Goal: Task Accomplishment & Management: Manage account settings

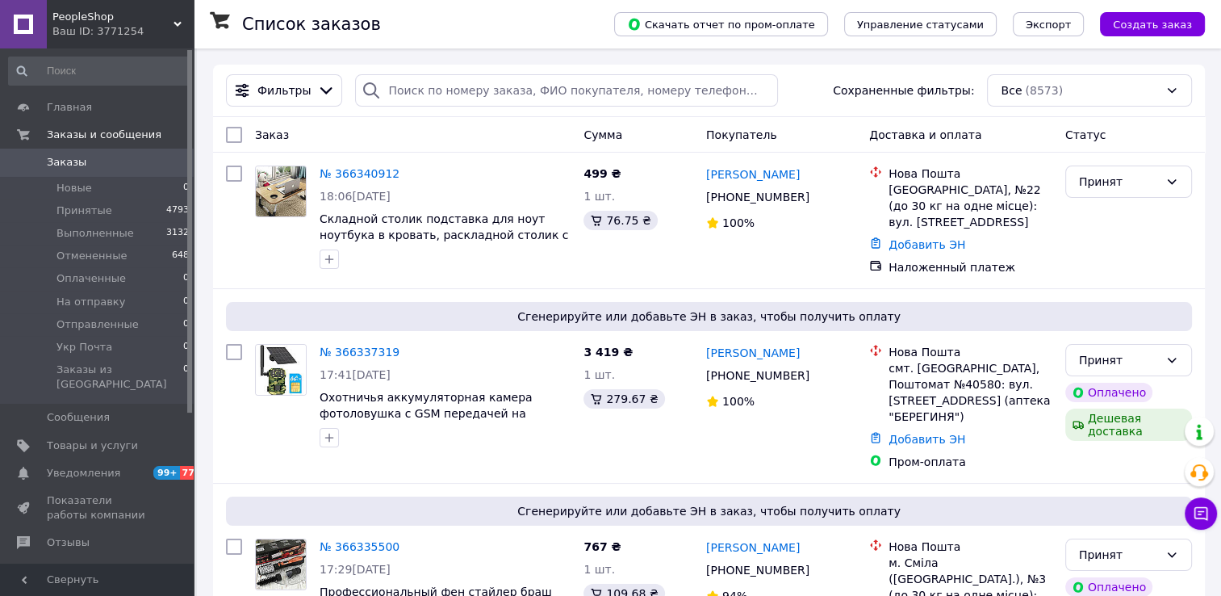
click at [84, 169] on span "Заказы" at bounding box center [98, 162] width 103 height 15
click at [85, 162] on span "Заказы" at bounding box center [98, 162] width 103 height 15
click at [85, 163] on span "Заказы" at bounding box center [98, 162] width 103 height 15
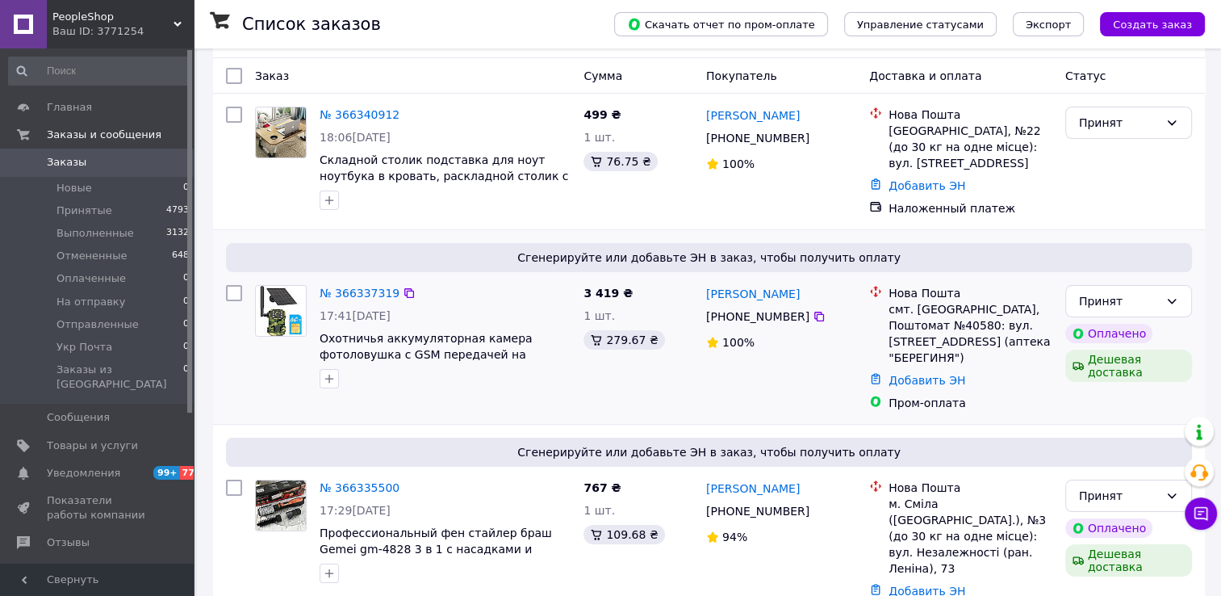
scroll to position [242, 0]
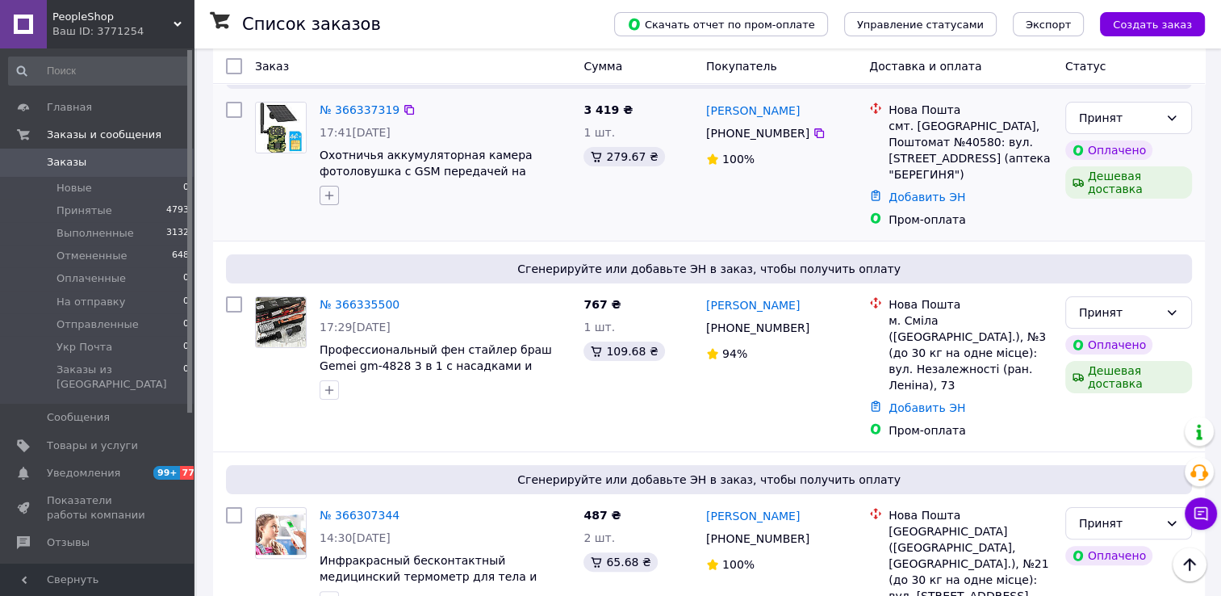
click at [333, 193] on icon "button" at bounding box center [329, 195] width 13 height 13
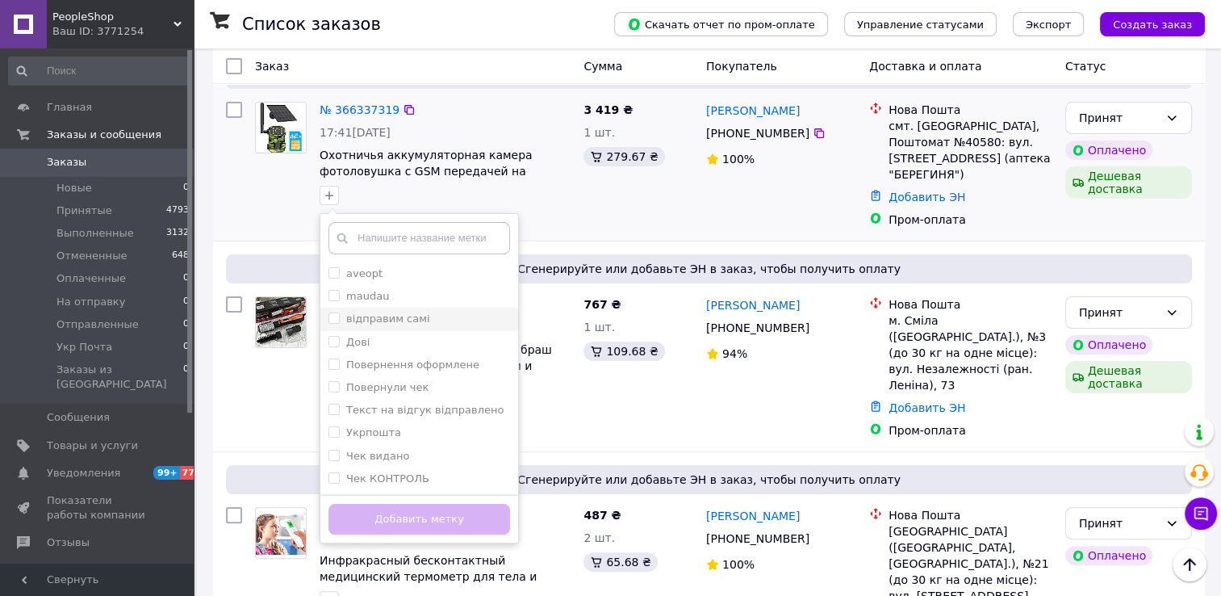
click at [329, 315] on input "відправим самі" at bounding box center [334, 317] width 10 height 10
checkbox input "true"
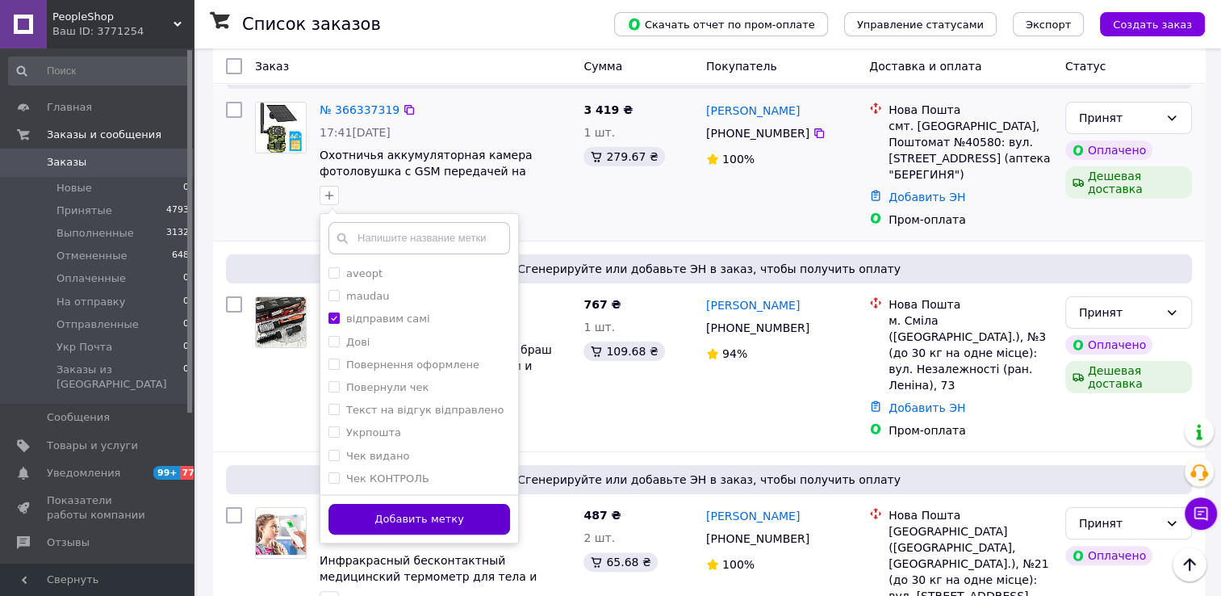
click at [452, 522] on button "Добавить метку" at bounding box center [420, 519] width 182 height 31
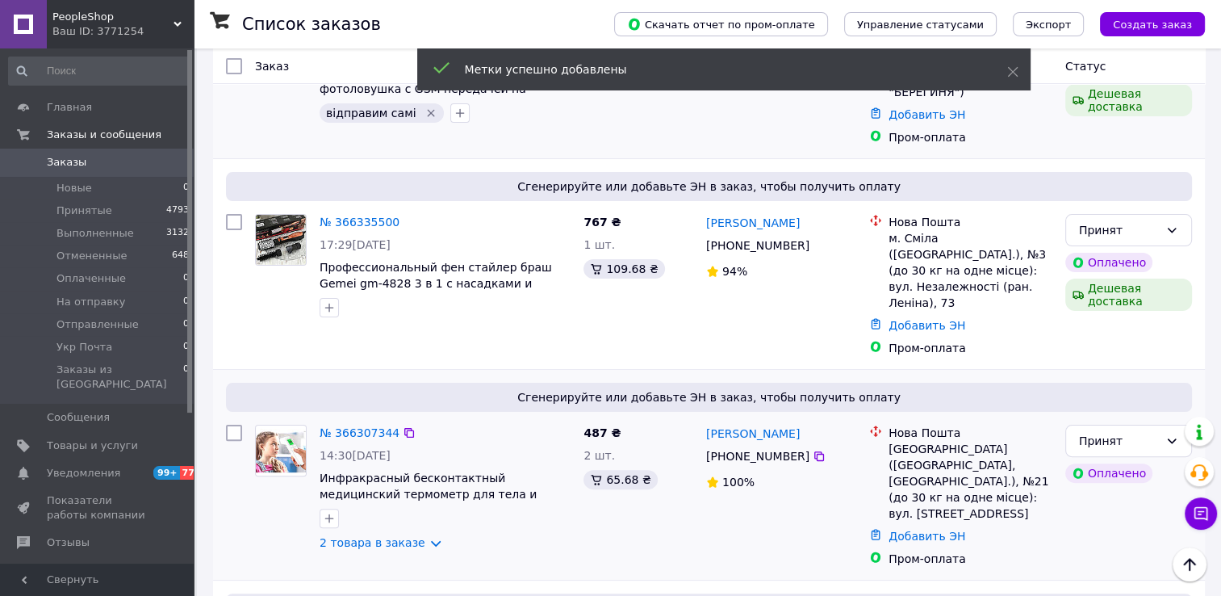
scroll to position [484, 0]
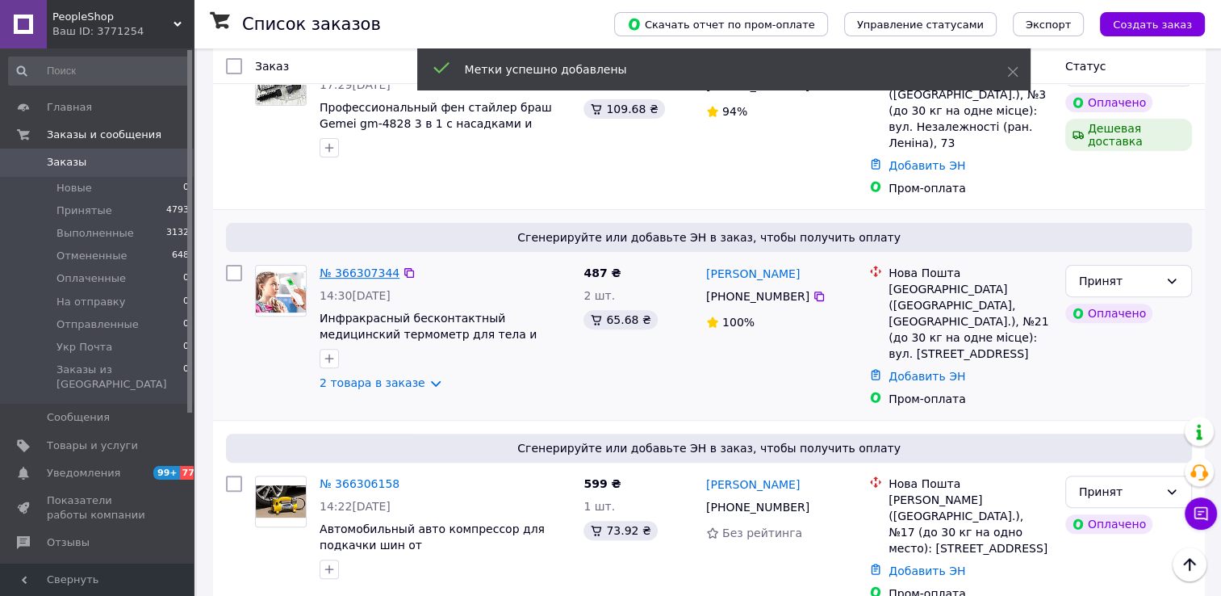
click at [359, 266] on link "№ 366307344" at bounding box center [360, 272] width 80 height 13
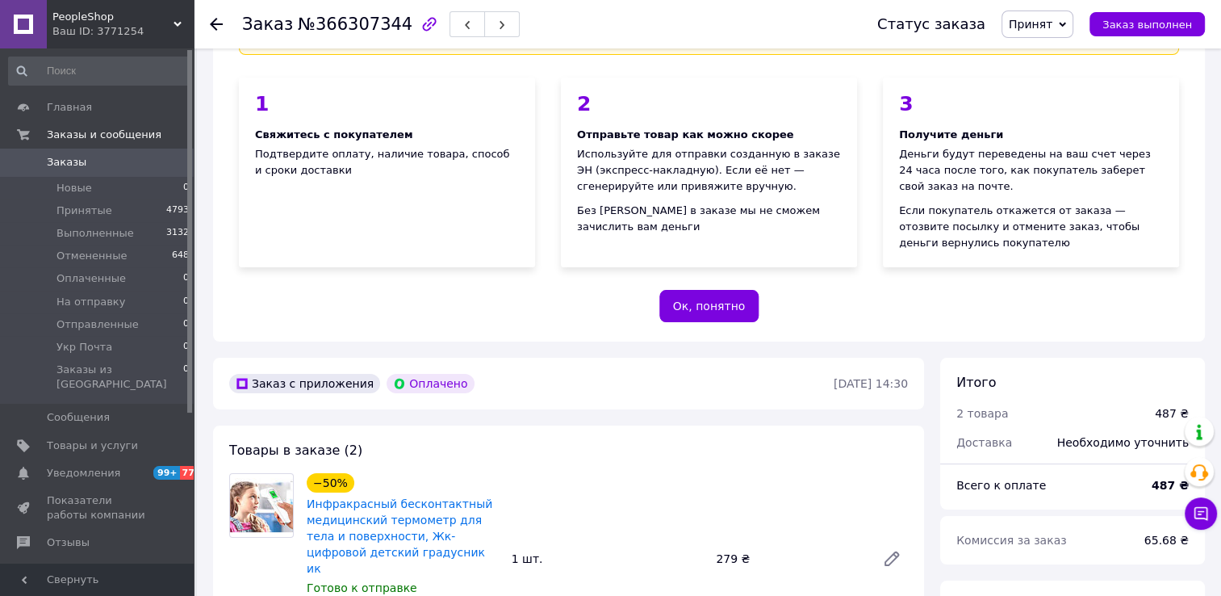
scroll to position [404, 0]
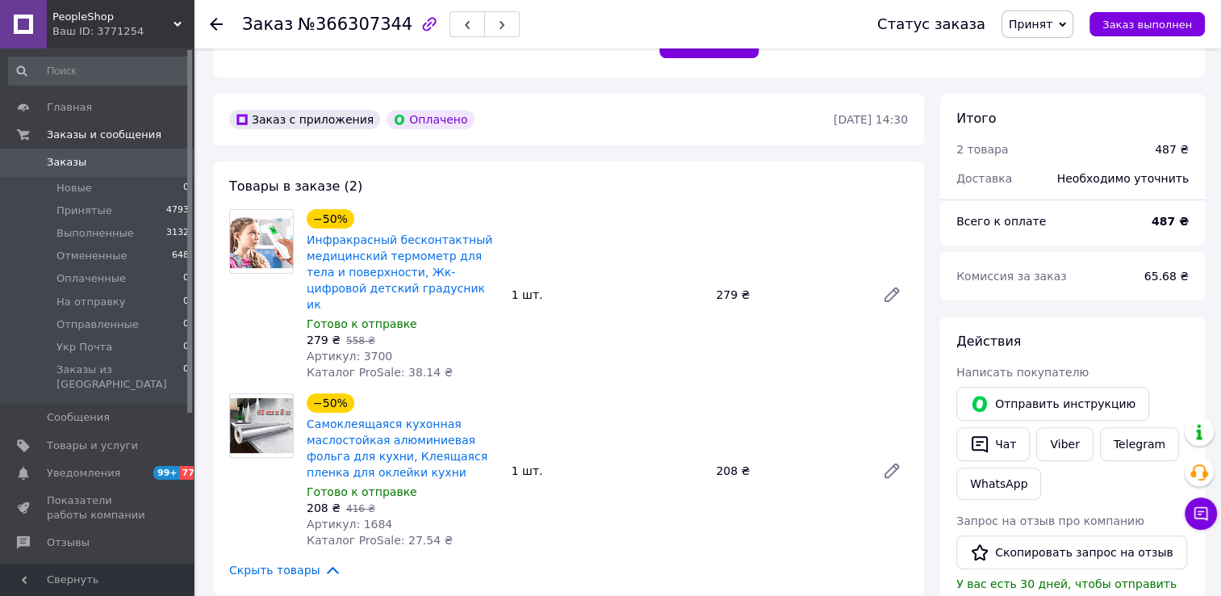
click at [216, 27] on use at bounding box center [216, 24] width 13 height 13
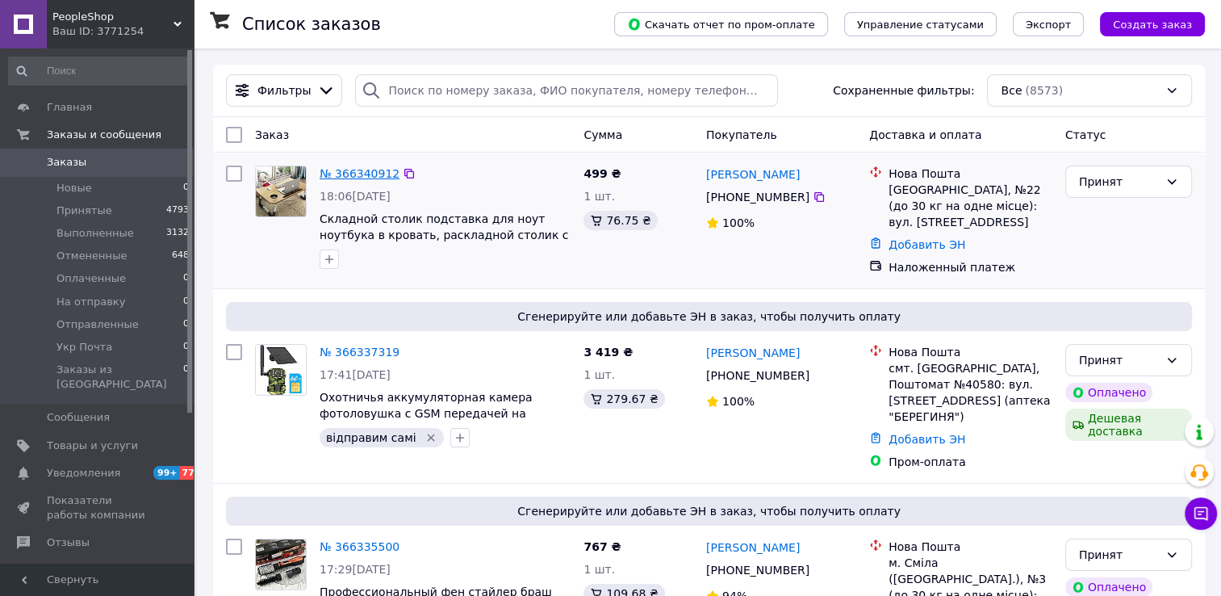
click at [352, 173] on link "№ 366340912" at bounding box center [360, 173] width 80 height 13
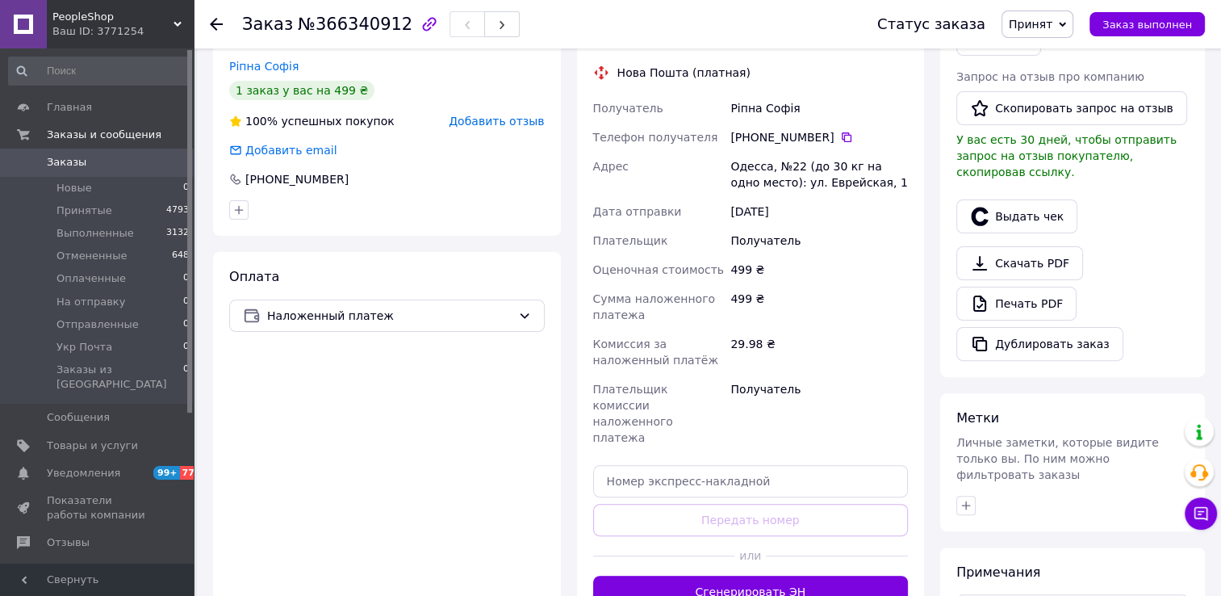
scroll to position [323, 0]
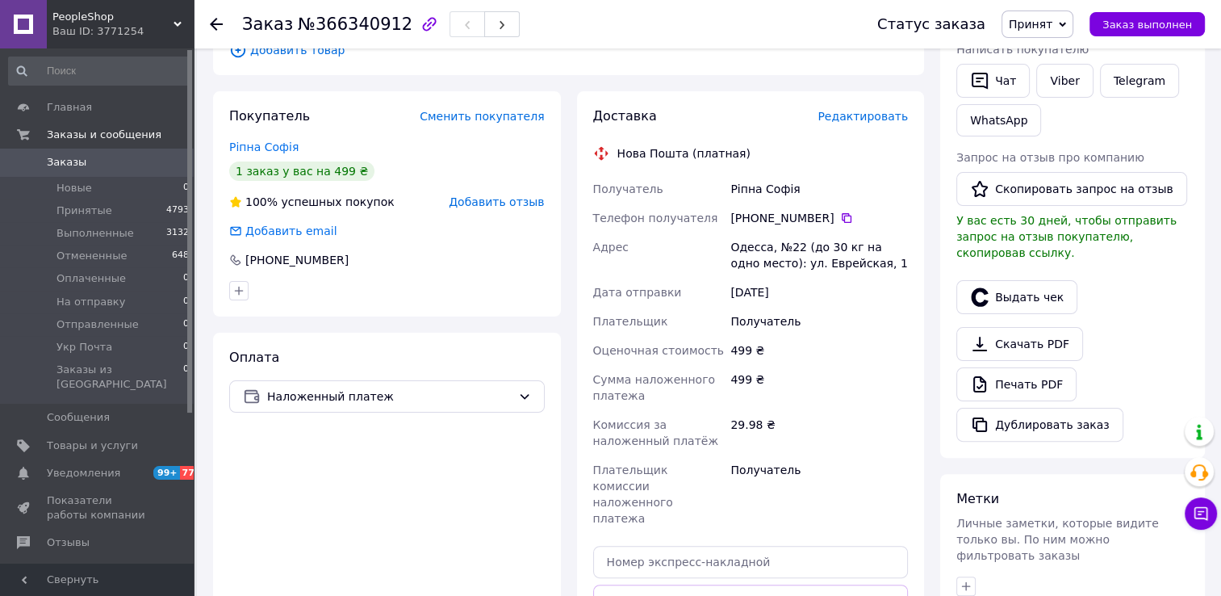
click at [132, 161] on span "Заказы" at bounding box center [98, 162] width 103 height 15
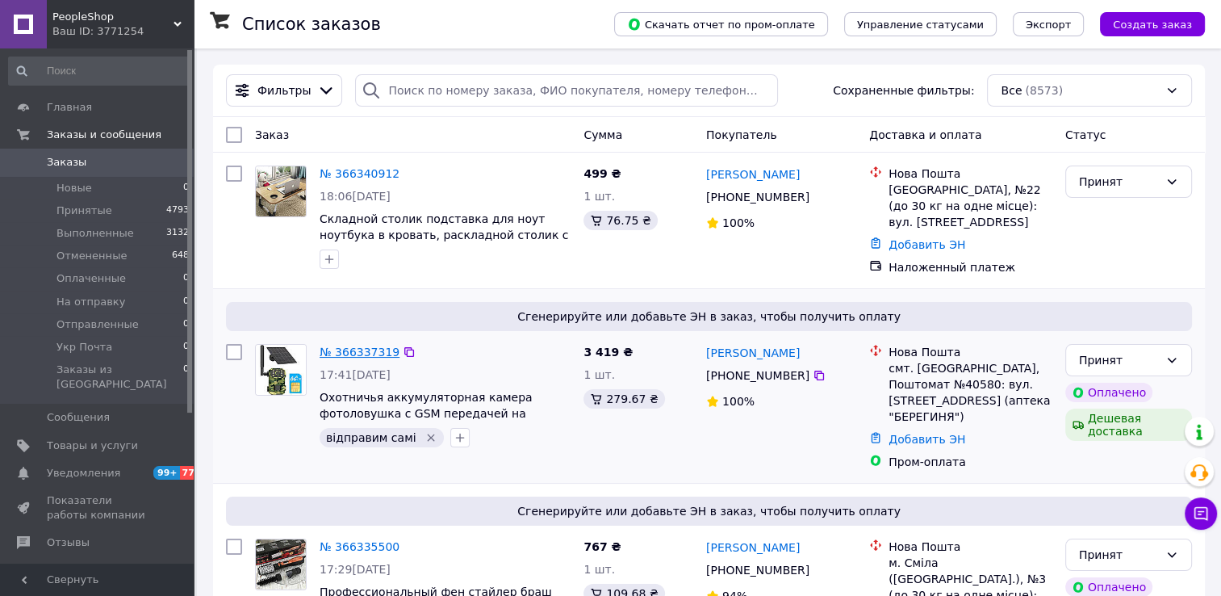
click at [338, 345] on link "№ 366337319" at bounding box center [360, 351] width 80 height 13
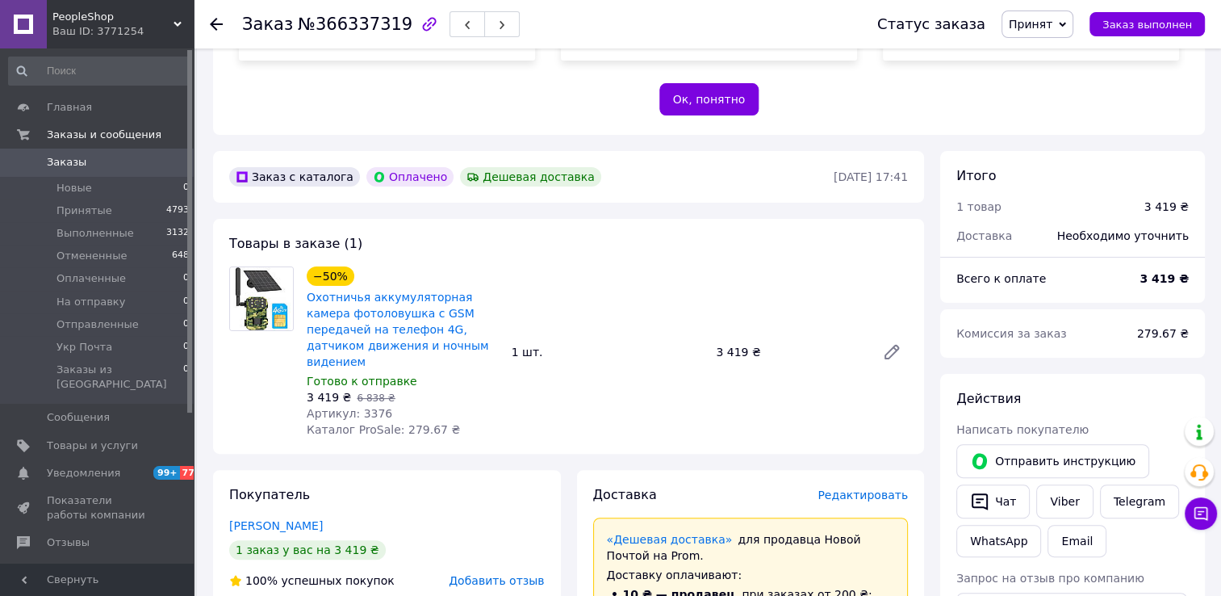
scroll to position [323, 0]
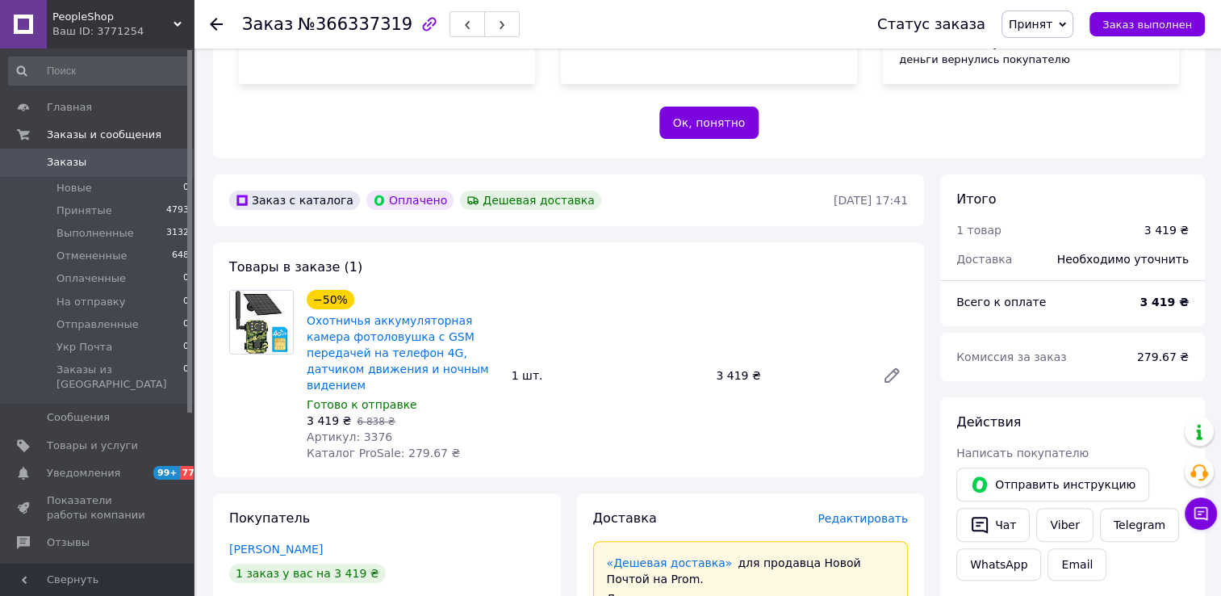
drag, startPoint x: 107, startPoint y: 157, endPoint x: 140, endPoint y: 205, distance: 59.1
click at [107, 158] on span "Заказы" at bounding box center [98, 162] width 103 height 15
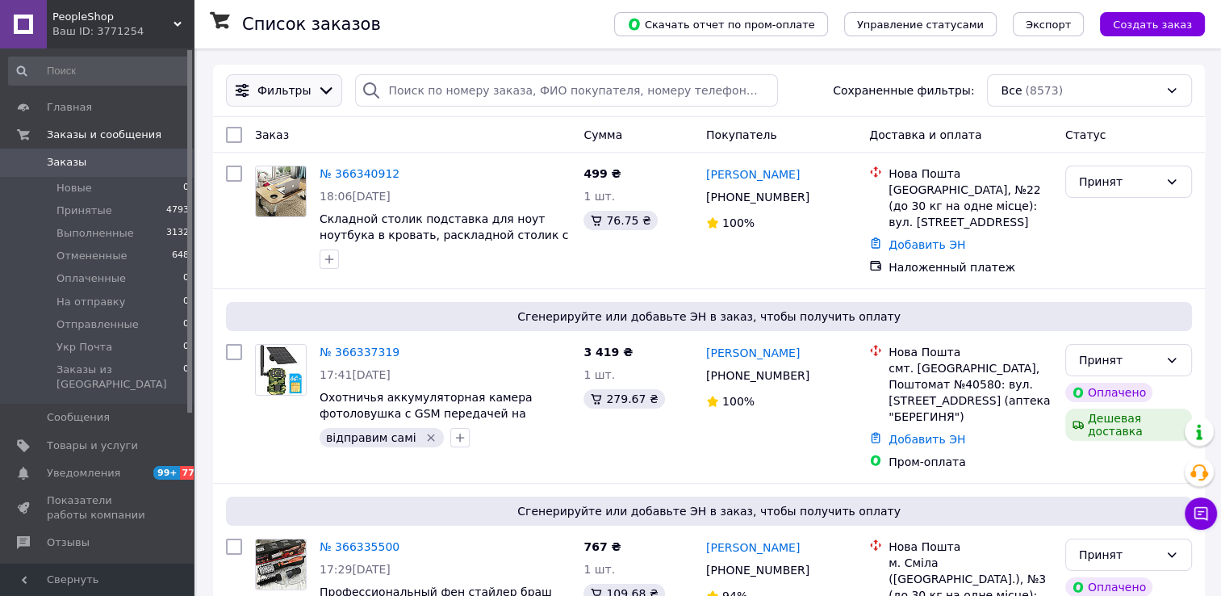
click at [317, 89] on icon at bounding box center [326, 91] width 18 height 18
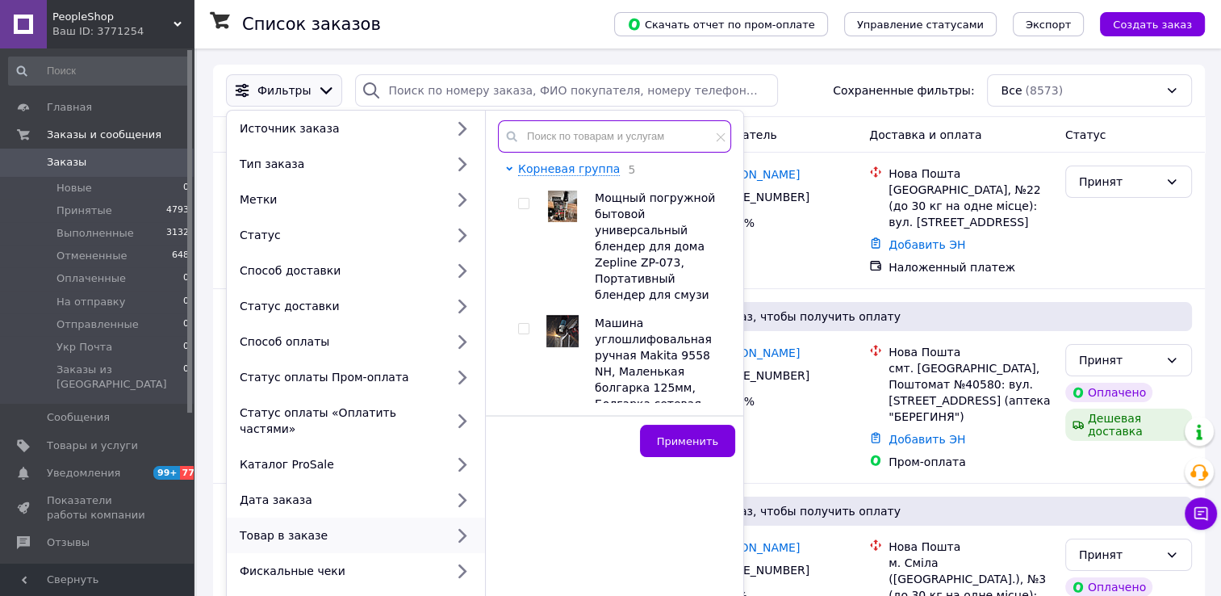
click at [559, 145] on input "text" at bounding box center [614, 136] width 233 height 32
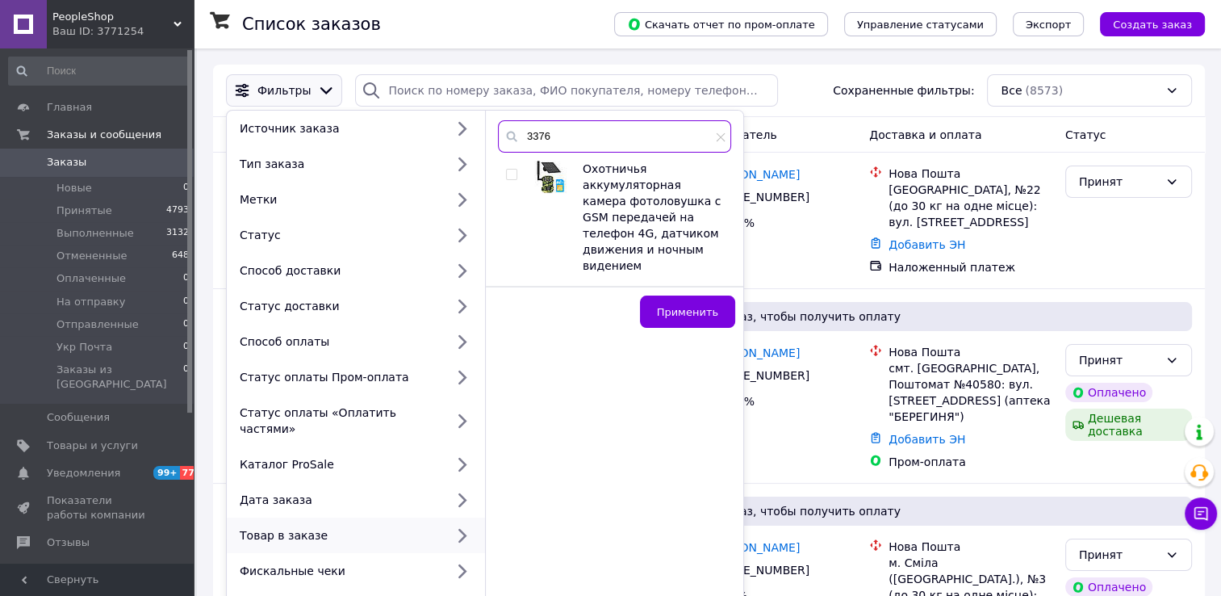
type input "3376"
click at [509, 173] on input "checkbox" at bounding box center [511, 175] width 10 height 10
checkbox input "true"
click at [685, 306] on span "Применить" at bounding box center [687, 312] width 61 height 12
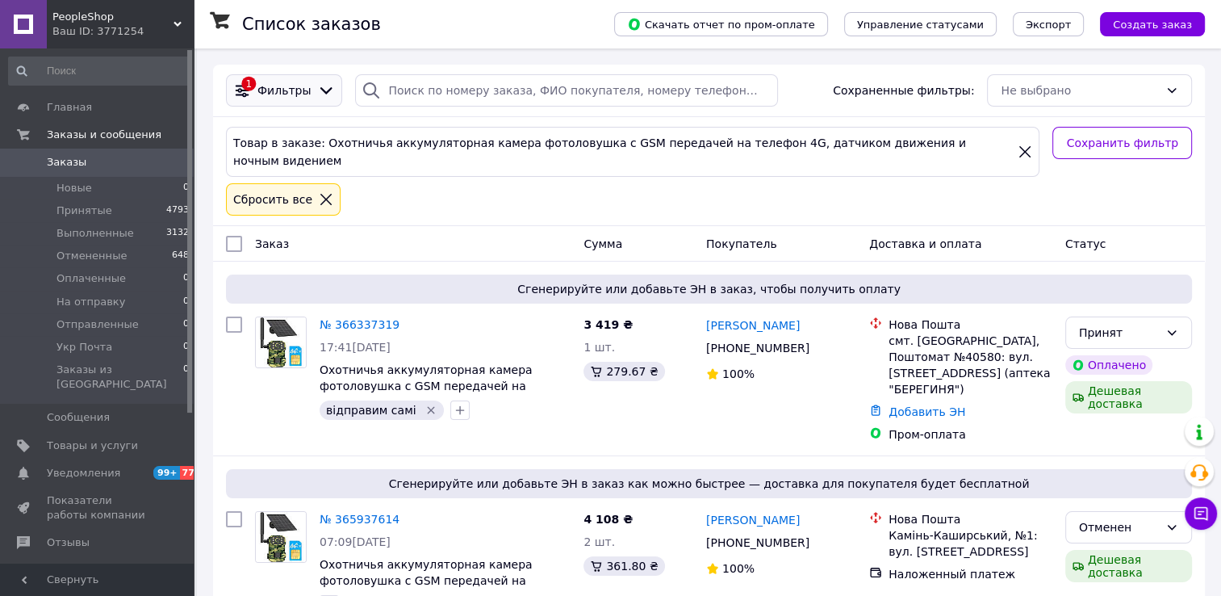
click at [317, 90] on icon at bounding box center [326, 91] width 18 height 18
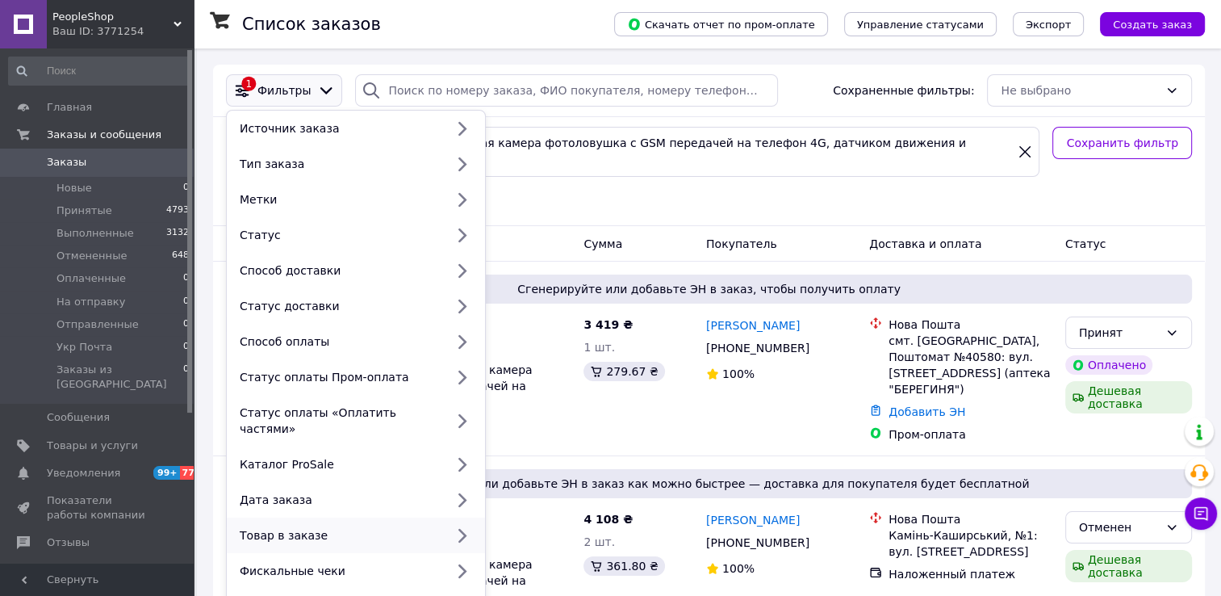
click at [336, 527] on div "Товар в заказе" at bounding box center [338, 535] width 211 height 16
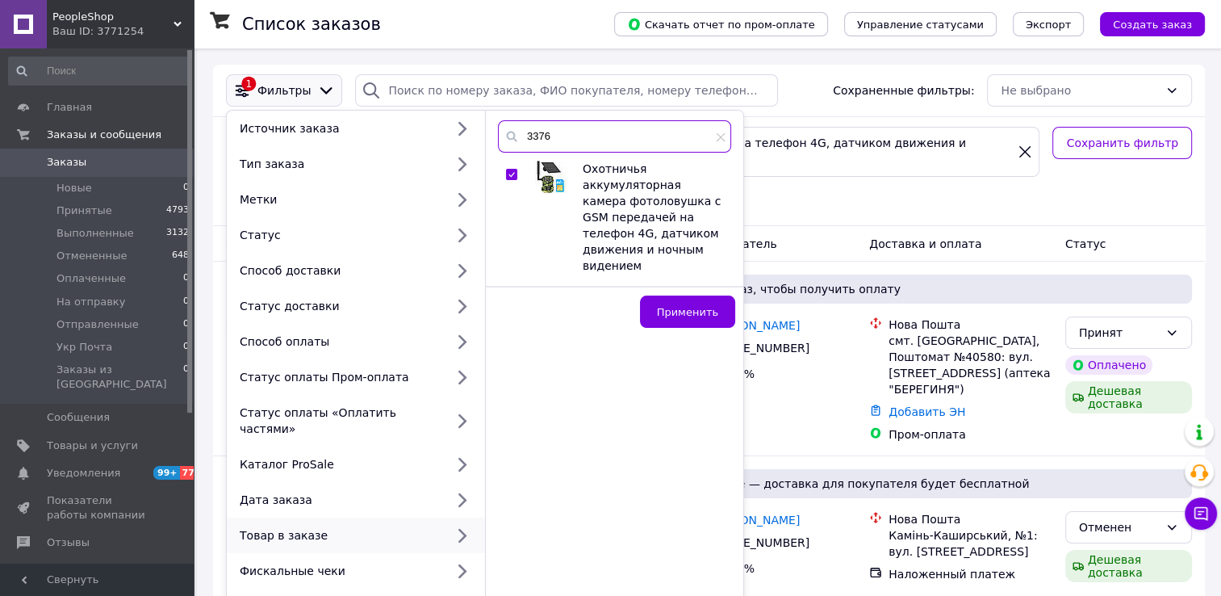
drag, startPoint x: 561, startPoint y: 142, endPoint x: 511, endPoint y: 144, distance: 50.1
click at [511, 144] on div "3376" at bounding box center [614, 136] width 233 height 32
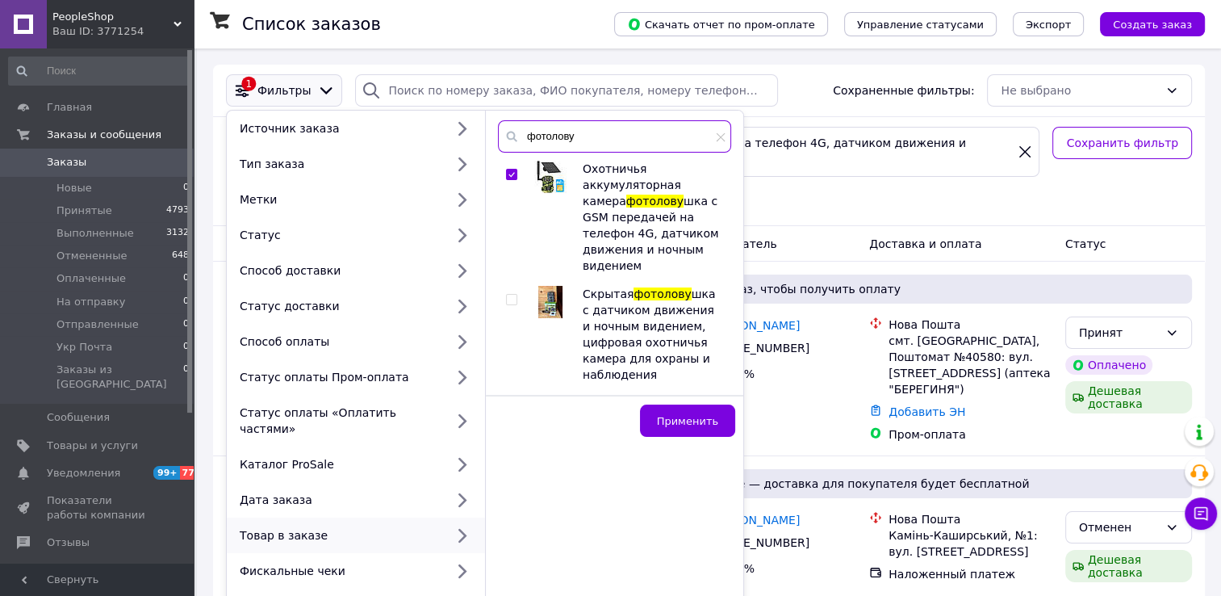
type input "фотолову"
click at [508, 295] on input "checkbox" at bounding box center [511, 300] width 10 height 10
checkbox input "true"
click at [685, 415] on span "Применить" at bounding box center [687, 421] width 61 height 12
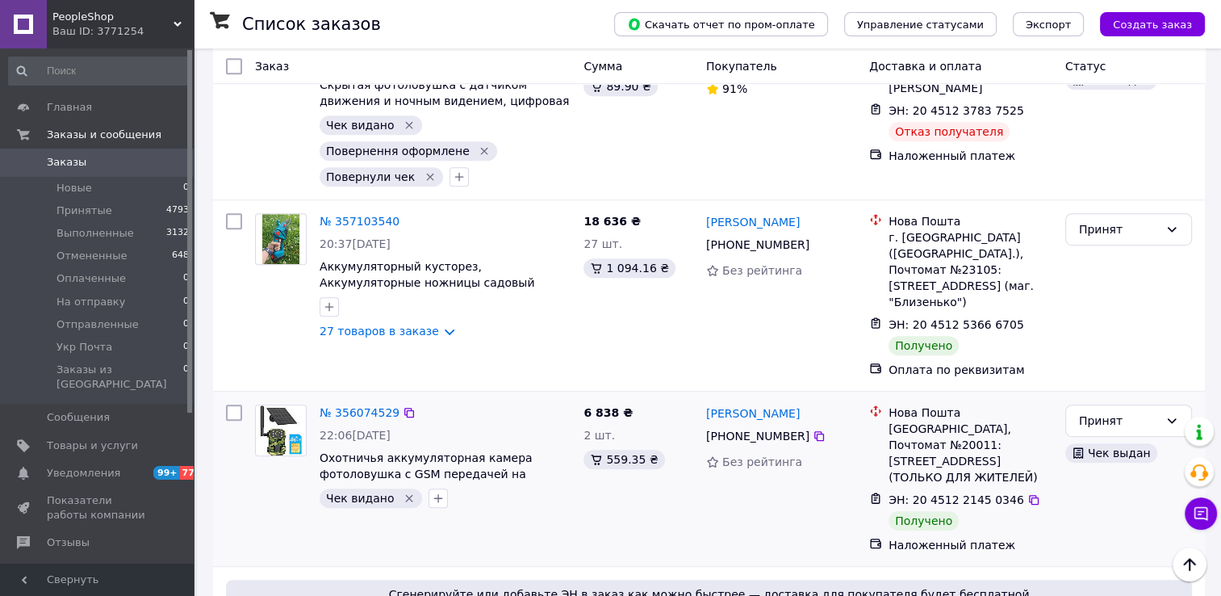
scroll to position [1049, 0]
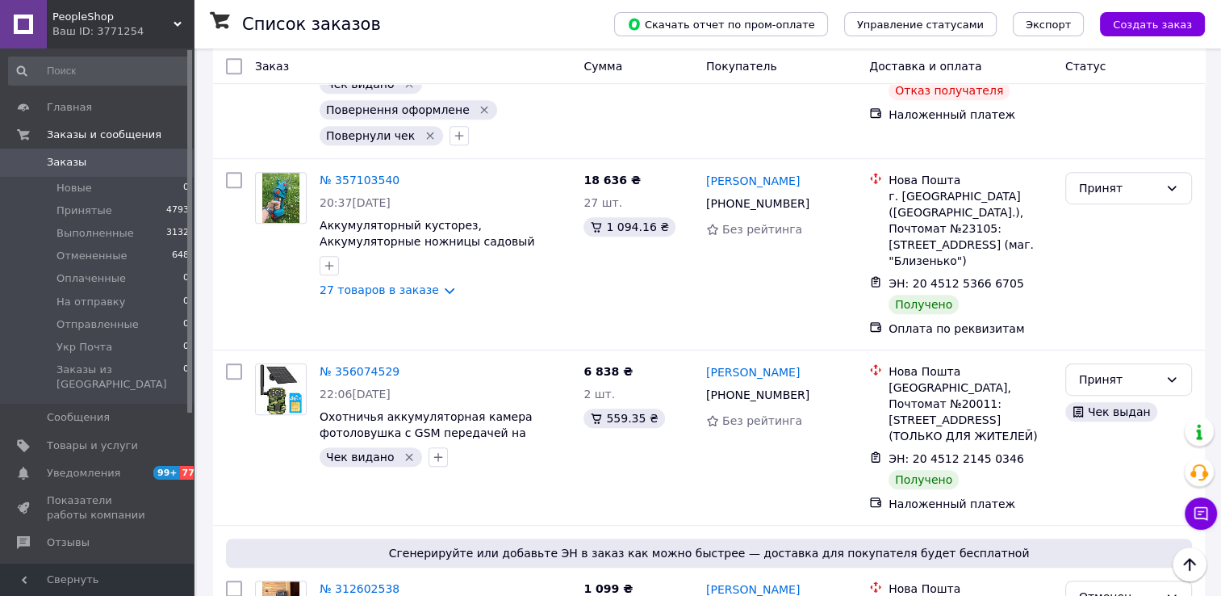
click at [119, 160] on span "Заказы" at bounding box center [98, 162] width 103 height 15
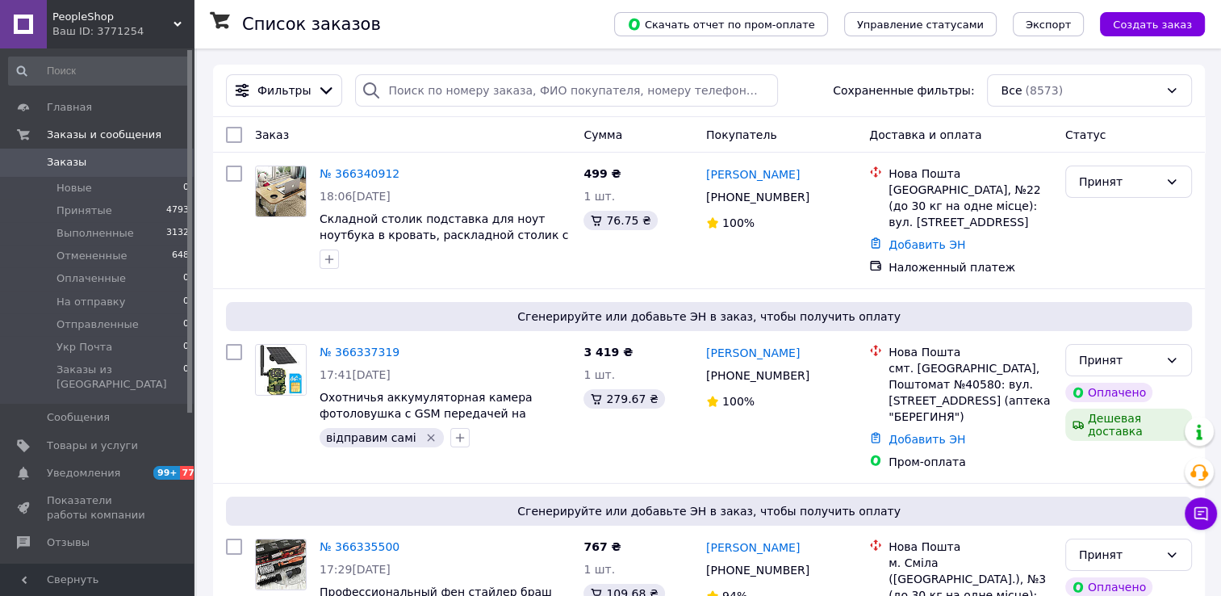
click at [128, 161] on span "Заказы" at bounding box center [98, 162] width 103 height 15
click at [350, 347] on link "№ 366337319" at bounding box center [360, 351] width 80 height 13
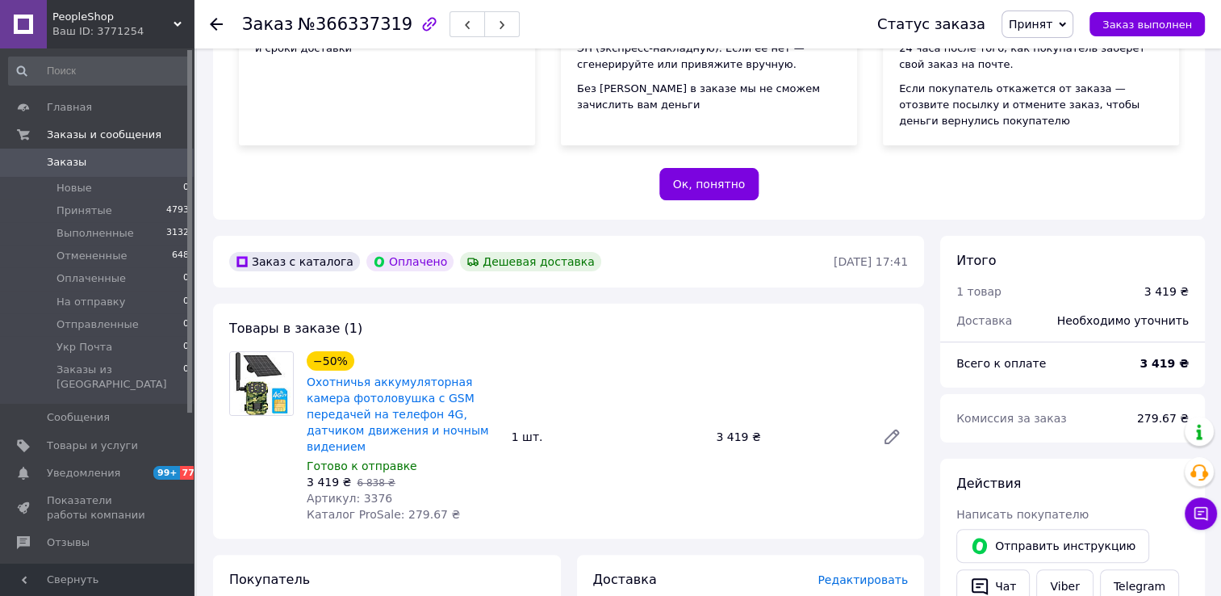
scroll to position [404, 0]
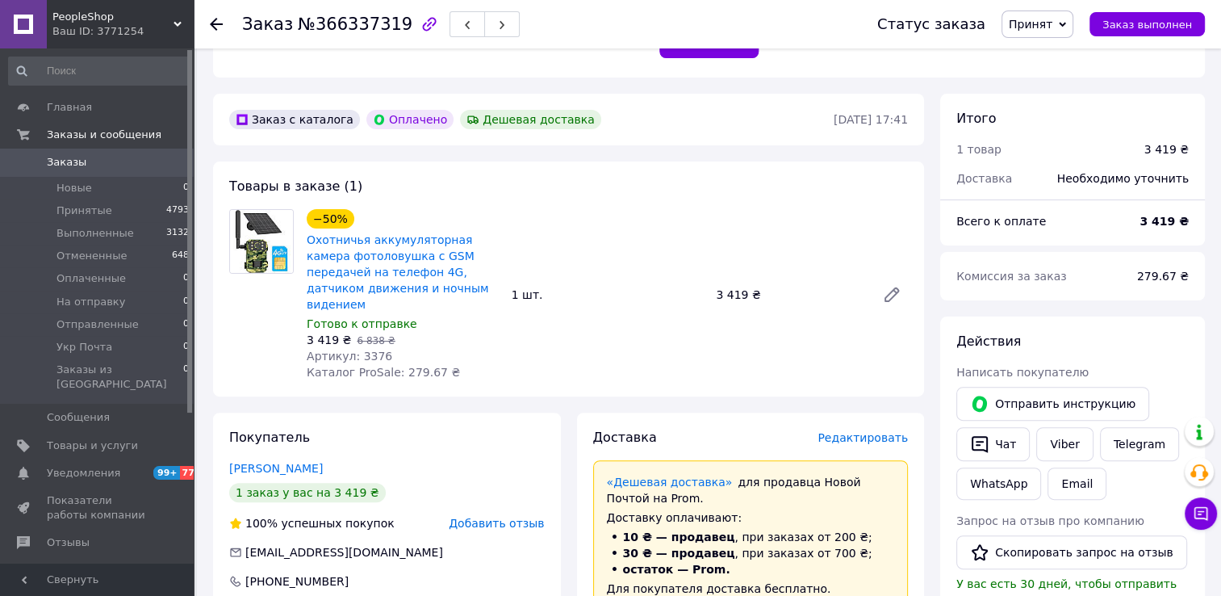
click at [97, 169] on span "Заказы" at bounding box center [98, 162] width 103 height 15
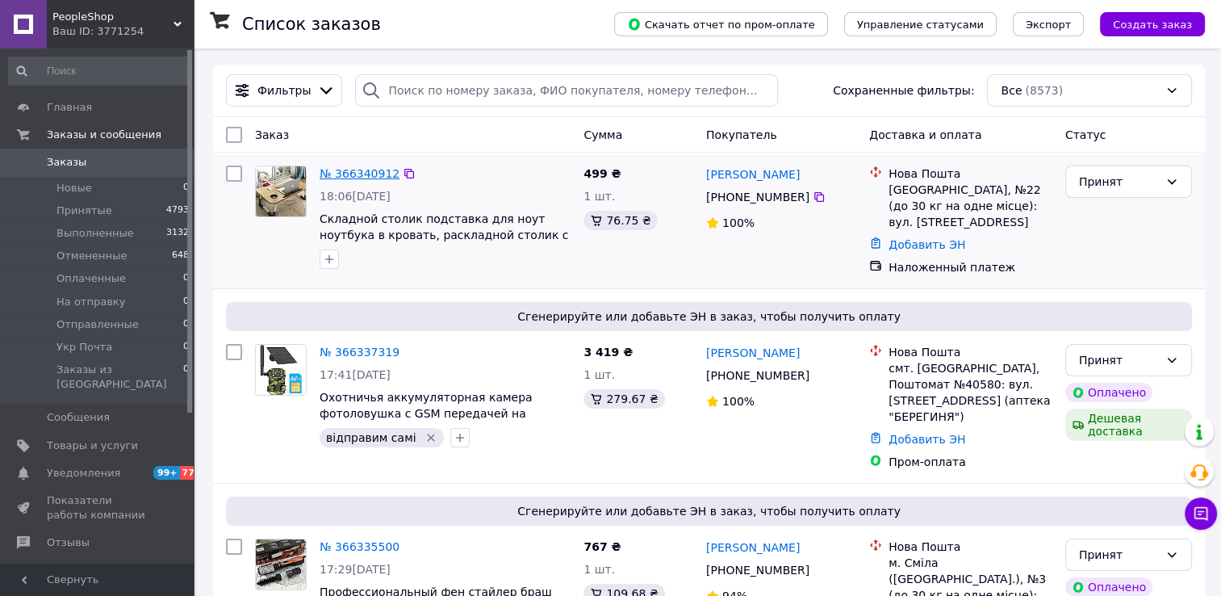
click at [354, 170] on link "№ 366340912" at bounding box center [360, 173] width 80 height 13
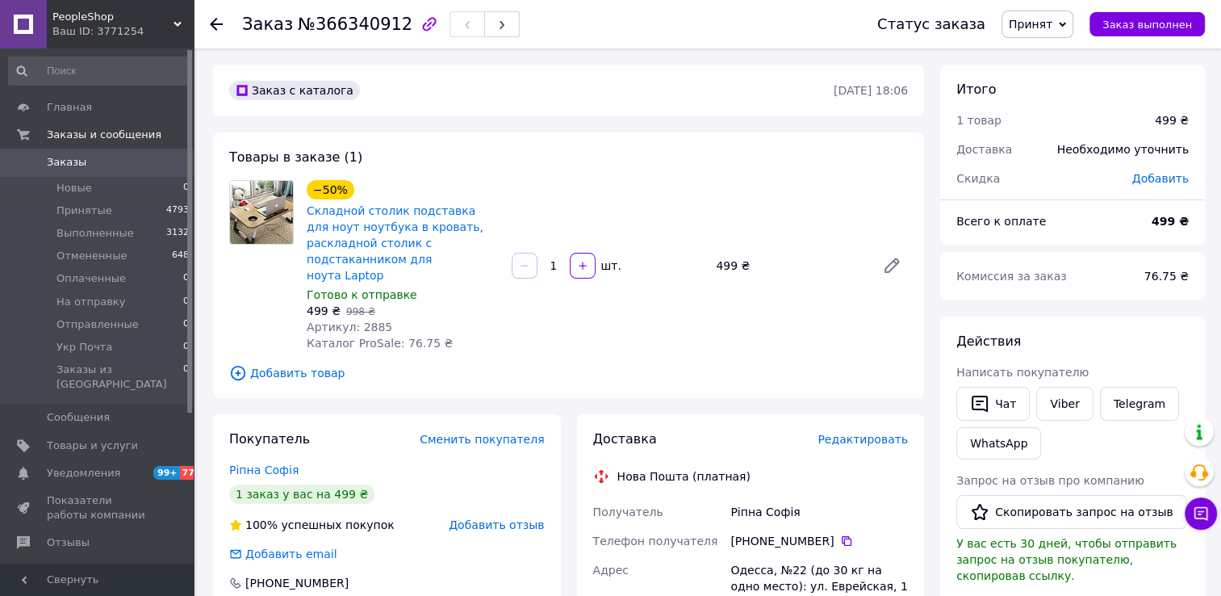
click at [893, 433] on span "Редактировать" at bounding box center [863, 439] width 90 height 13
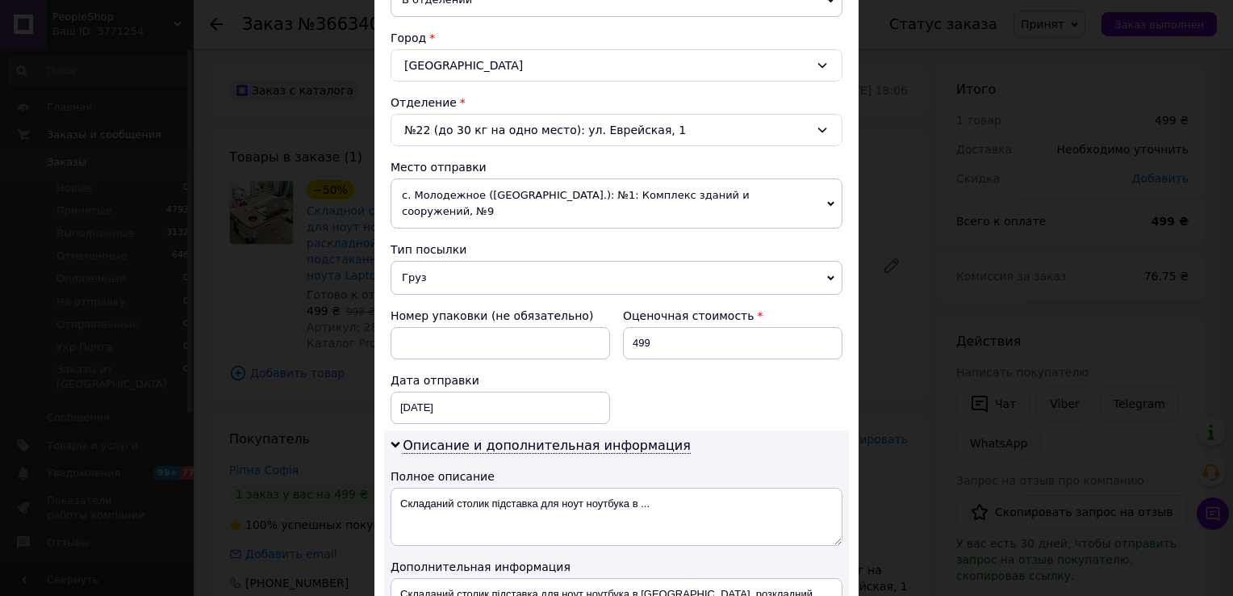
scroll to position [565, 0]
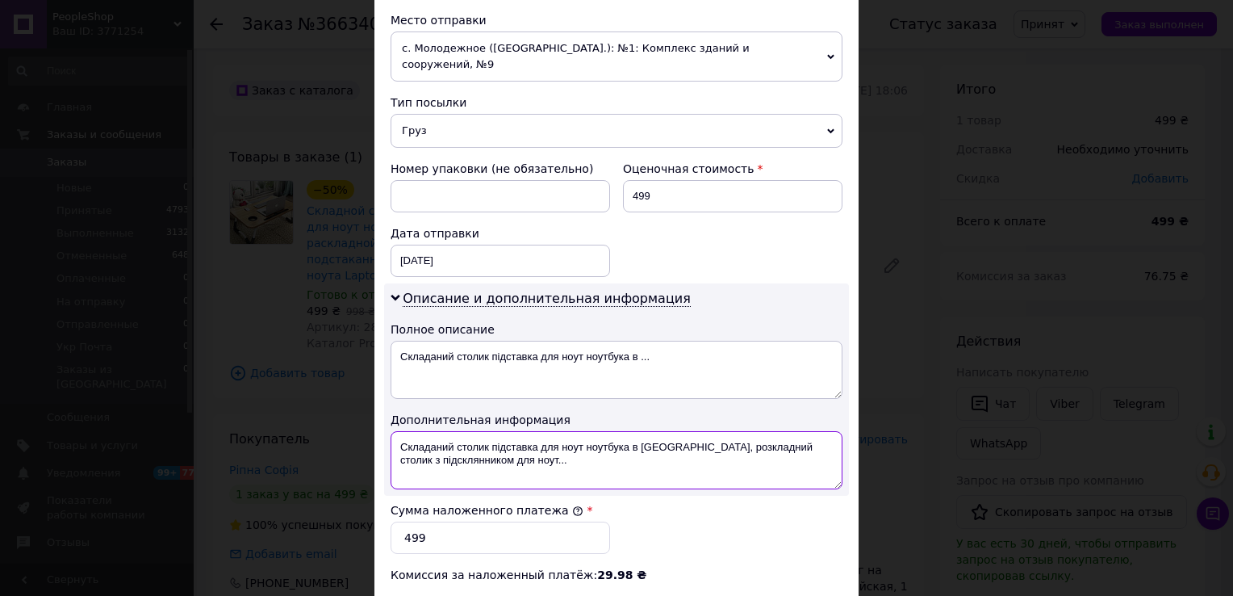
drag, startPoint x: 584, startPoint y: 425, endPoint x: 672, endPoint y: 453, distance: 92.2
click at [672, 453] on textarea "Складаний столик підставка для ноут ноутбука в ліжко, розкладний столик з підск…" at bounding box center [617, 460] width 452 height 58
drag, startPoint x: 667, startPoint y: 429, endPoint x: 396, endPoint y: 433, distance: 271.2
click at [396, 433] on textarea "Складаний столик підставка для ноута БІЛИЙ" at bounding box center [617, 460] width 452 height 58
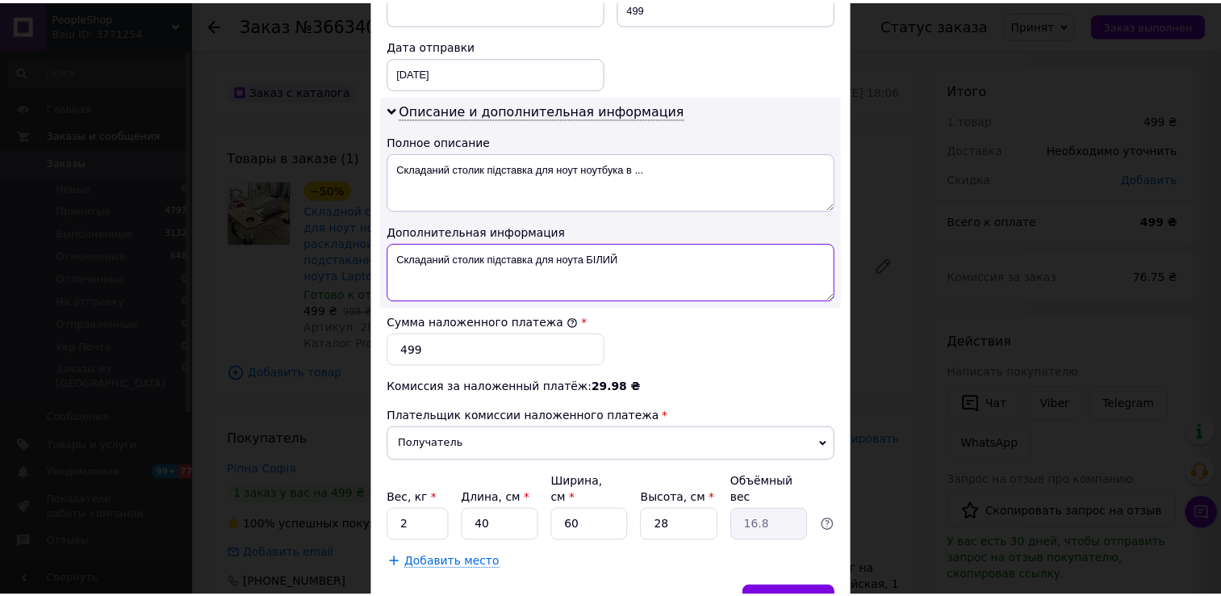
scroll to position [810, 0]
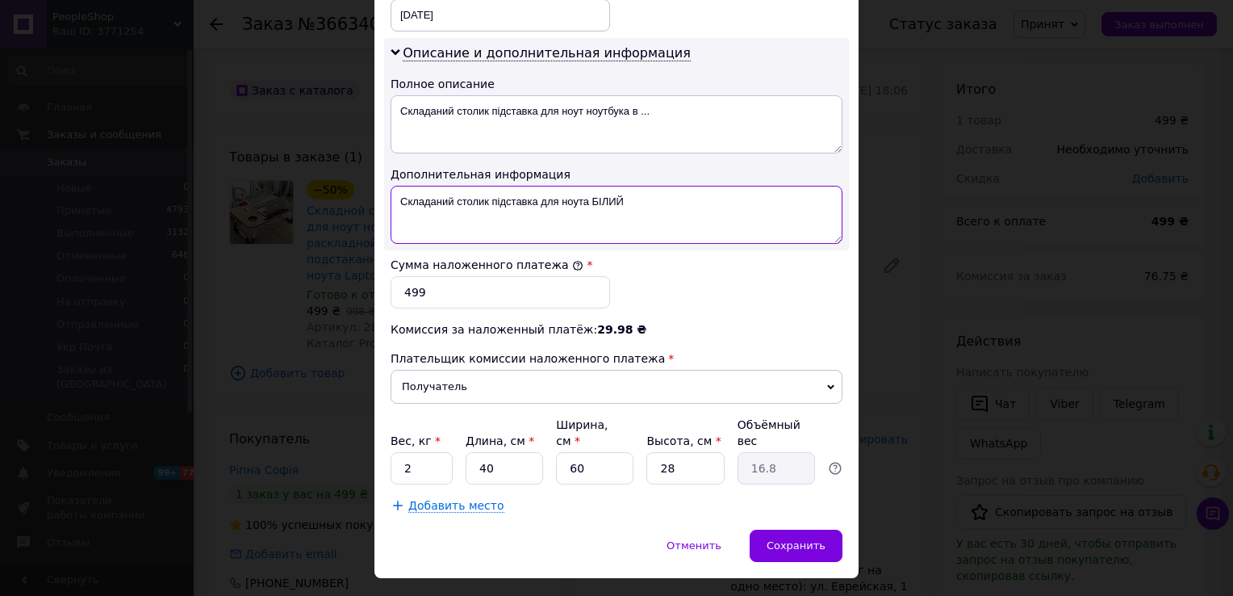
type textarea "Складаний столик підставка для ноута БІЛИЙ"
click at [420, 452] on input "2" at bounding box center [422, 468] width 62 height 32
type input "3"
drag, startPoint x: 677, startPoint y: 431, endPoint x: 649, endPoint y: 431, distance: 28.3
click at [649, 452] on input "28" at bounding box center [685, 468] width 77 height 32
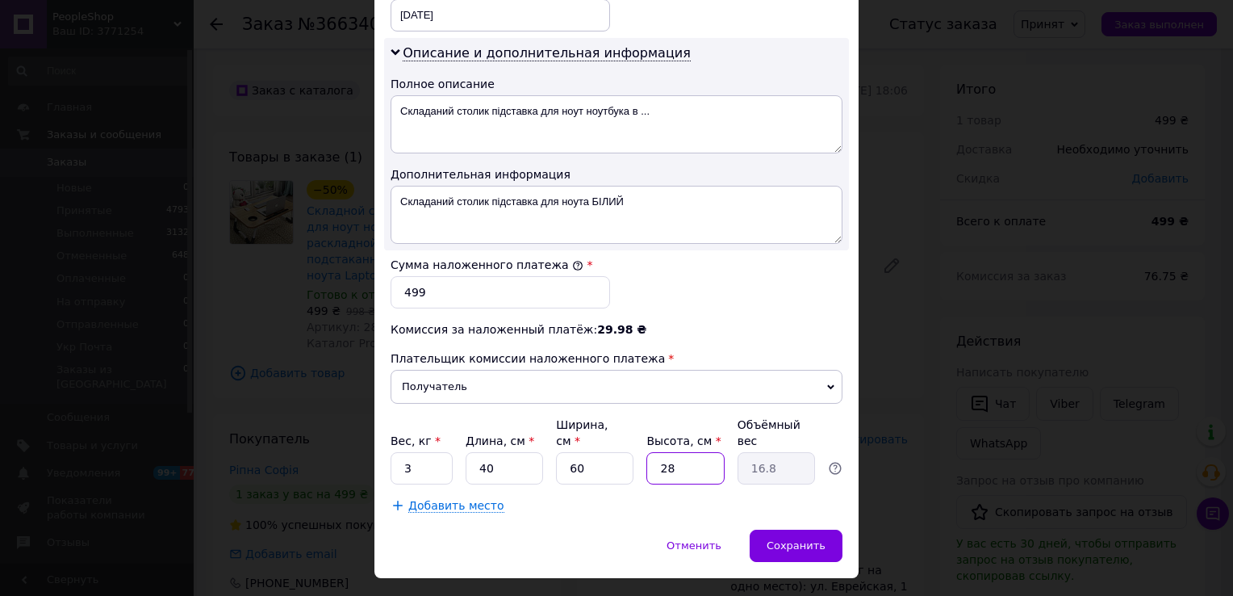
type input "1"
type input "0.6"
type input "10"
type input "6"
type input "10"
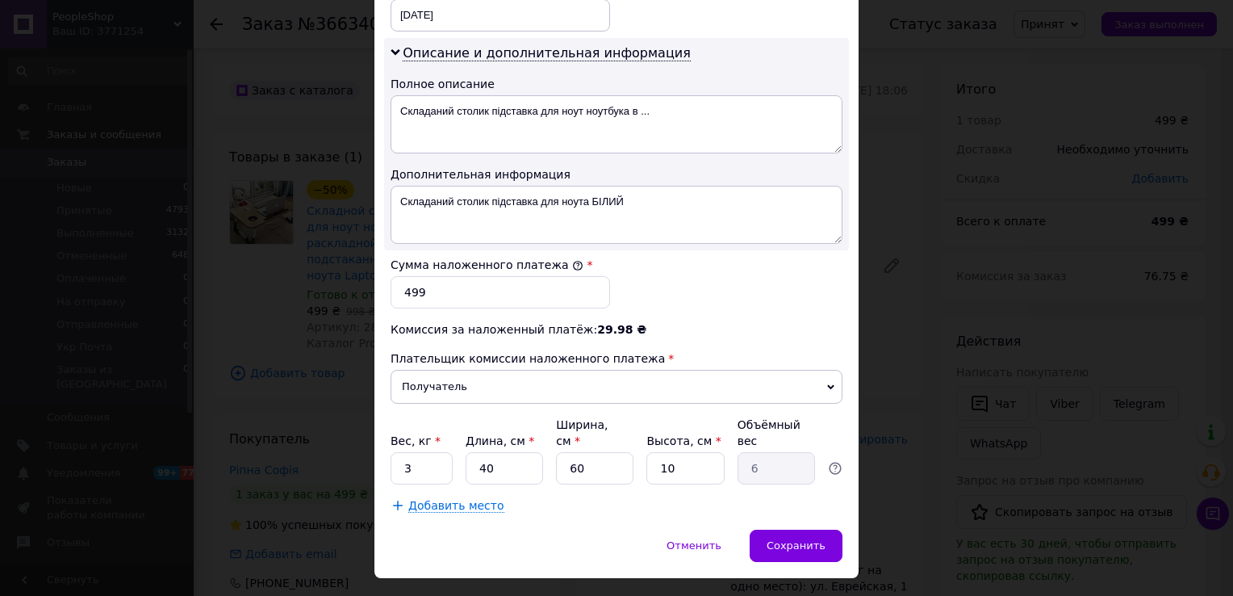
click at [788, 539] on span "Сохранить" at bounding box center [796, 545] width 59 height 12
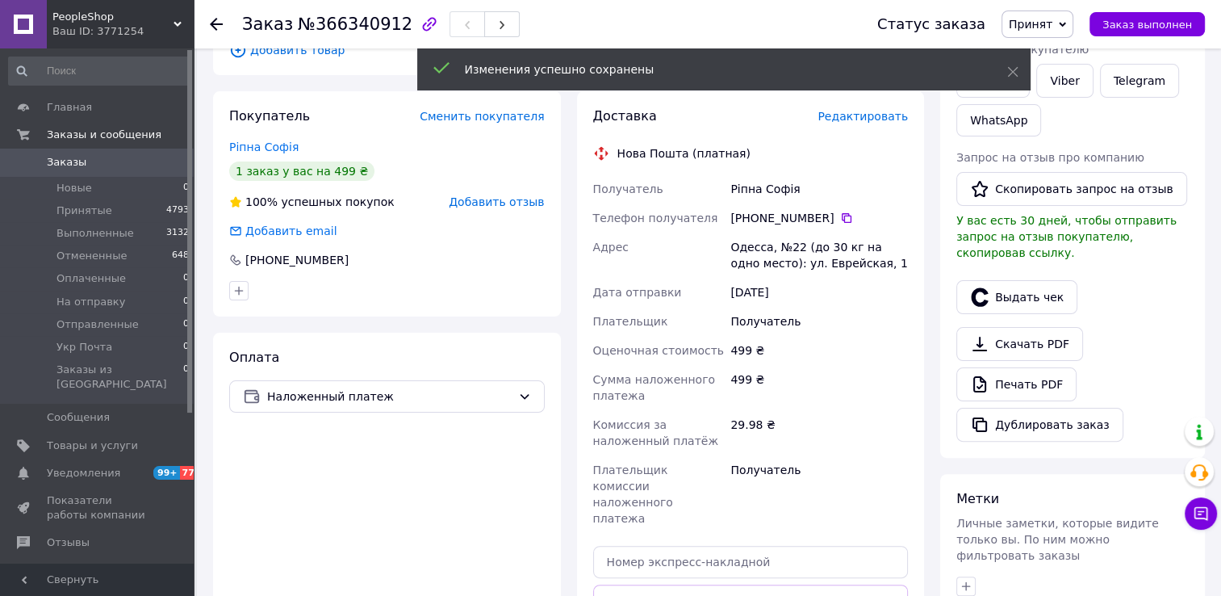
scroll to position [484, 0]
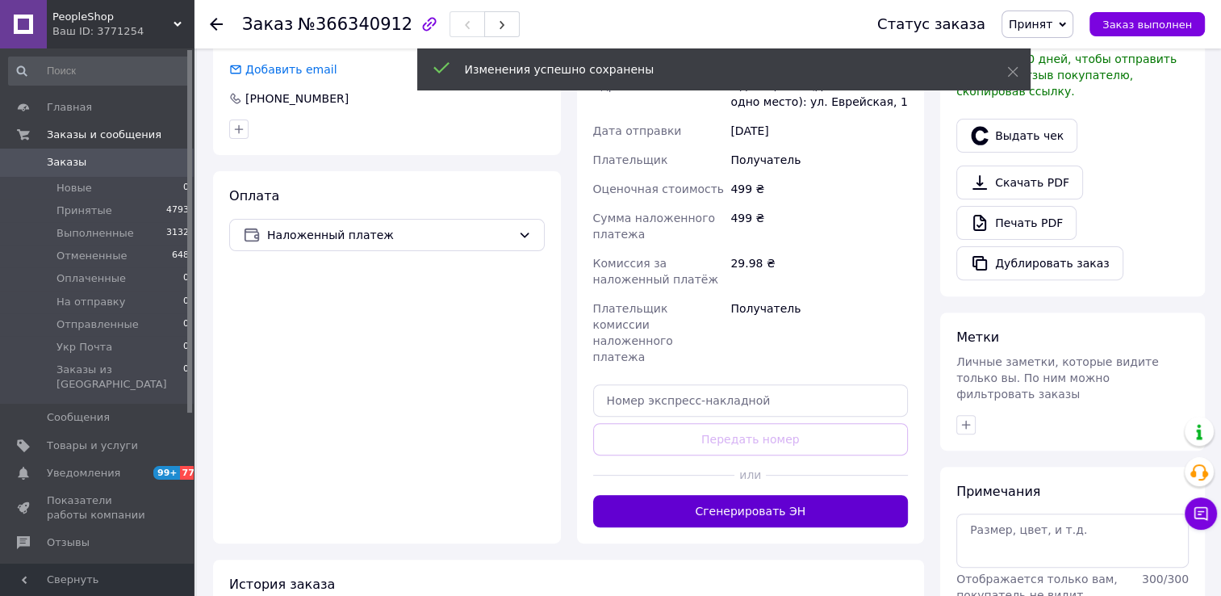
click at [747, 495] on button "Сгенерировать ЭН" at bounding box center [751, 511] width 316 height 32
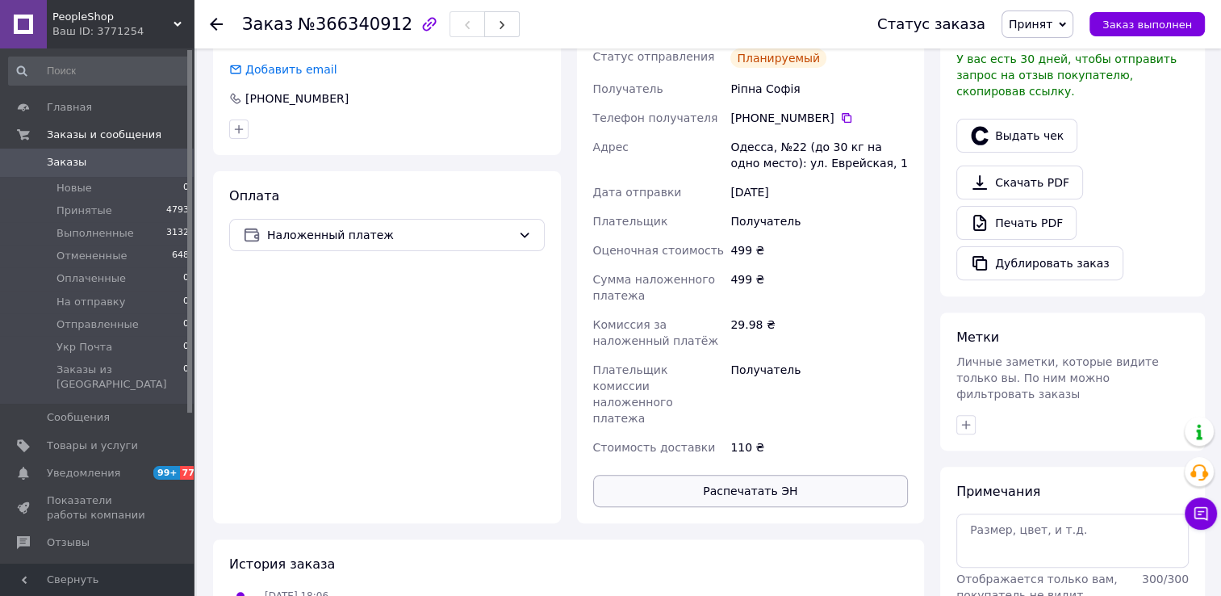
click at [793, 475] on button "Распечатать ЭН" at bounding box center [751, 491] width 316 height 32
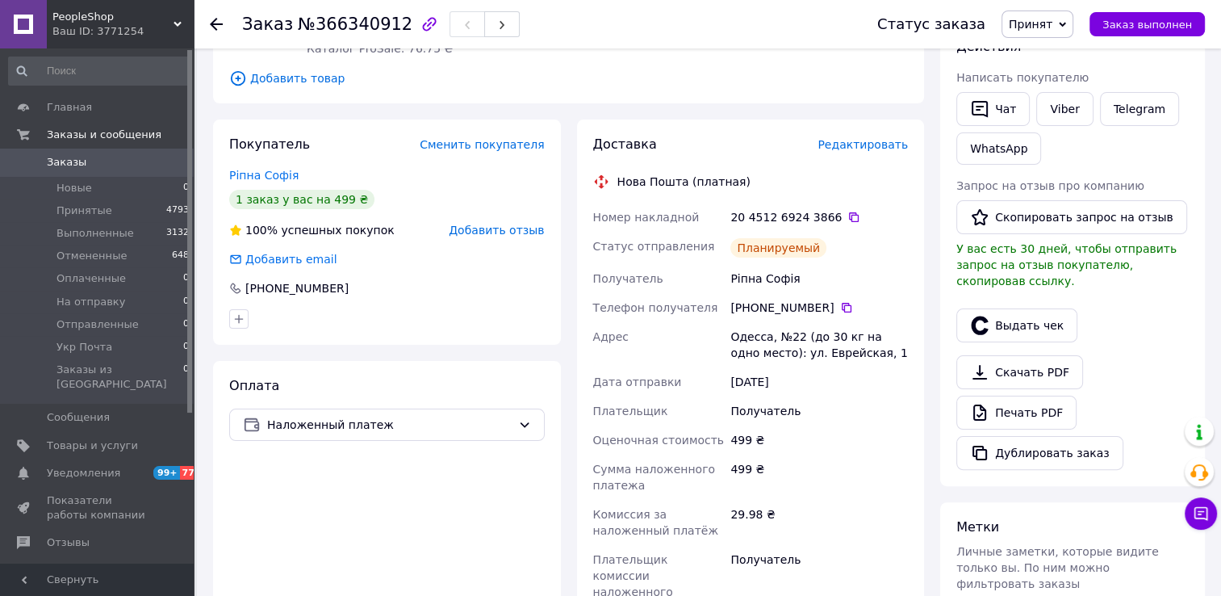
scroll to position [81, 0]
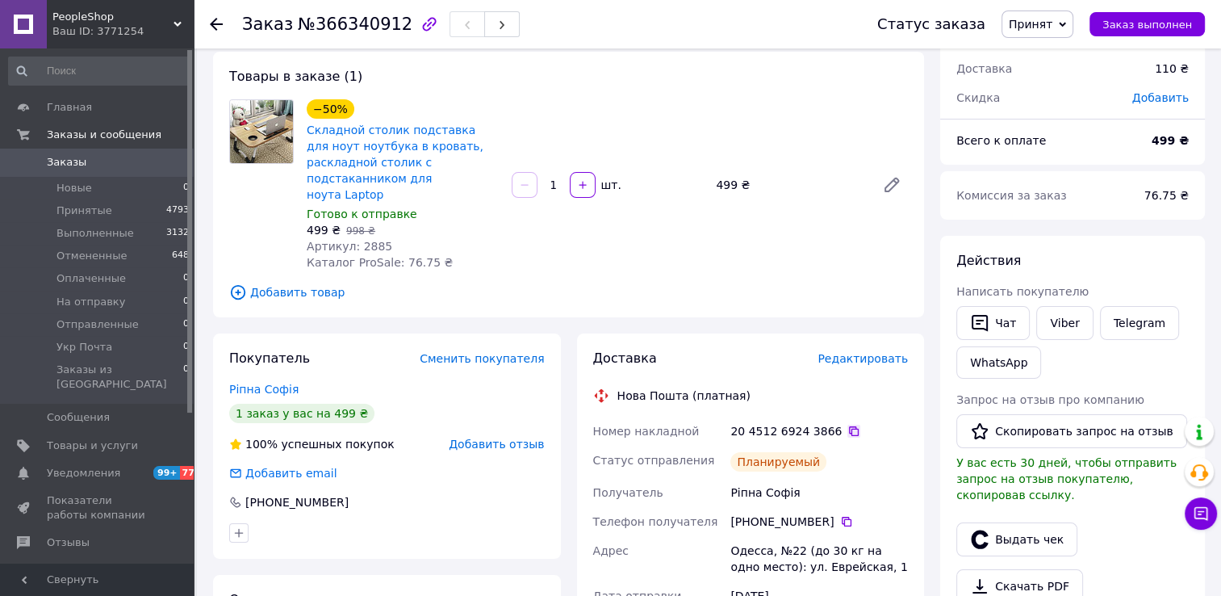
click at [849, 426] on icon at bounding box center [854, 431] width 10 height 10
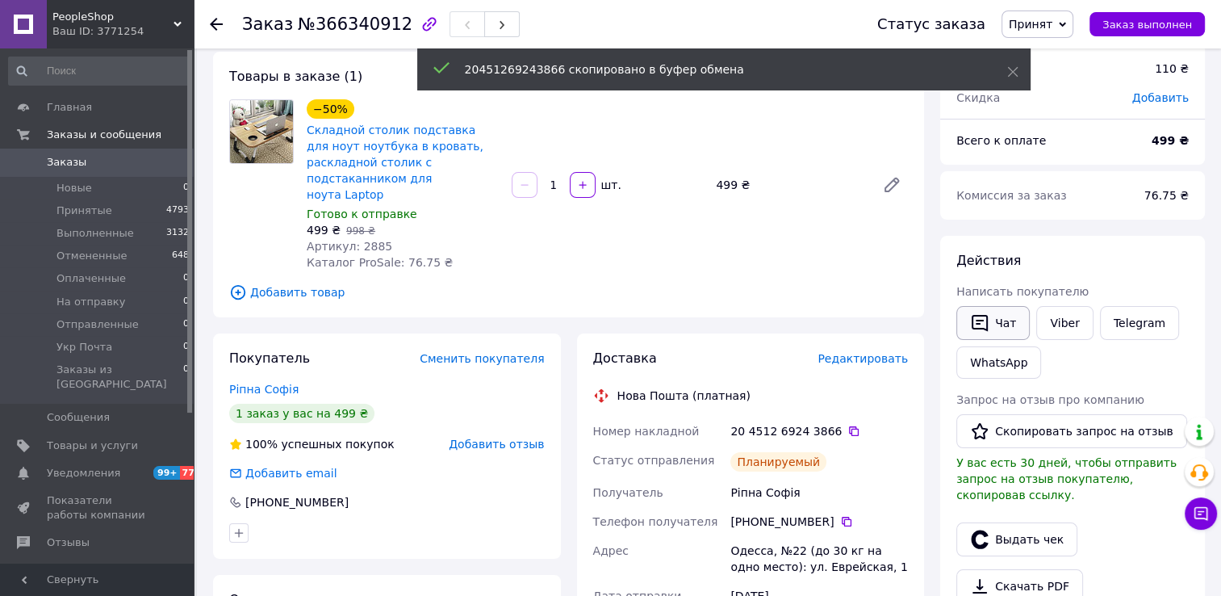
click at [963, 325] on button "Чат" at bounding box center [993, 323] width 73 height 34
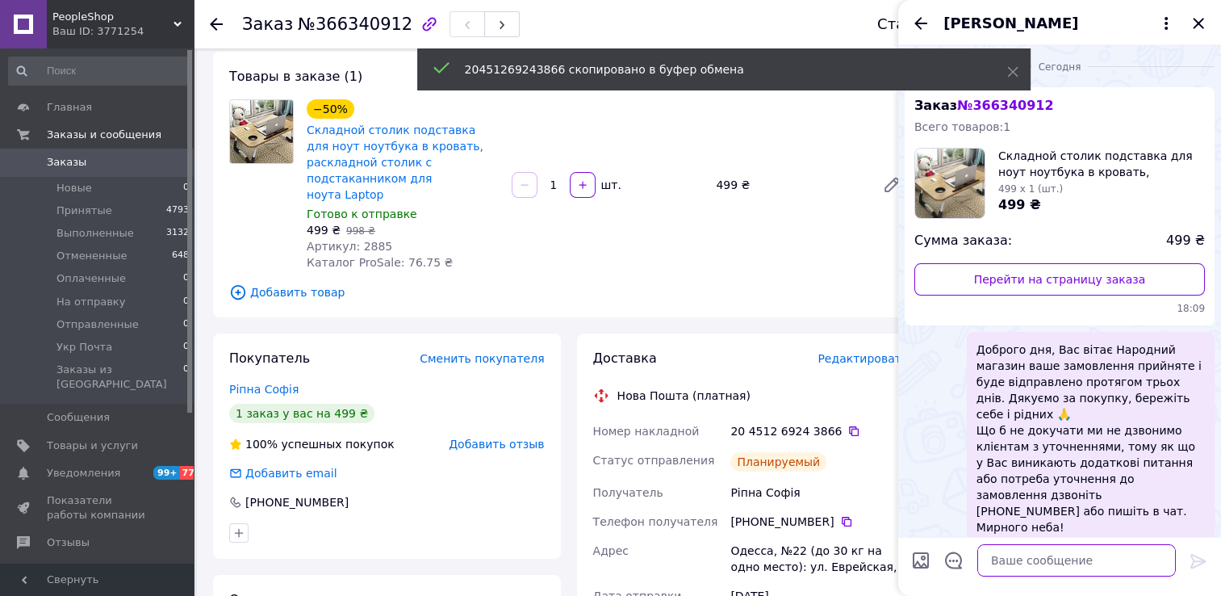
click at [1022, 565] on textarea at bounding box center [1077, 560] width 199 height 32
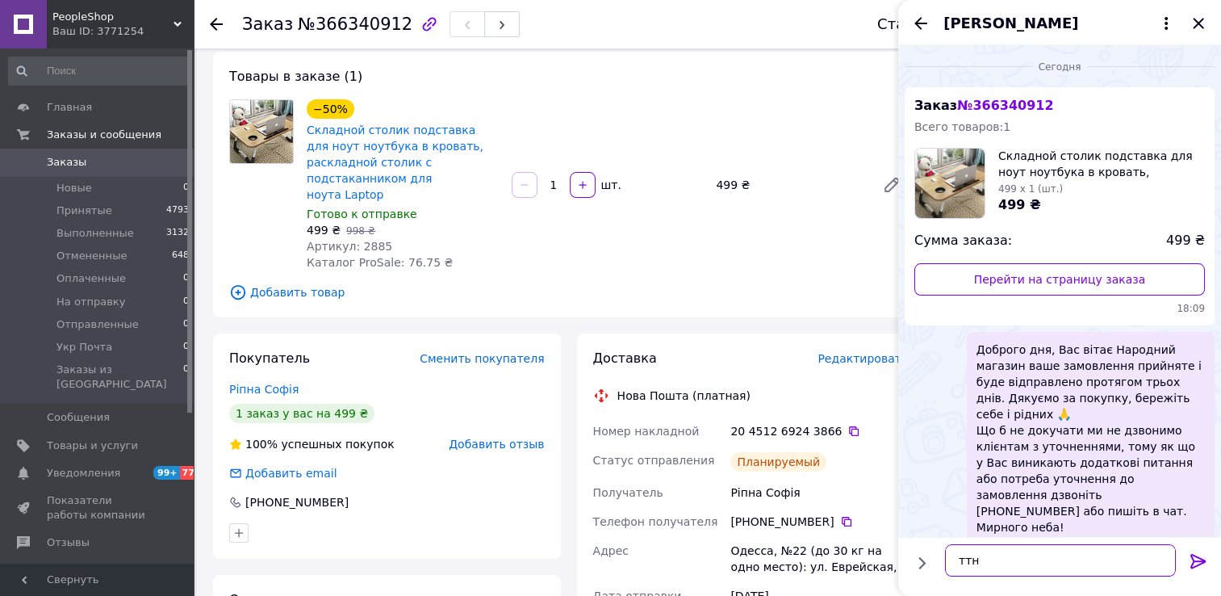
paste textarea "20451269243866"
type textarea "ттн 20451269243866"
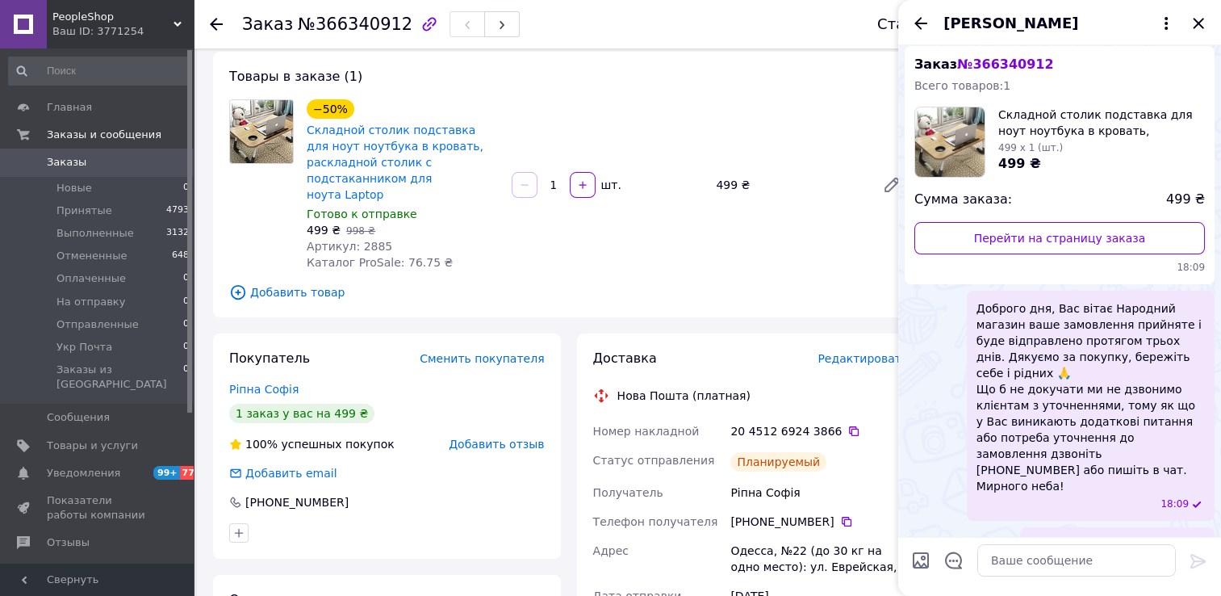
click at [77, 176] on link "Заказы 0" at bounding box center [99, 162] width 199 height 27
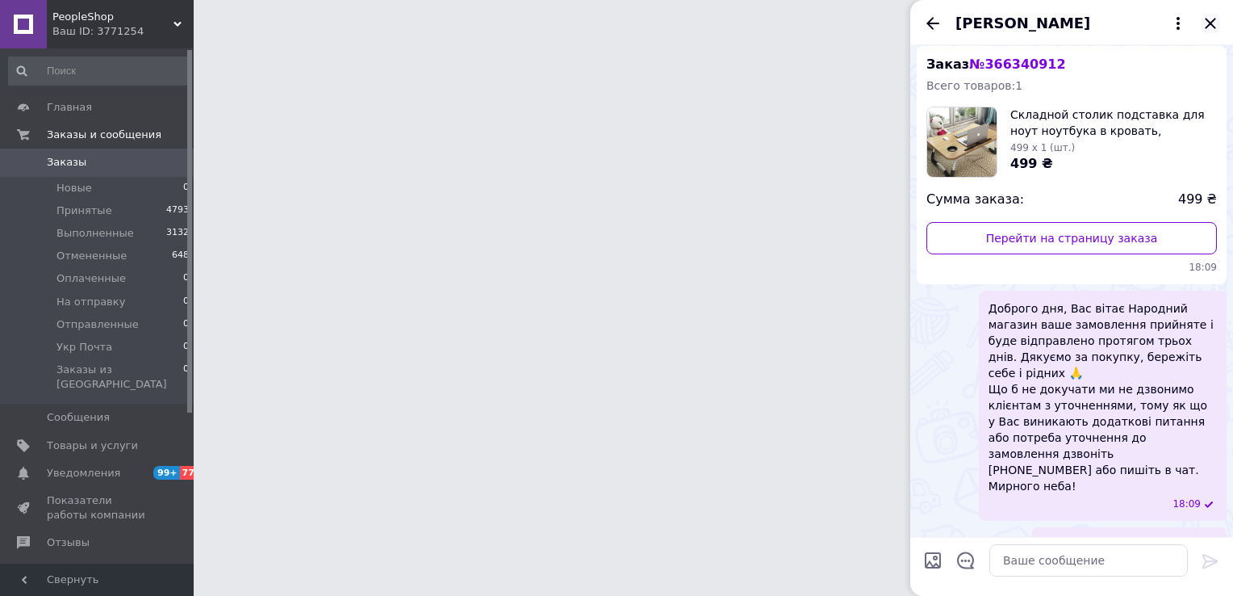
click at [1215, 25] on icon "Закрыть" at bounding box center [1210, 23] width 19 height 19
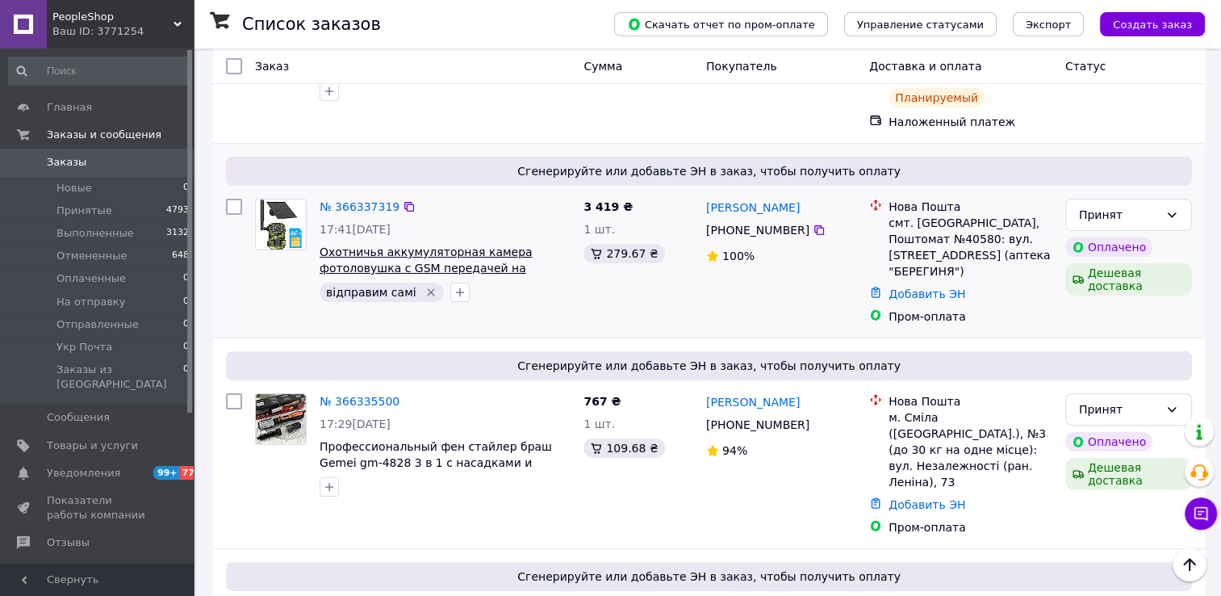
scroll to position [161, 0]
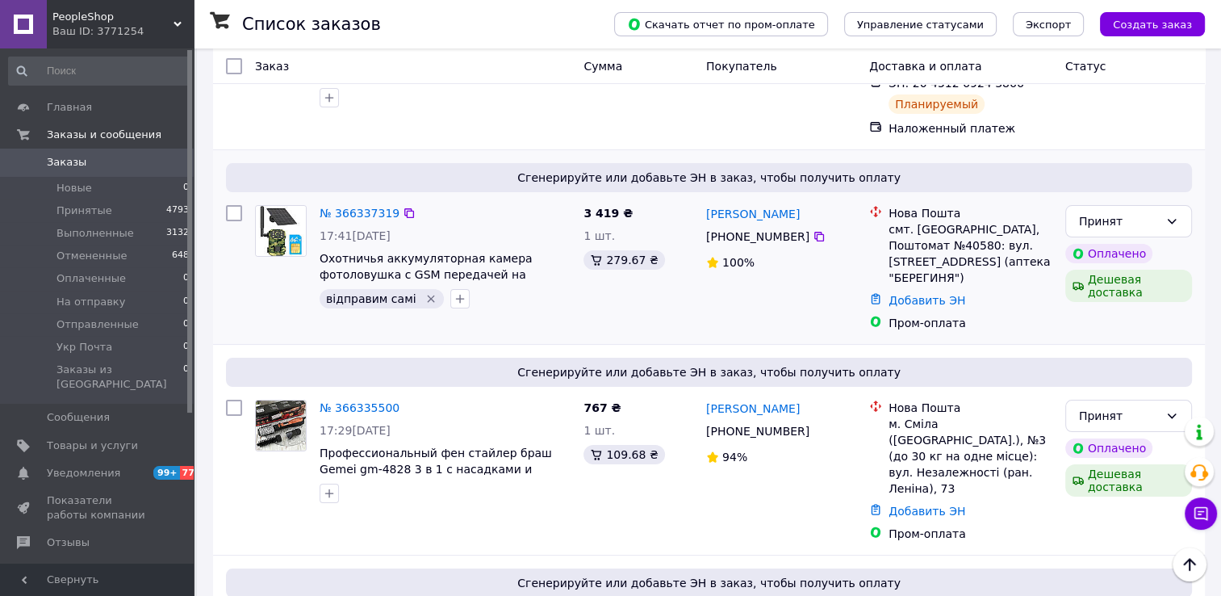
click at [425, 292] on icon "Удалить метку" at bounding box center [431, 298] width 13 height 13
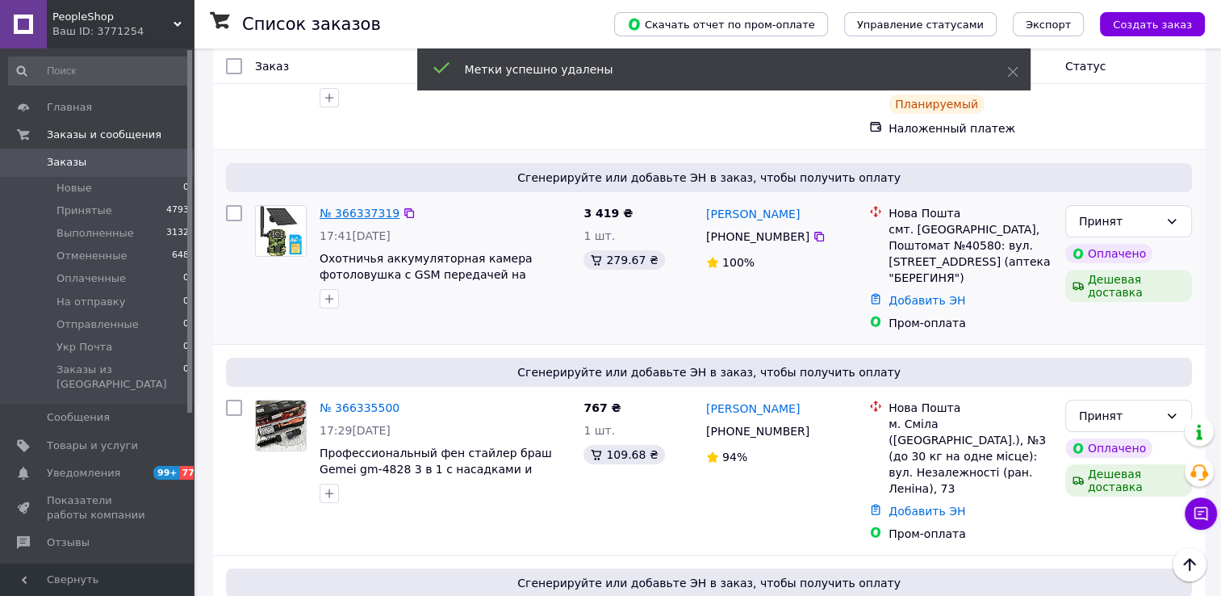
click at [362, 207] on link "№ 366337319" at bounding box center [360, 213] width 80 height 13
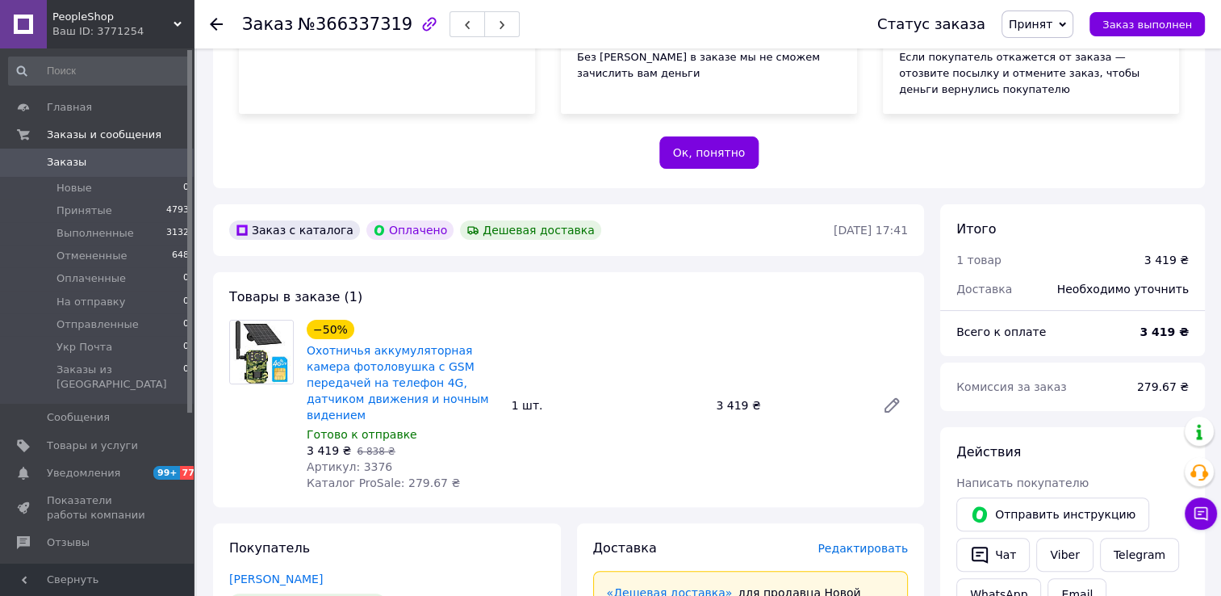
scroll to position [161, 0]
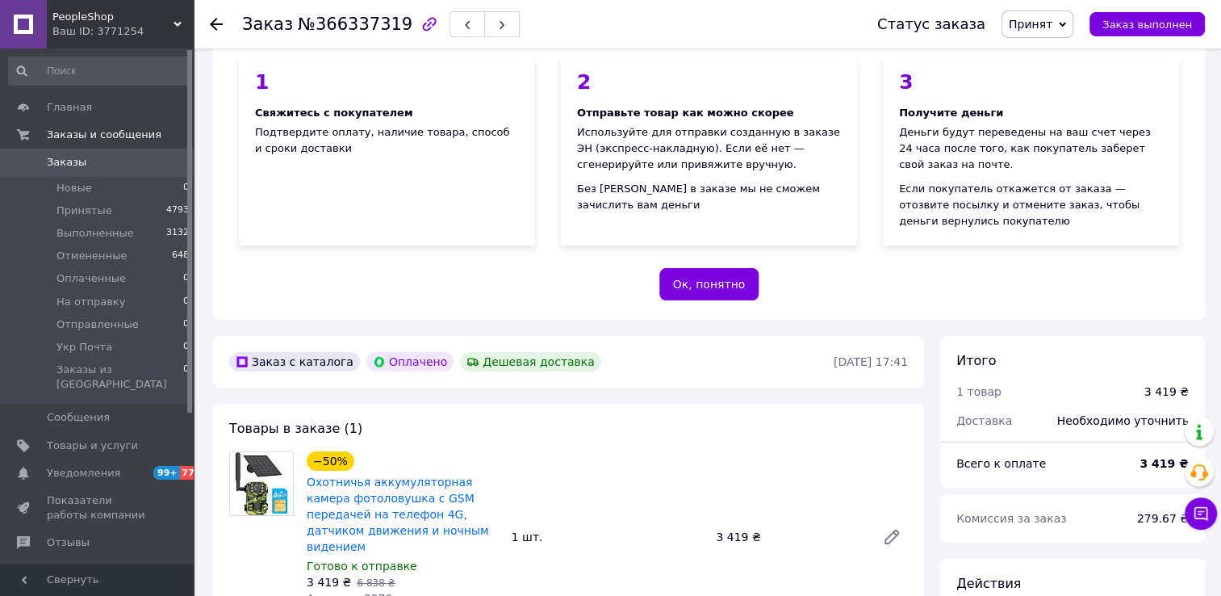
click at [216, 26] on icon at bounding box center [216, 24] width 13 height 13
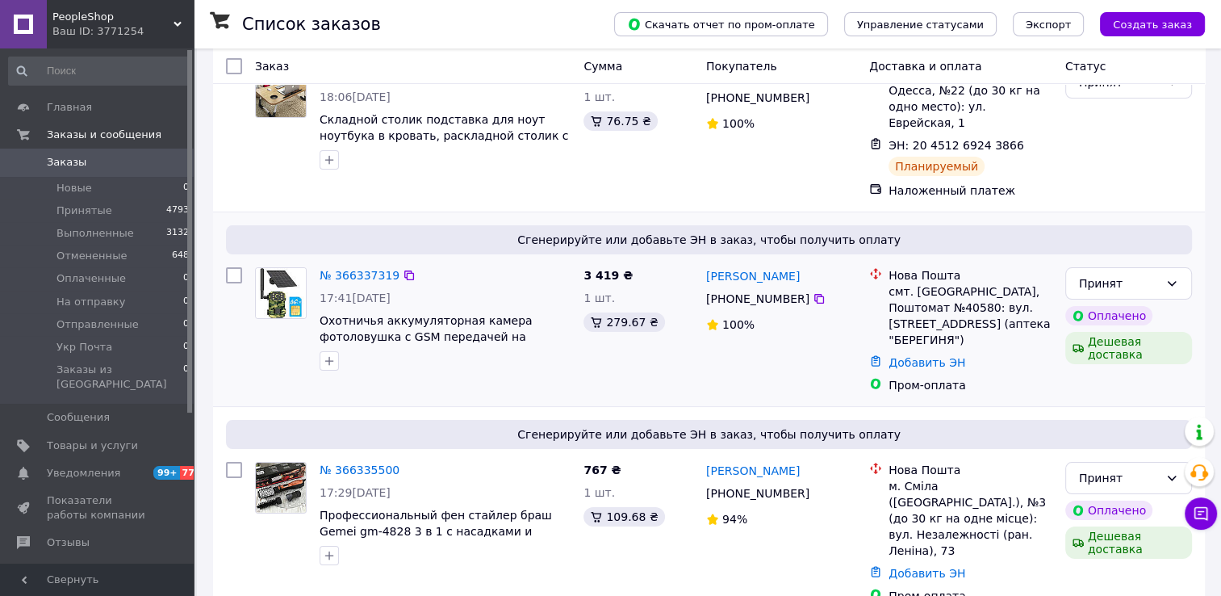
scroll to position [242, 0]
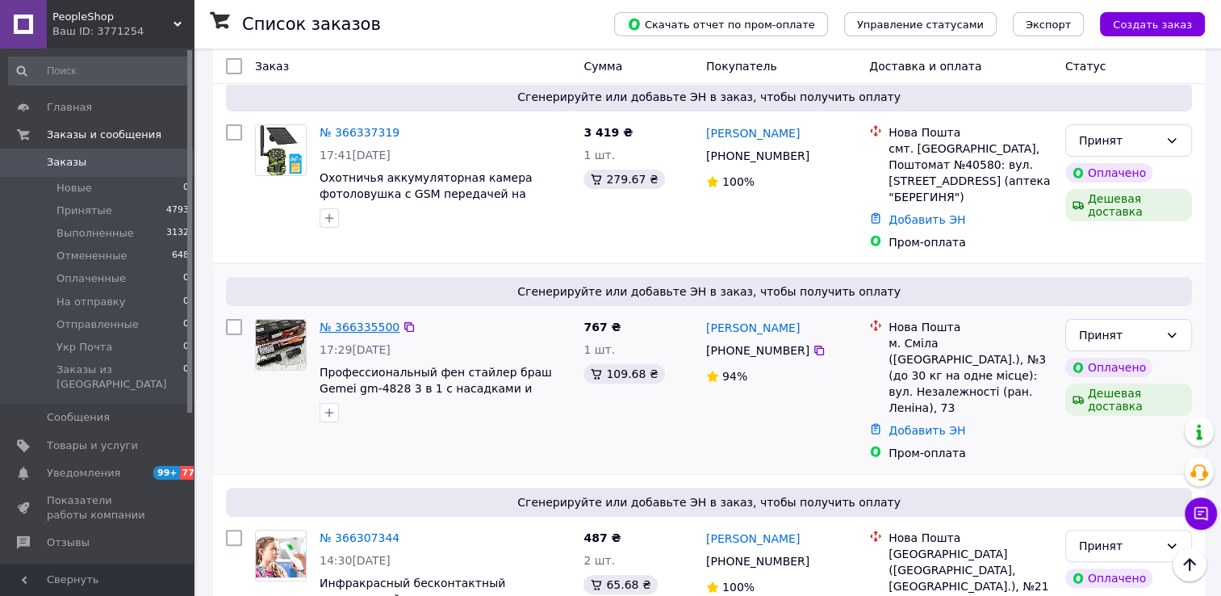
click at [358, 320] on link "№ 366335500" at bounding box center [360, 326] width 80 height 13
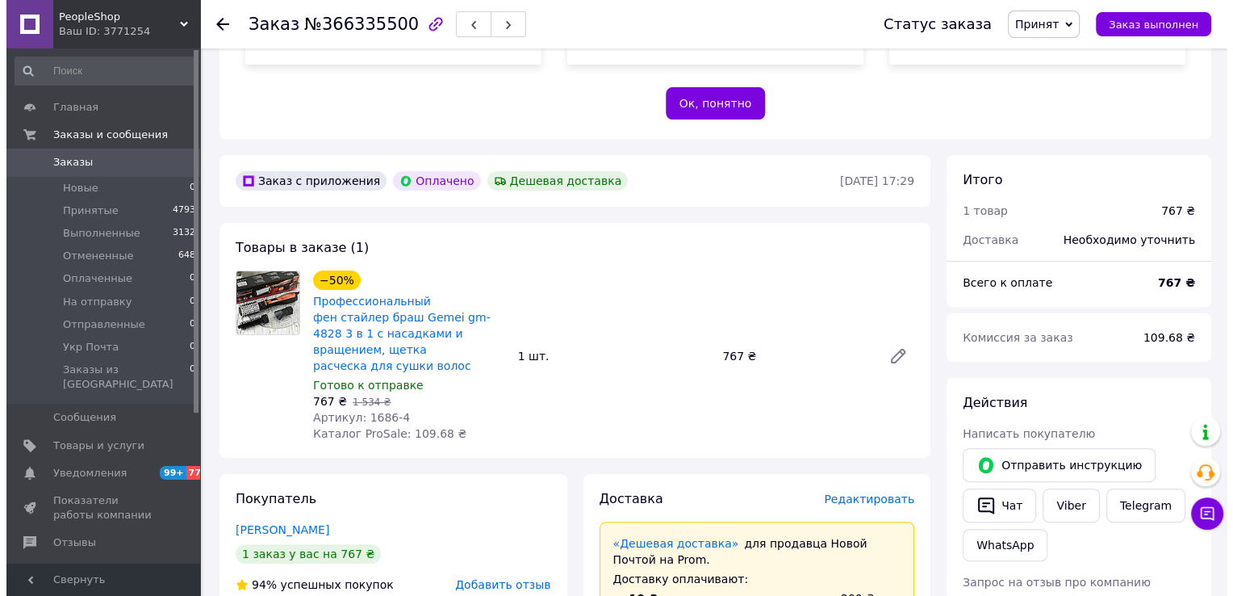
scroll to position [484, 0]
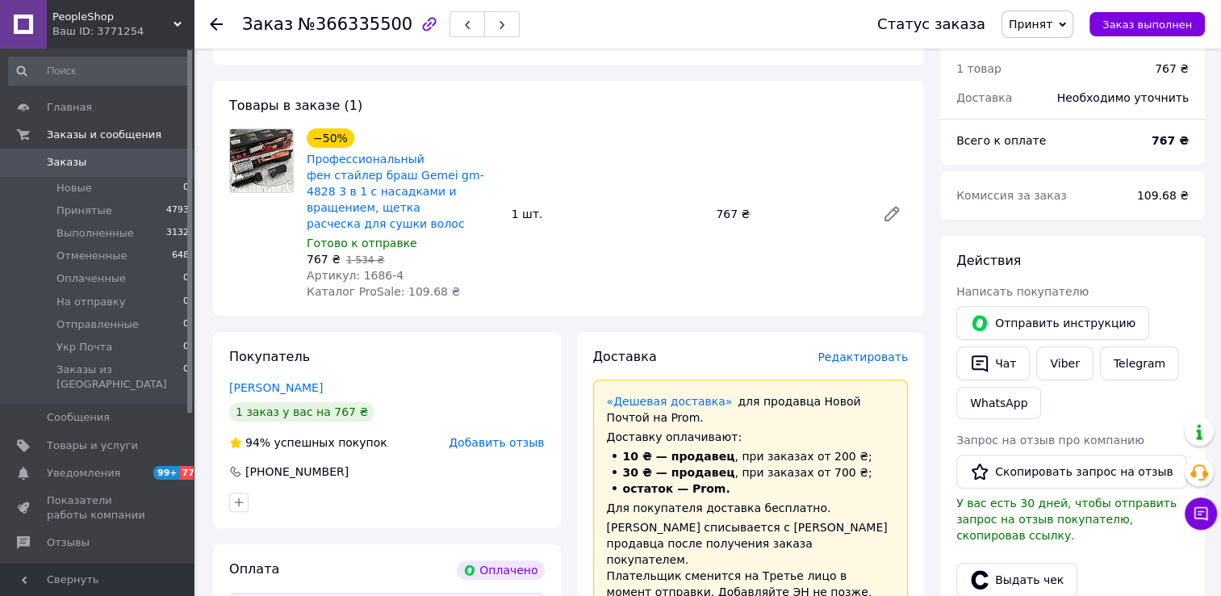
click at [873, 350] on span "Редактировать" at bounding box center [863, 356] width 90 height 13
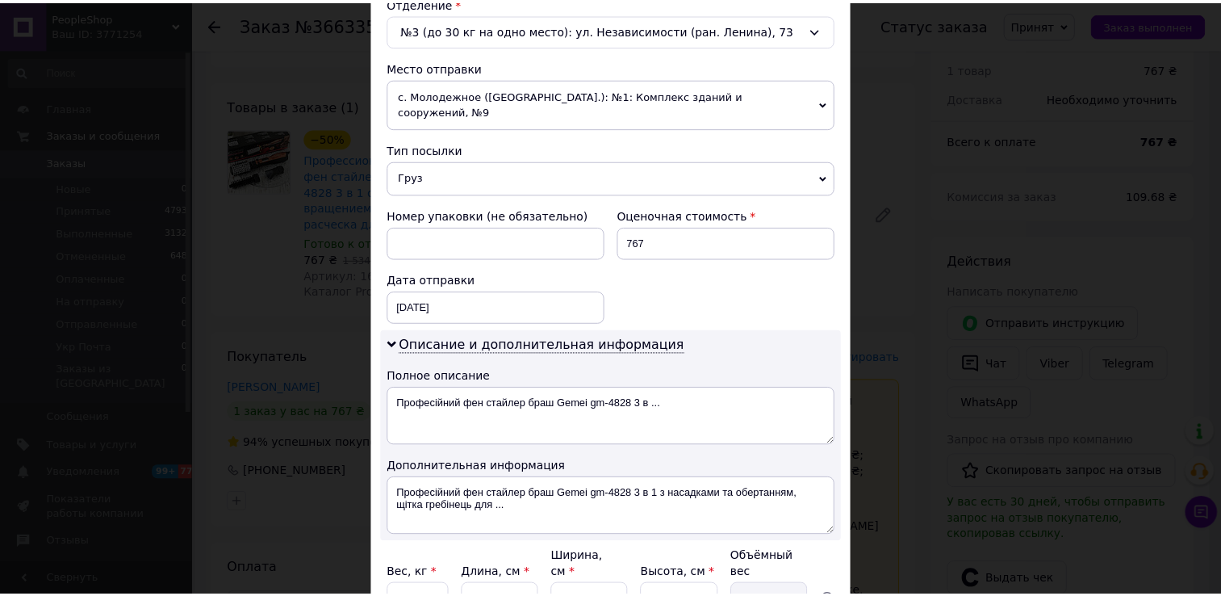
scroll to position [646, 0]
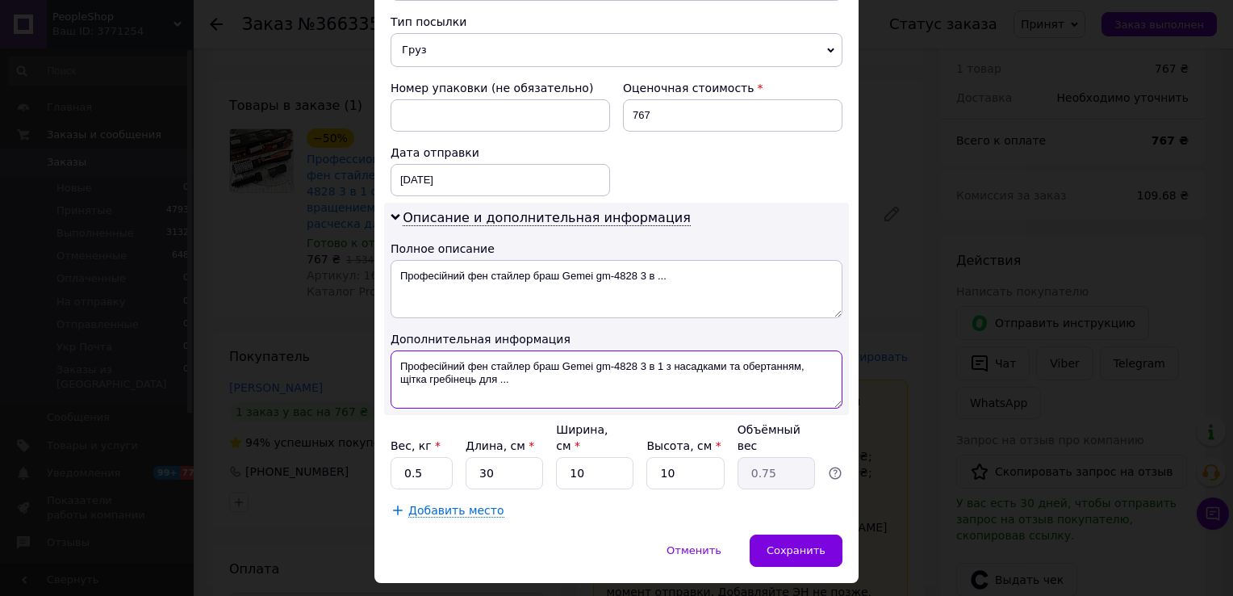
drag, startPoint x: 640, startPoint y: 345, endPoint x: 714, endPoint y: 375, distance: 79.3
click at [713, 375] on textarea "Професійний фен стайлер браш Gemei gm-4828 3 в 1 з насадками та обертанням, щіт…" at bounding box center [617, 379] width 452 height 58
click at [559, 350] on textarea "Професійний фен стайлер браш Gemei gm-4828" at bounding box center [617, 379] width 452 height 58
drag, startPoint x: 519, startPoint y: 358, endPoint x: 393, endPoint y: 357, distance: 125.9
click at [393, 357] on textarea "Фен Gemei gm-4828" at bounding box center [617, 379] width 452 height 58
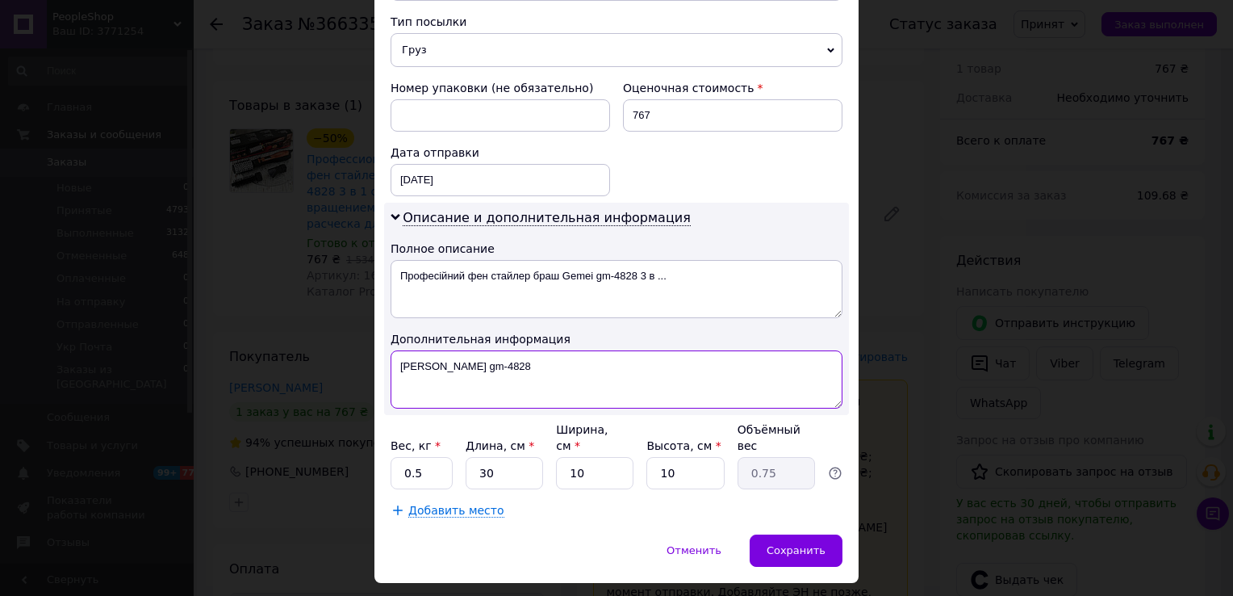
type textarea "Фен Gemei gm-4828"
drag, startPoint x: 408, startPoint y: 441, endPoint x: 396, endPoint y: 441, distance: 12.1
click at [396, 457] on input "0.5" at bounding box center [422, 473] width 62 height 32
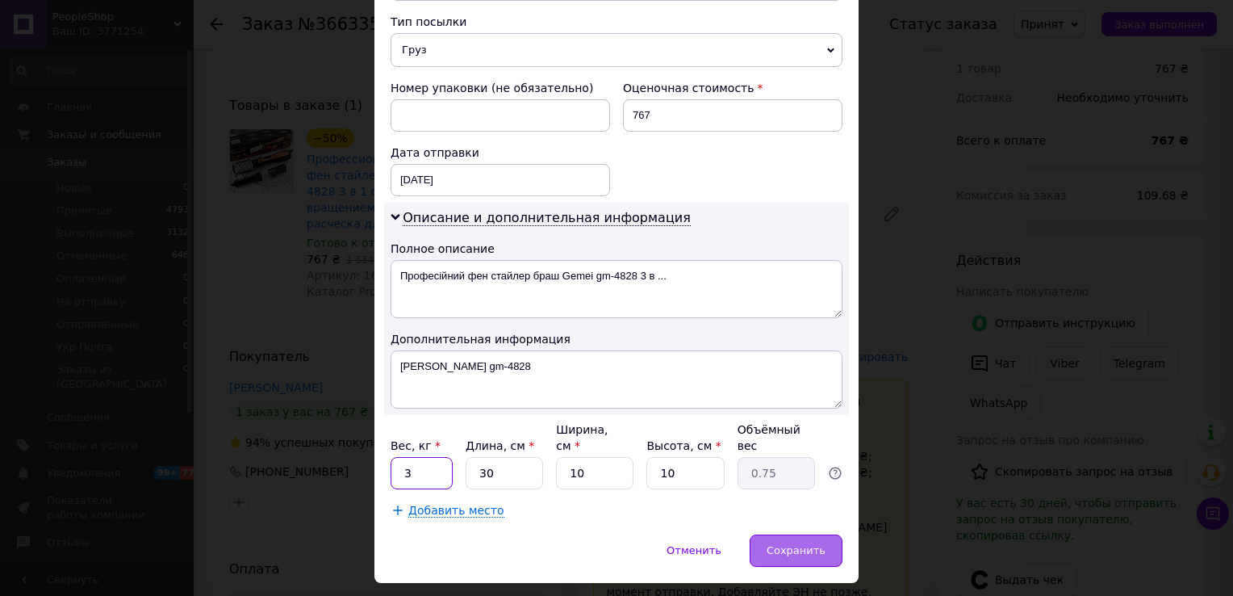
type input "3"
click at [798, 544] on span "Сохранить" at bounding box center [796, 550] width 59 height 12
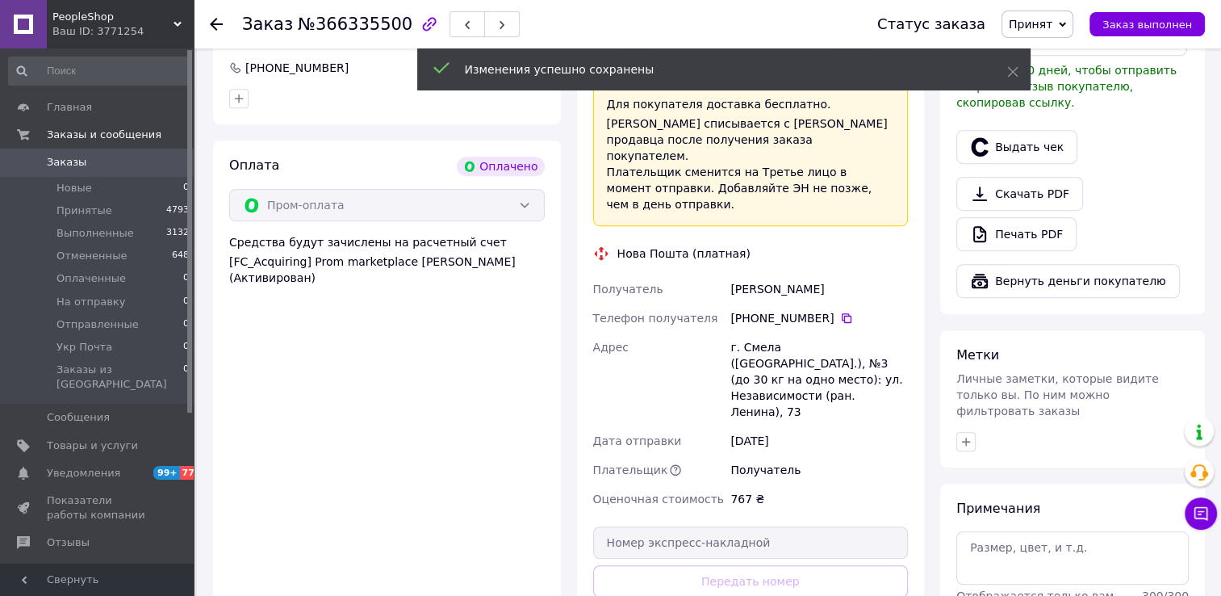
scroll to position [1049, 0]
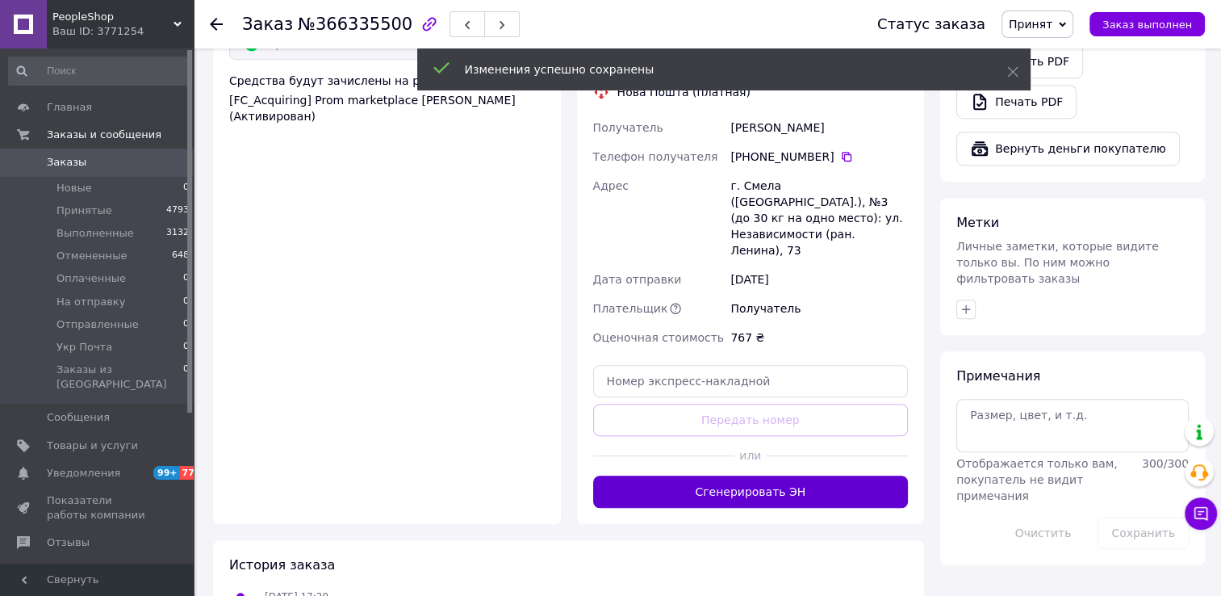
click at [769, 475] on button "Сгенерировать ЭН" at bounding box center [751, 491] width 316 height 32
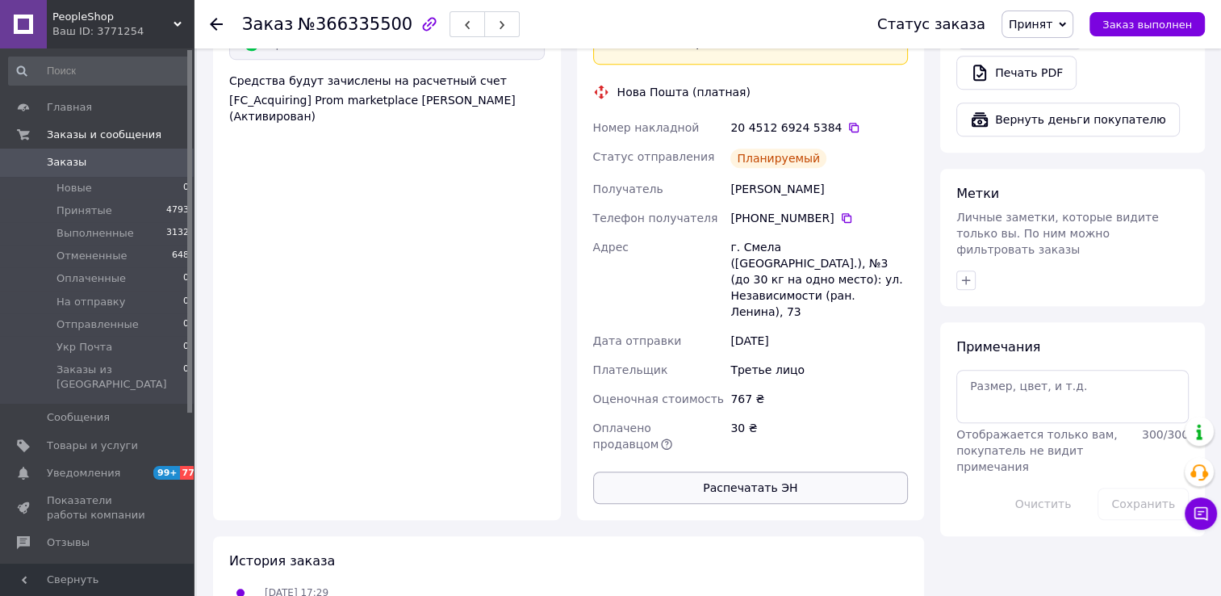
click at [760, 471] on button "Распечатать ЭН" at bounding box center [751, 487] width 316 height 32
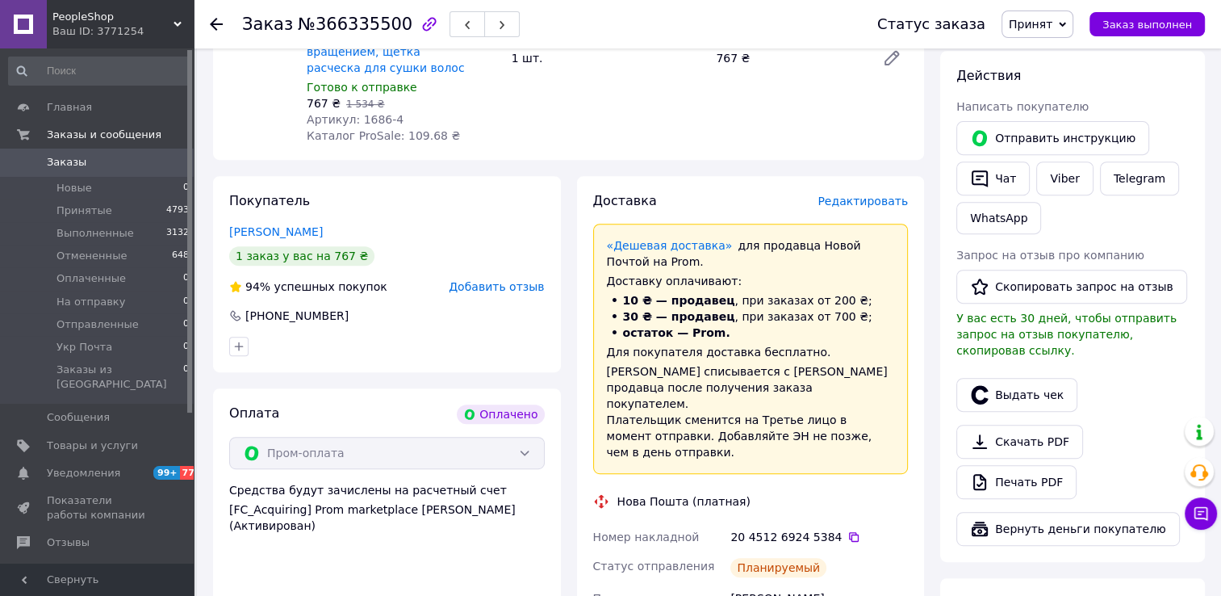
scroll to position [727, 0]
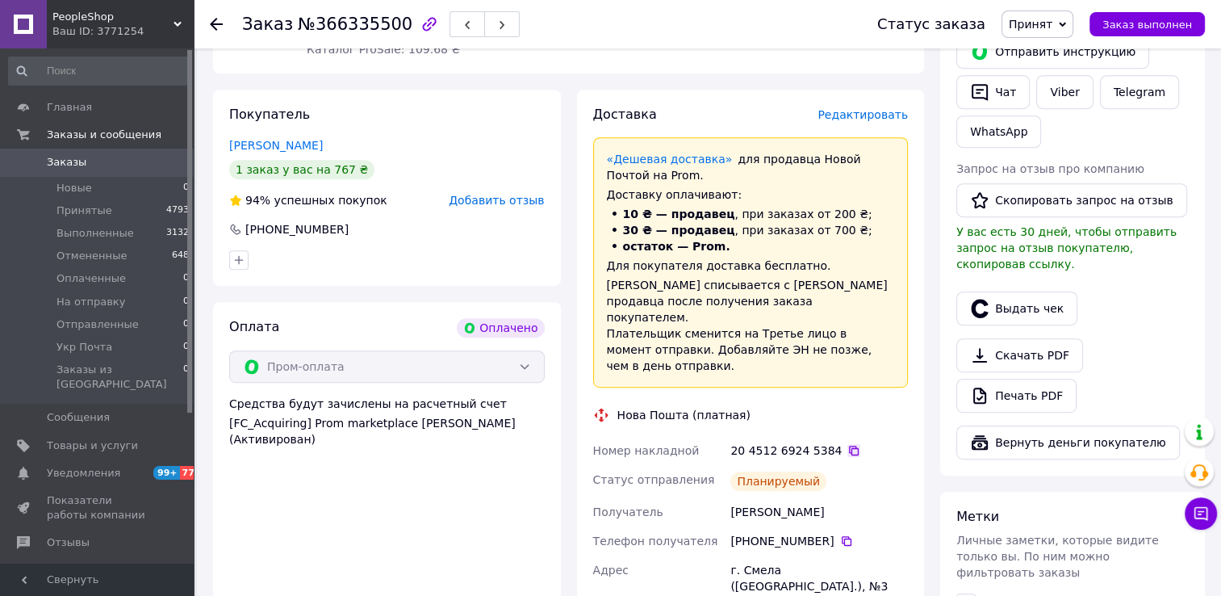
click at [848, 444] on icon at bounding box center [854, 450] width 13 height 13
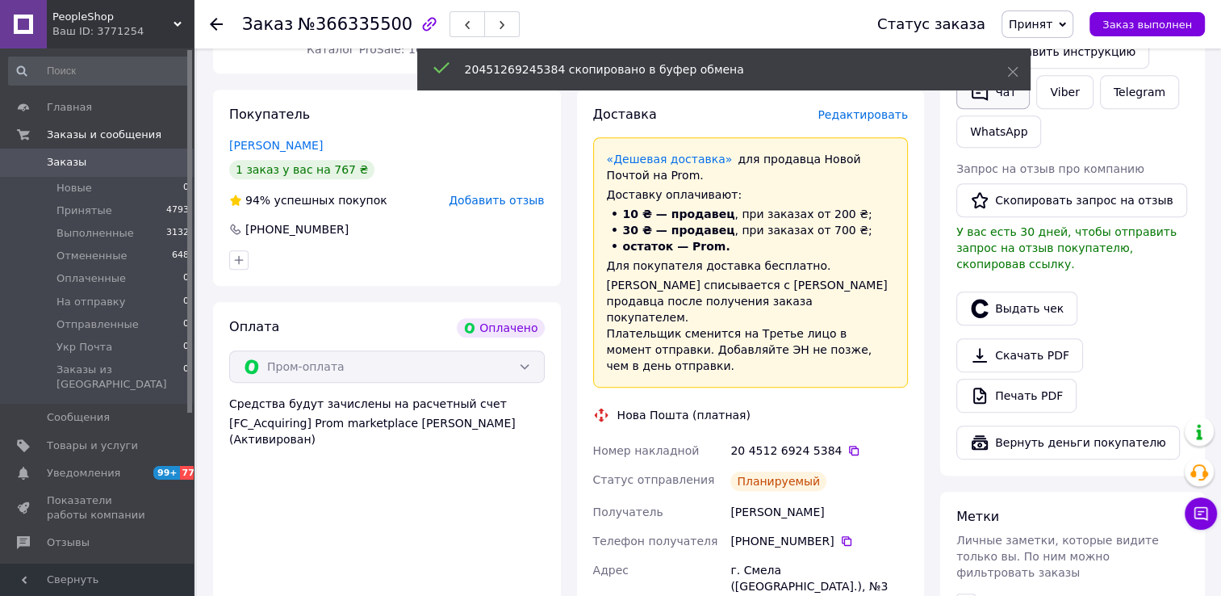
click at [994, 97] on button "Чат" at bounding box center [993, 92] width 73 height 34
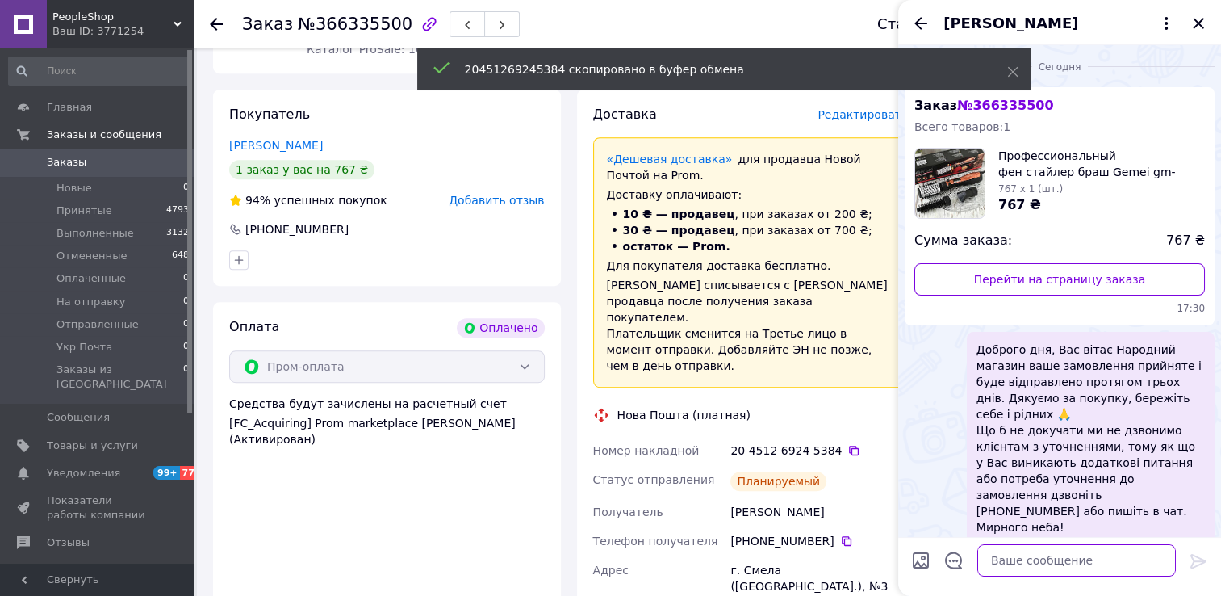
click at [1046, 563] on textarea at bounding box center [1077, 560] width 199 height 32
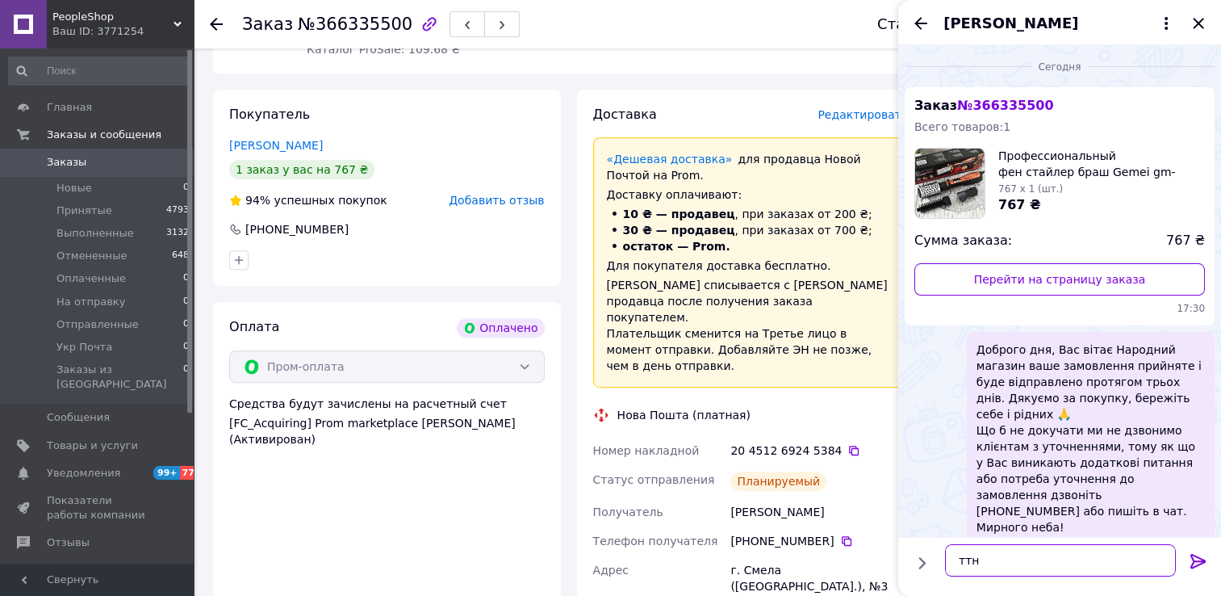
paste textarea "20451269245384"
type textarea "ттн 20451269245384"
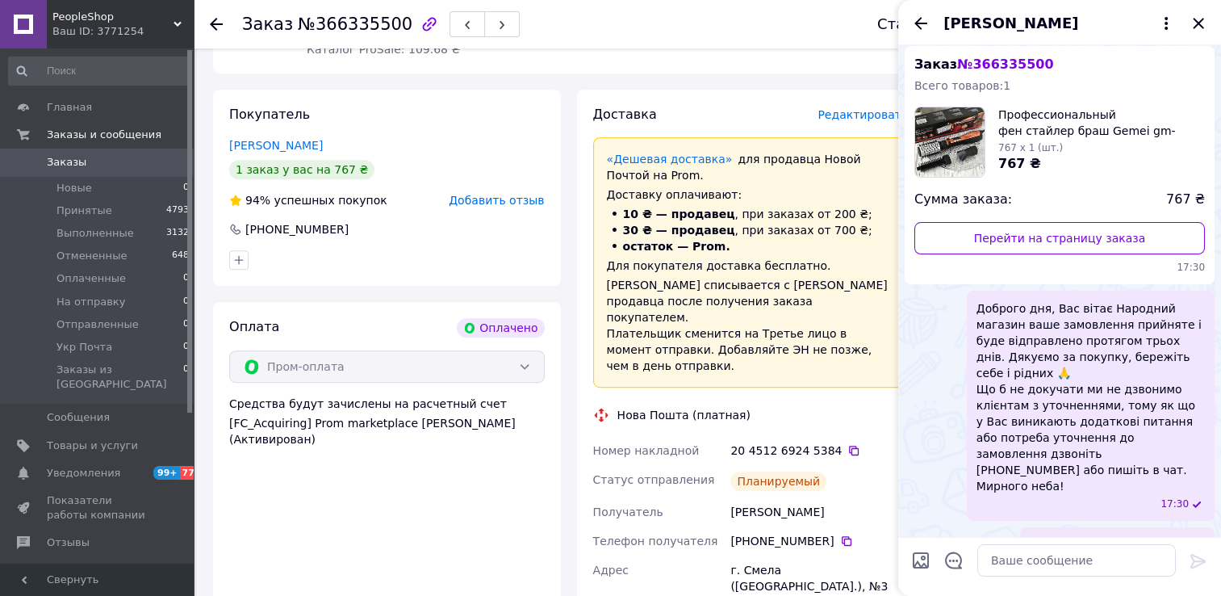
click at [220, 19] on icon at bounding box center [216, 24] width 13 height 13
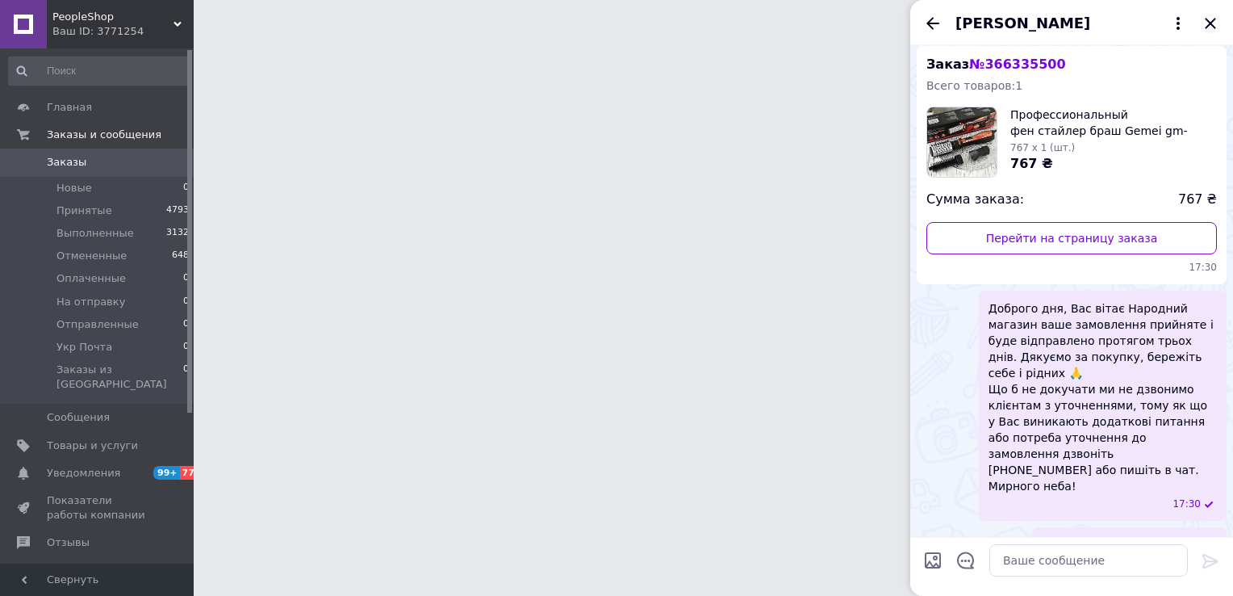
click at [1210, 28] on icon "Закрыть" at bounding box center [1210, 23] width 19 height 19
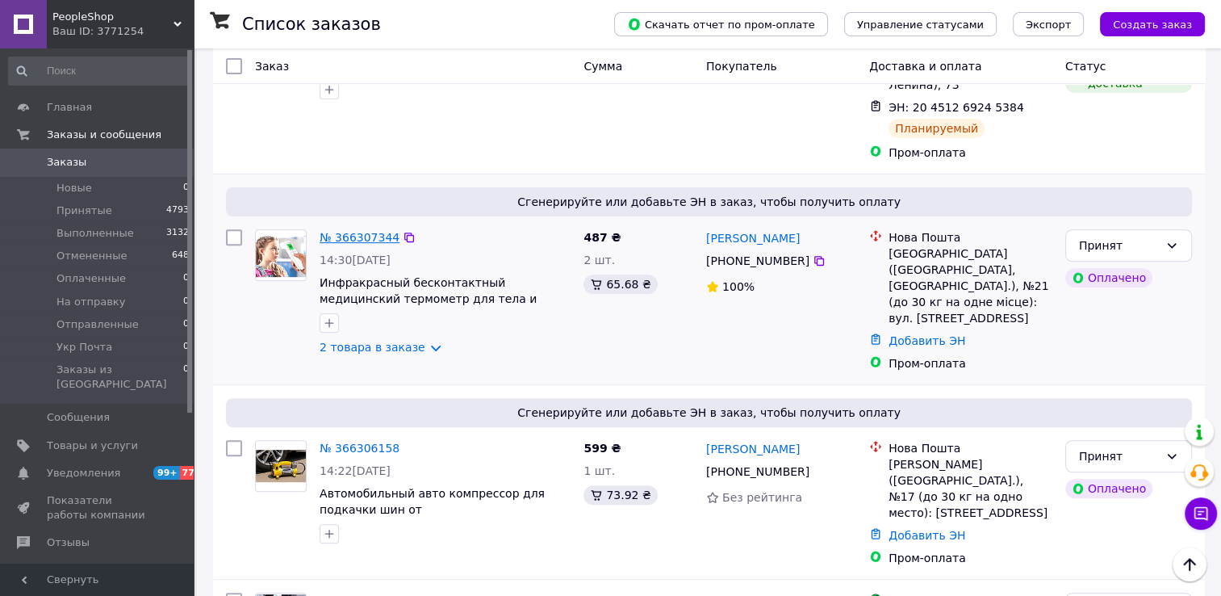
click at [346, 231] on link "№ 366307344" at bounding box center [360, 237] width 80 height 13
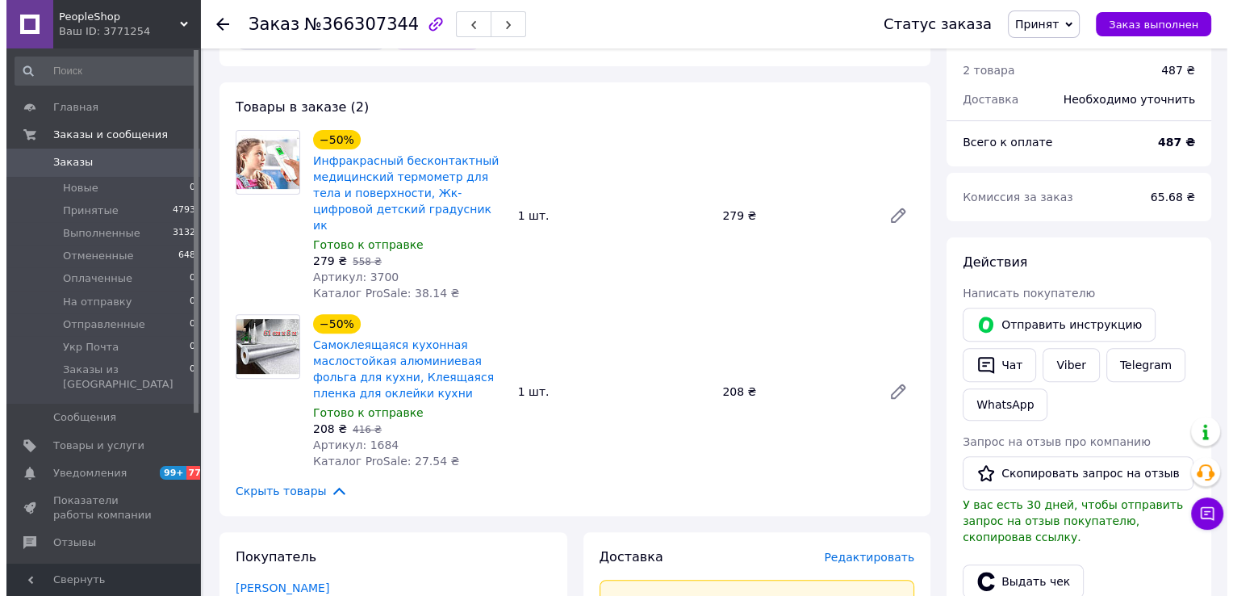
scroll to position [646, 0]
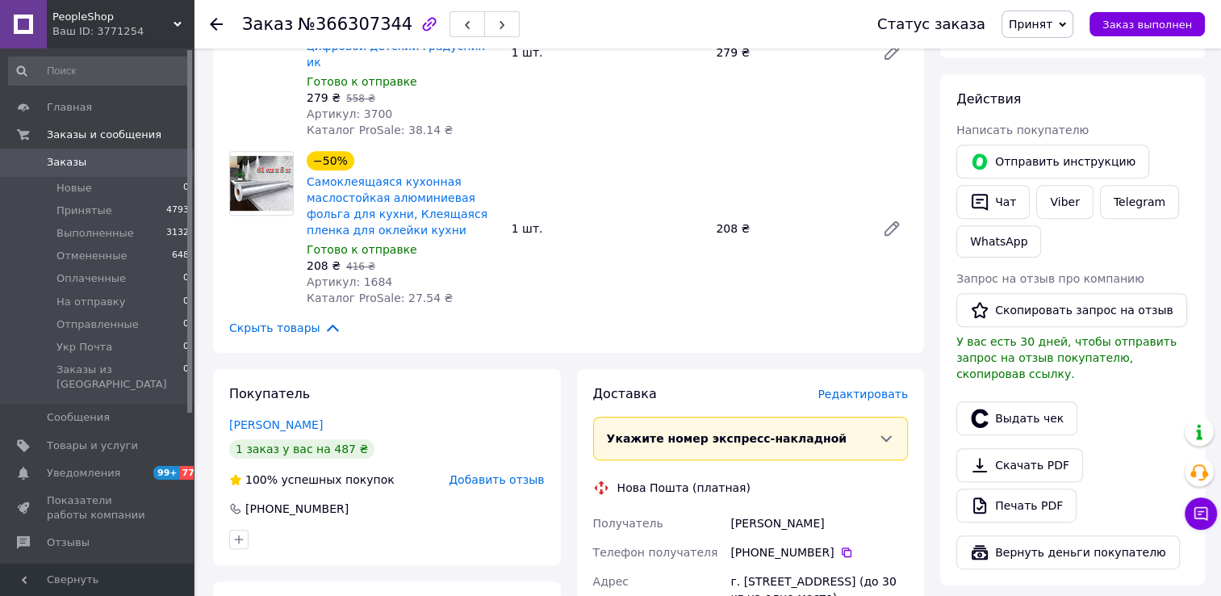
click at [875, 387] on span "Редактировать" at bounding box center [863, 393] width 90 height 13
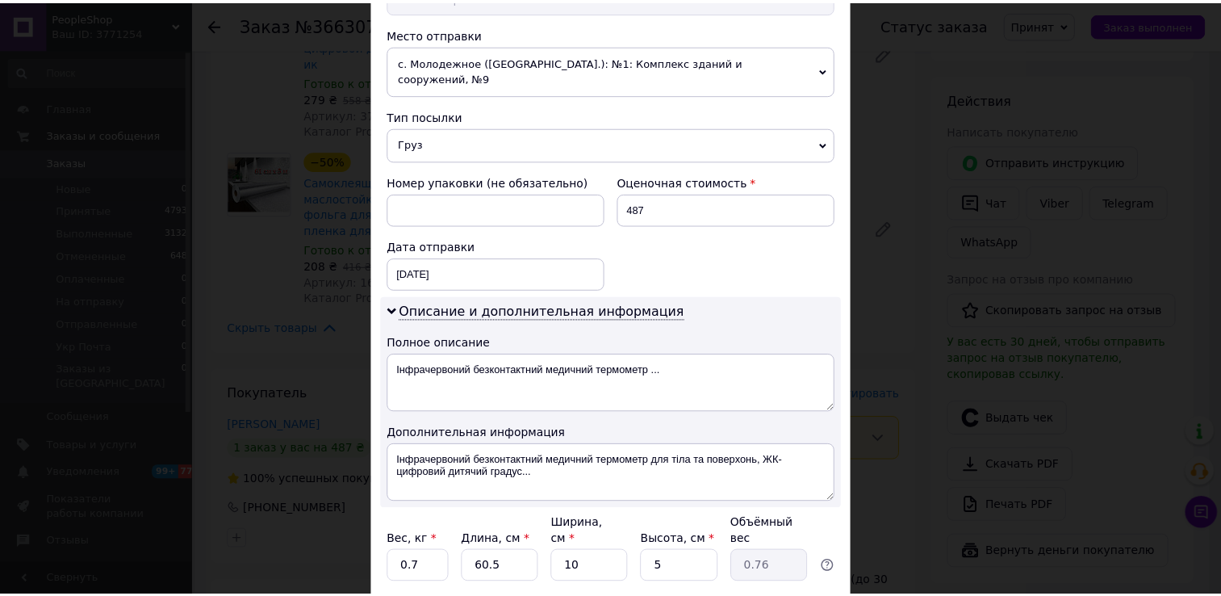
scroll to position [651, 0]
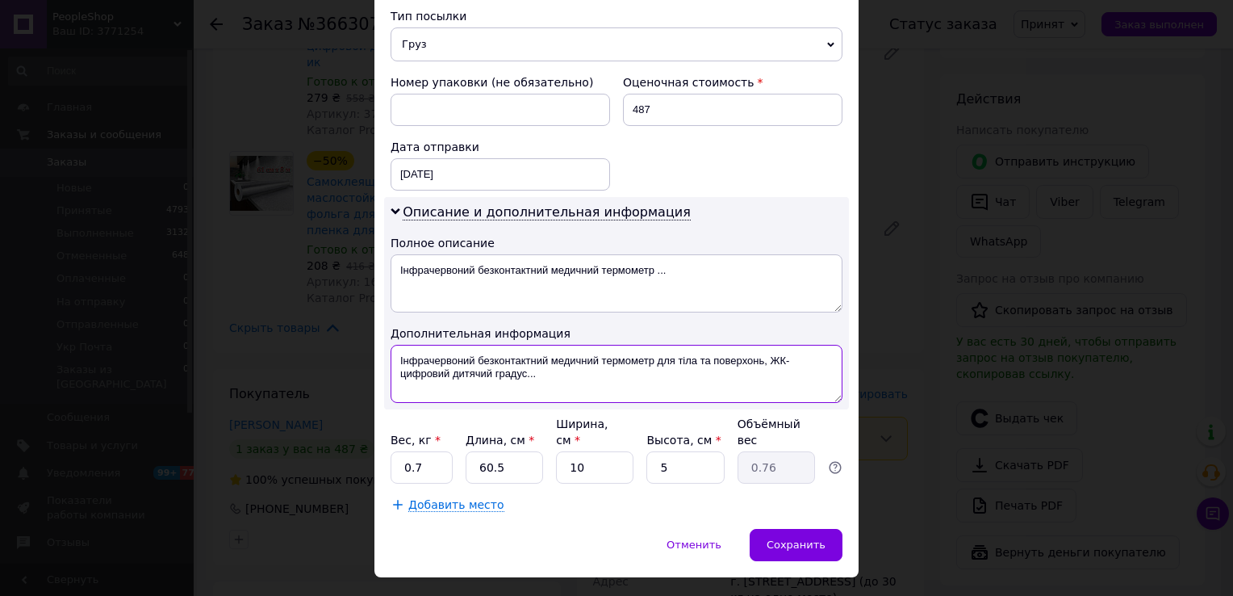
drag, startPoint x: 537, startPoint y: 366, endPoint x: 400, endPoint y: 342, distance: 139.2
click at [400, 345] on textarea "Інфрачервоний безконтактний медичний термометр для тіла та поверхонь, ЖК-цифров…" at bounding box center [617, 374] width 452 height 58
type textarea "І"
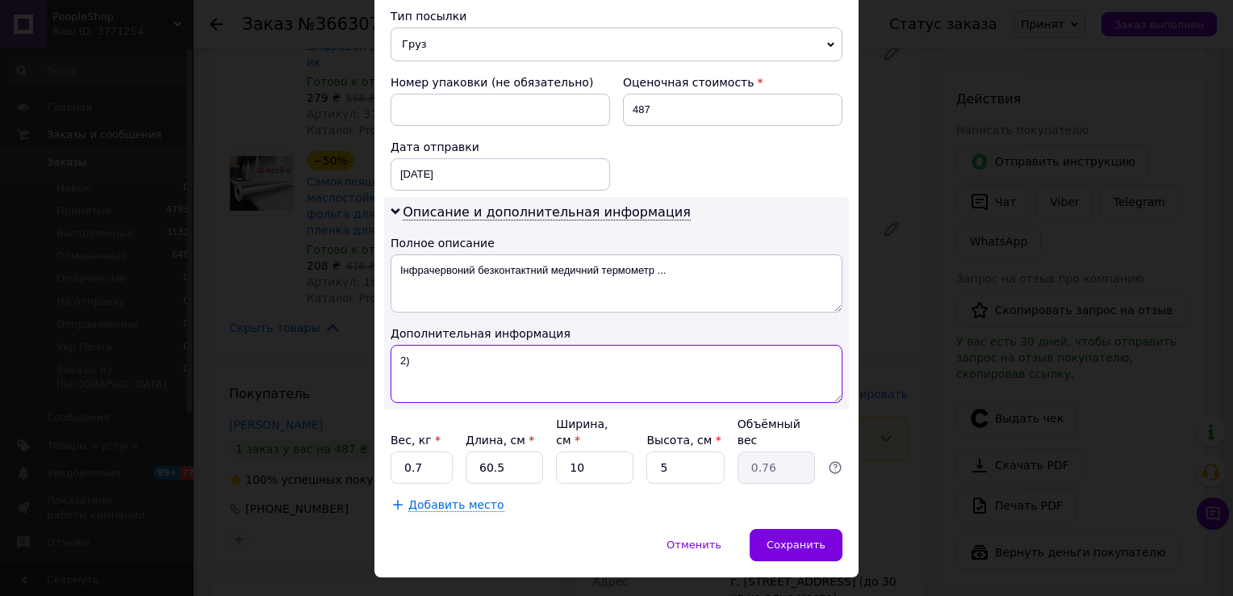
paste textarea "ЕРМОМЕТР Детский инфракрасный цифровой ЖК-дисплей Бесконтактный AND1055"
click at [405, 345] on textarea "2)ЕРМОМЕТР Детский инфракрасный цифровой ЖК-дисплей Бесконтактный 1055" at bounding box center [617, 374] width 452 height 58
click at [787, 345] on textarea "2) ТЕРМОМЕТР Детский инфракрасный цифровой ЖК-дисплей Бесконтактный 1055" at bounding box center [617, 374] width 452 height 58
click at [795, 345] on textarea "2) ТЕРМОМЕТР Детский инфракрасный цифровой ЖК-дисплей 1055" at bounding box center [617, 374] width 452 height 58
click at [407, 345] on textarea "2) ТЕРМОМЕТР Детский инфракрасный цифровой ЖК-дисплей 1055" at bounding box center [617, 374] width 452 height 58
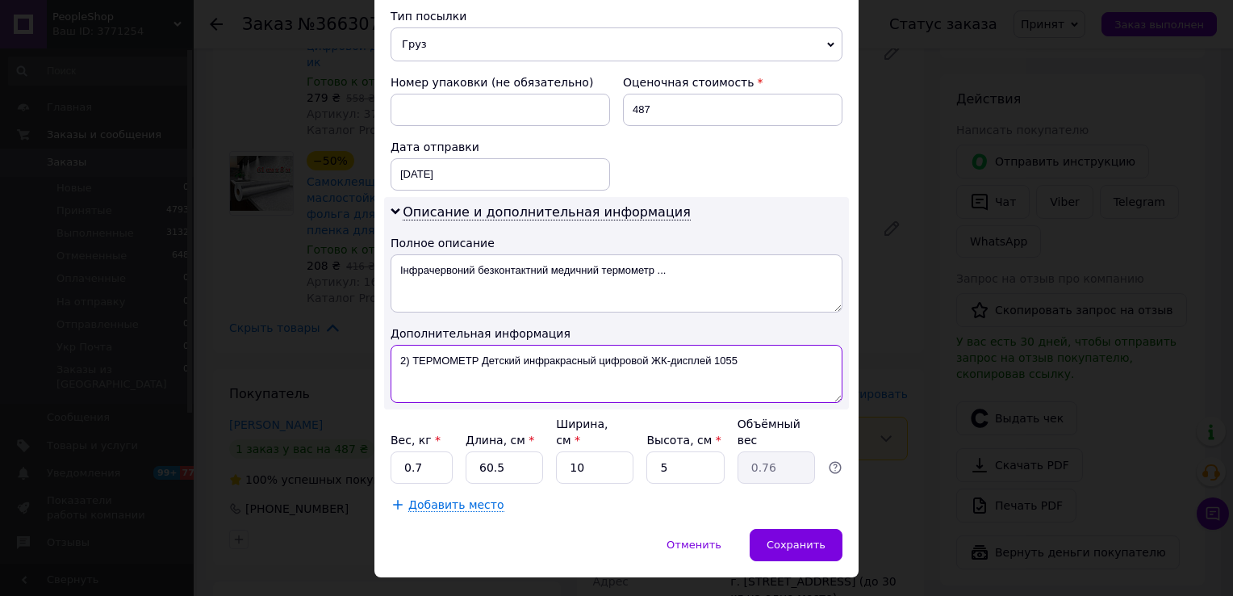
click at [397, 345] on textarea "2) ТЕРМОМЕТР Детский инфракрасный цифровой ЖК-дисплей 1055" at bounding box center [617, 374] width 452 height 58
click at [411, 345] on textarea "2) ТЕРМОМЕТР Детский инфракрасный цифровой ЖК-дисплей 1055" at bounding box center [617, 374] width 452 height 58
drag, startPoint x: 408, startPoint y: 344, endPoint x: 410, endPoint y: 357, distance: 13.0
click at [408, 350] on textarea "2) 1) ТЕРМОМЕТР Детский инфракрасный цифровой ЖК-дисплей 1055" at bounding box center [617, 374] width 452 height 58
click at [408, 345] on textarea "2) 1) ТЕРМОМЕТР Детский инфракрасный цифровой ЖК-дисплей 1055" at bounding box center [617, 374] width 452 height 58
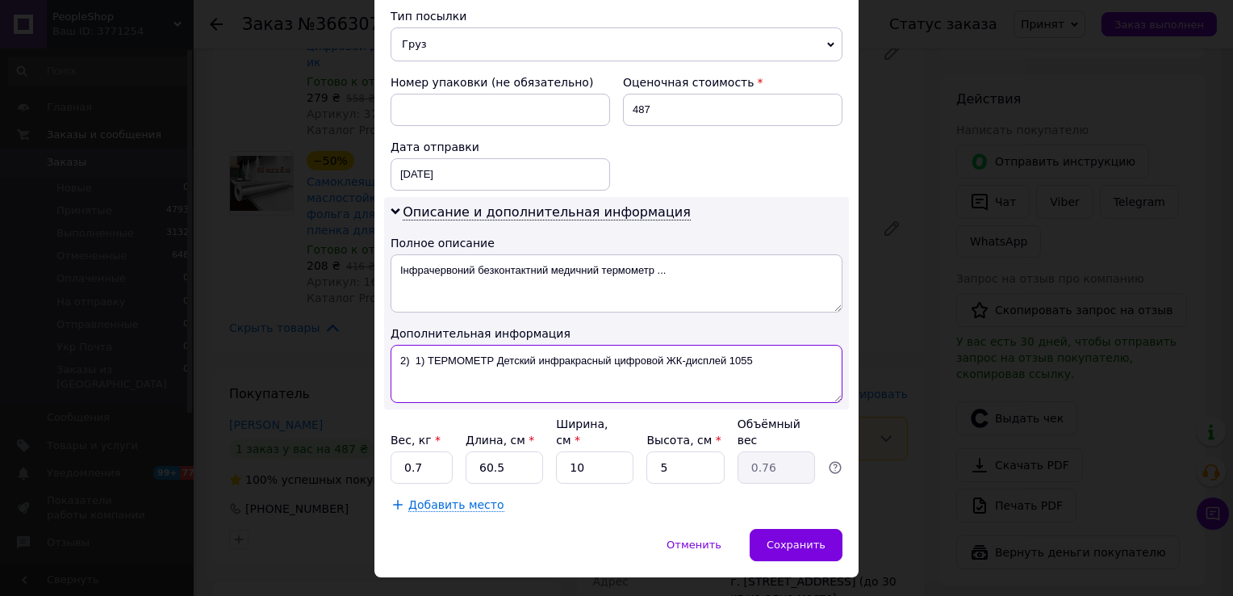
paste textarea "Фольга для кухни 5 м *60см"
drag, startPoint x: 469, startPoint y: 363, endPoint x: 387, endPoint y: 341, distance: 84.6
click at [387, 341] on div "Описание и дополнительная информация Полное описание Інфрачервоний безконтактни…" at bounding box center [616, 303] width 465 height 212
drag, startPoint x: 477, startPoint y: 358, endPoint x: 392, endPoint y: 341, distance: 87.2
click at [392, 345] on textarea "2) Фольга для кухни 5 м на 60см 1) ТЕРМОМЕТР Детский инфракрасный цифровой ЖК-д…" at bounding box center [617, 374] width 452 height 58
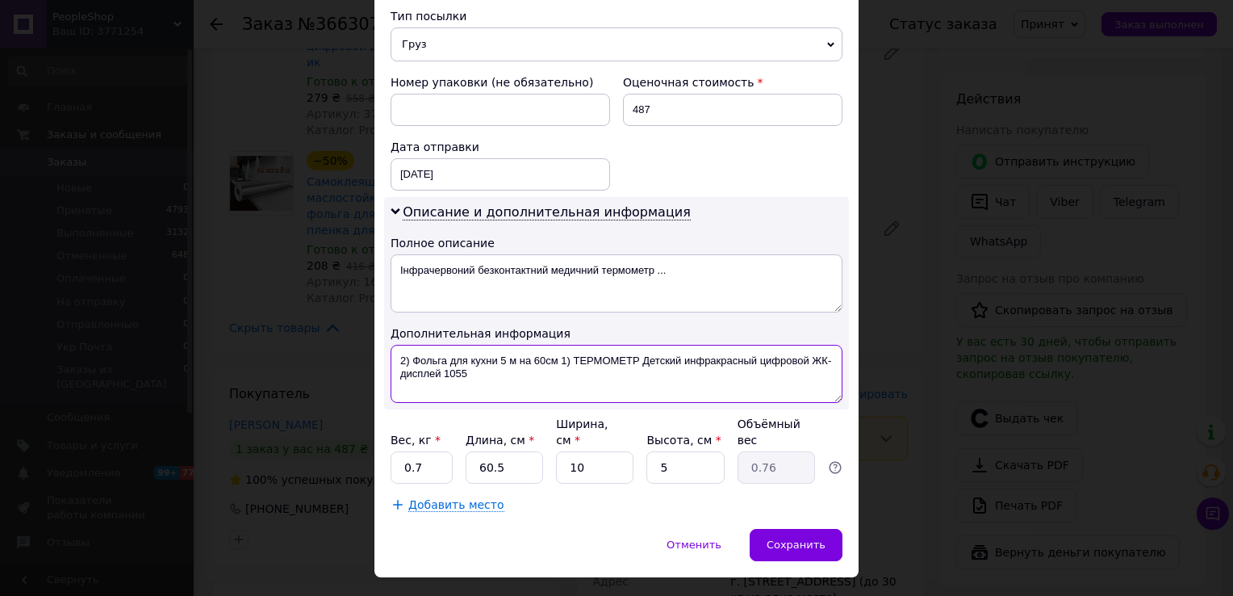
type textarea "2) Фольга для кухни 5 м на 60см 1) ТЕРМОМЕТР Детский инфракрасный цифровой ЖК-д…"
drag, startPoint x: 419, startPoint y: 430, endPoint x: 386, endPoint y: 429, distance: 33.1
type input "3"
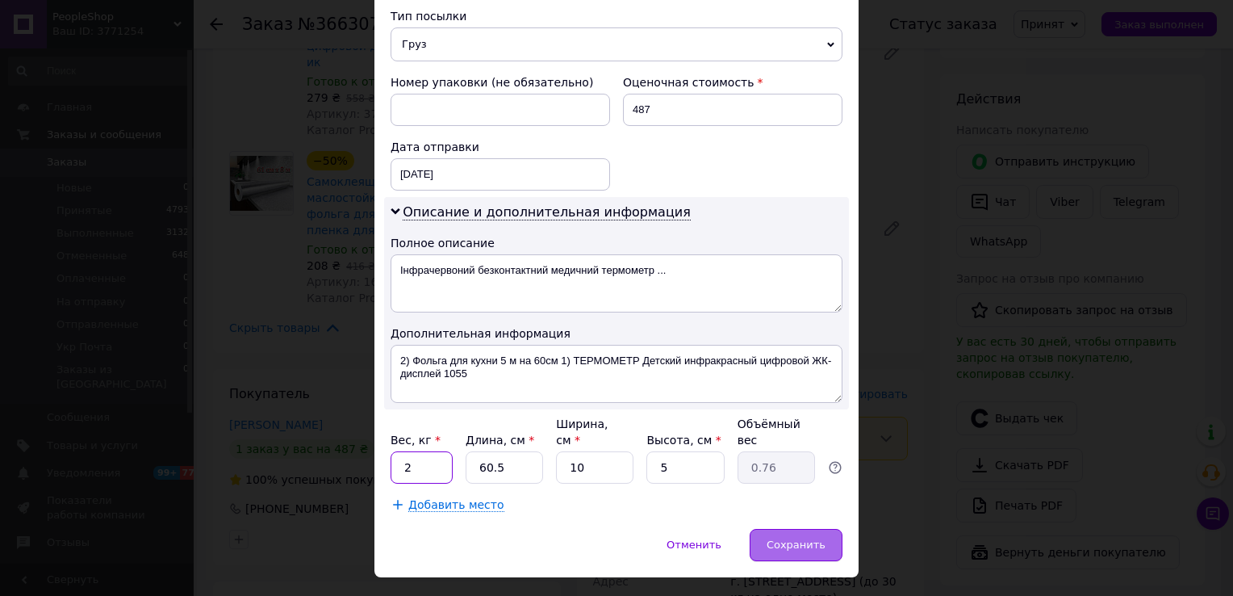
type input "2"
click at [781, 538] on span "Сохранить" at bounding box center [796, 544] width 59 height 12
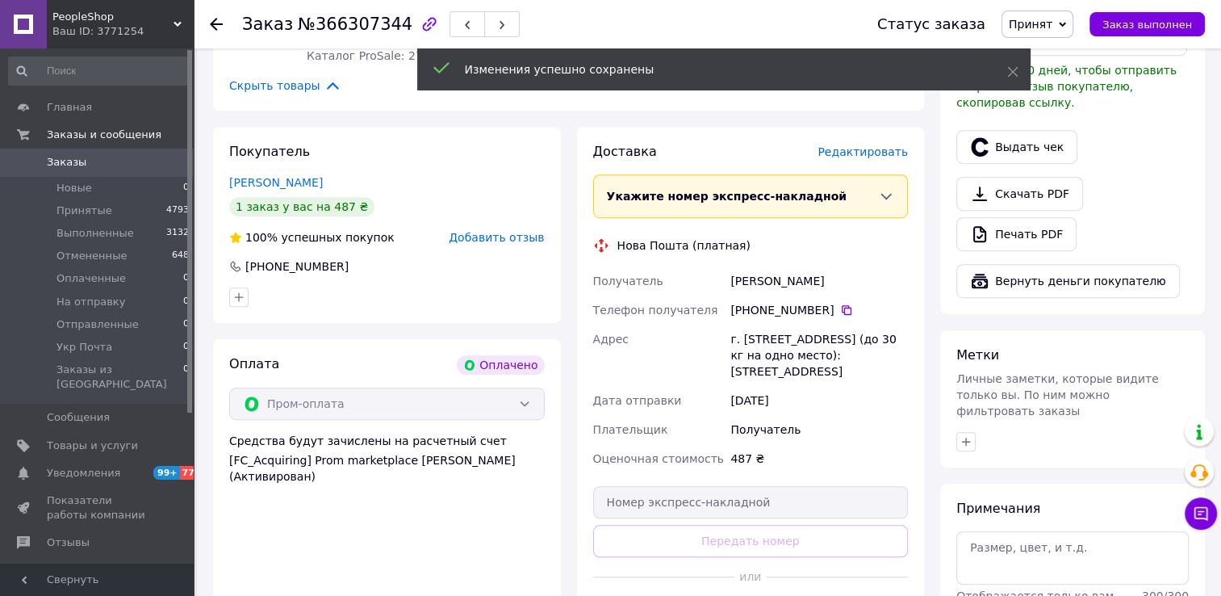
scroll to position [1049, 0]
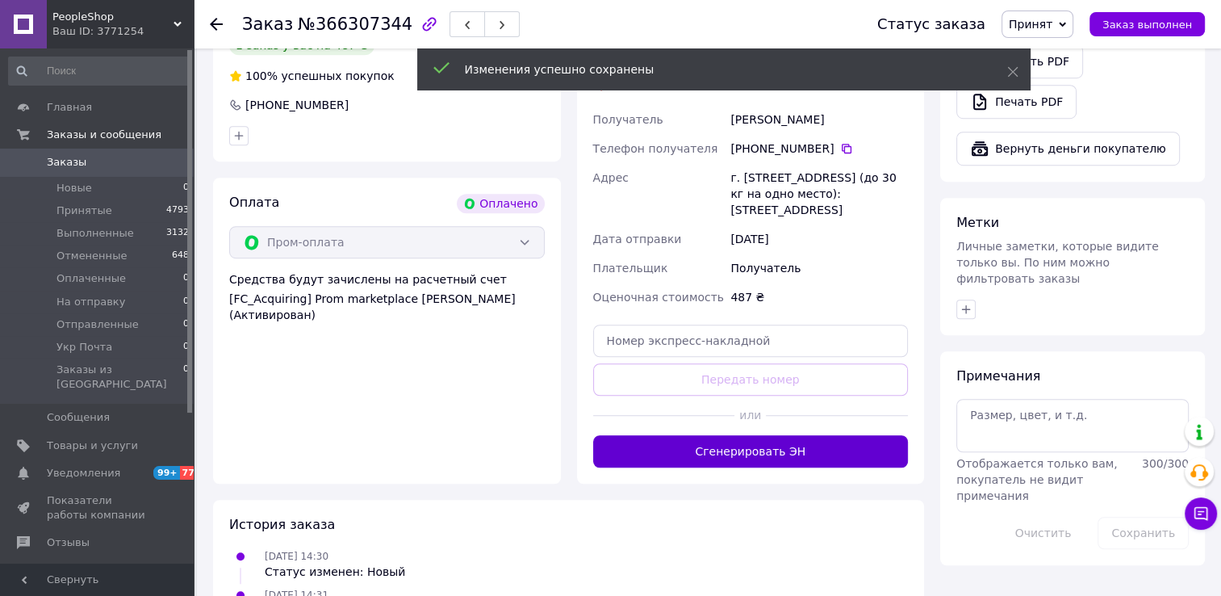
click at [748, 457] on button "Сгенерировать ЭН" at bounding box center [751, 451] width 316 height 32
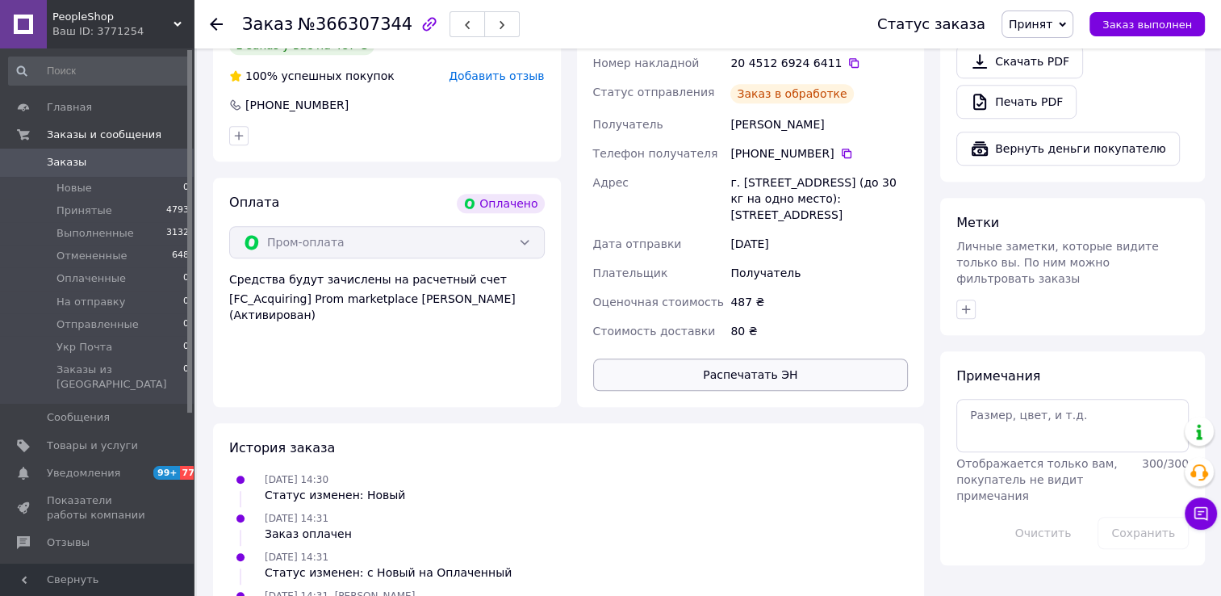
click at [789, 379] on button "Распечатать ЭН" at bounding box center [751, 374] width 316 height 32
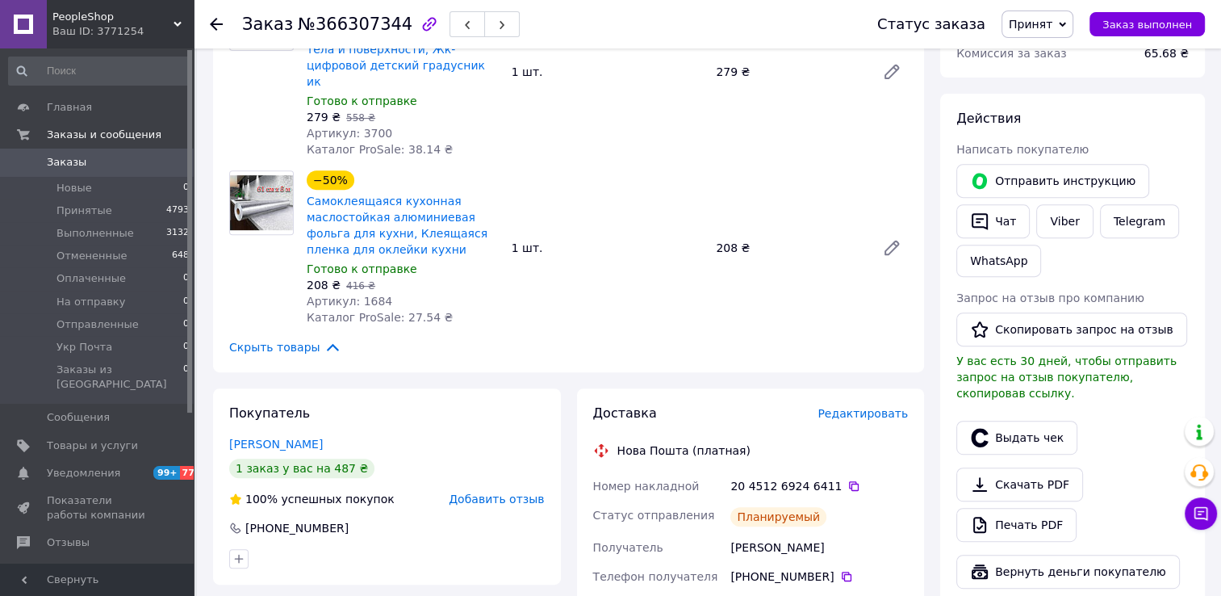
scroll to position [565, 0]
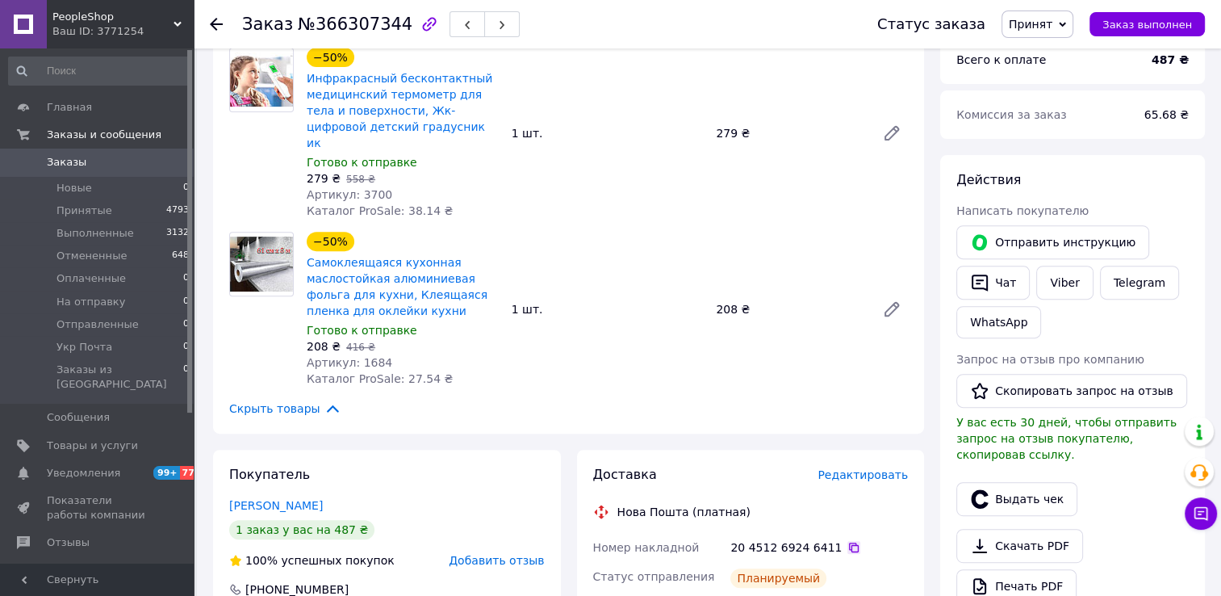
click at [848, 541] on icon at bounding box center [854, 547] width 13 height 13
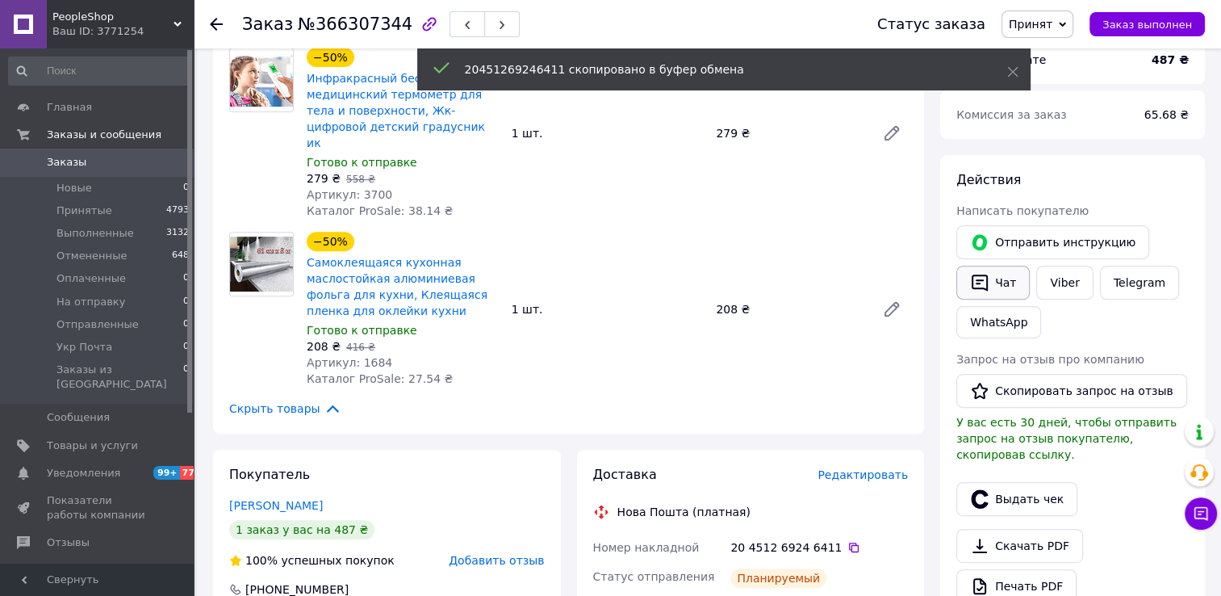
click at [985, 280] on icon "button" at bounding box center [979, 282] width 19 height 19
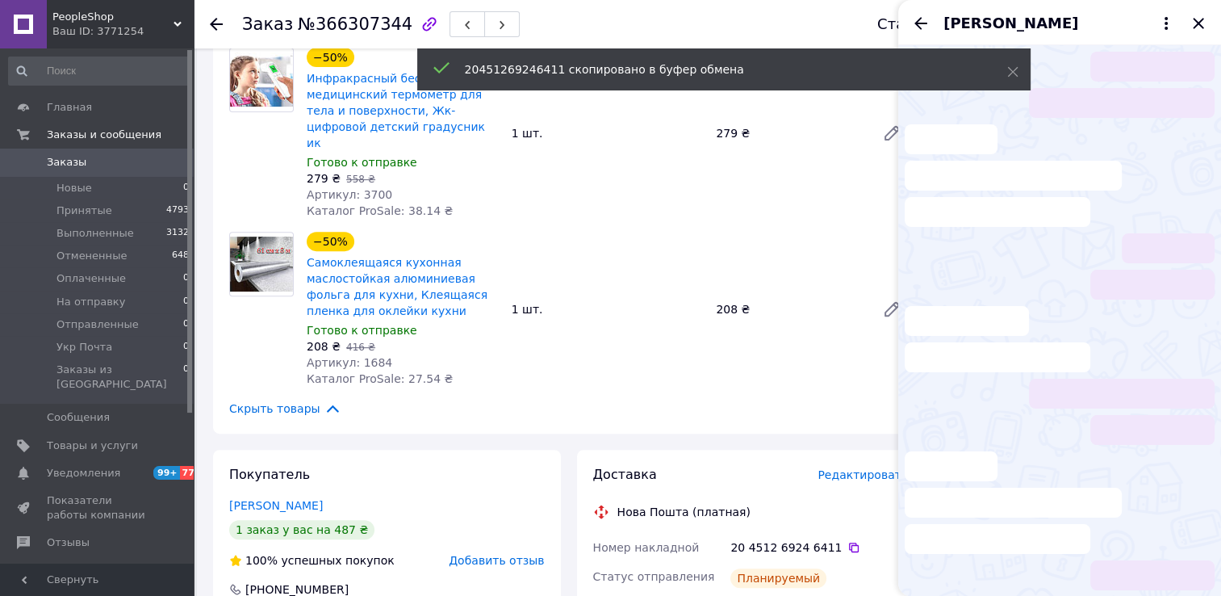
scroll to position [29, 0]
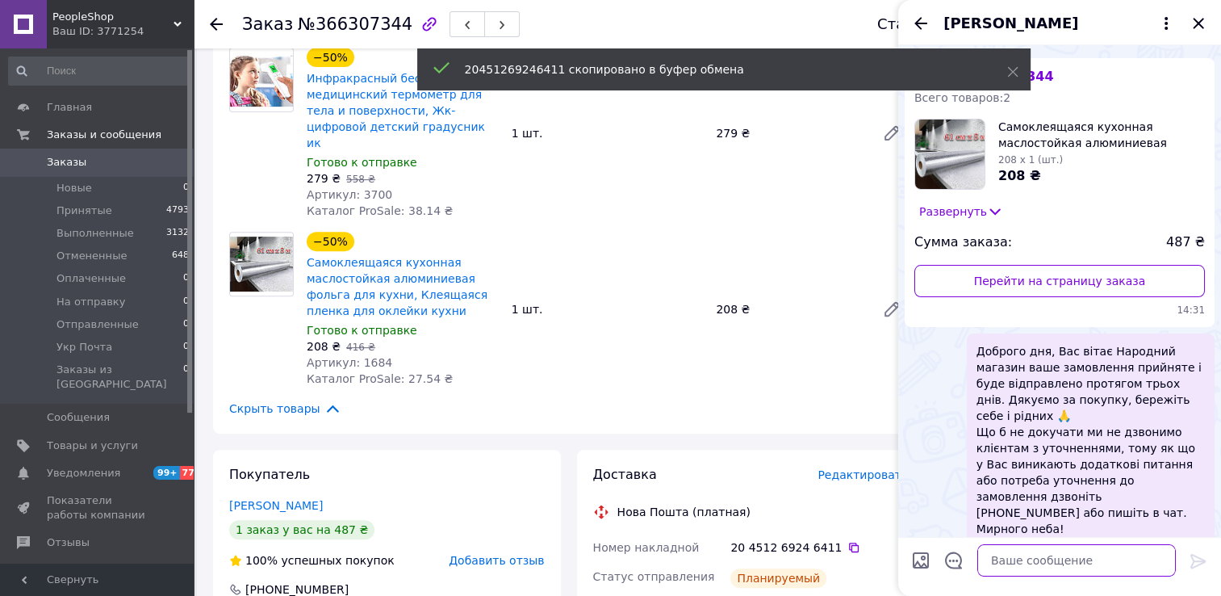
click at [1027, 562] on textarea at bounding box center [1077, 560] width 199 height 32
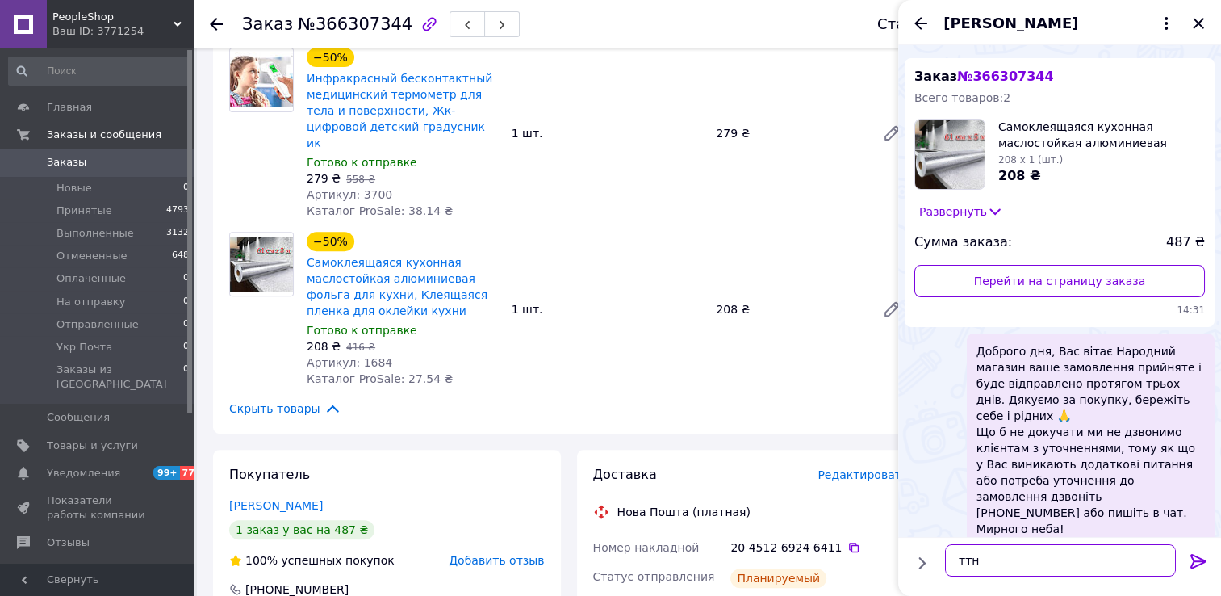
paste textarea "20451269246411"
type textarea "ттн 20451269246411"
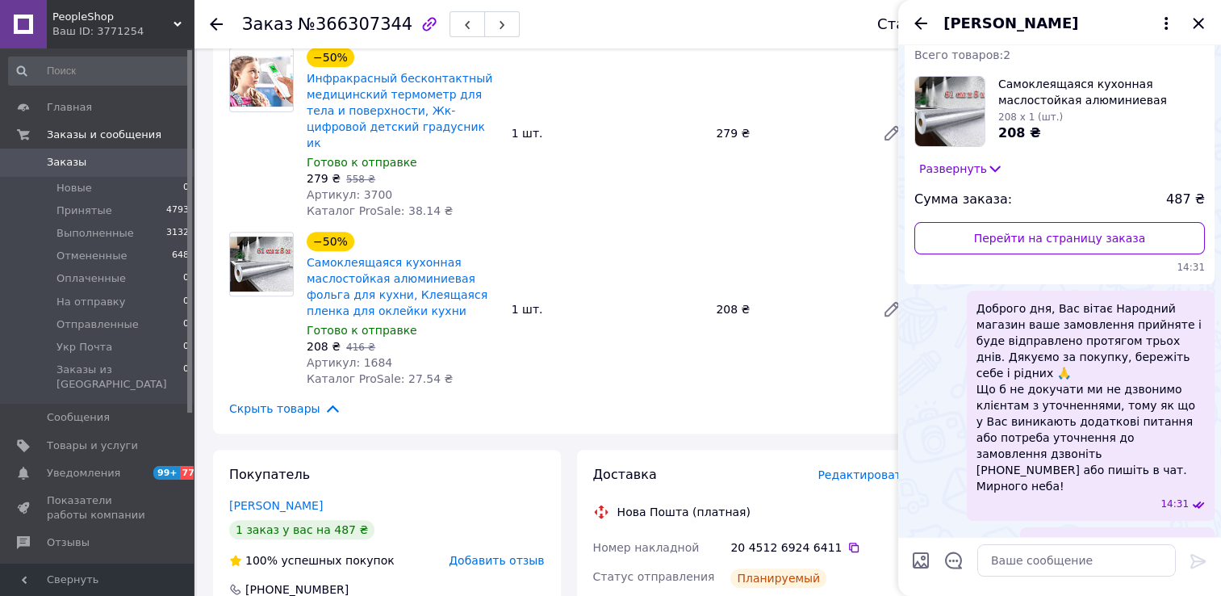
click at [94, 168] on span "Заказы" at bounding box center [98, 162] width 103 height 15
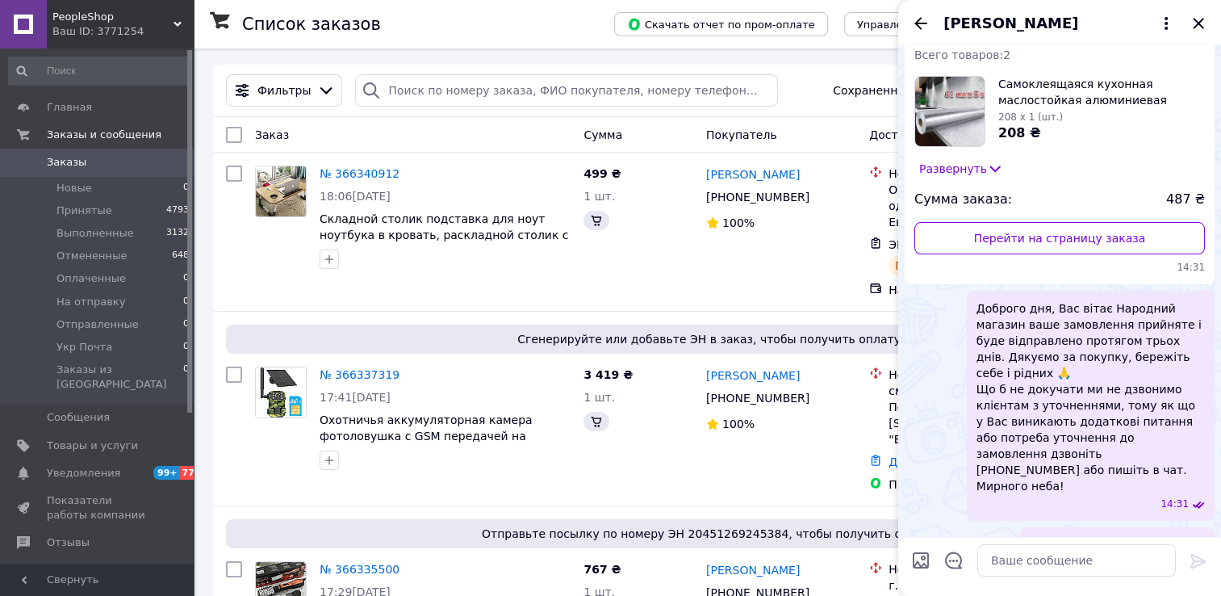
click at [1211, 22] on div "[PERSON_NAME]" at bounding box center [1059, 22] width 323 height 45
click at [1202, 22] on icon "Закрыть" at bounding box center [1198, 23] width 19 height 19
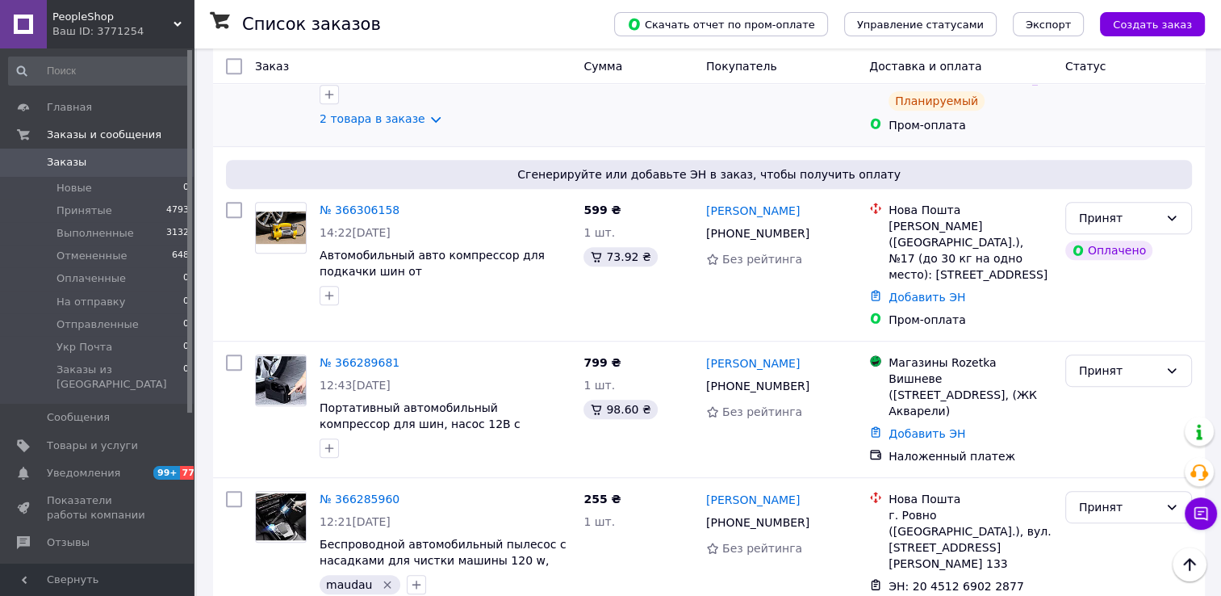
scroll to position [807, 0]
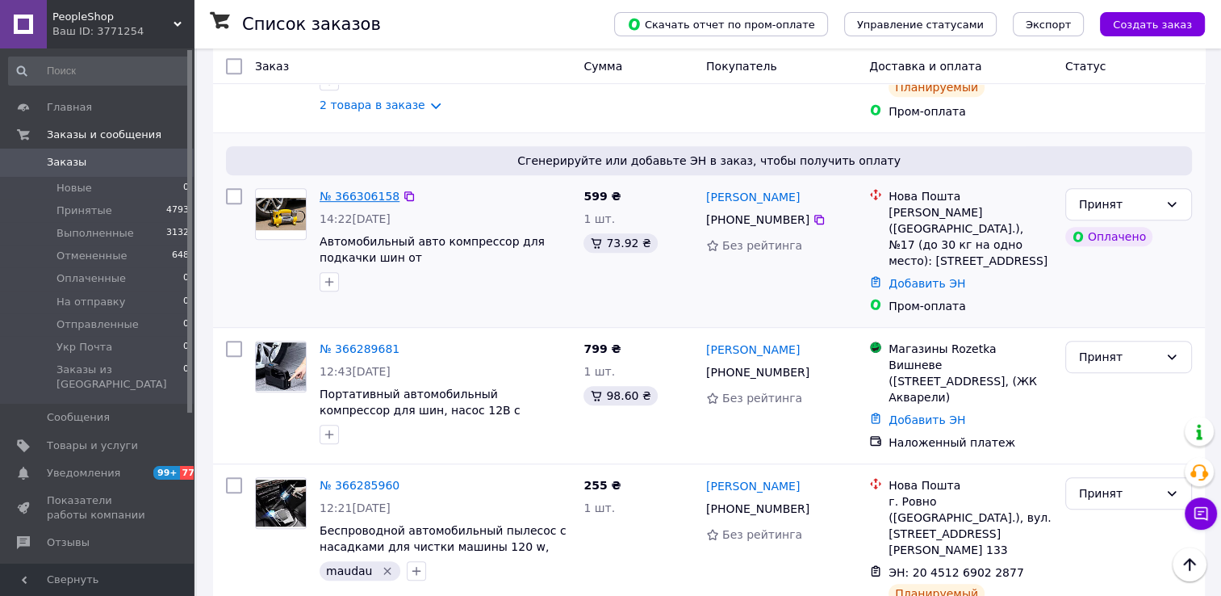
click at [351, 190] on link "№ 366306158" at bounding box center [360, 196] width 80 height 13
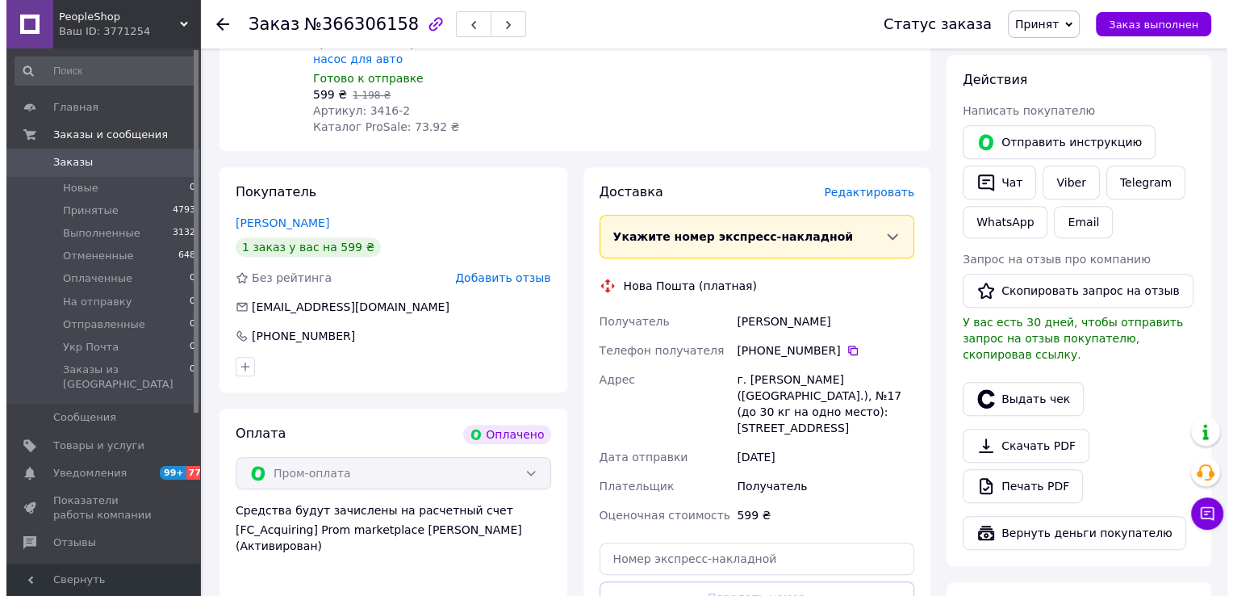
scroll to position [646, 0]
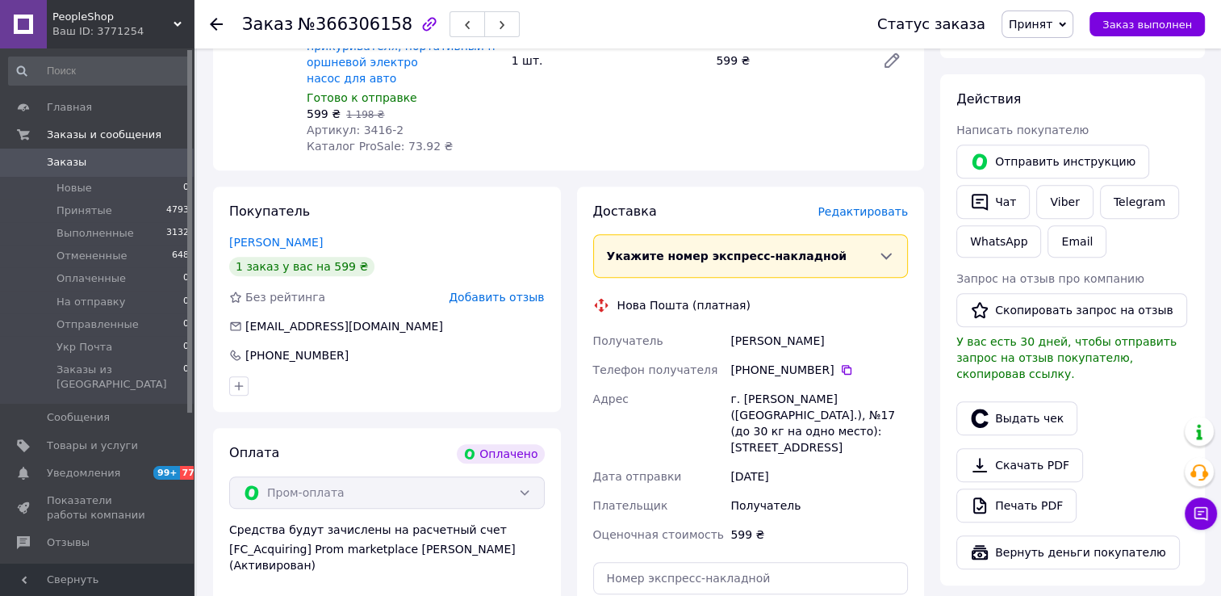
click at [869, 205] on span "Редактировать" at bounding box center [863, 211] width 90 height 13
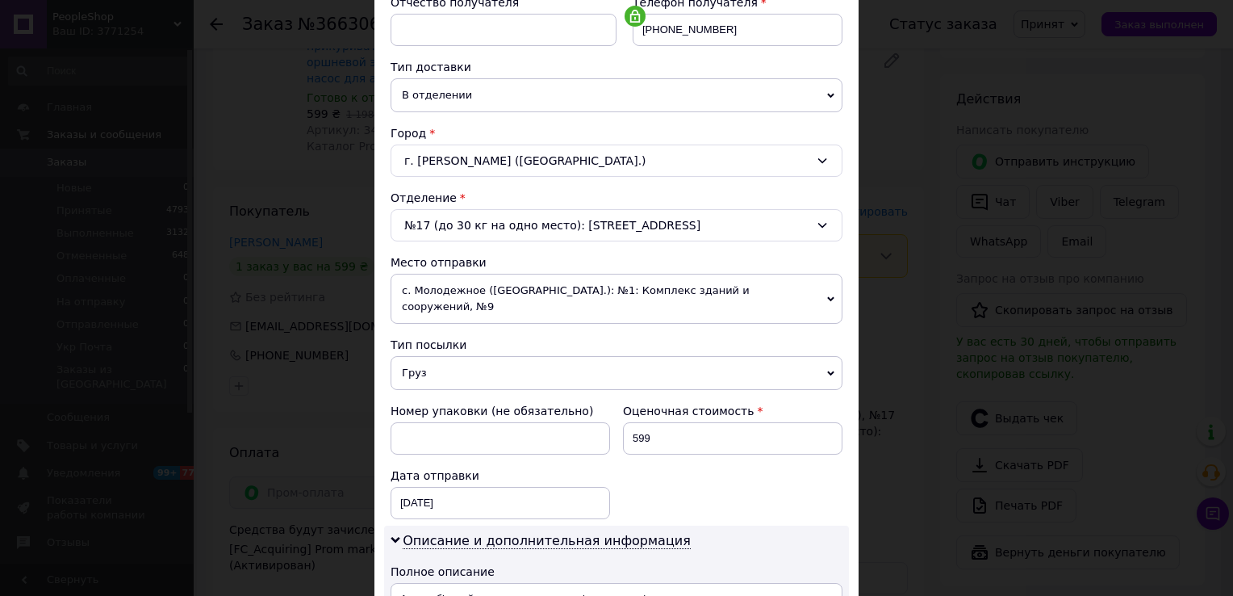
scroll to position [565, 0]
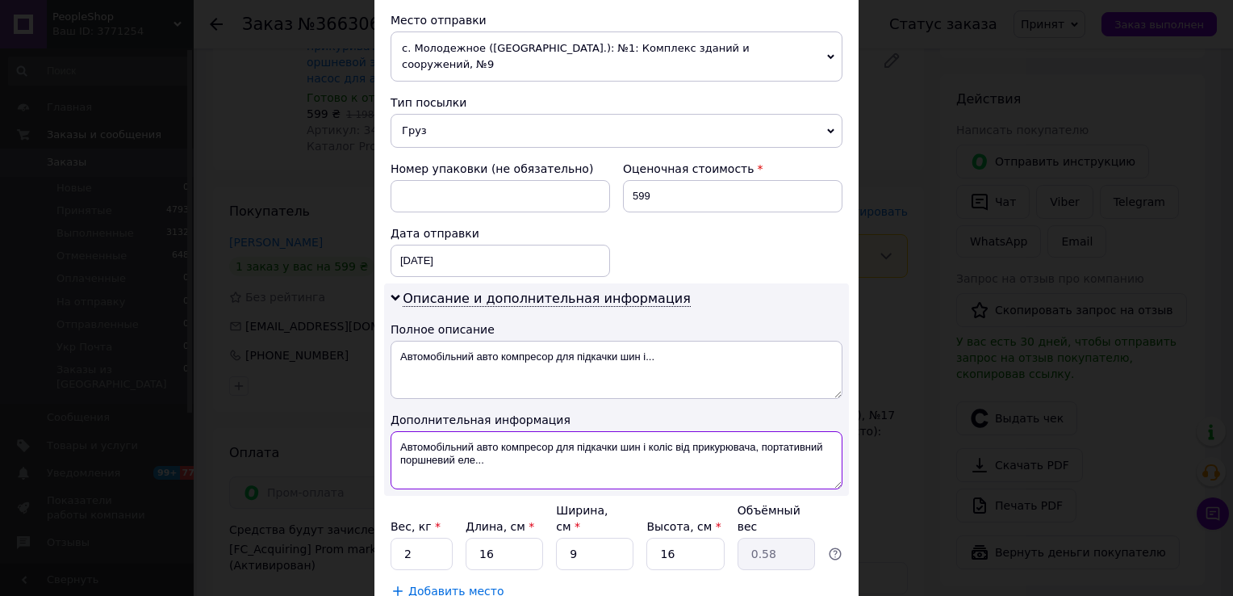
drag, startPoint x: 538, startPoint y: 445, endPoint x: 395, endPoint y: 421, distance: 144.9
click at [395, 431] on textarea "Автомобільний авто компресор для підкачки шин і коліс від прикурювача, портатив…" at bounding box center [617, 460] width 452 height 58
paste textarea "омпрессор 12 В/220 В, маленький автомобильный воздушный AND 521-2413 S98-2409-Y…"
click at [733, 431] on textarea "Компрессор 12 В/220 В, маленький автомобильный воздушный AND 521-2413 S98-2409-Y" at bounding box center [617, 460] width 452 height 58
drag, startPoint x: 829, startPoint y: 435, endPoint x: 391, endPoint y: 450, distance: 438.6
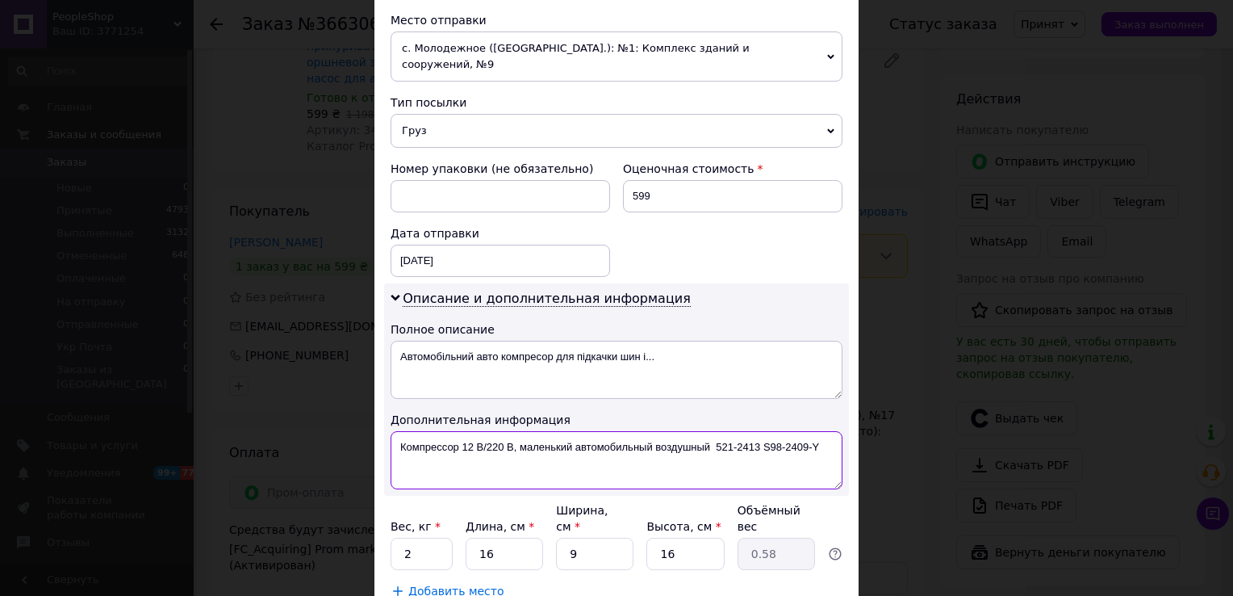
click at [391, 450] on textarea "Компрессор 12 В/220 В, маленький автомобильный воздушный 521-2413 S98-2409-Y" at bounding box center [617, 460] width 452 height 58
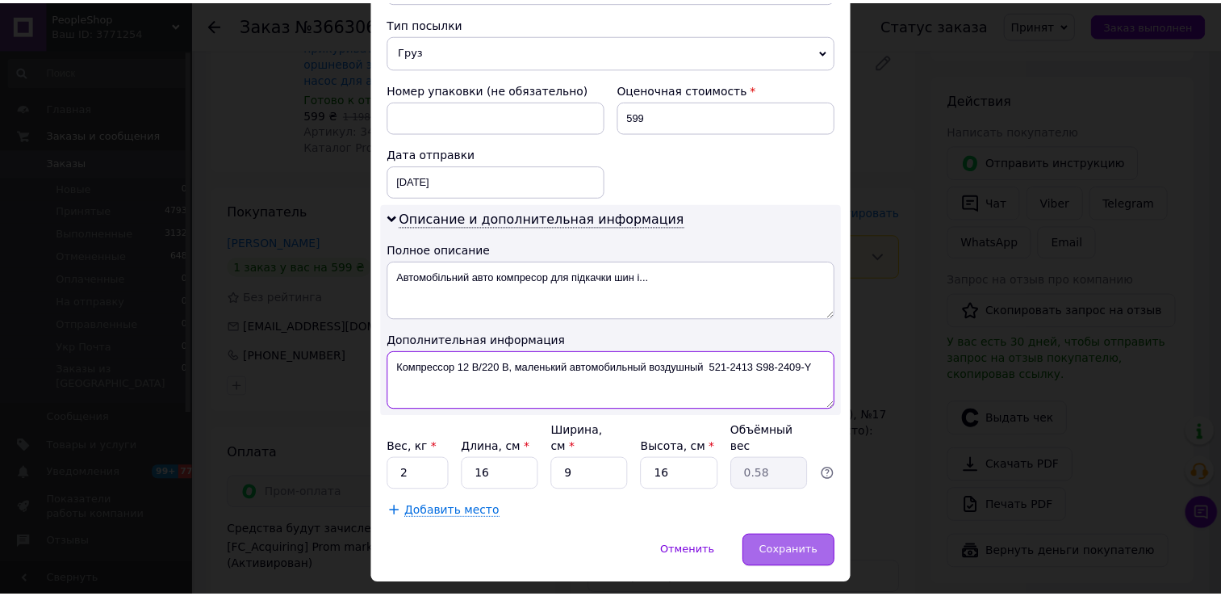
scroll to position [651, 0]
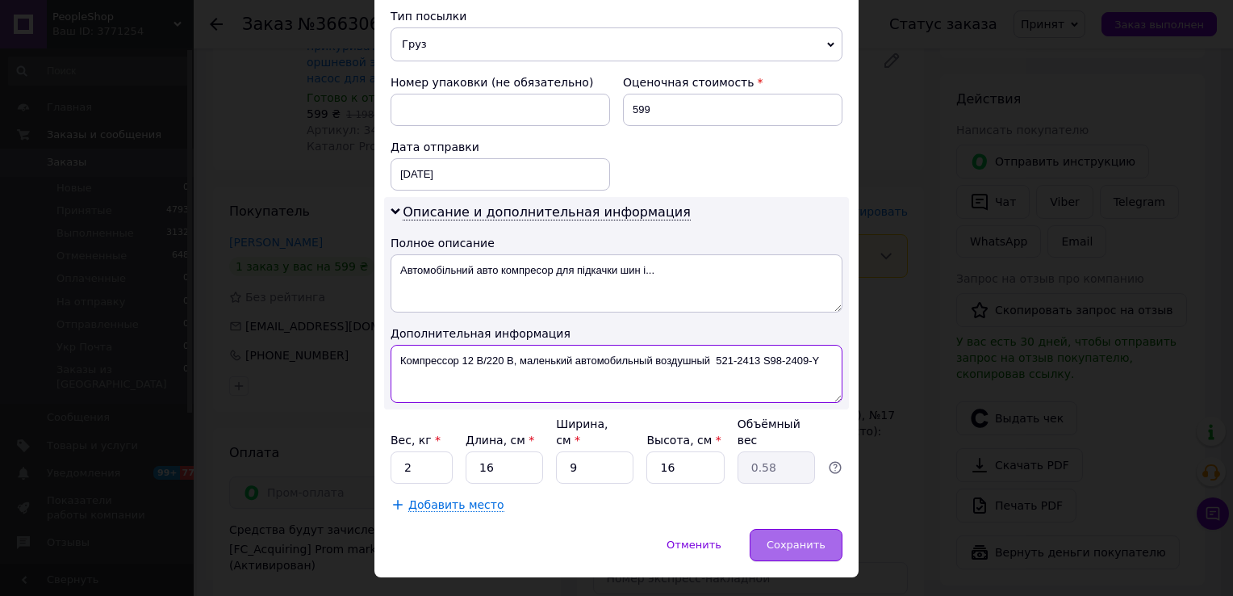
type textarea "Компрессор 12 В/220 В, маленький автомобильный воздушный 521-2413 S98-2409-Y"
click at [789, 538] on span "Сохранить" at bounding box center [796, 544] width 59 height 12
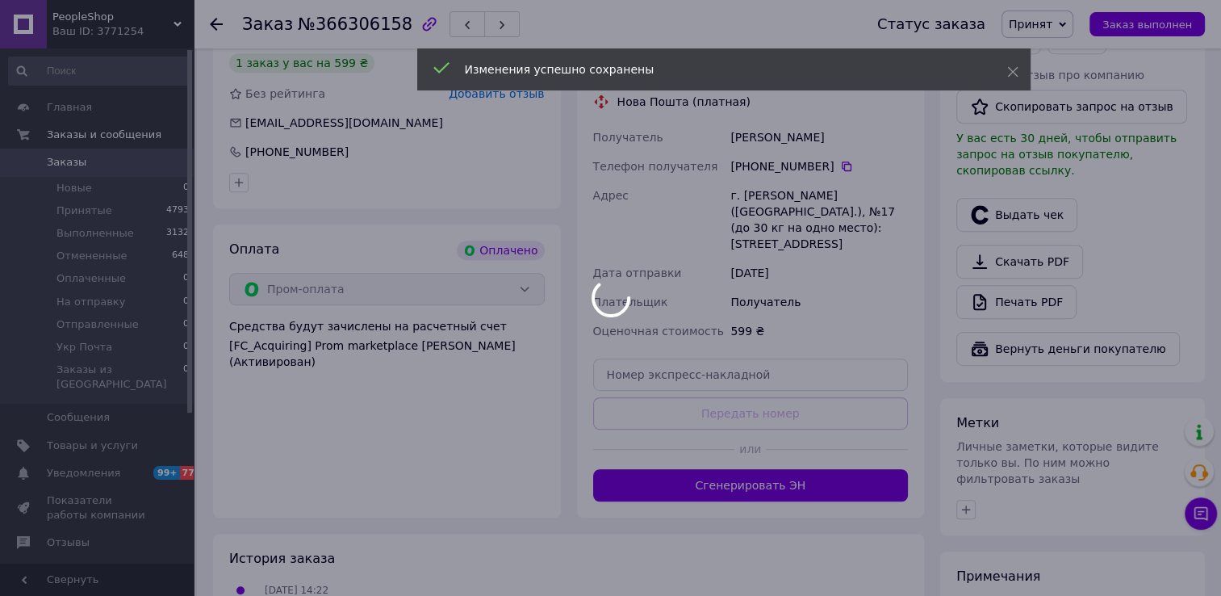
scroll to position [969, 0]
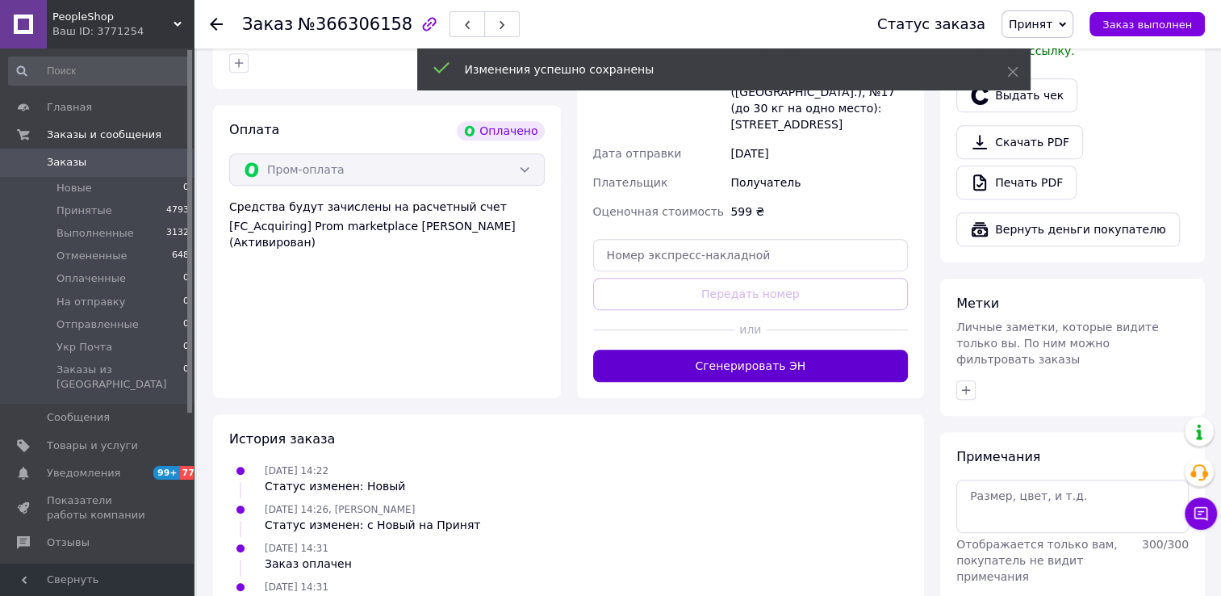
click at [779, 350] on button "Сгенерировать ЭН" at bounding box center [751, 366] width 316 height 32
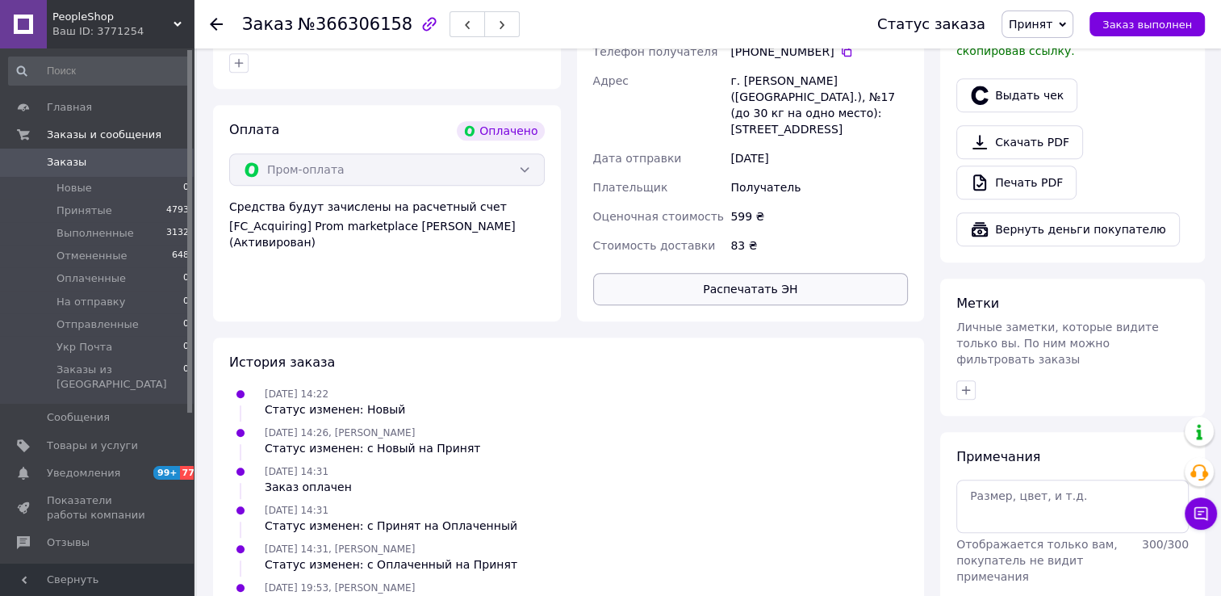
click at [760, 273] on button "Распечатать ЭН" at bounding box center [751, 289] width 316 height 32
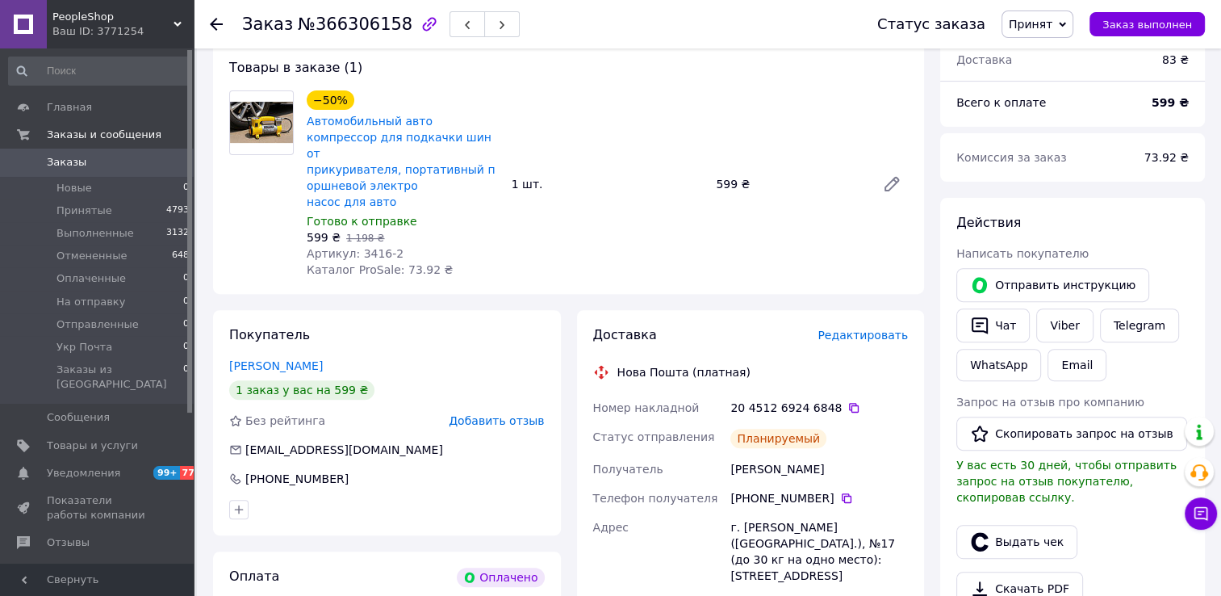
scroll to position [323, 0]
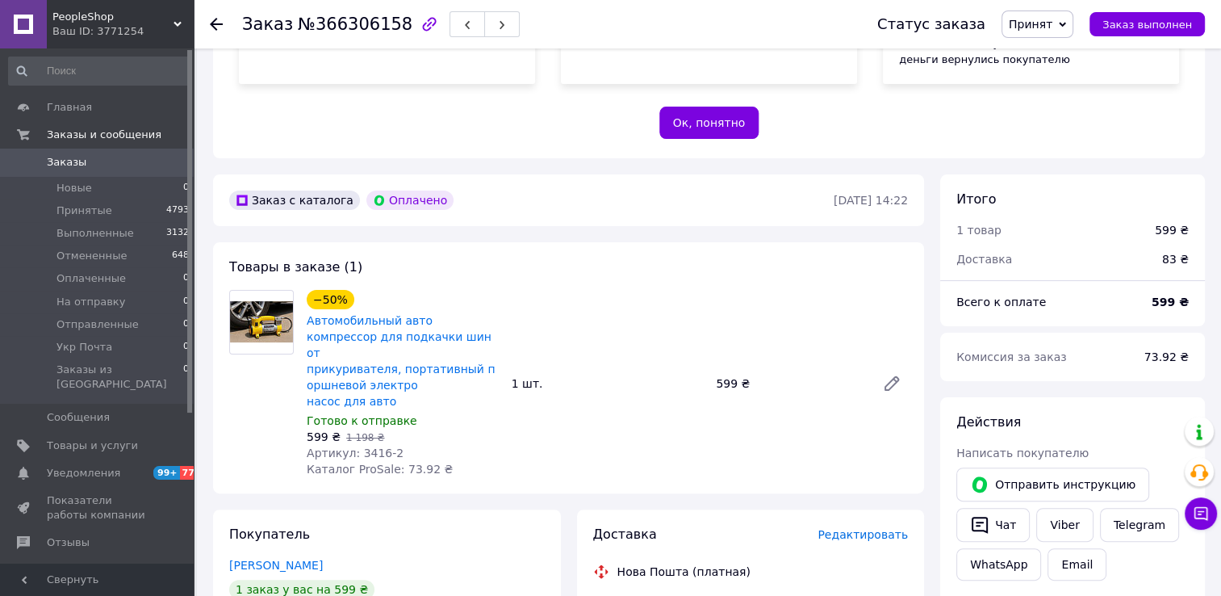
click at [848, 595] on icon at bounding box center [854, 607] width 13 height 13
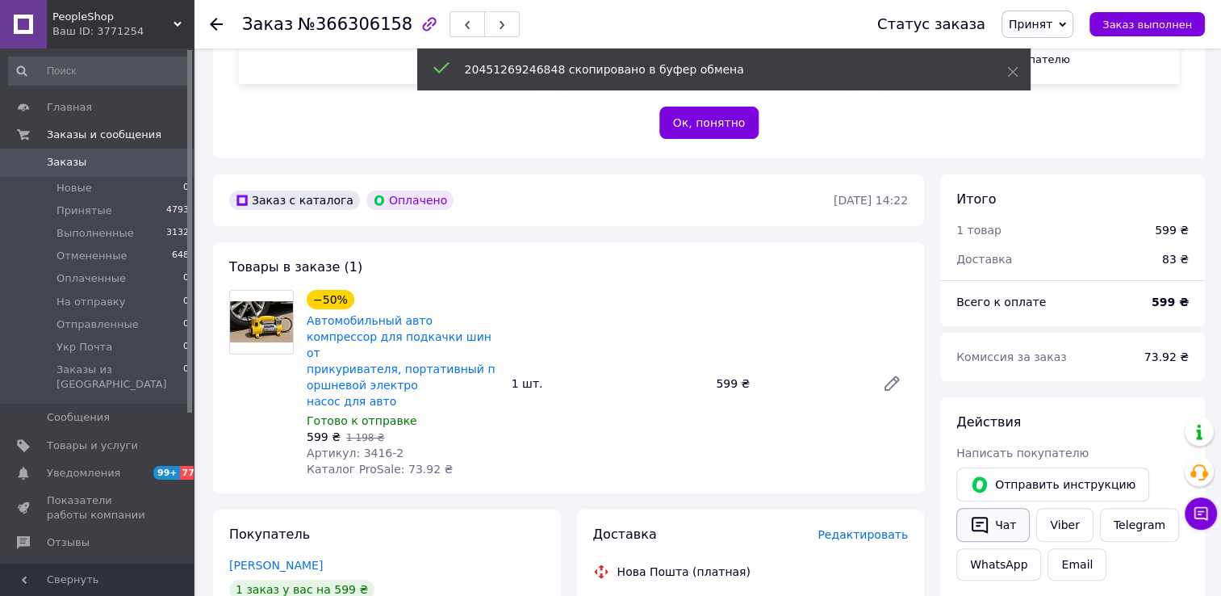
click at [995, 524] on button "Чат" at bounding box center [993, 525] width 73 height 34
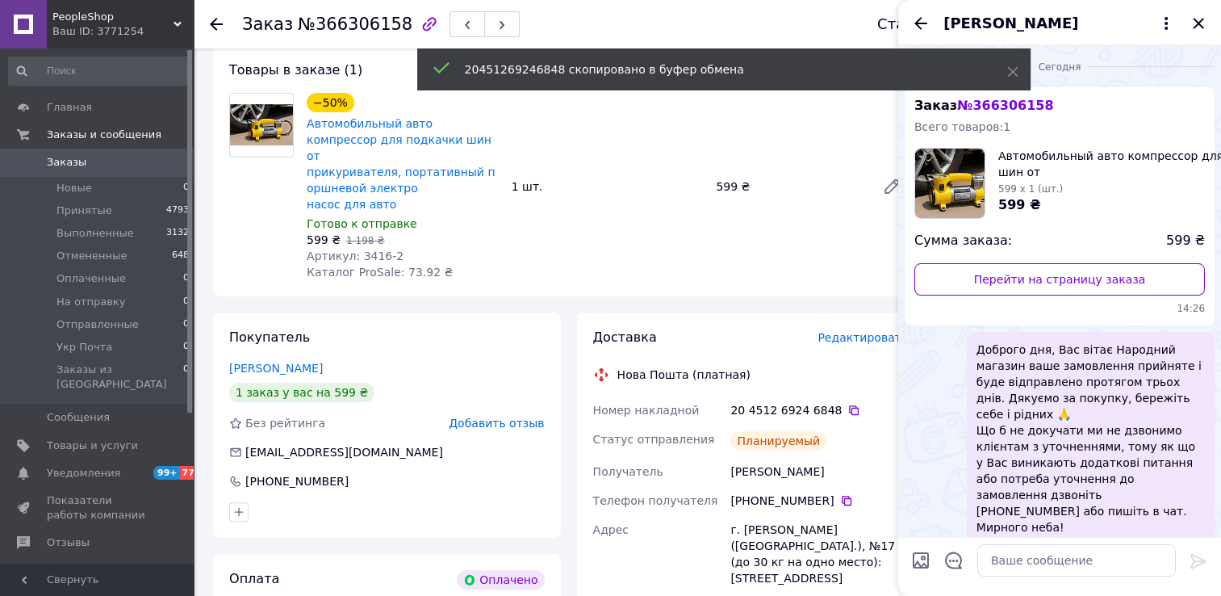
scroll to position [727, 0]
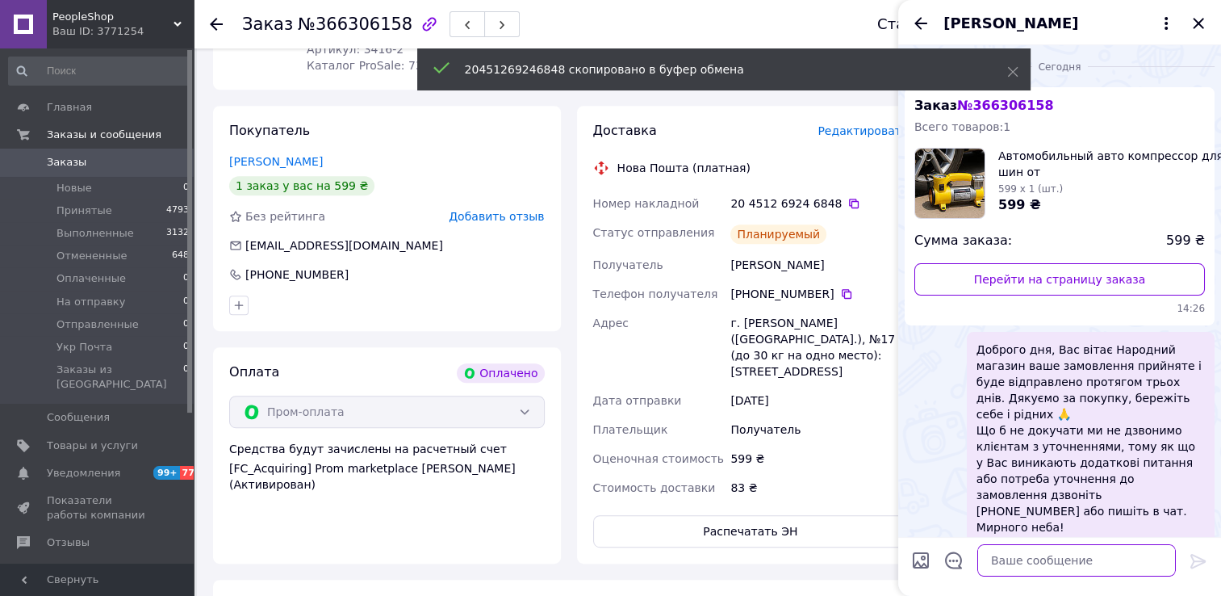
click at [1045, 557] on textarea at bounding box center [1077, 560] width 199 height 32
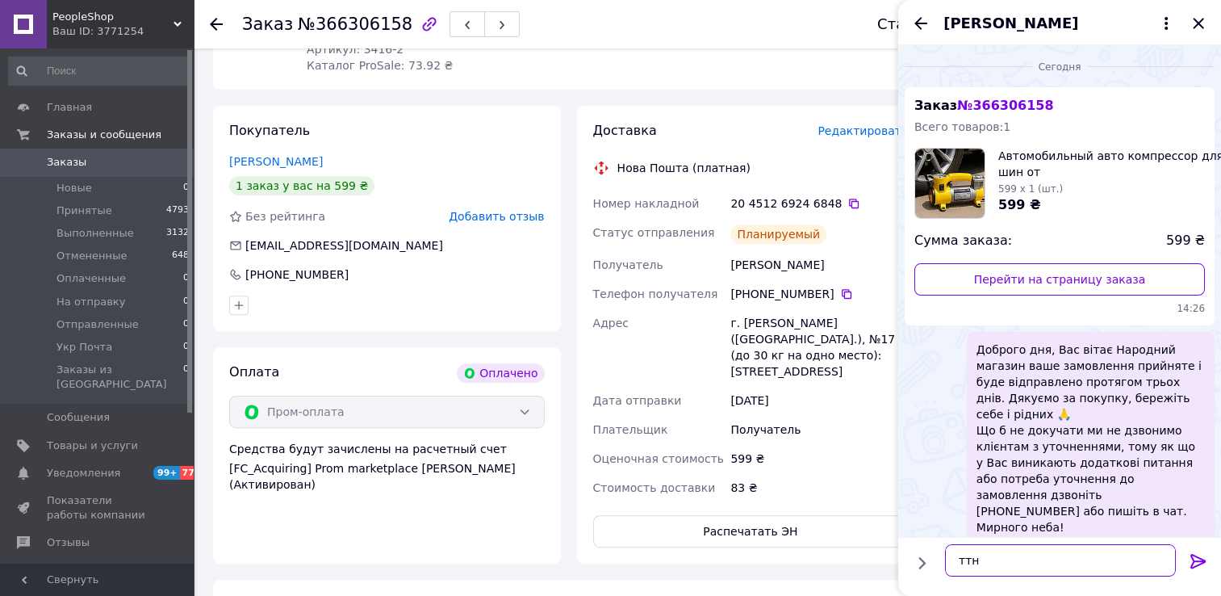
paste textarea "20451269246848"
type textarea "ттн 20451269246848"
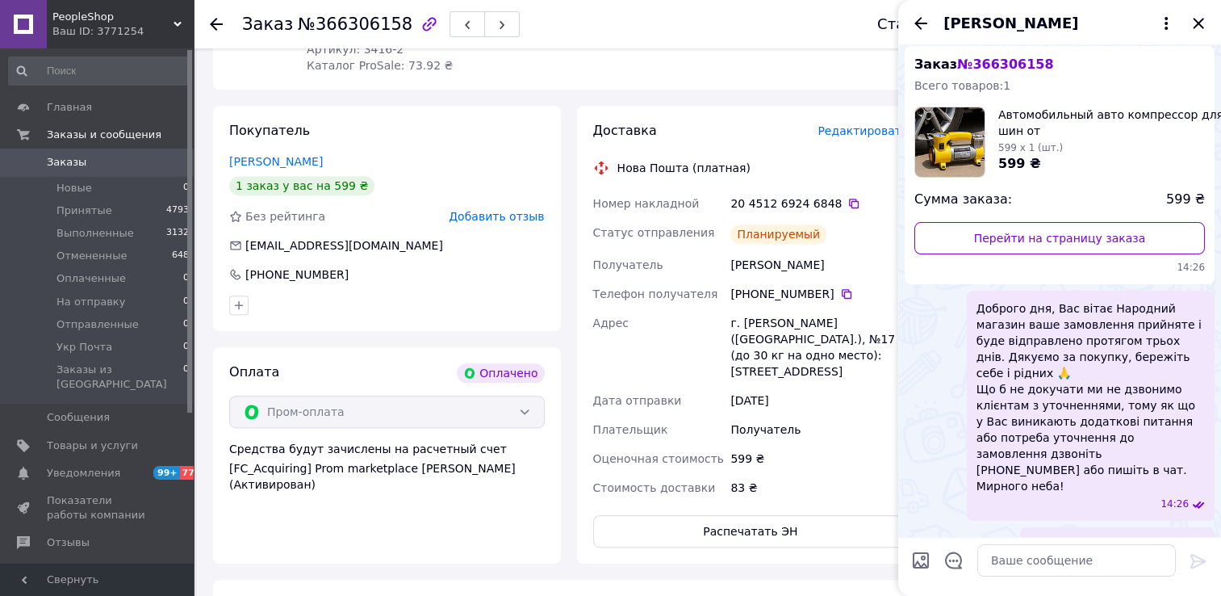
click at [107, 165] on span "Заказы" at bounding box center [98, 162] width 103 height 15
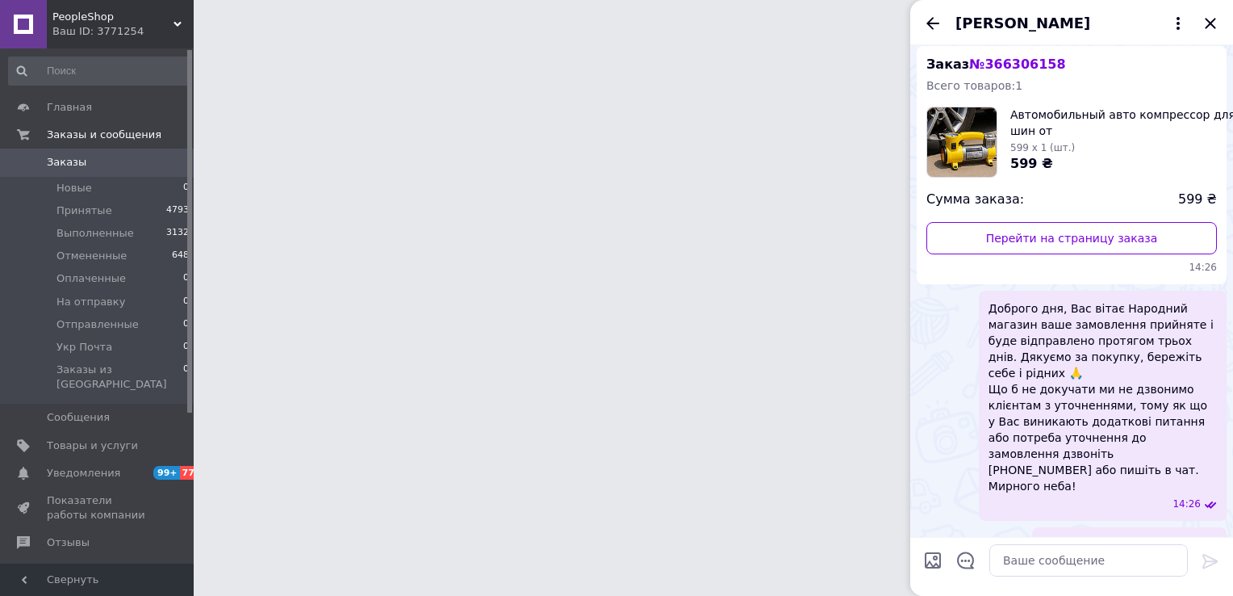
drag, startPoint x: 1217, startPoint y: 15, endPoint x: 1209, endPoint y: 20, distance: 9.9
click at [1217, 15] on icon "Закрыть" at bounding box center [1210, 23] width 19 height 19
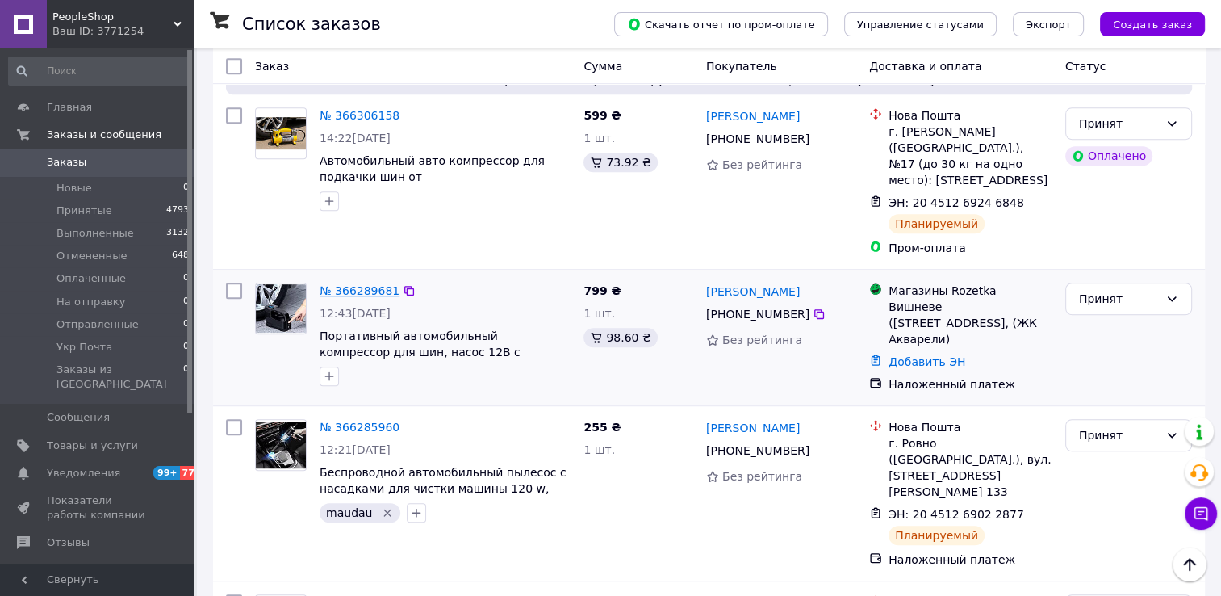
click at [365, 284] on link "№ 366289681" at bounding box center [360, 290] width 80 height 13
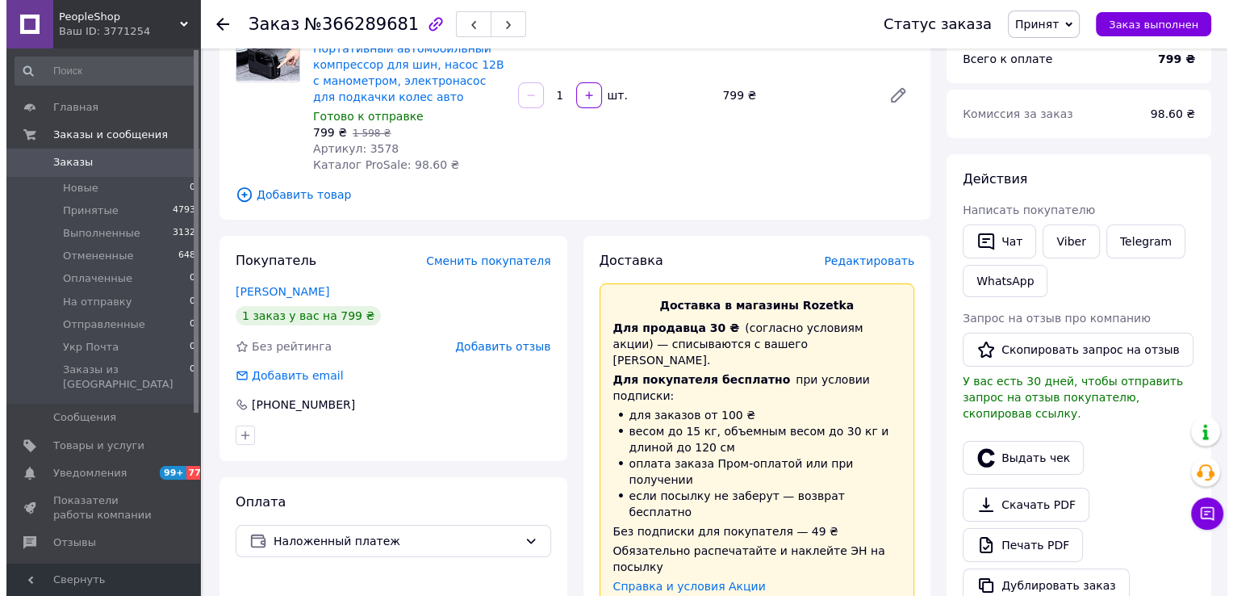
scroll to position [242, 0]
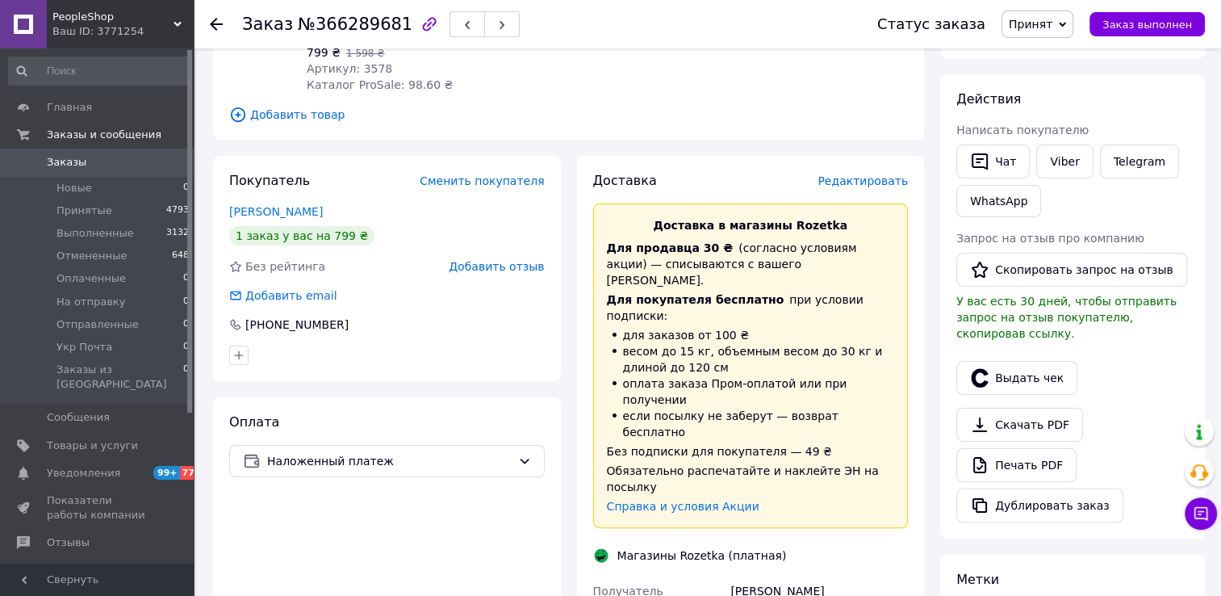
click at [894, 182] on span "Редактировать" at bounding box center [863, 180] width 90 height 13
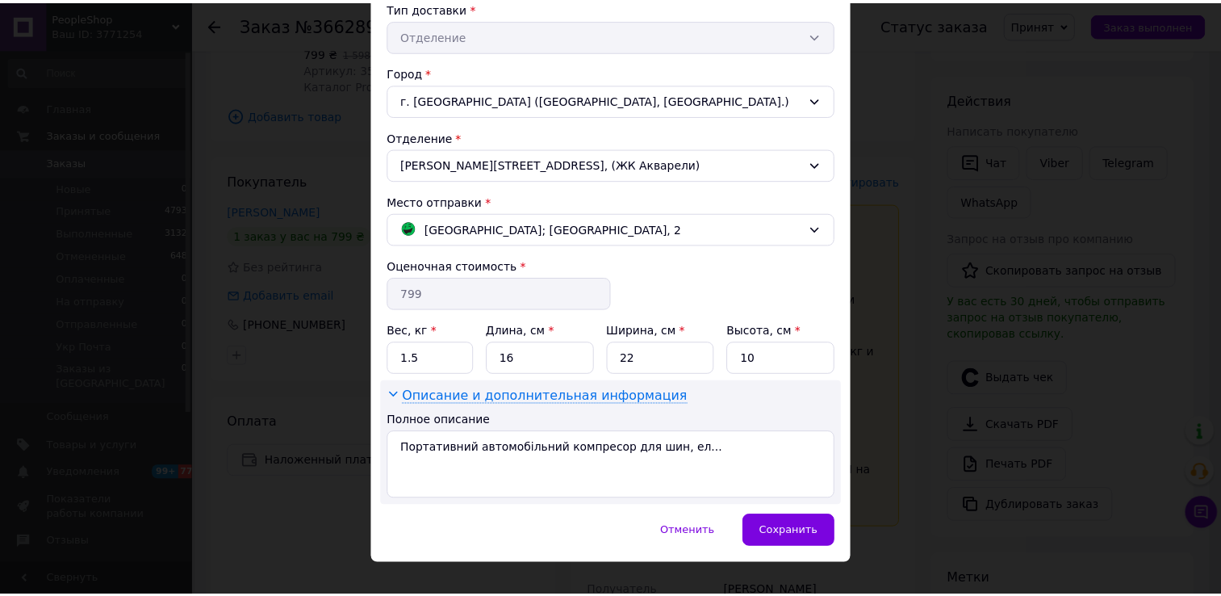
scroll to position [400, 0]
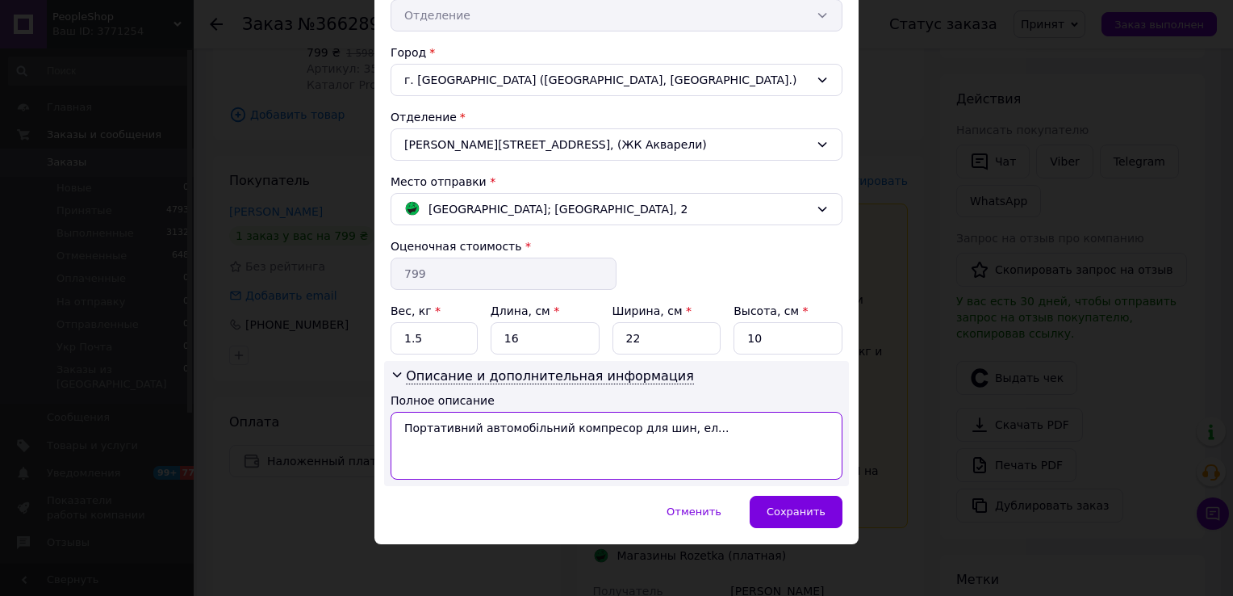
drag, startPoint x: 701, startPoint y: 430, endPoint x: 399, endPoint y: 429, distance: 301.9
click at [399, 429] on textarea "Портативний автомобільний компресор для шин, ел..." at bounding box center [617, 446] width 452 height 68
paste textarea "XL-1026"
drag, startPoint x: 639, startPoint y: 425, endPoint x: 400, endPoint y: 425, distance: 238.9
click at [400, 425] on textarea "Насос портативний автомобільний XL-1026" at bounding box center [617, 446] width 452 height 68
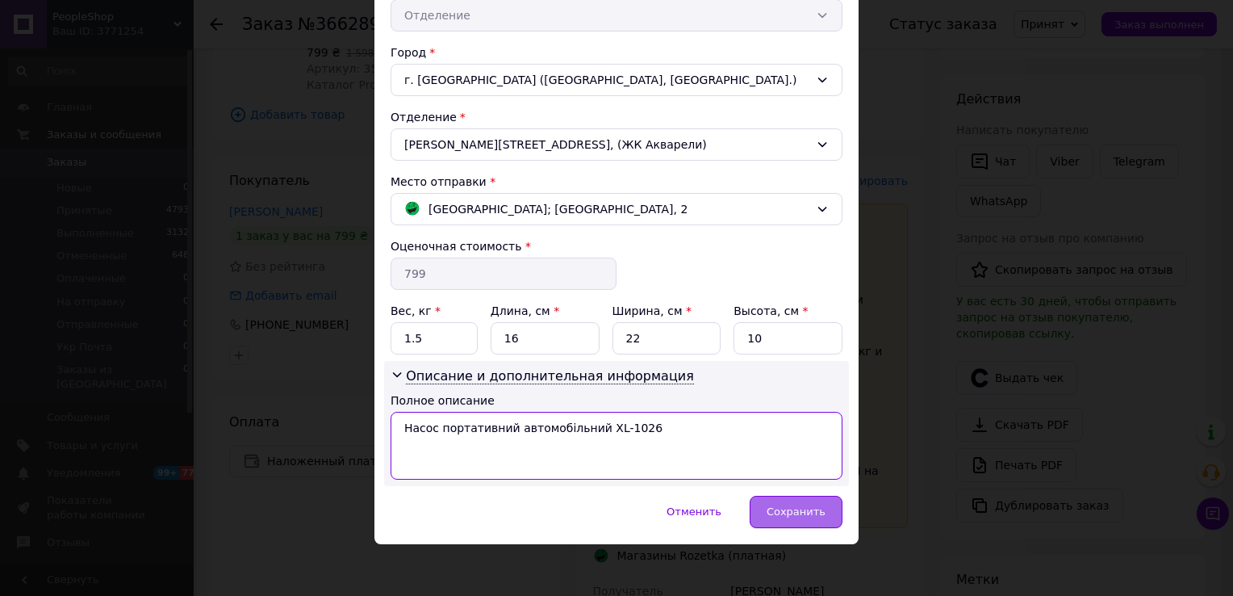
type textarea "Насос портативний автомобільний XL-1026"
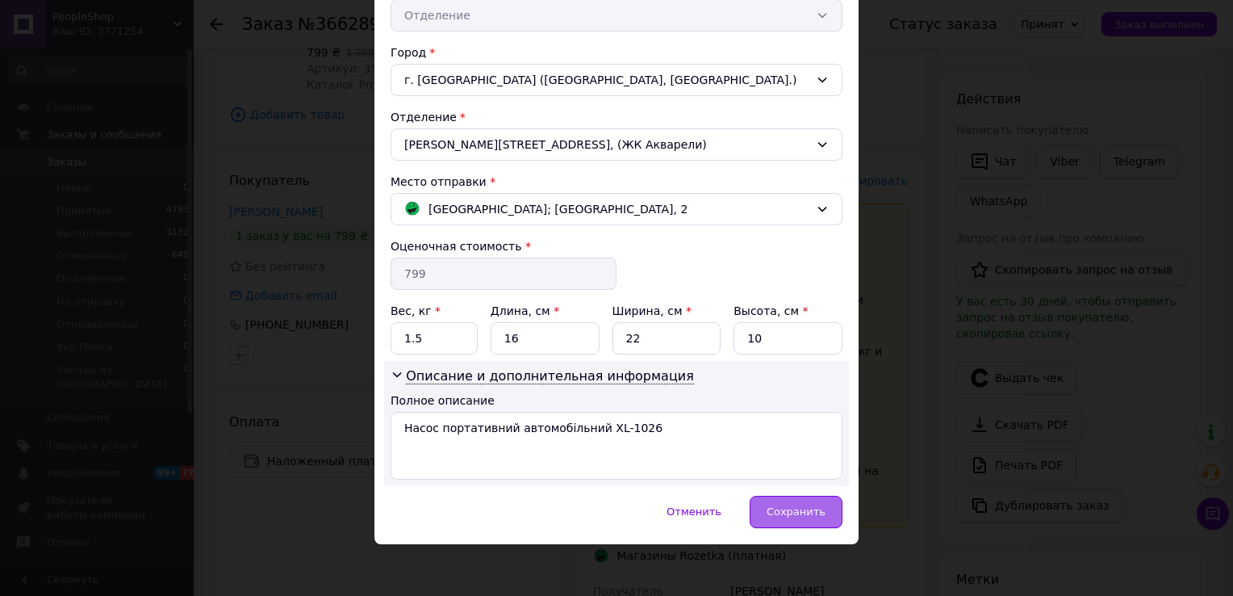
click at [814, 510] on span "Сохранить" at bounding box center [796, 511] width 59 height 12
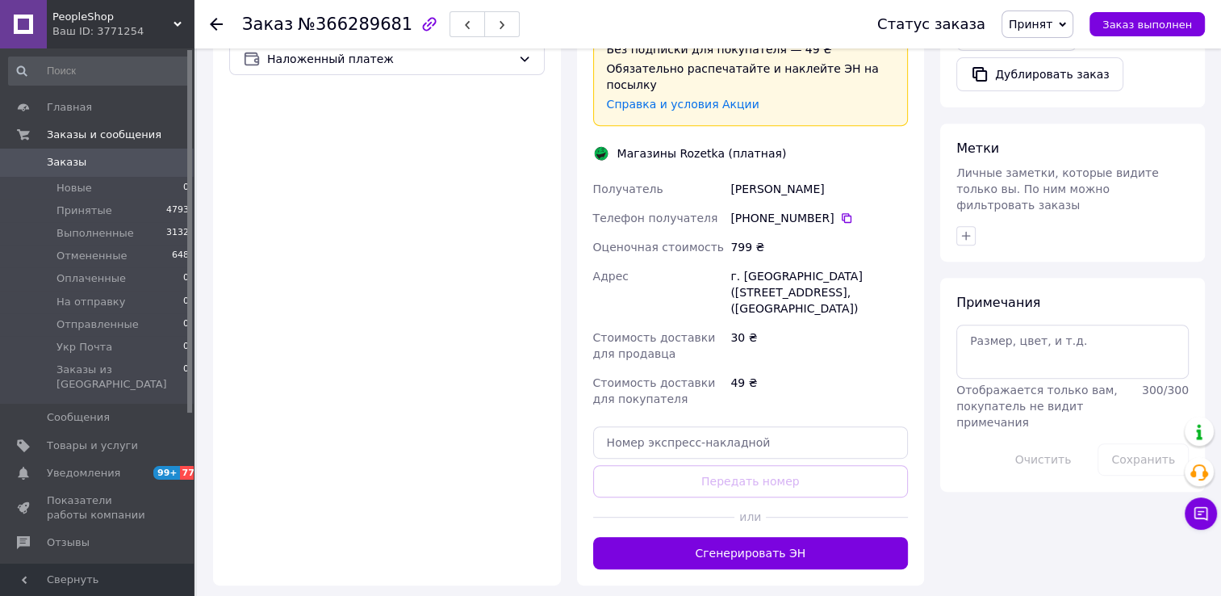
scroll to position [646, 0]
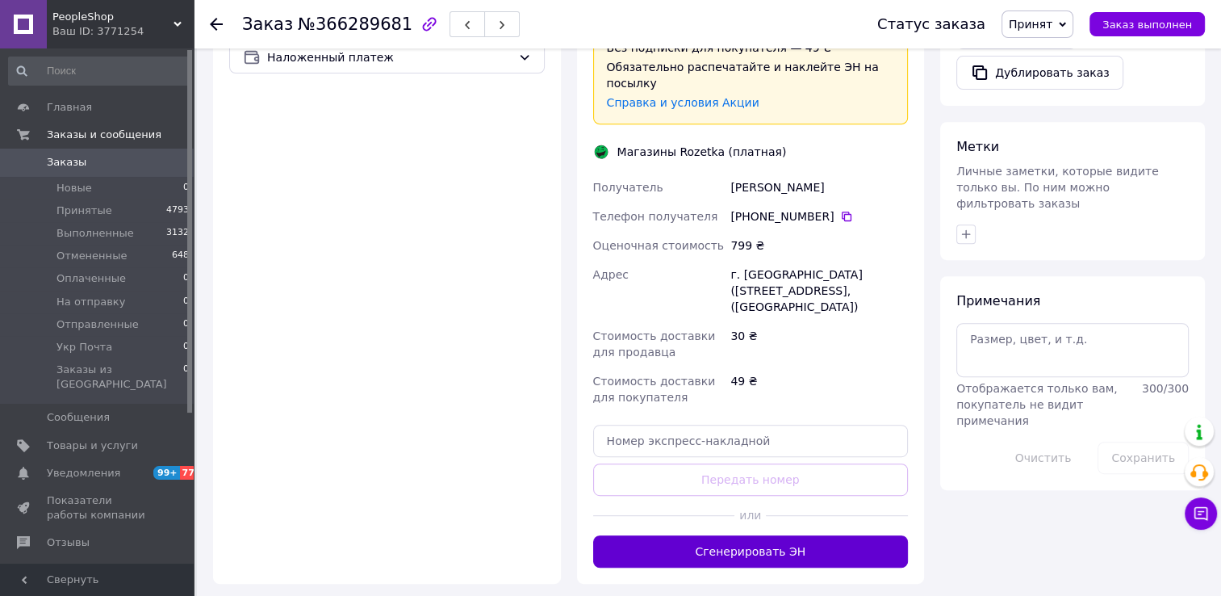
click at [807, 535] on button "Сгенерировать ЭН" at bounding box center [751, 551] width 316 height 32
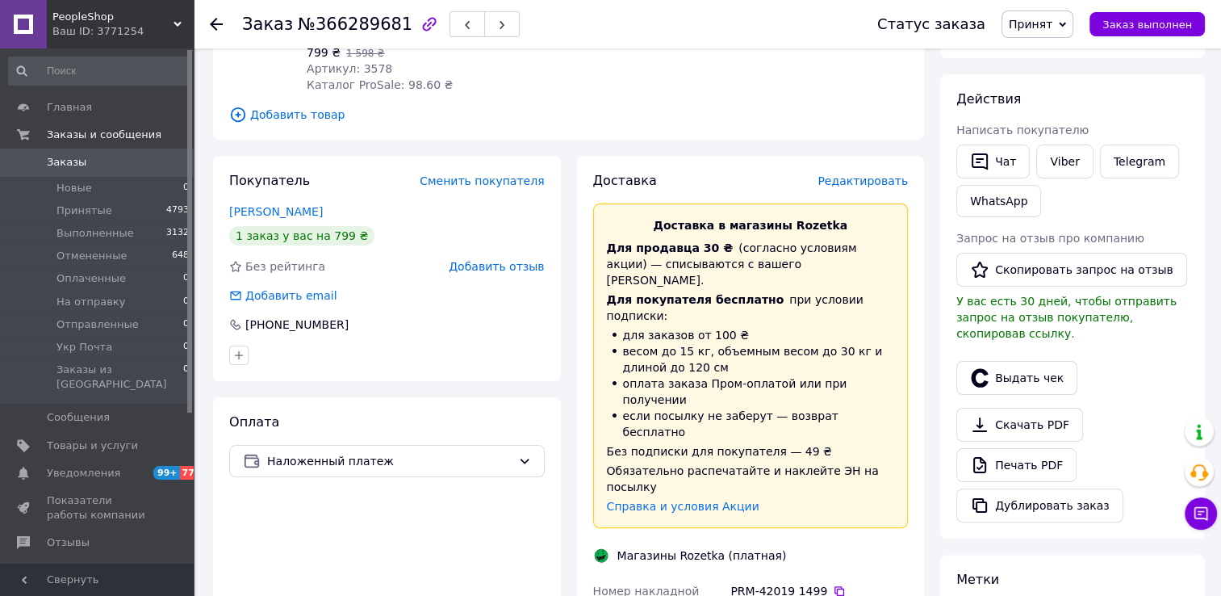
scroll to position [565, 0]
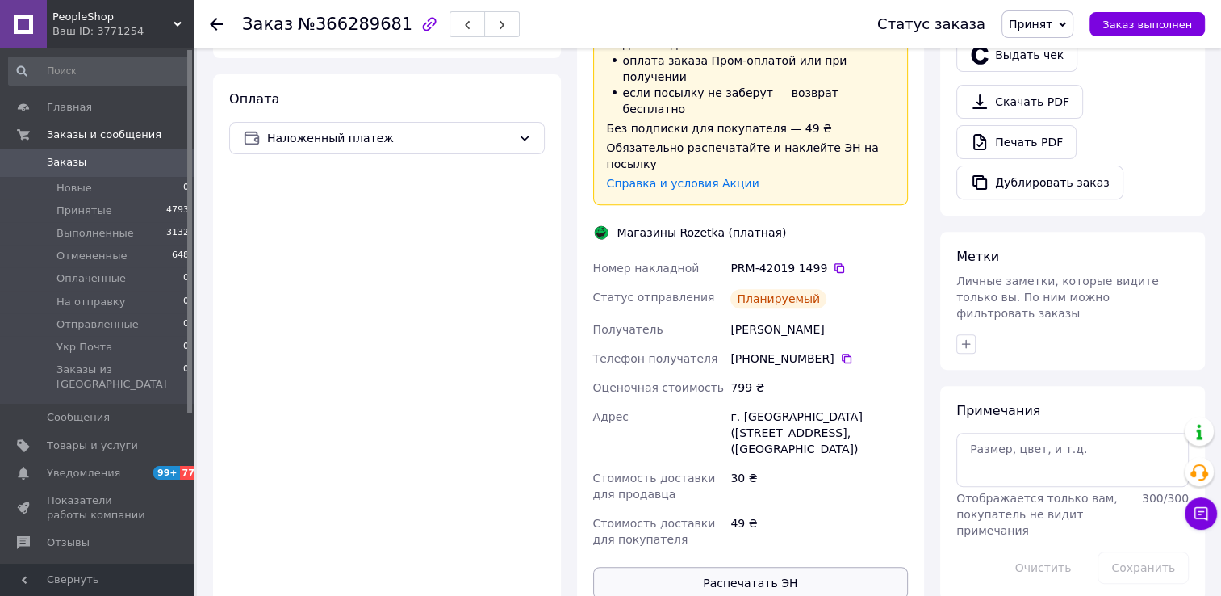
click at [762, 567] on button "Распечатать ЭН" at bounding box center [751, 583] width 316 height 32
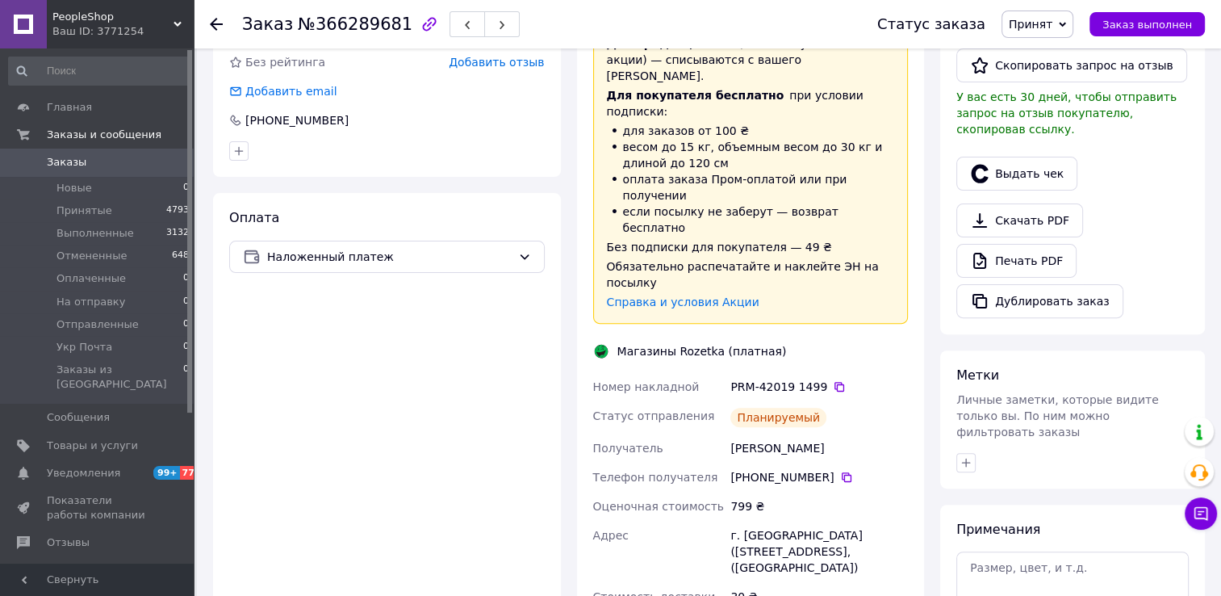
scroll to position [242, 0]
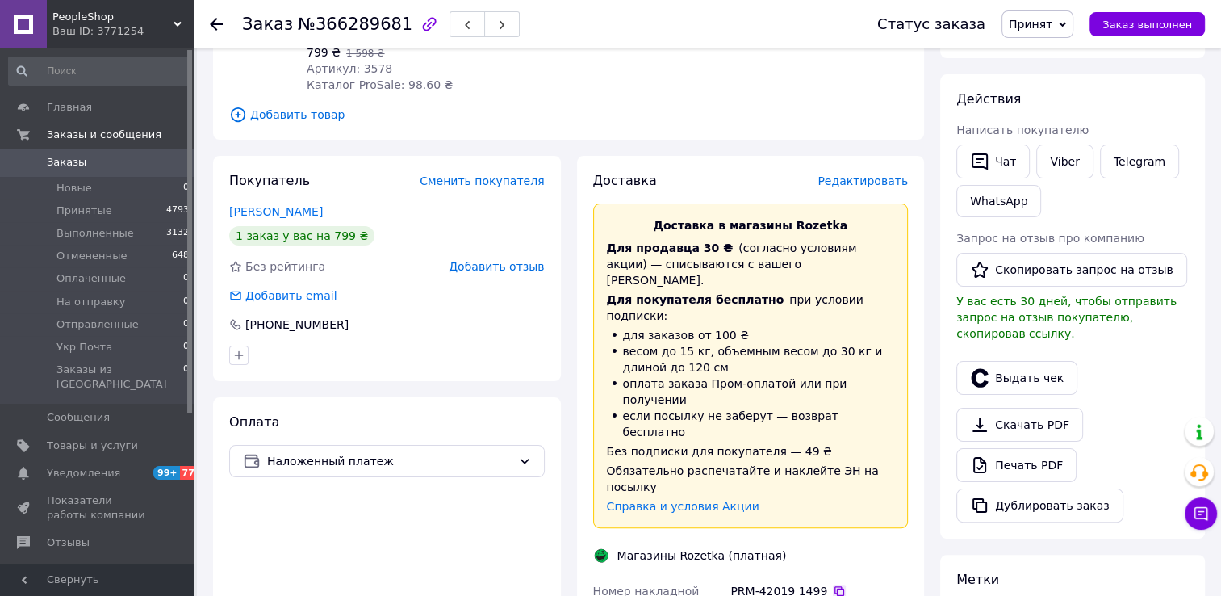
click at [833, 584] on icon at bounding box center [839, 590] width 13 height 13
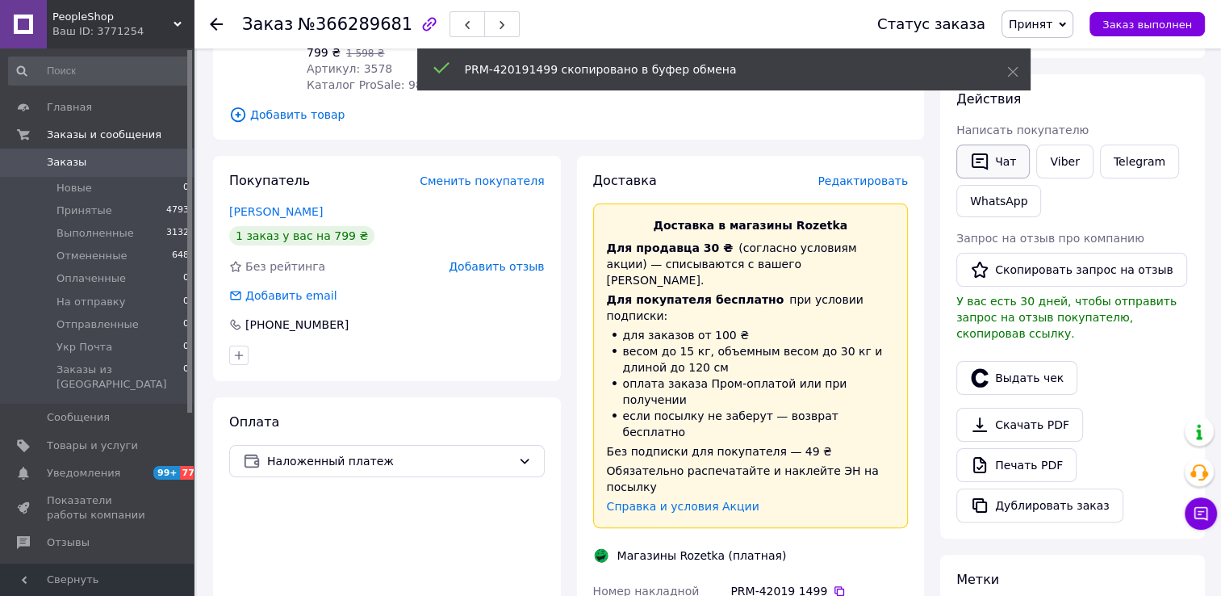
click at [970, 149] on button "Чат" at bounding box center [993, 161] width 73 height 34
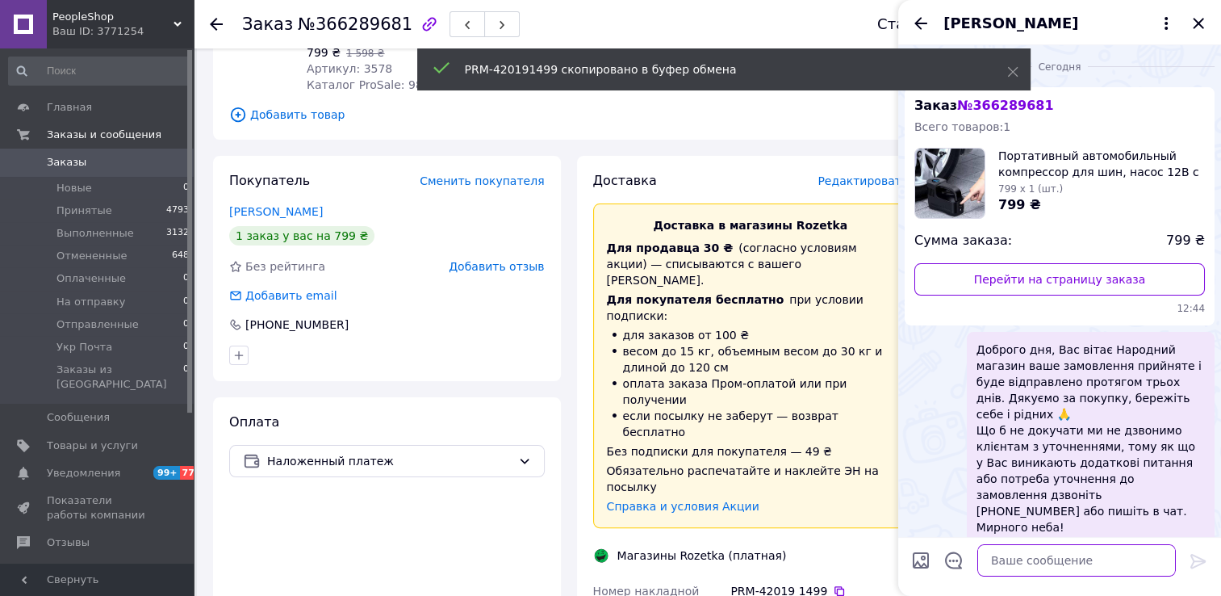
click at [1088, 554] on textarea at bounding box center [1077, 560] width 199 height 32
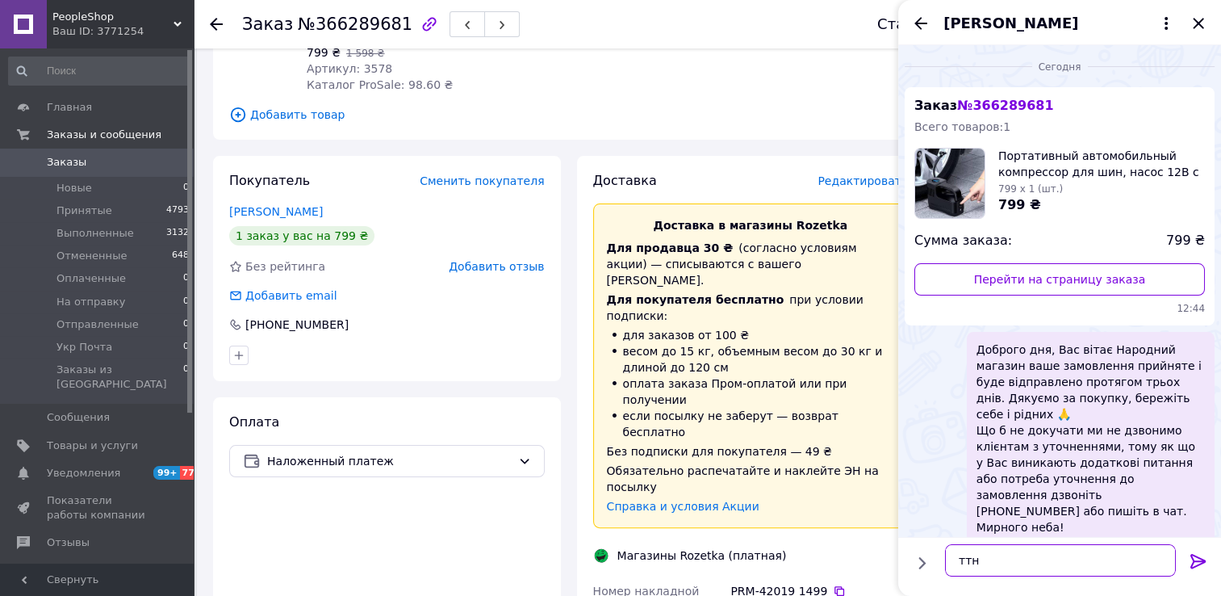
paste textarea "PRM-420191499"
type textarea "ттн PRM-420191499"
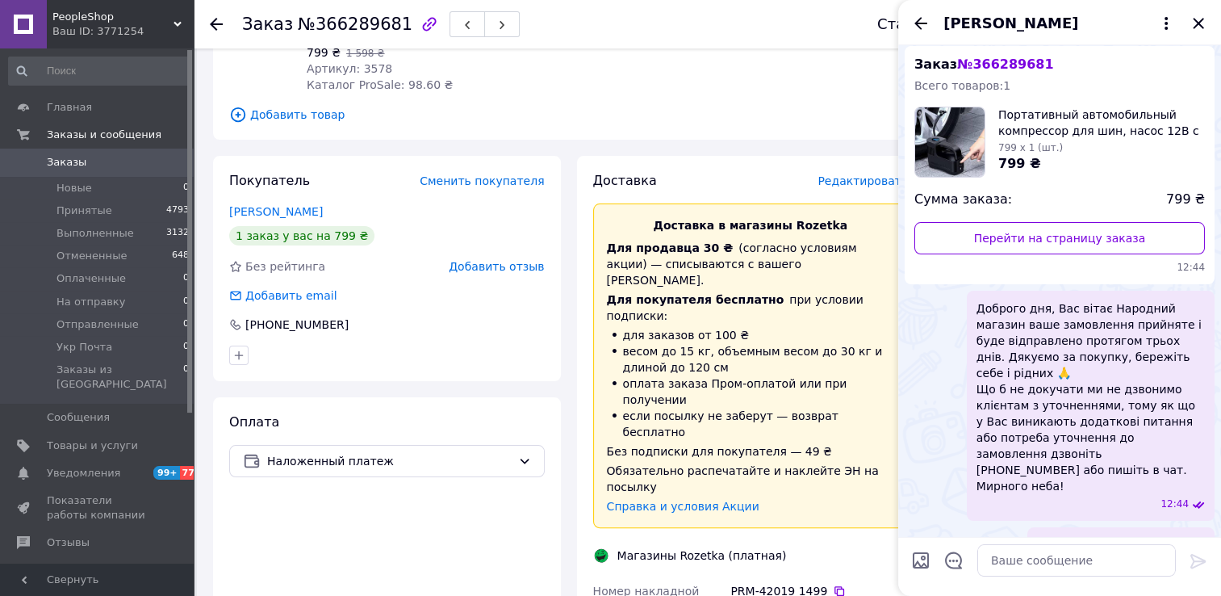
click at [122, 165] on span "Заказы" at bounding box center [98, 162] width 103 height 15
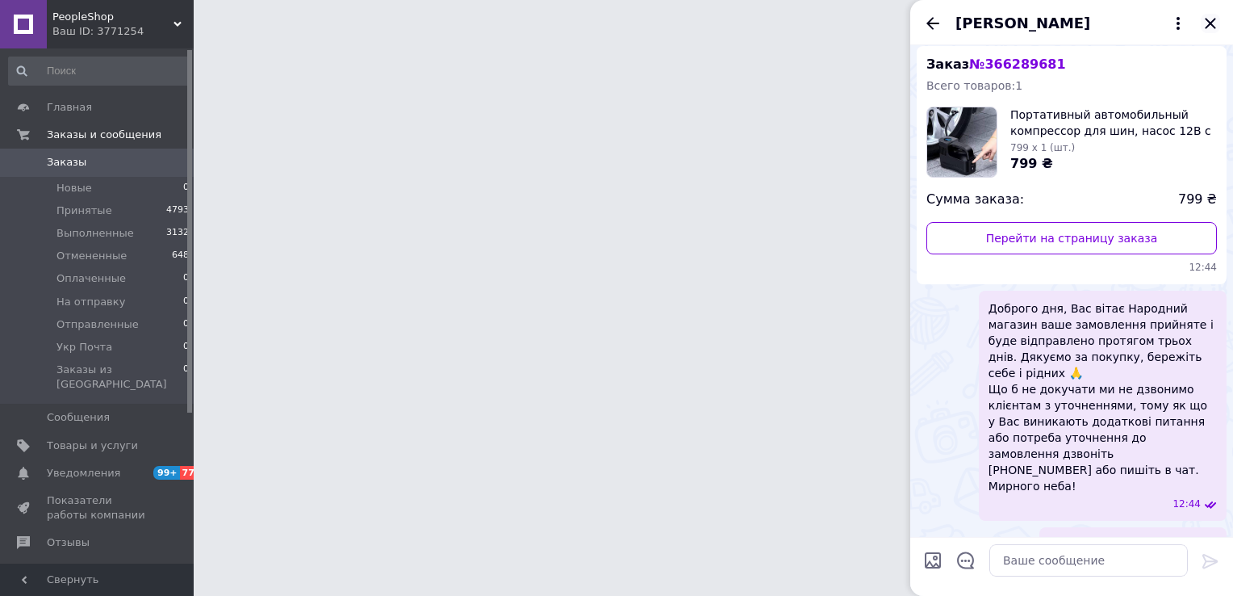
click at [1211, 23] on icon "Закрыть" at bounding box center [1210, 23] width 10 height 10
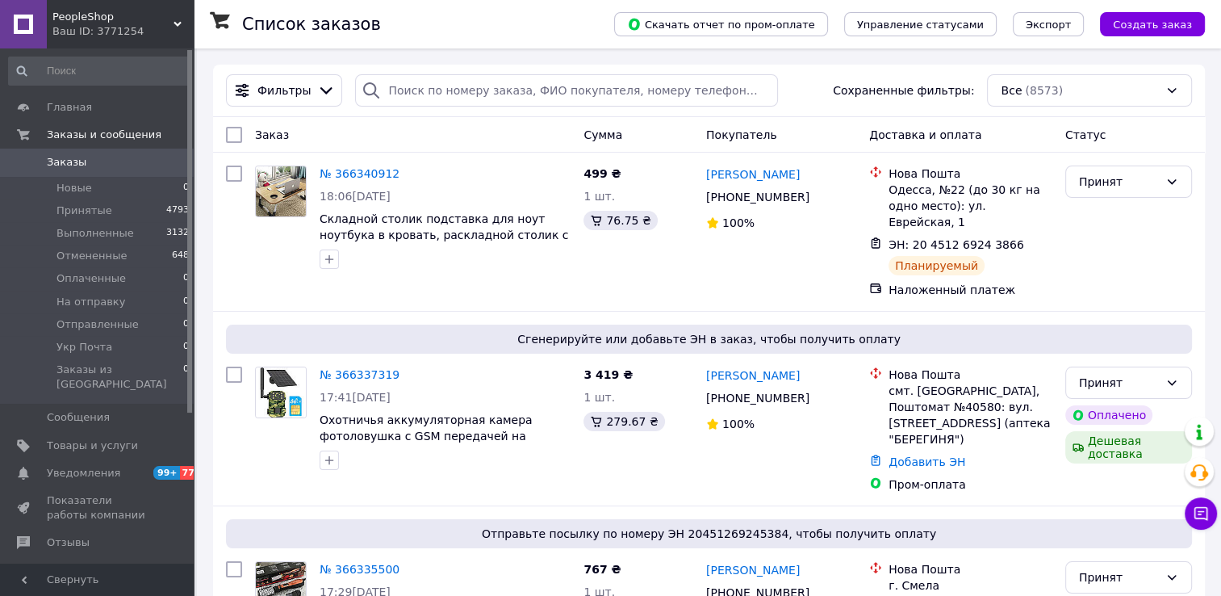
click at [123, 166] on span "Заказы" at bounding box center [98, 162] width 103 height 15
click at [1135, 27] on span "Создать заказ" at bounding box center [1152, 25] width 79 height 12
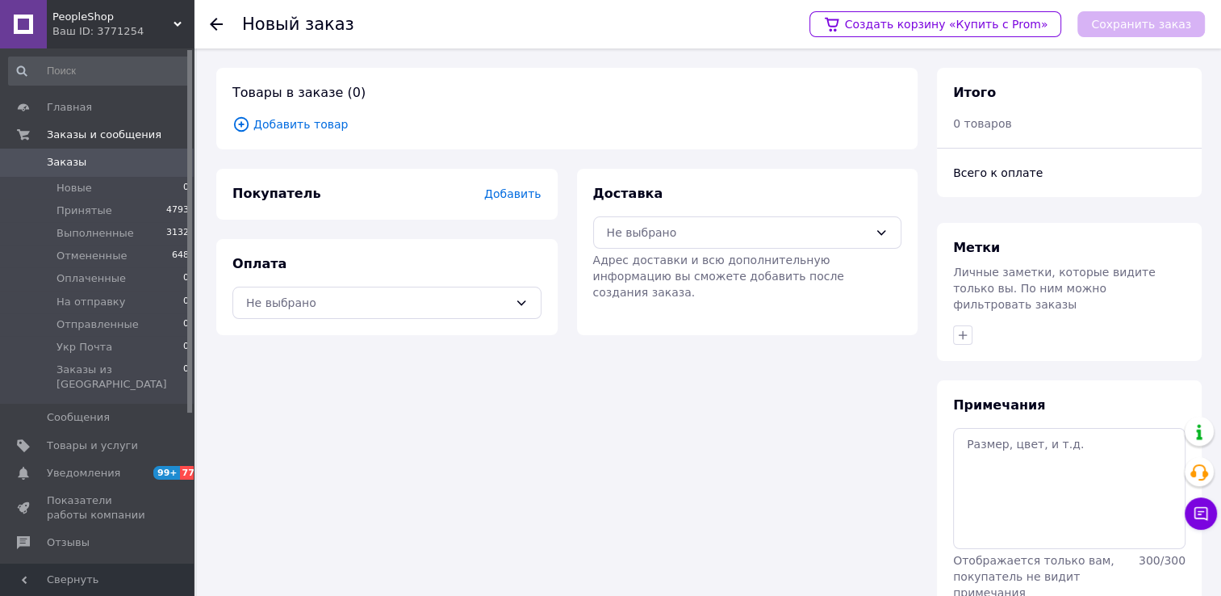
click at [329, 131] on span "Добавить товар" at bounding box center [566, 124] width 669 height 18
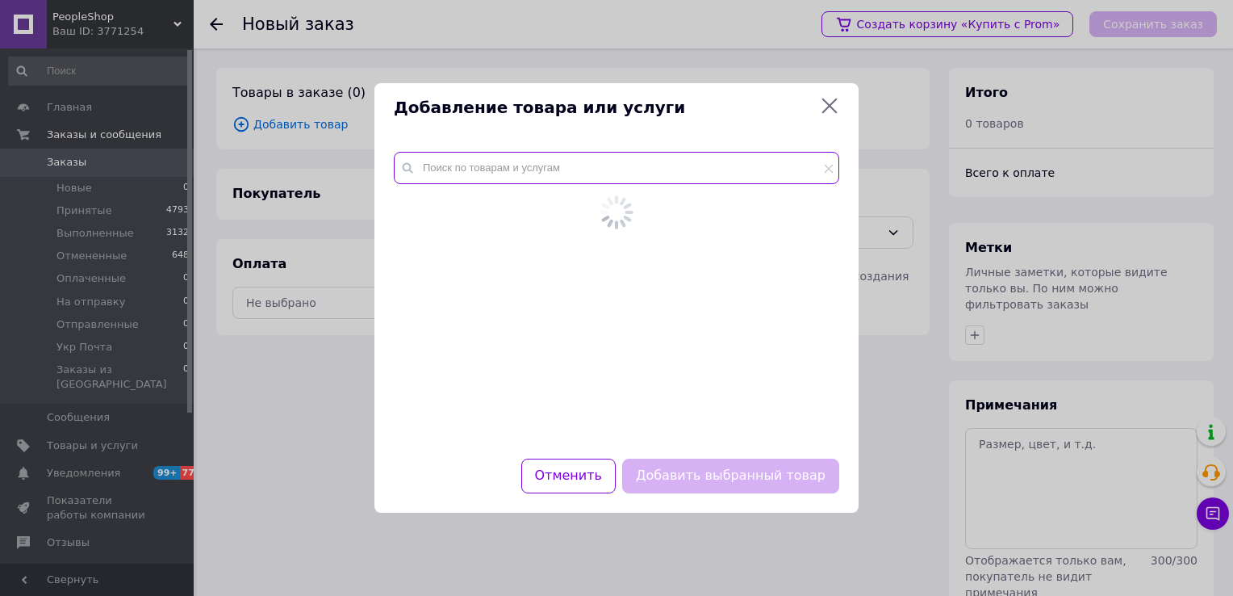
click at [449, 177] on input "text" at bounding box center [617, 168] width 446 height 32
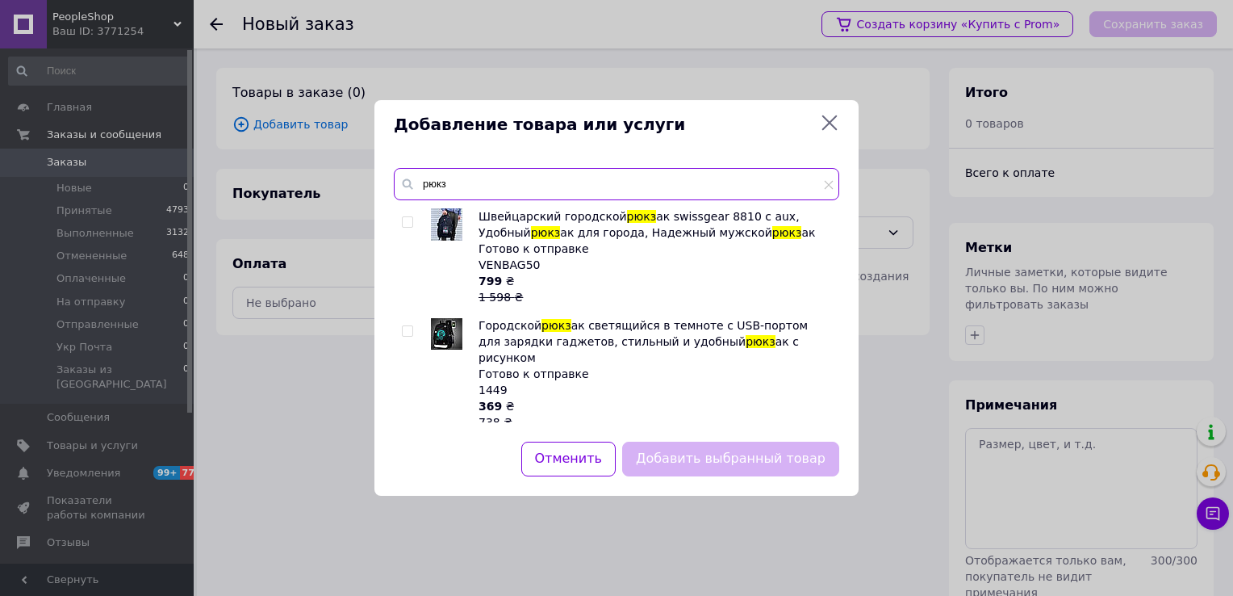
type input "рюкз"
click at [402, 331] on input "checkbox" at bounding box center [407, 331] width 10 height 10
checkbox input "true"
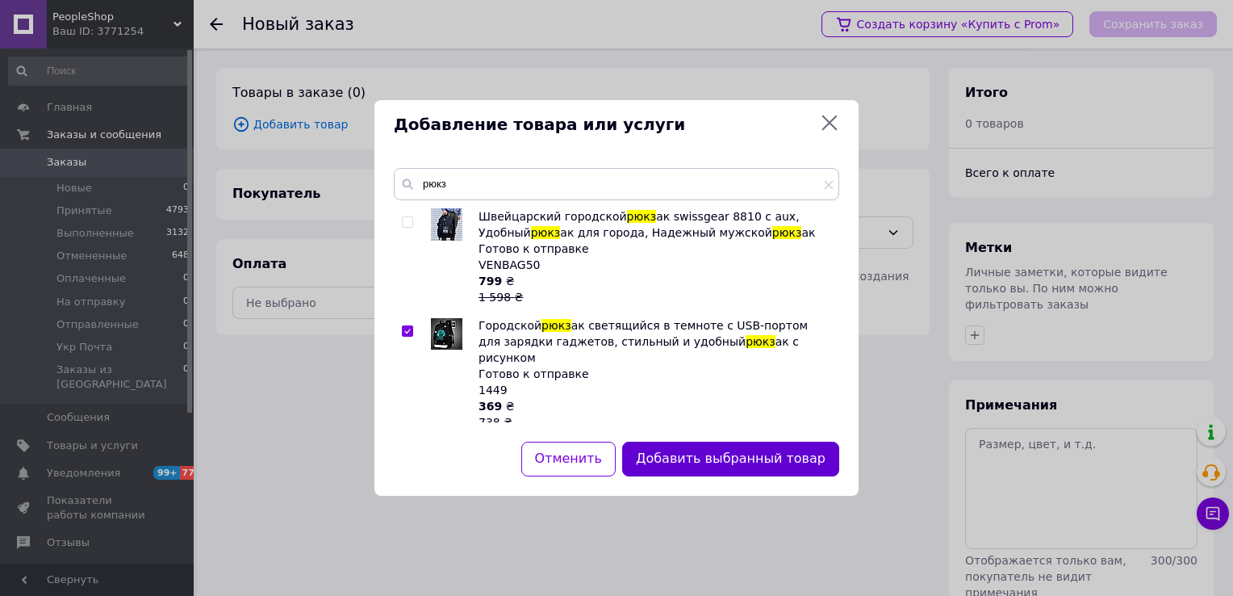
click at [690, 472] on button "Добавить выбранный товар" at bounding box center [730, 459] width 217 height 35
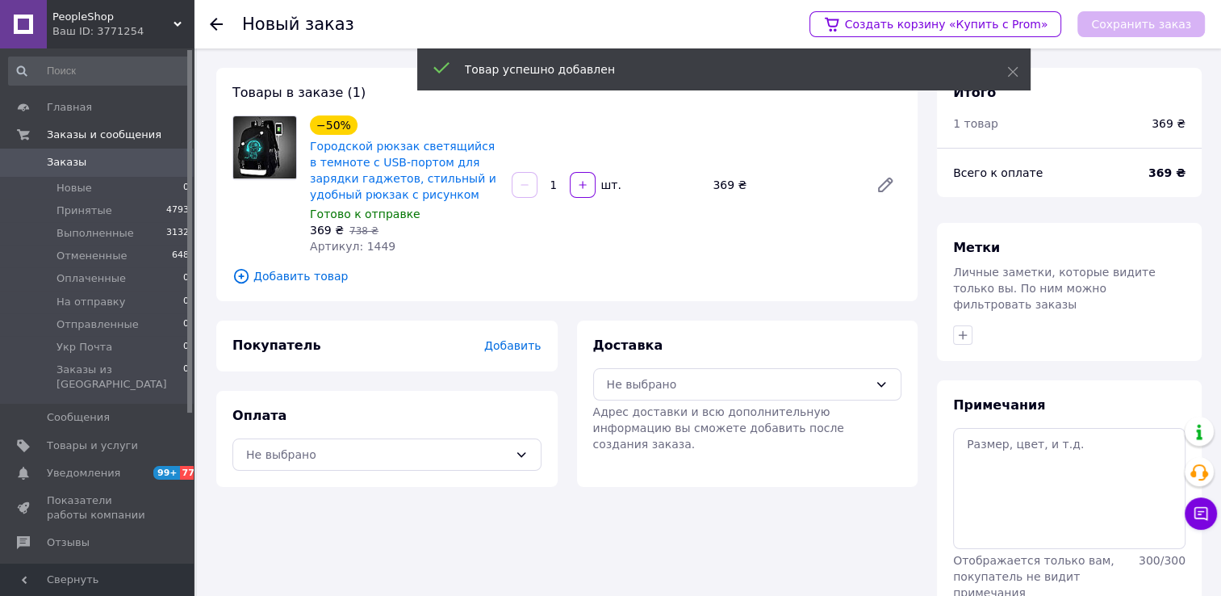
click at [521, 349] on span "Добавить" at bounding box center [512, 345] width 57 height 13
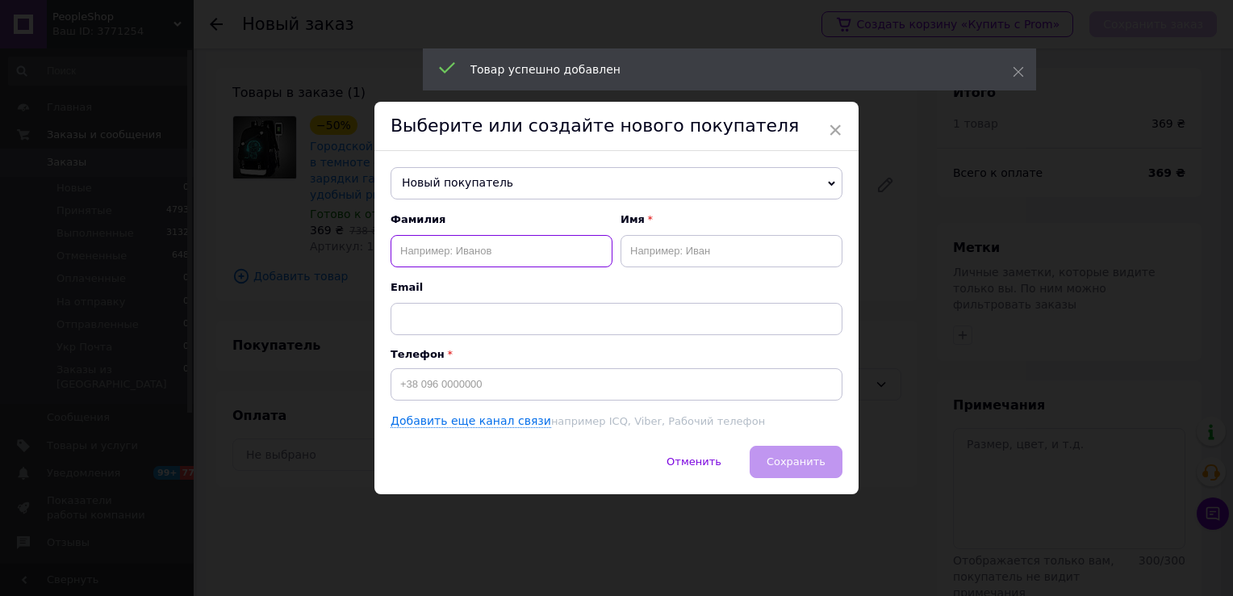
click at [462, 260] on input "text" at bounding box center [502, 251] width 222 height 32
paste input "[PERSON_NAME]"
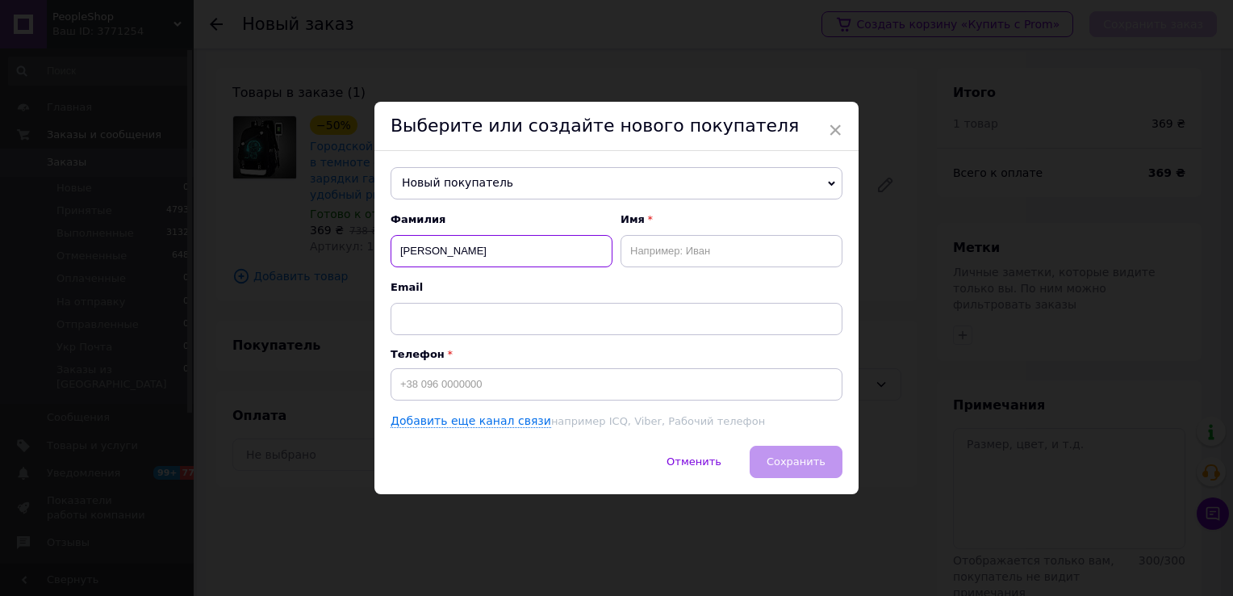
type input "[PERSON_NAME]"
click at [633, 258] on input "text" at bounding box center [732, 251] width 222 height 32
paste input "[PERSON_NAME]"
type input "Любов"
drag, startPoint x: 426, startPoint y: 253, endPoint x: 391, endPoint y: 253, distance: 35.5
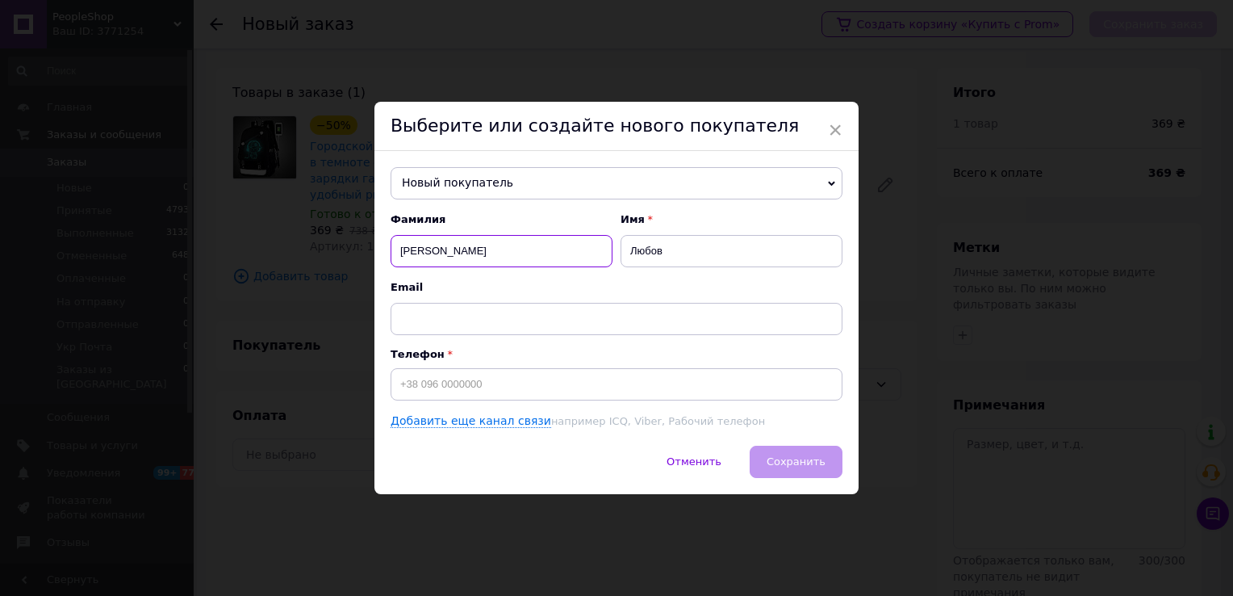
click at [391, 253] on input "[PERSON_NAME]" at bounding box center [502, 251] width 222 height 32
type input "Смірнова"
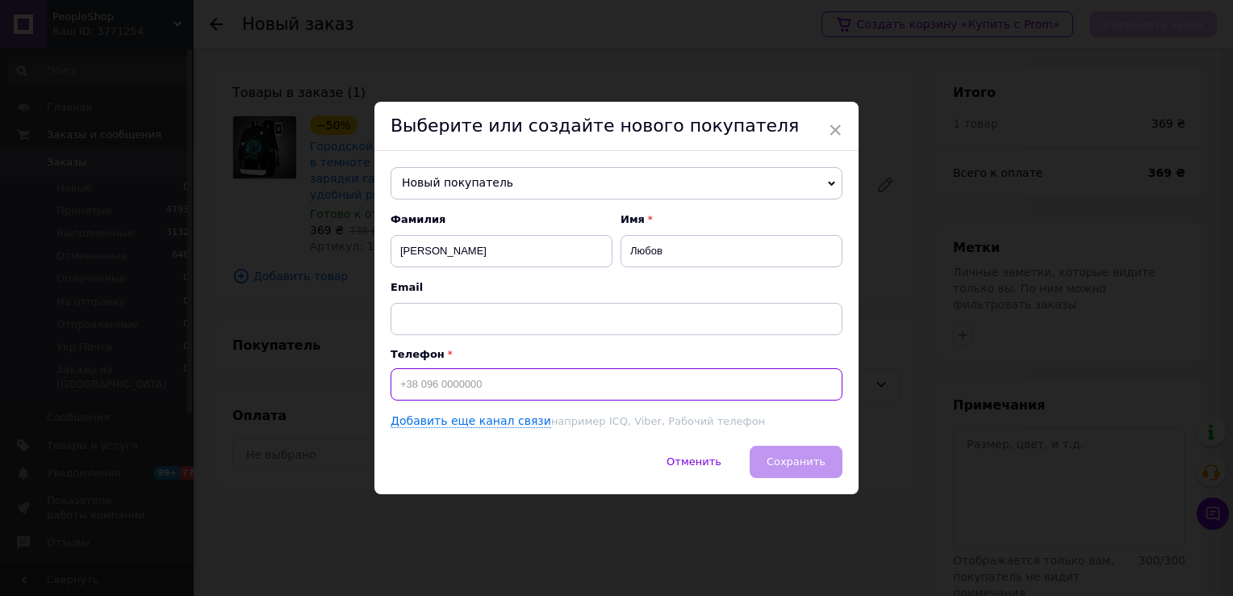
click at [413, 387] on input at bounding box center [617, 384] width 452 height 32
click at [500, 389] on input "+380" at bounding box center [617, 384] width 452 height 32
paste input "938254188"
type input "+380938254188"
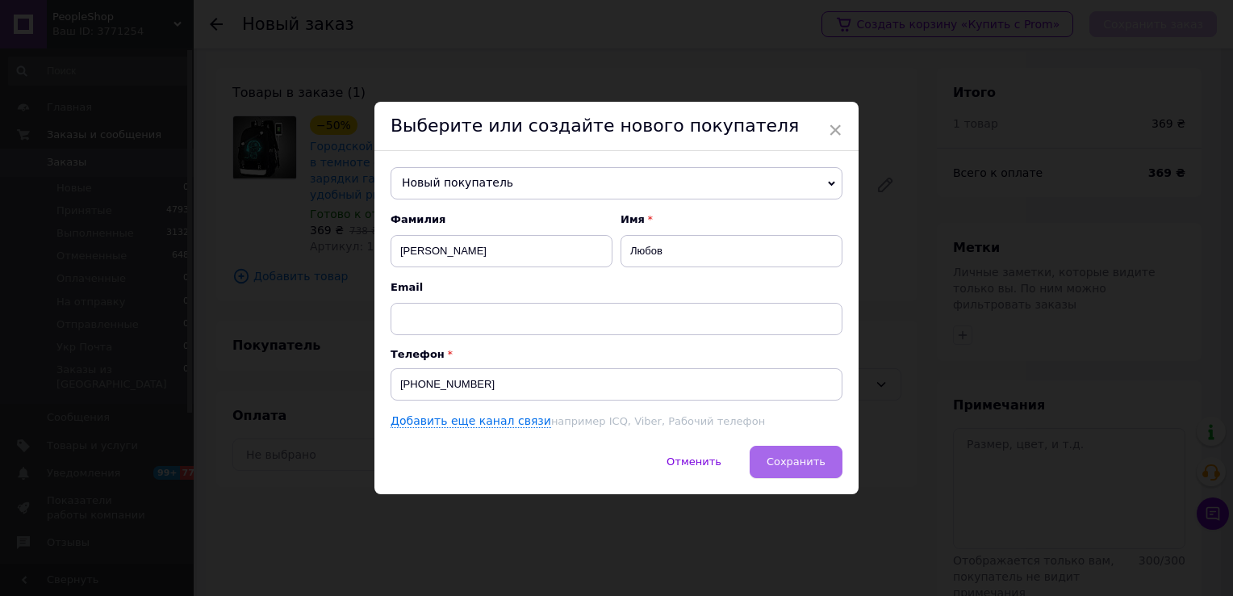
click at [781, 454] on button "Сохранить" at bounding box center [796, 462] width 93 height 32
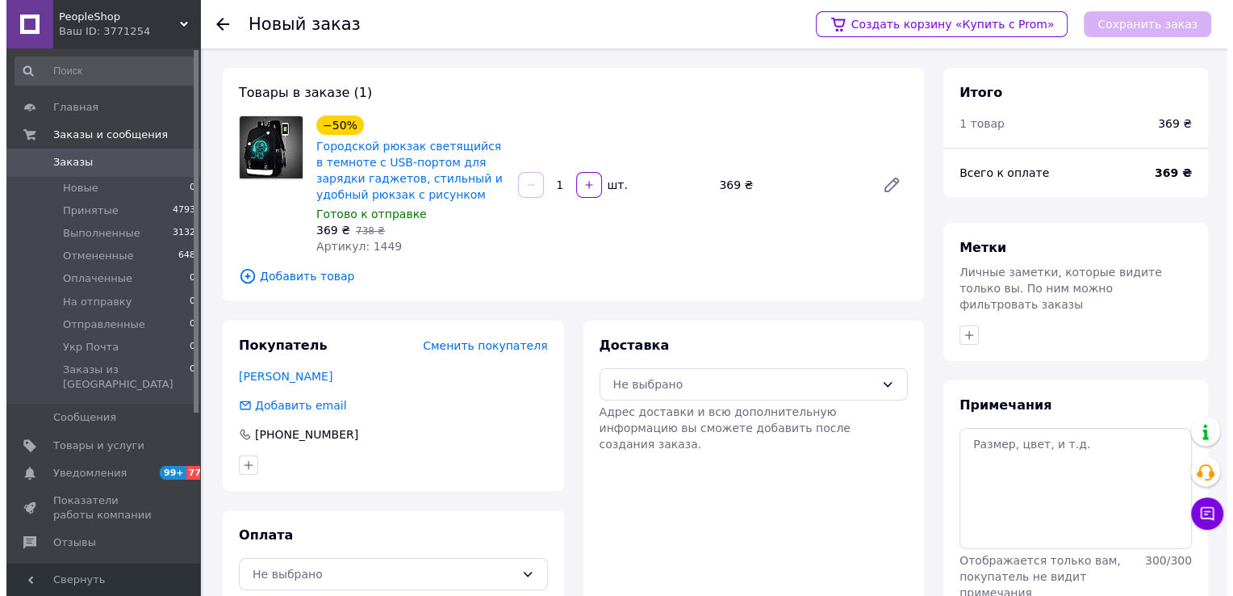
scroll to position [52, 0]
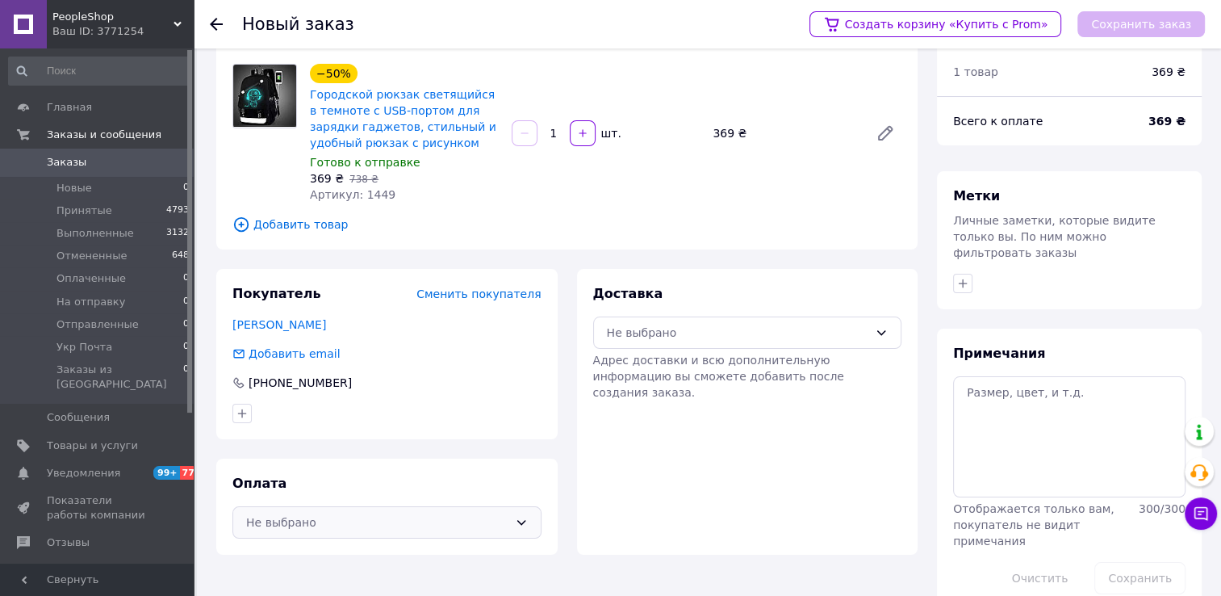
click at [516, 522] on icon at bounding box center [521, 522] width 13 height 13
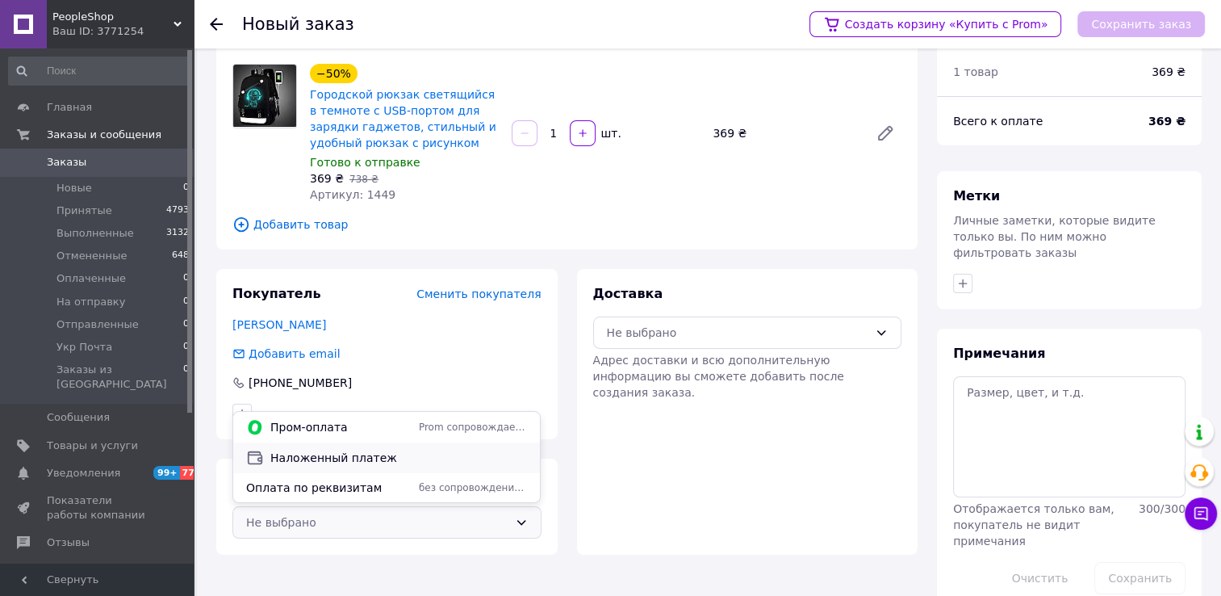
click at [462, 450] on span "Наложенный платеж" at bounding box center [398, 458] width 257 height 16
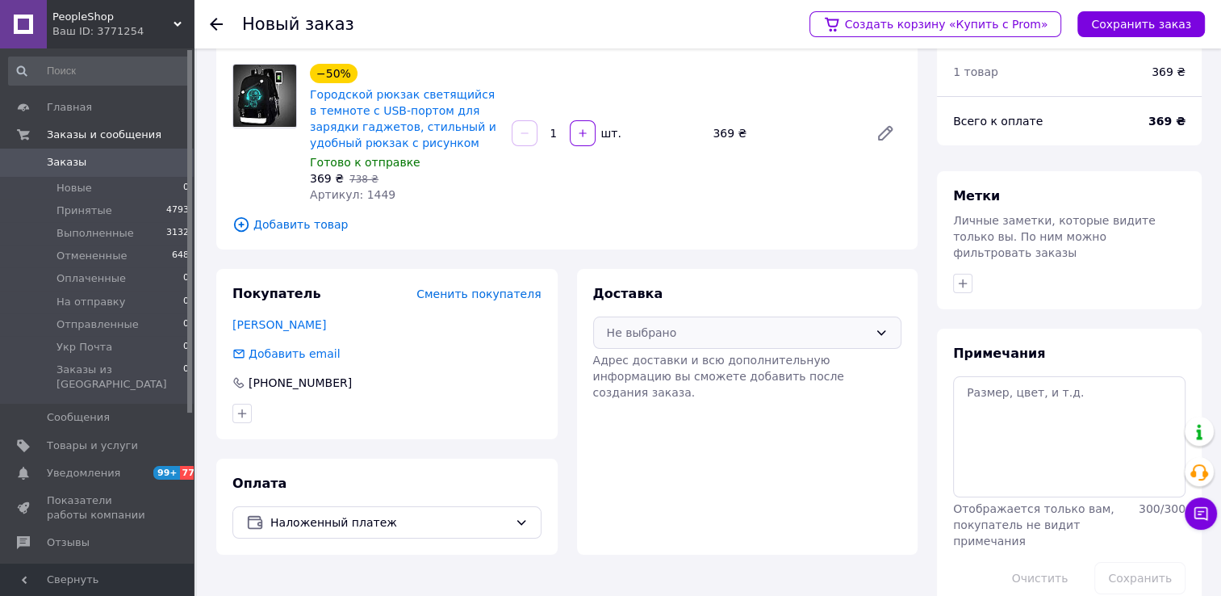
click at [876, 332] on icon at bounding box center [881, 332] width 13 height 13
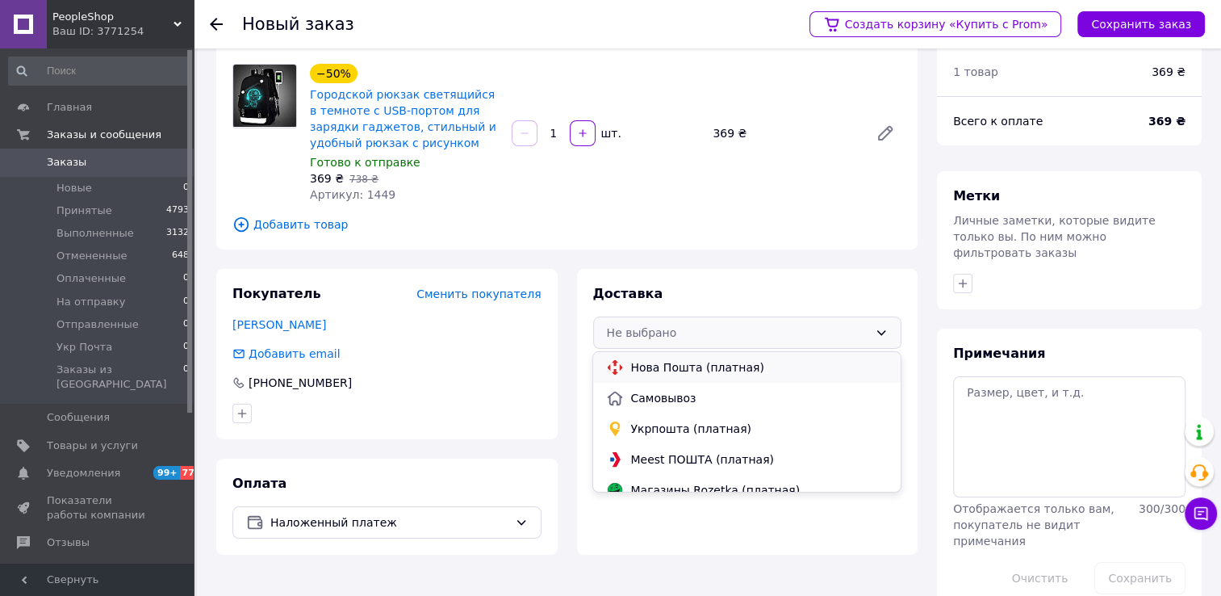
click at [744, 362] on span "Нова Пошта (платная)" at bounding box center [758, 367] width 257 height 16
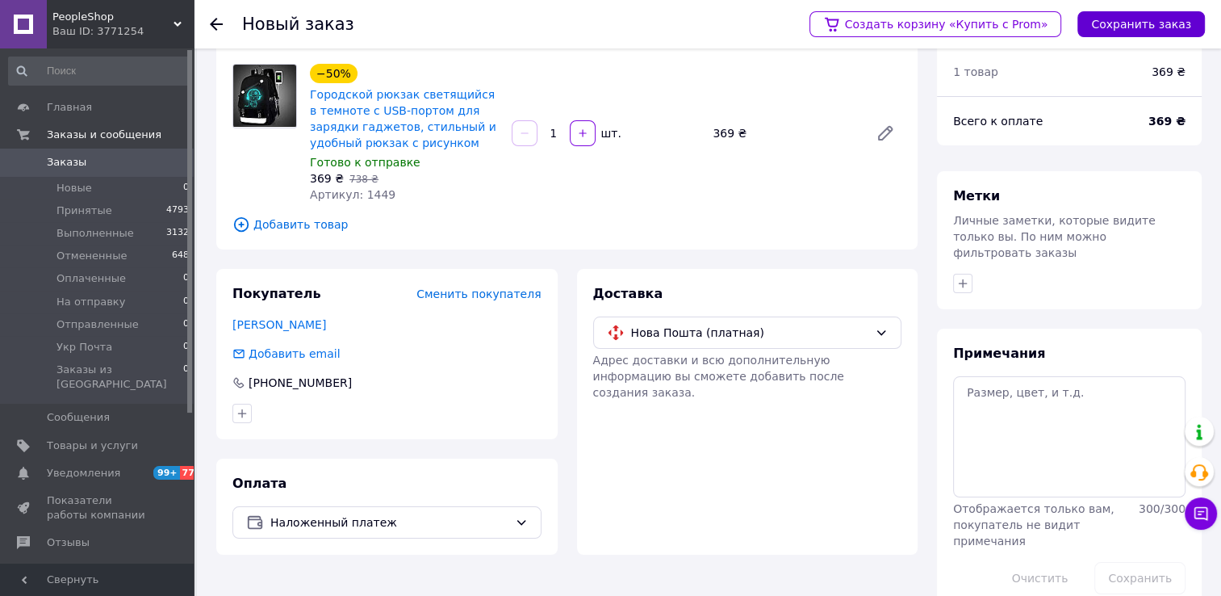
click at [1133, 18] on button "Сохранить заказ" at bounding box center [1142, 24] width 128 height 26
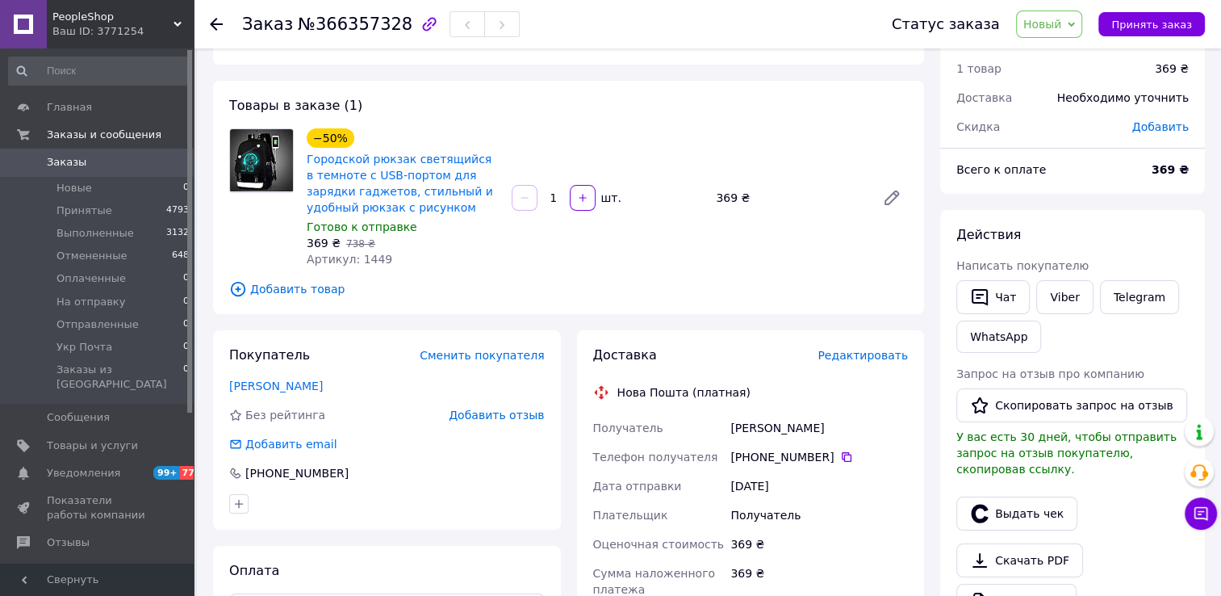
click at [851, 357] on span "Редактировать" at bounding box center [863, 355] width 90 height 13
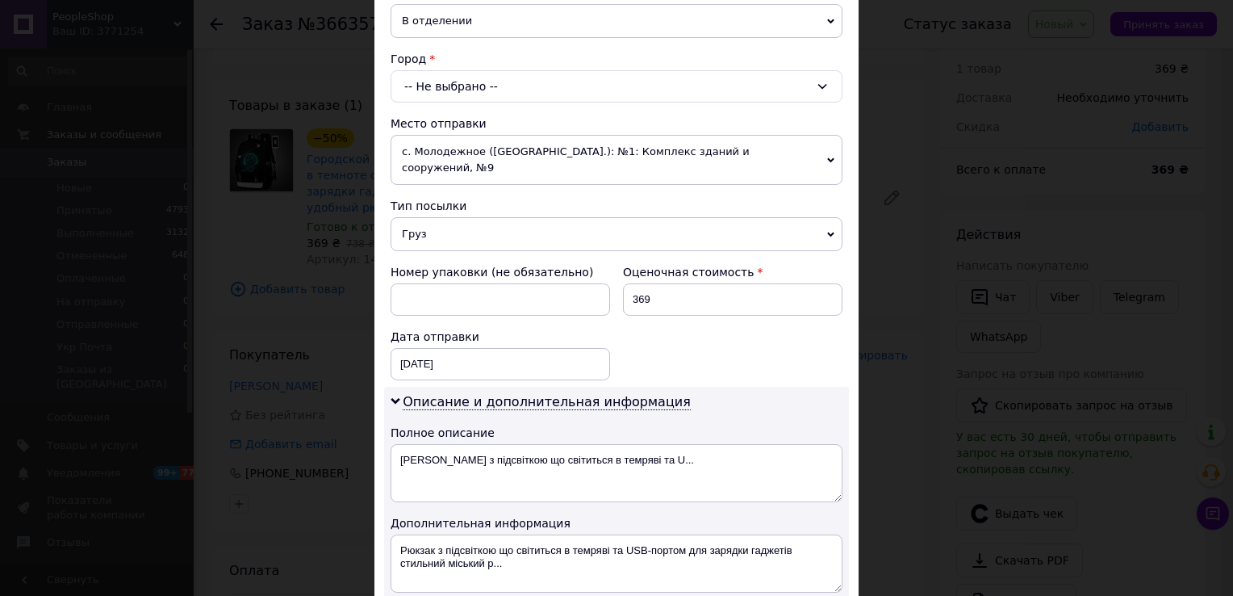
scroll to position [484, 0]
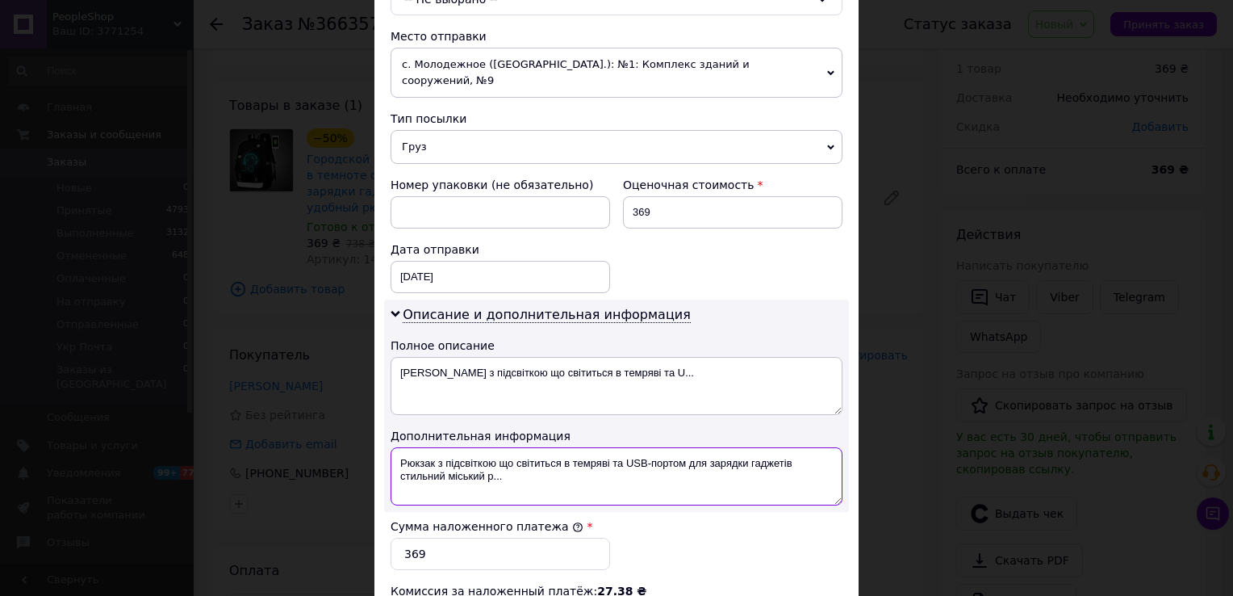
drag, startPoint x: 509, startPoint y: 461, endPoint x: 398, endPoint y: 446, distance: 112.4
click at [398, 447] on textarea "Рюкзак з підсвіткою що світиться в темряві та USB-портом для зарядки гаджетів с…" at bounding box center [617, 476] width 452 height 58
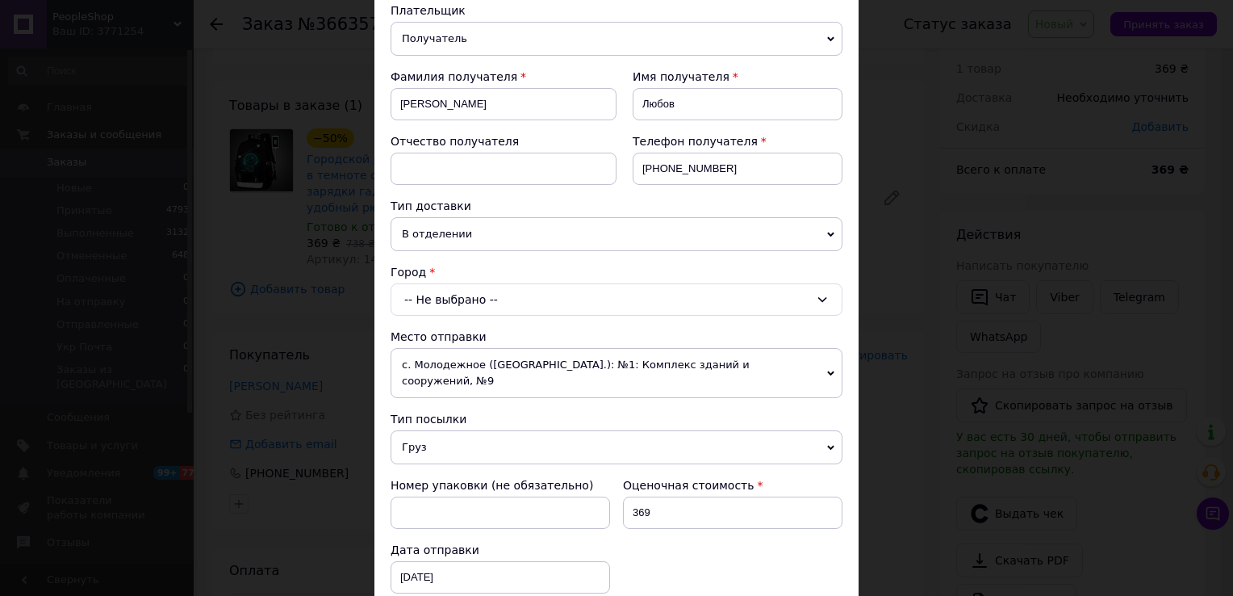
scroll to position [161, 0]
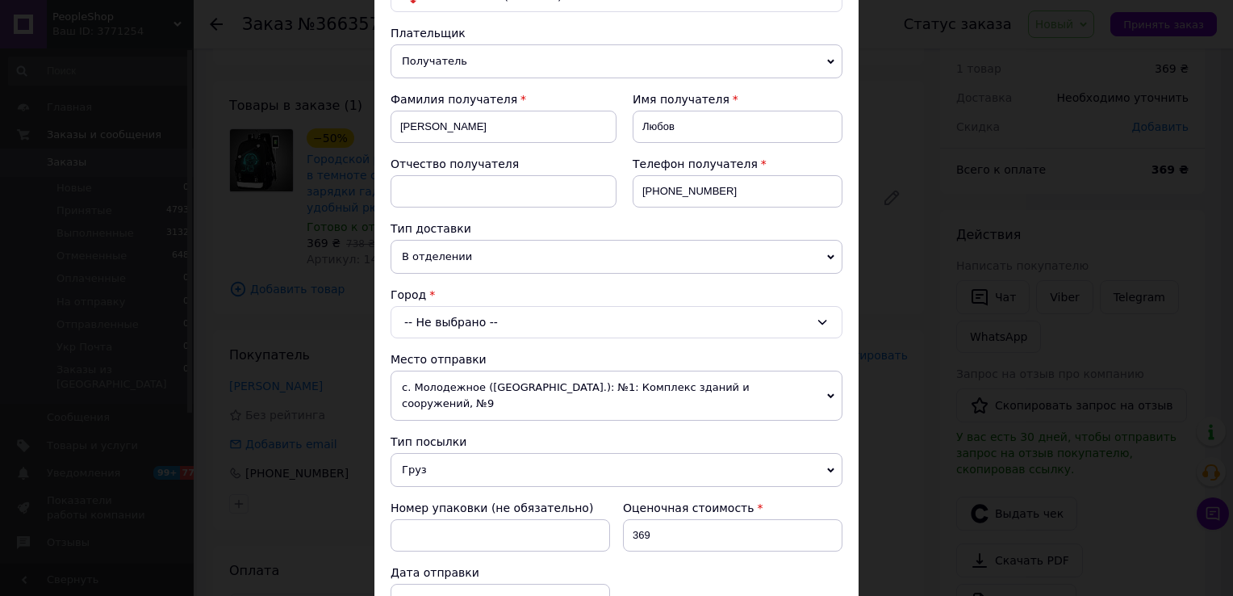
click at [454, 320] on div "-- Не выбрано --" at bounding box center [617, 322] width 452 height 32
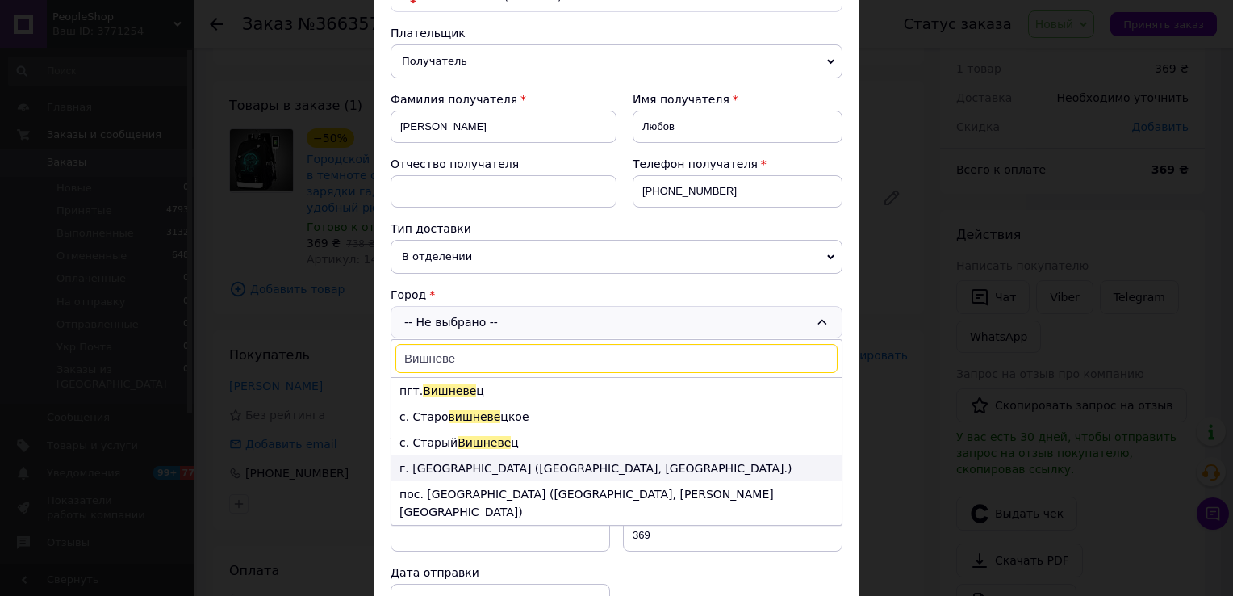
type input "Вишневе"
click at [510, 467] on li "г. Вишневое (Киевская обл., Бучанский р-н.)" at bounding box center [617, 468] width 450 height 26
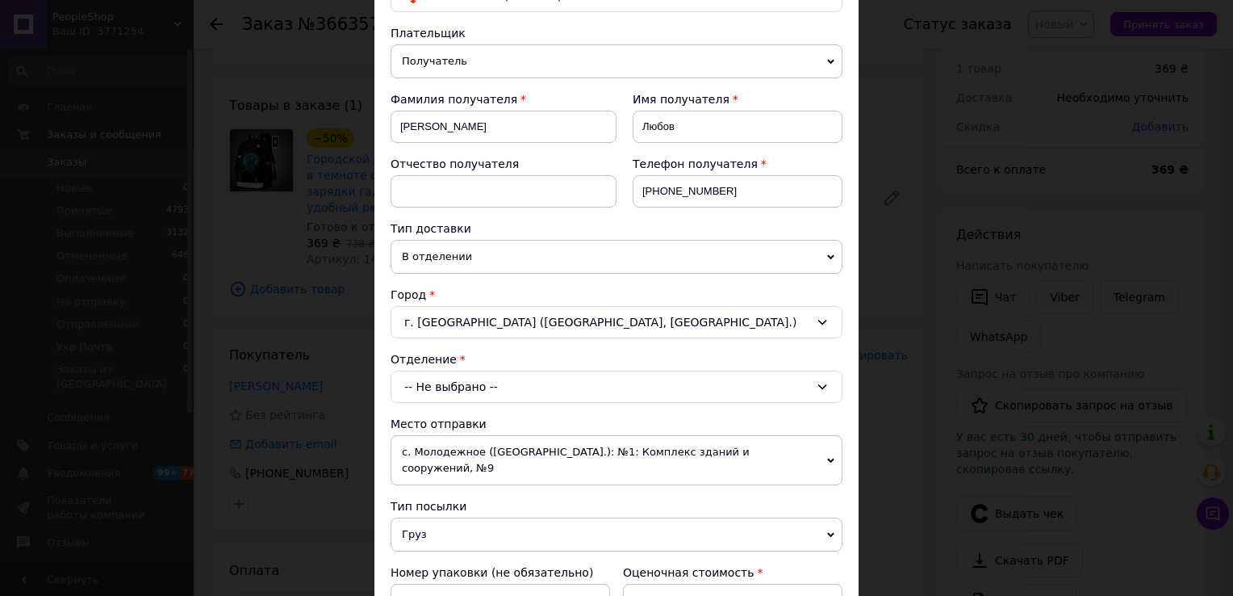
click at [492, 383] on div "-- Не выбрано --" at bounding box center [617, 387] width 452 height 32
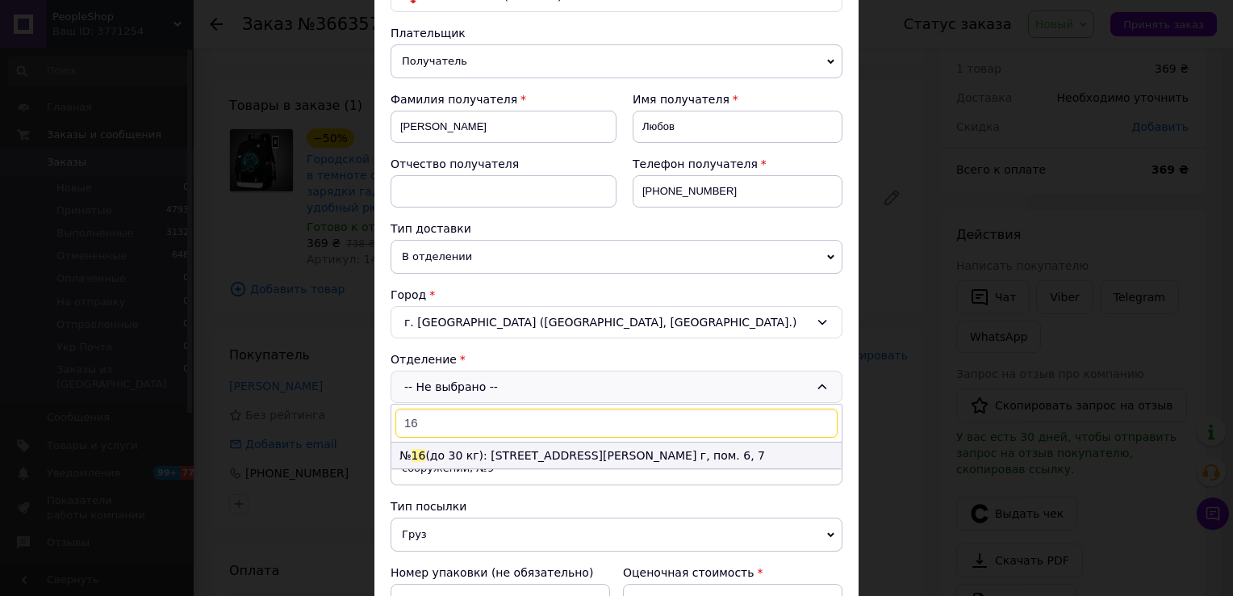
type input "16"
click at [536, 454] on li "№ 16 (до 30 кг): ул. Марії Приймаченко, 24 г, пом. 6, 7" at bounding box center [617, 455] width 450 height 26
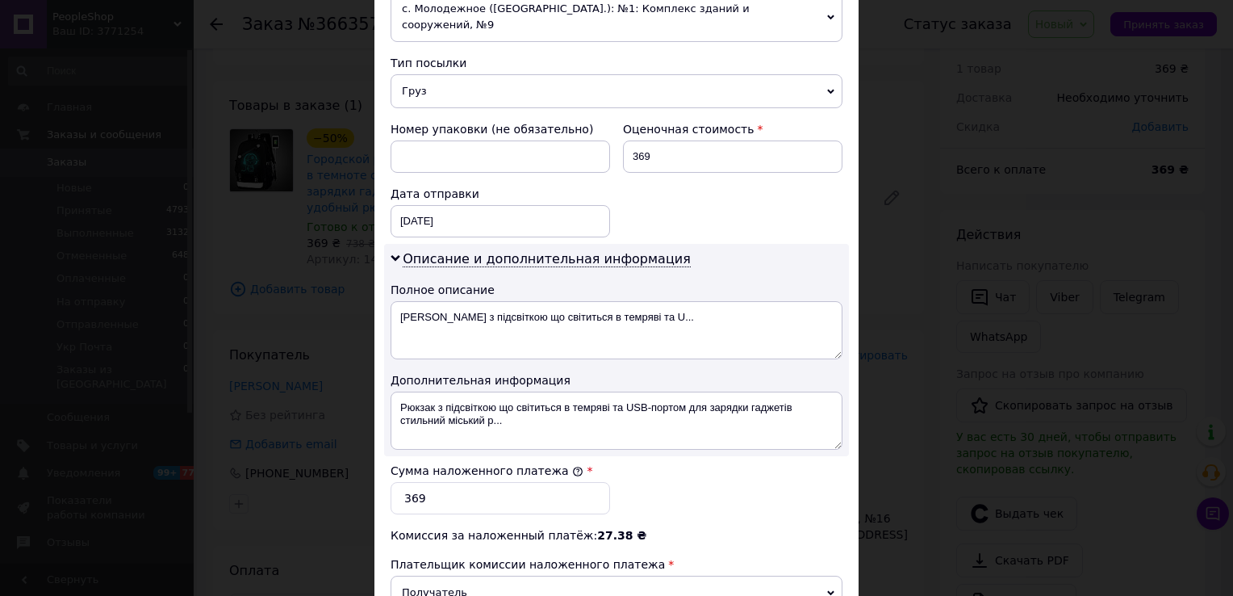
scroll to position [646, 0]
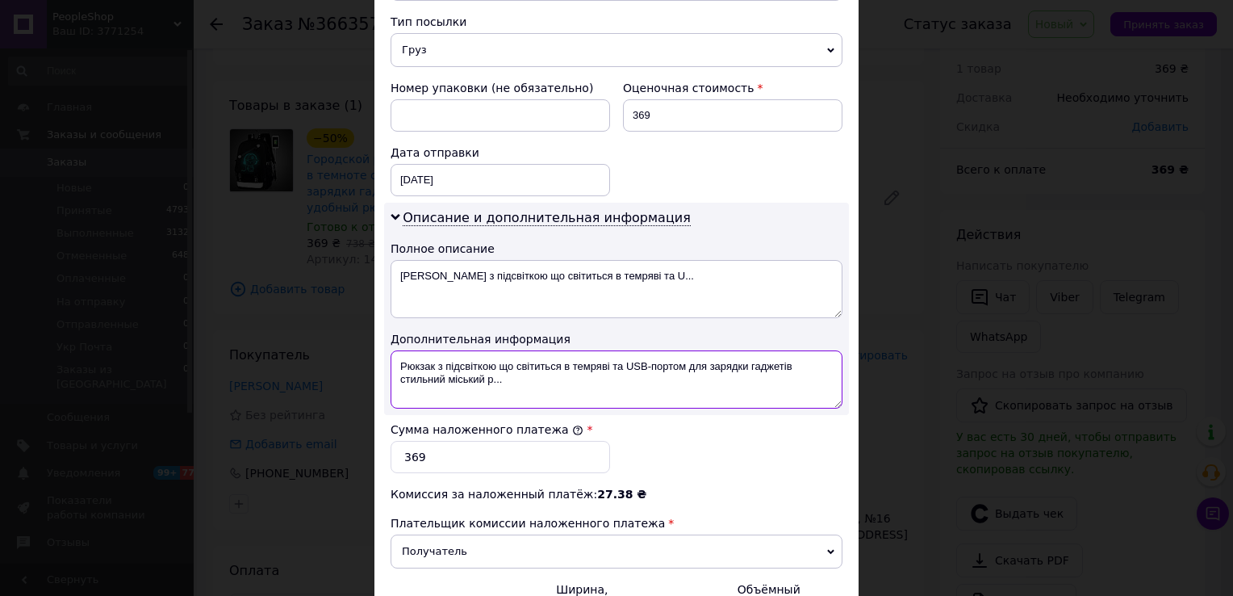
drag, startPoint x: 456, startPoint y: 371, endPoint x: 387, endPoint y: 346, distance: 73.5
click at [387, 346] on div "Описание и дополнительная информация Полное описание Рюкзак з підсвіткою що сві…" at bounding box center [616, 309] width 465 height 212
paste textarea "Music с USB светящийся в темноте (100)"
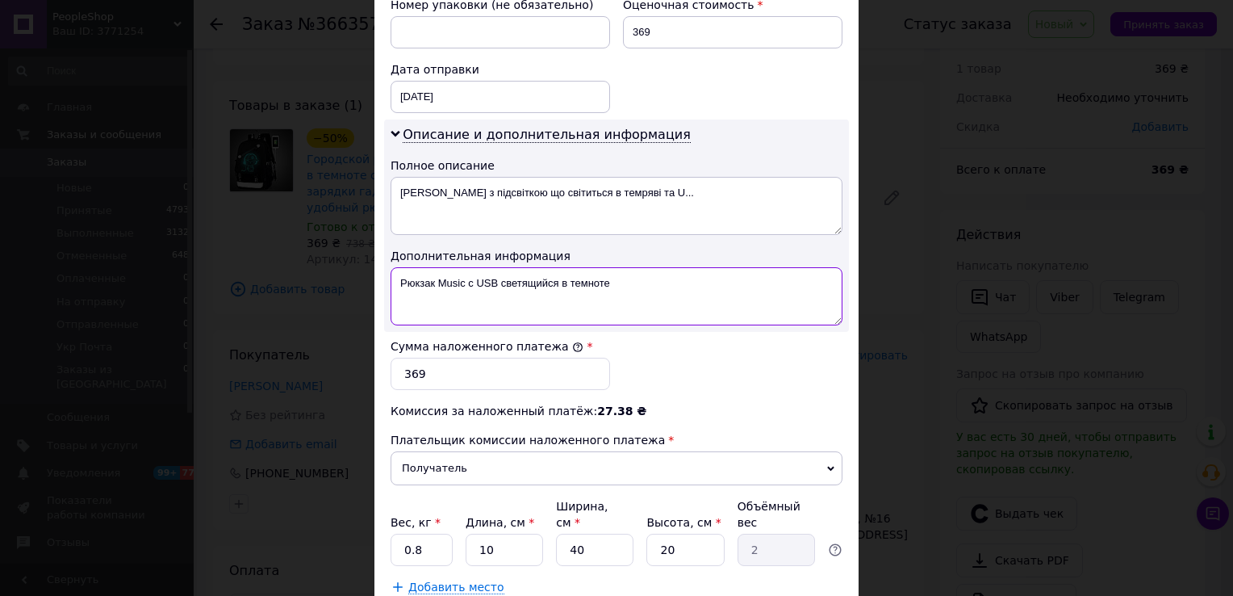
scroll to position [810, 0]
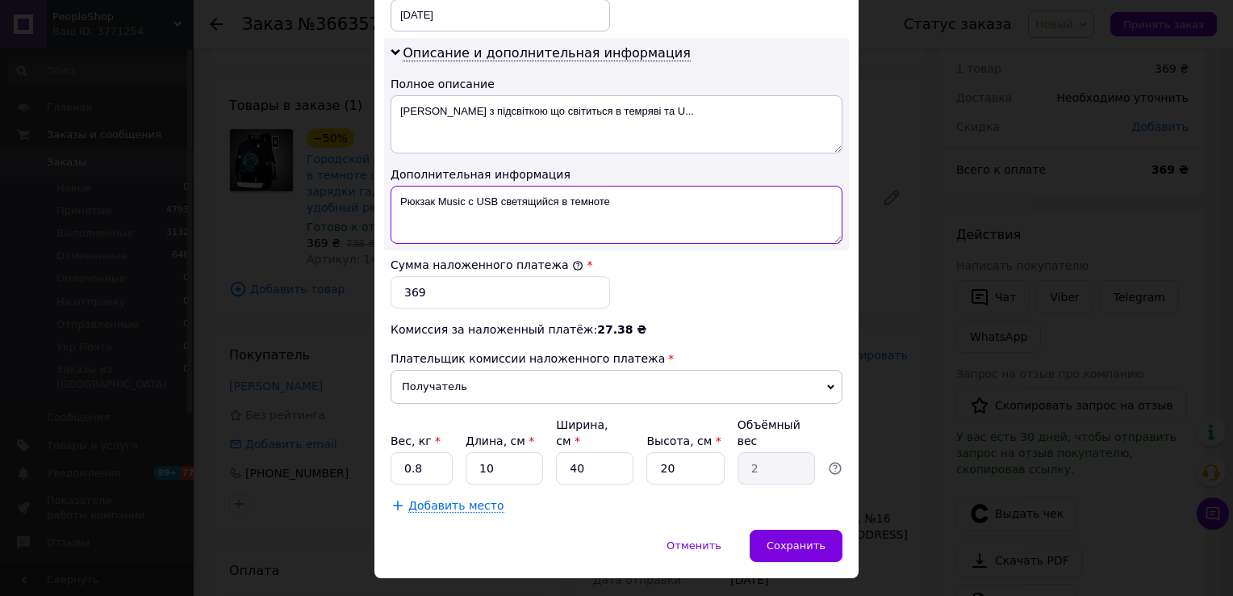
type textarea "Рюкзак Music с USB светящийся в темноте"
drag, startPoint x: 433, startPoint y: 433, endPoint x: 389, endPoint y: 431, distance: 44.4
click at [396, 452] on input "0.8" at bounding box center [422, 468] width 62 height 32
type input "1.5"
drag, startPoint x: 581, startPoint y: 436, endPoint x: 562, endPoint y: 434, distance: 19.4
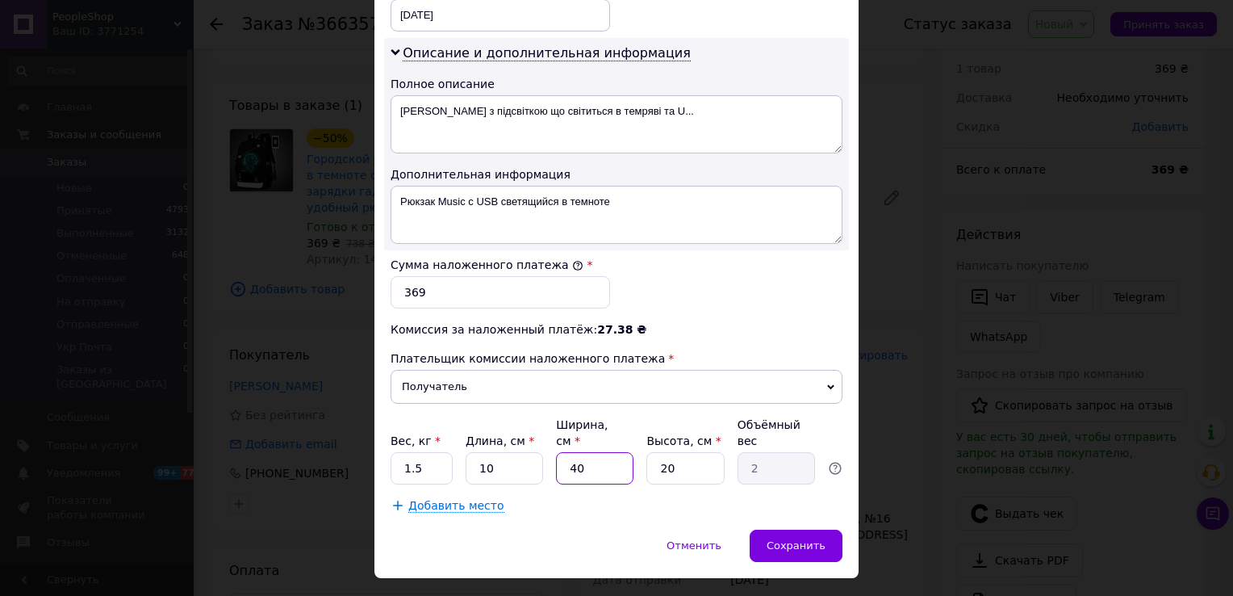
click at [562, 452] on input "40" at bounding box center [594, 468] width 77 height 32
type input "3"
type input "0.15"
type input "30"
type input "1.5"
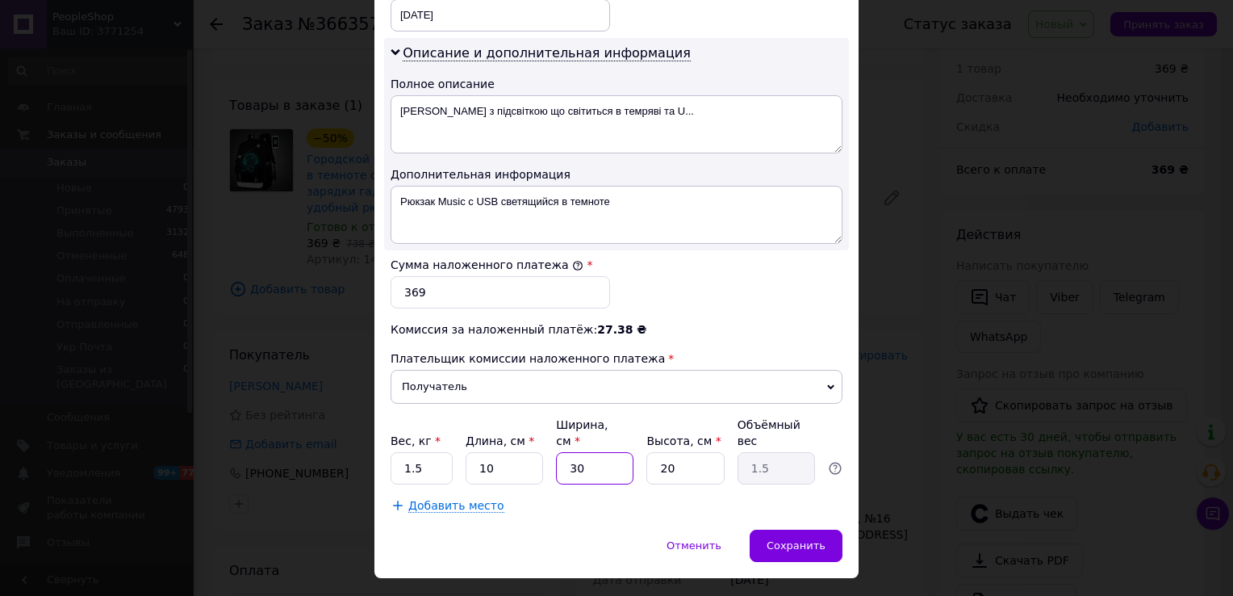
type input "30"
drag, startPoint x: 669, startPoint y: 433, endPoint x: 650, endPoint y: 432, distance: 19.4
click at [650, 452] on input "20" at bounding box center [685, 468] width 77 height 32
type input "1"
type input "0.1"
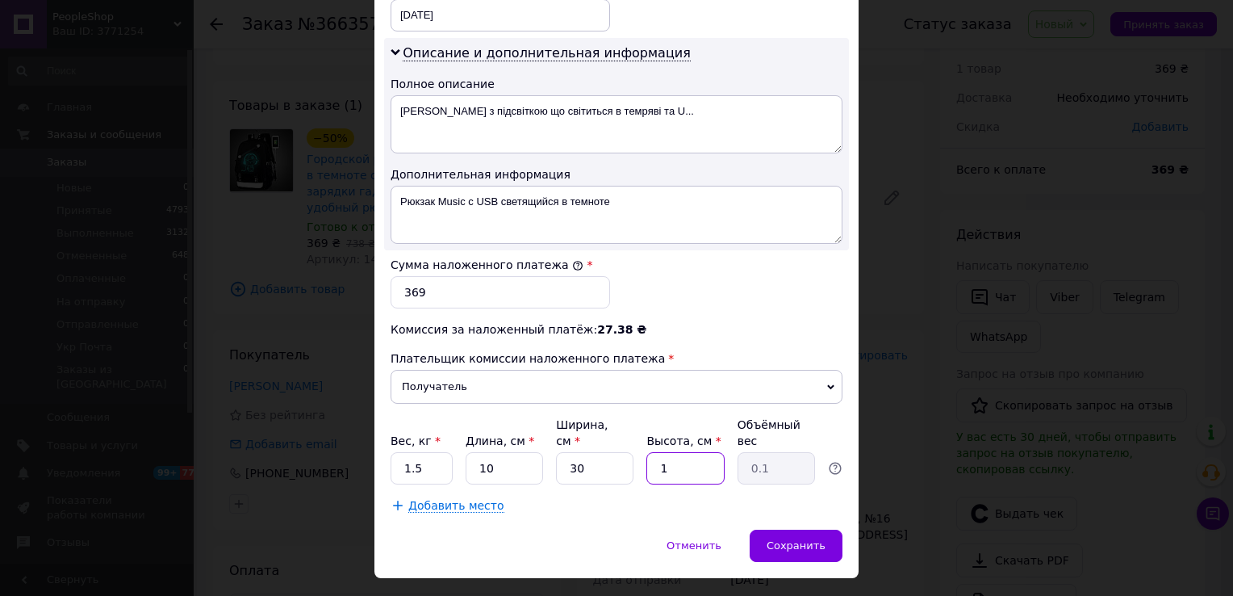
type input "10"
type input "0.75"
type input "10"
click at [754, 350] on div "Плательщик комиссии наложенного платежа" at bounding box center [617, 358] width 452 height 16
click at [794, 539] on span "Сохранить" at bounding box center [796, 545] width 59 height 12
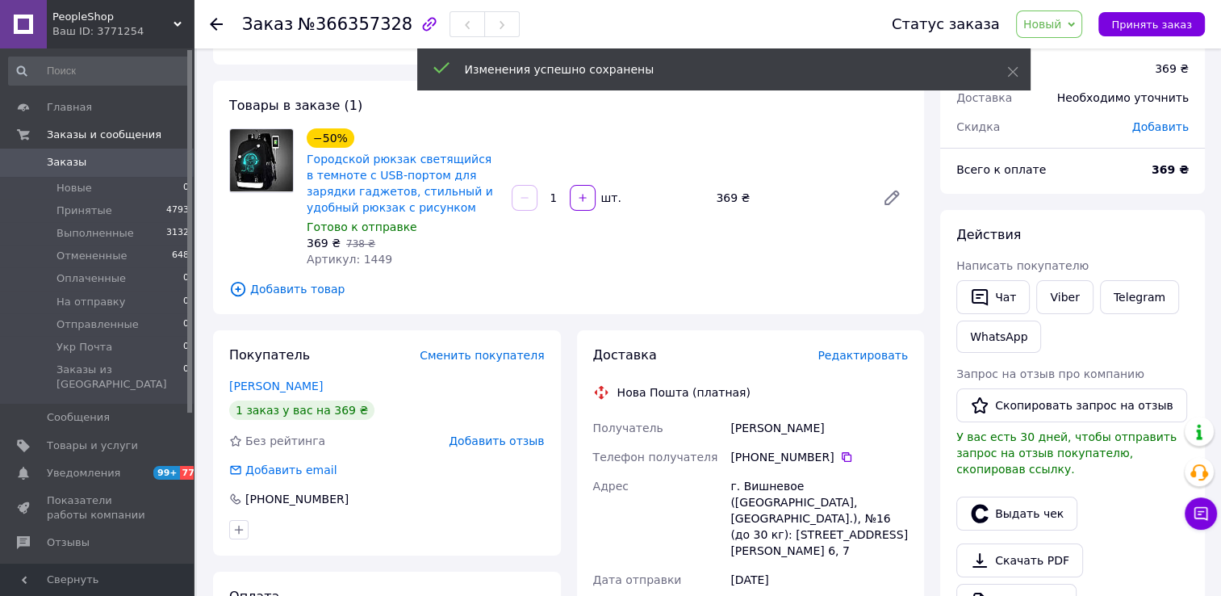
click at [876, 360] on span "Редактировать" at bounding box center [863, 355] width 90 height 13
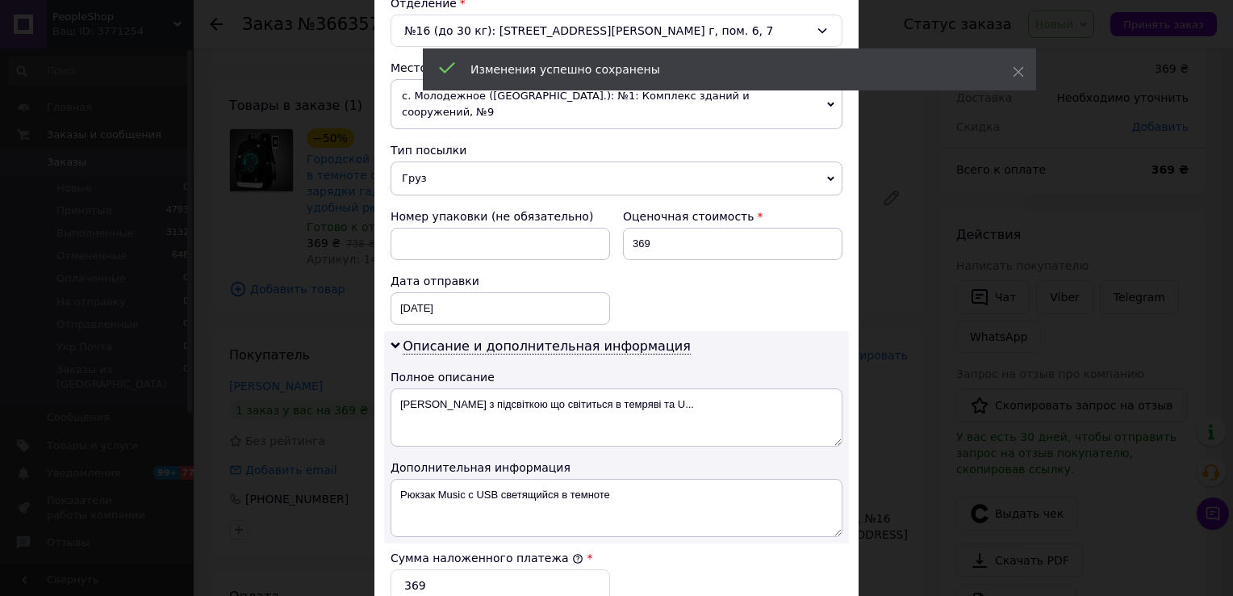
scroll to position [646, 0]
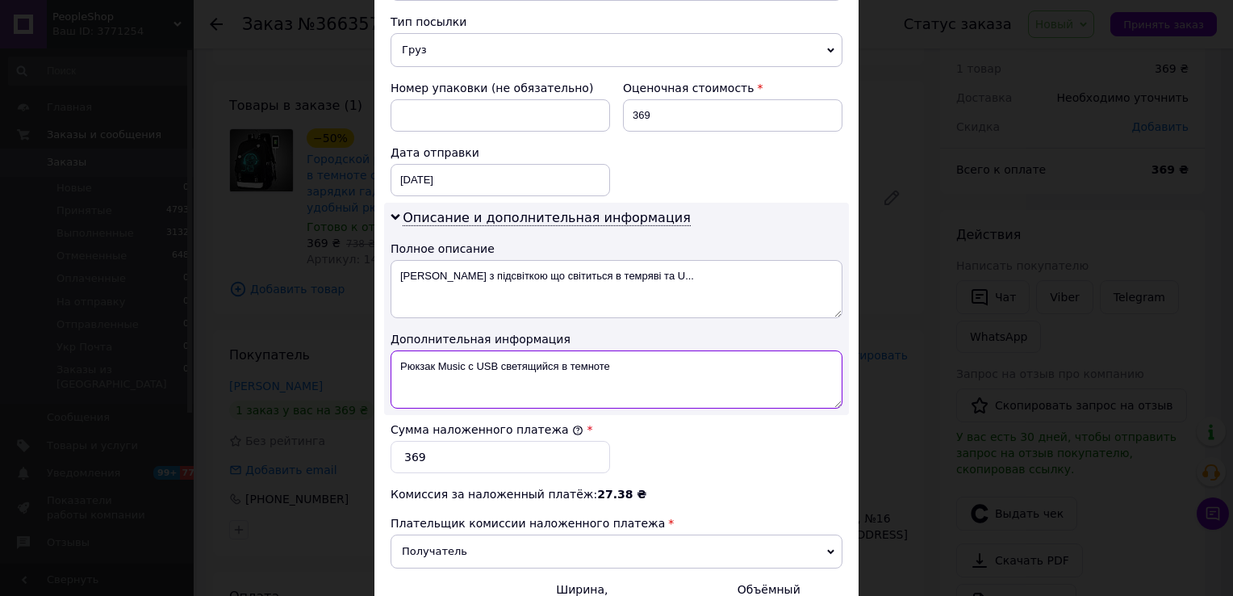
drag, startPoint x: 629, startPoint y: 349, endPoint x: 392, endPoint y: 353, distance: 237.4
click at [392, 353] on textarea "Рюкзак Music с USB светящийся в темноте" at bounding box center [617, 379] width 452 height 58
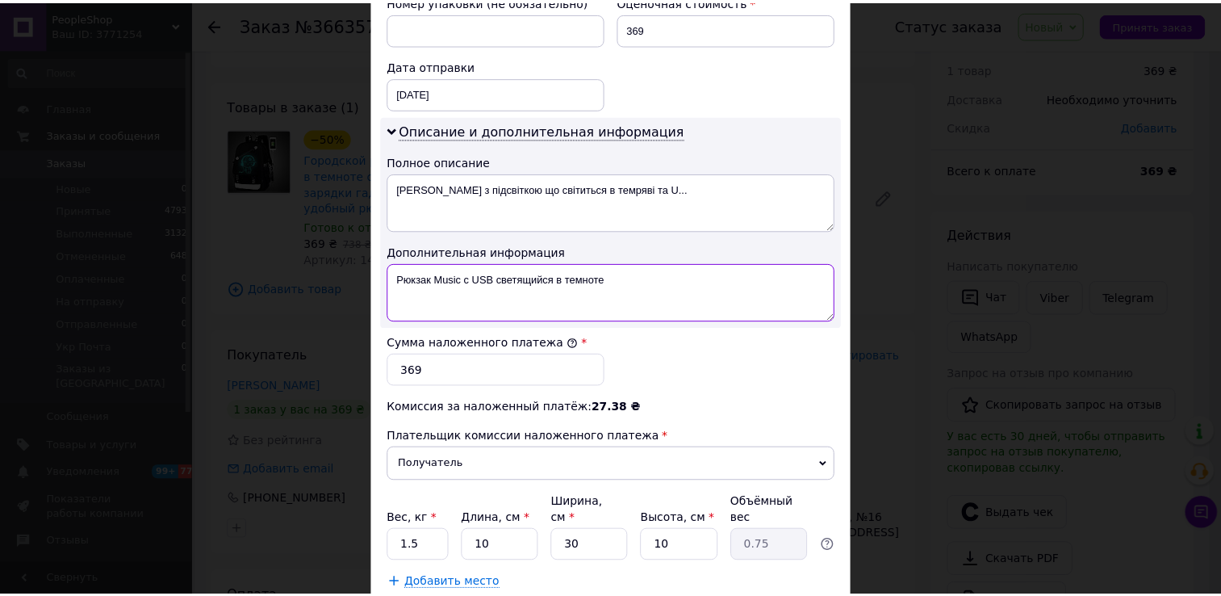
scroll to position [810, 0]
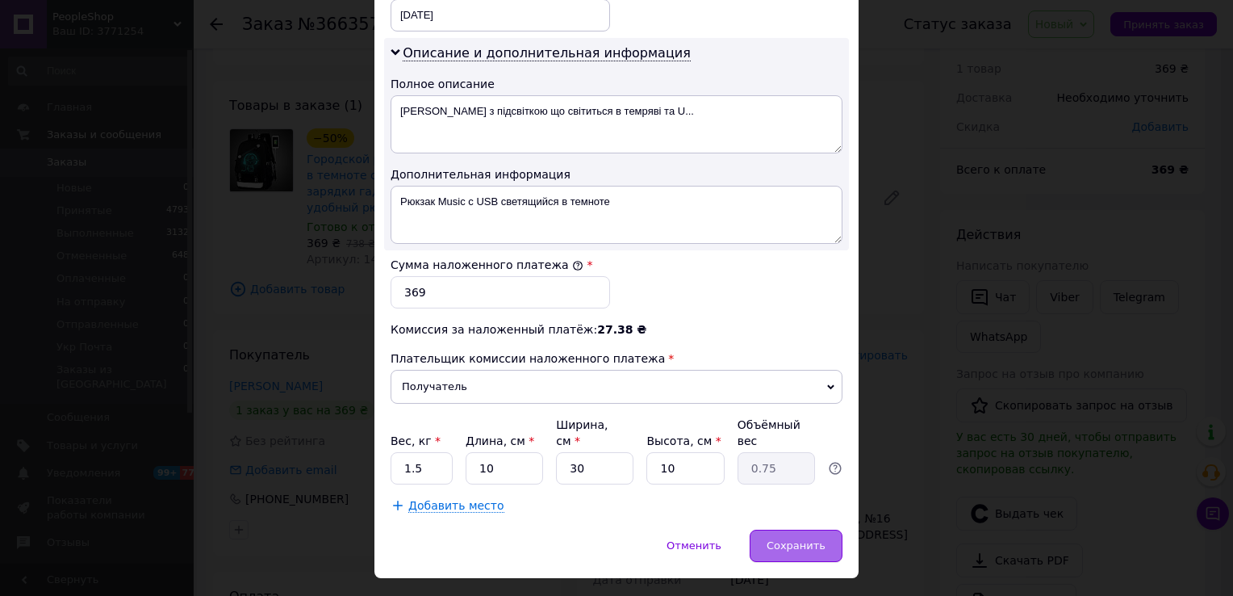
click at [801, 539] on span "Сохранить" at bounding box center [796, 545] width 59 height 12
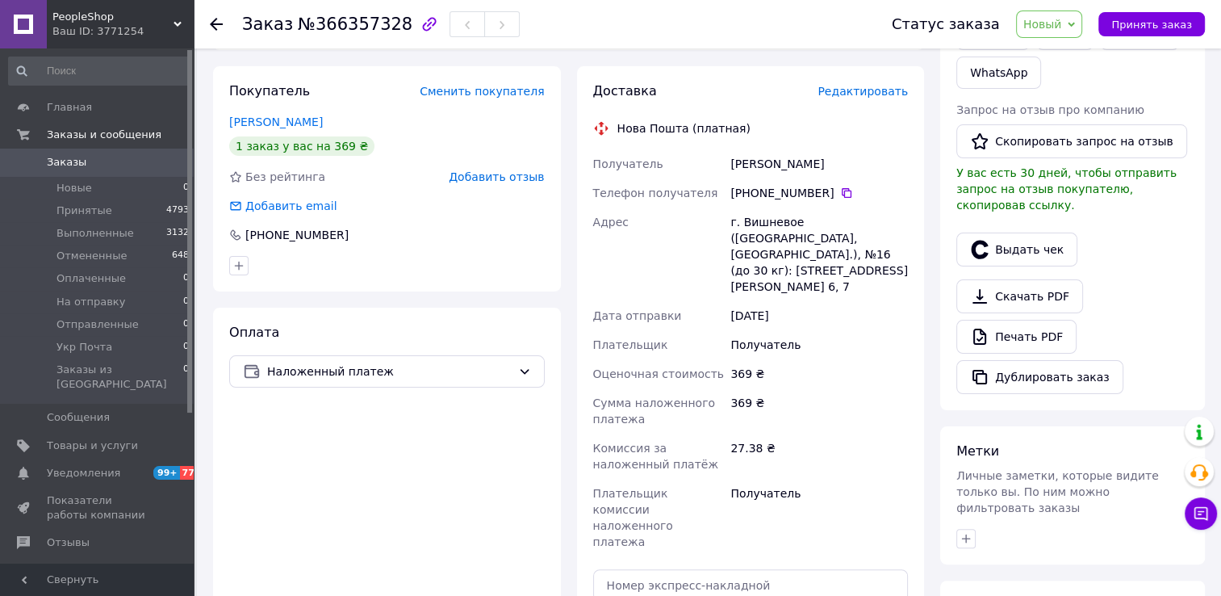
scroll to position [455, 0]
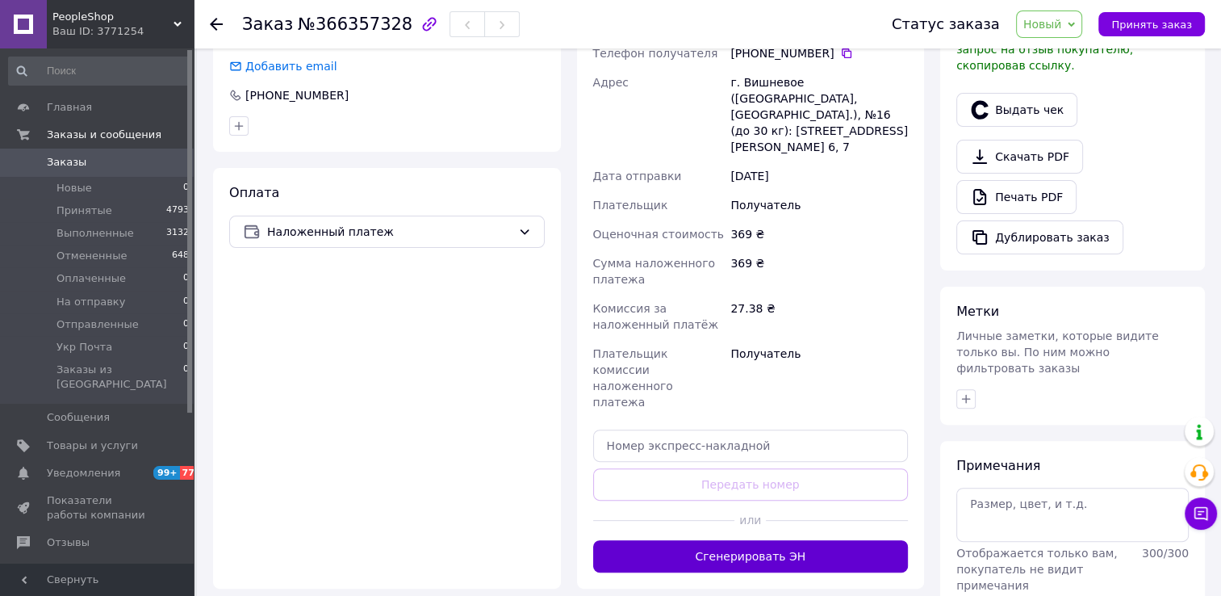
click at [789, 540] on button "Сгенерировать ЭН" at bounding box center [751, 556] width 316 height 32
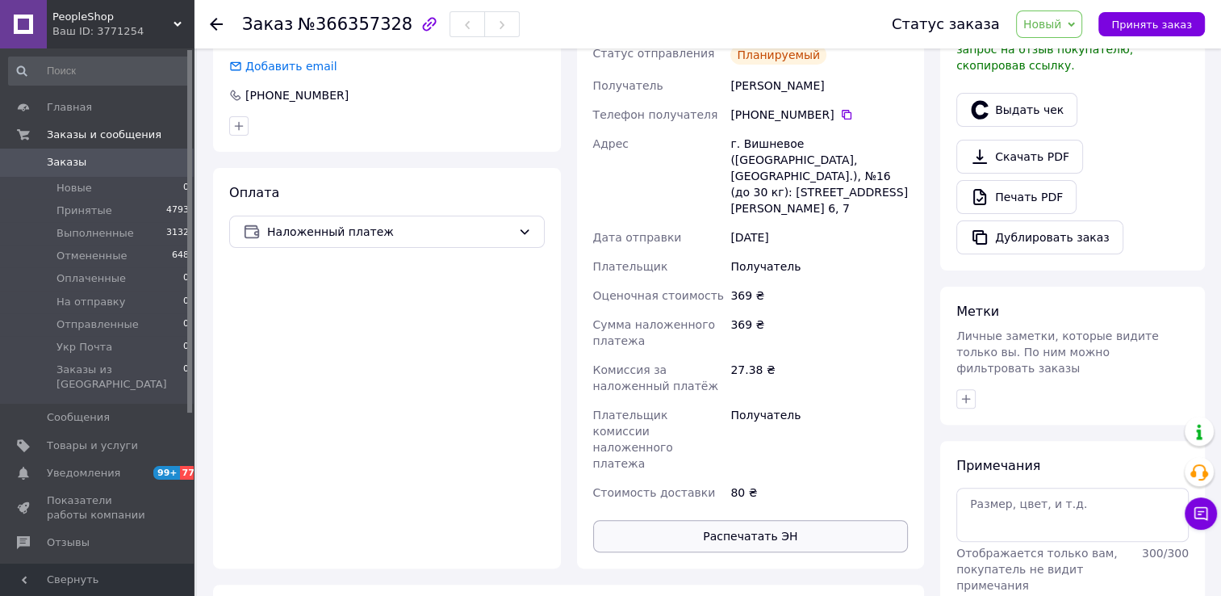
click at [789, 520] on button "Распечатать ЭН" at bounding box center [751, 536] width 316 height 32
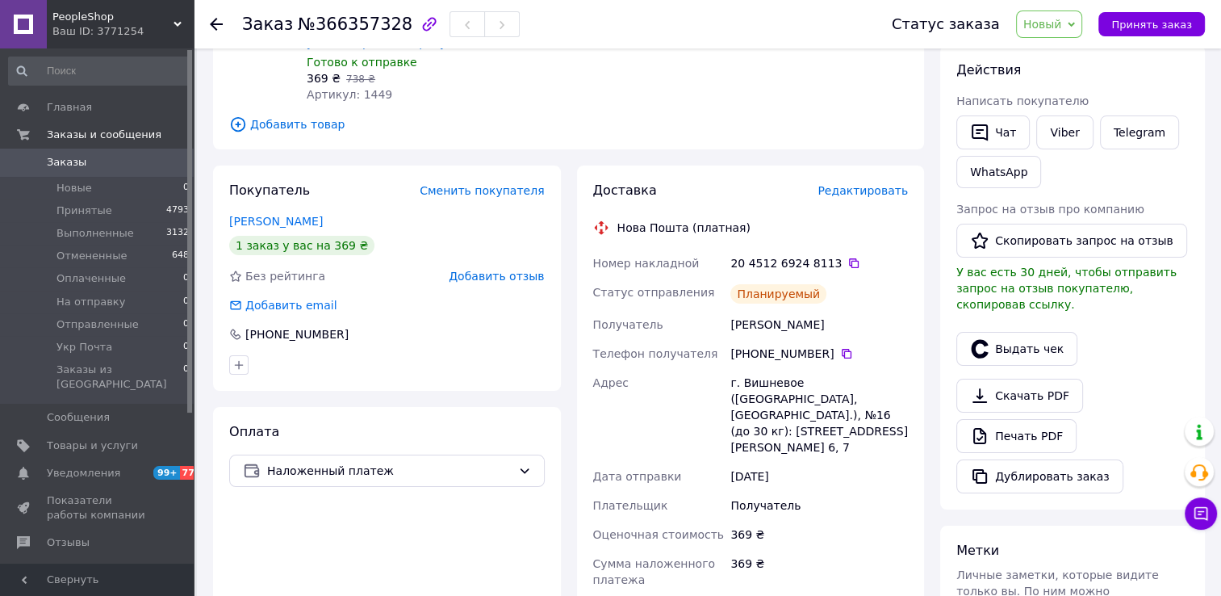
scroll to position [213, 0]
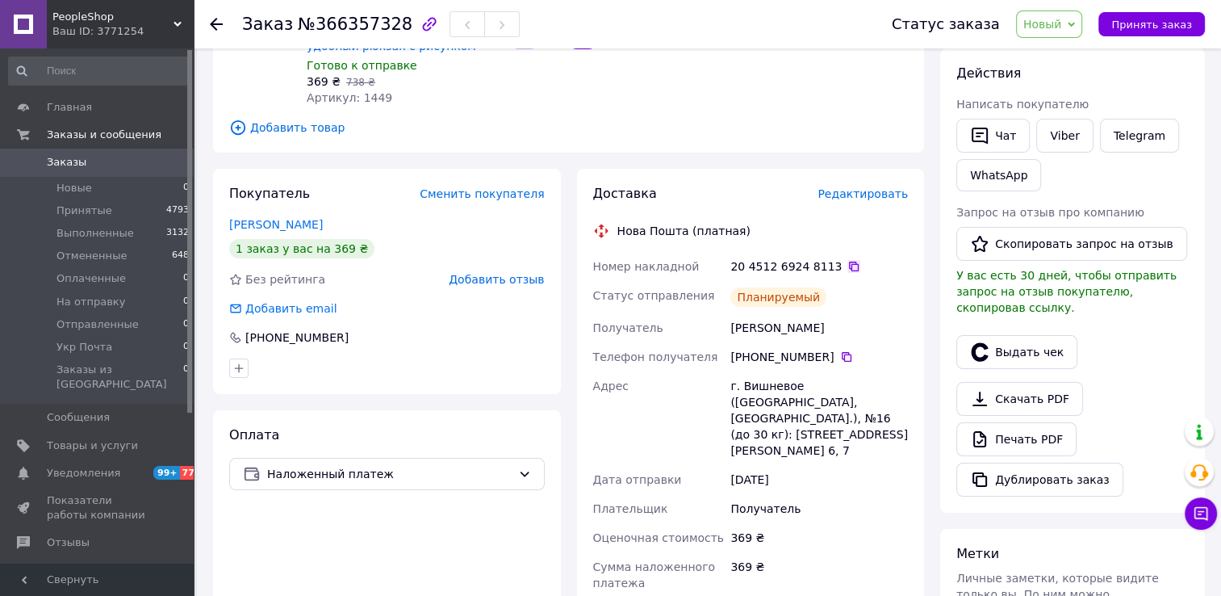
click at [848, 270] on icon at bounding box center [854, 266] width 13 height 13
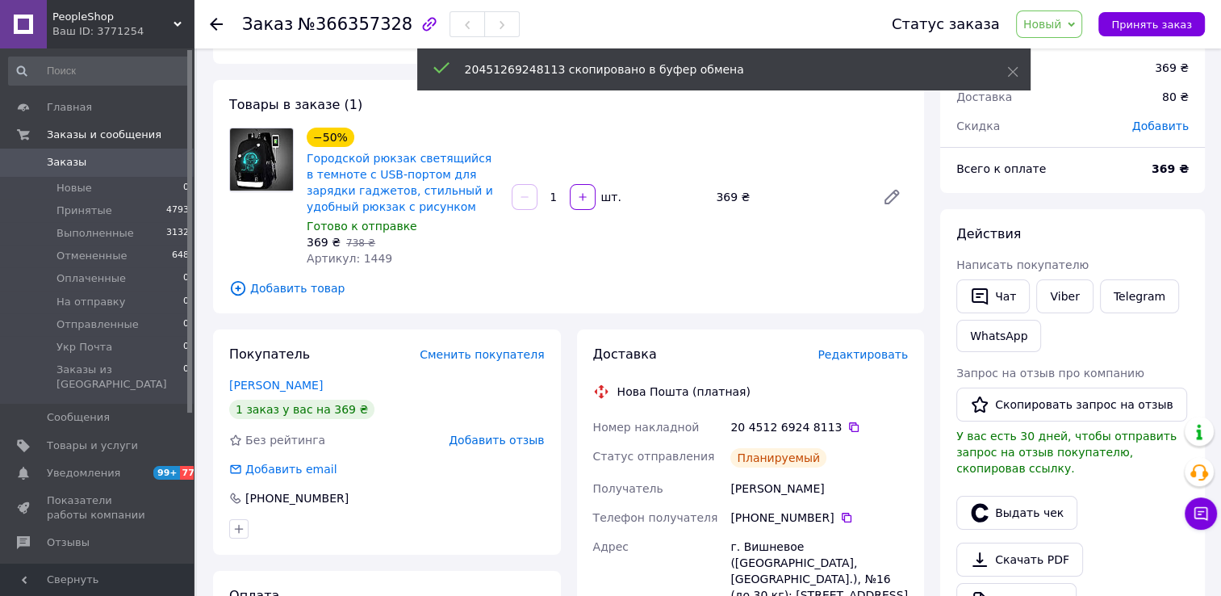
scroll to position [0, 0]
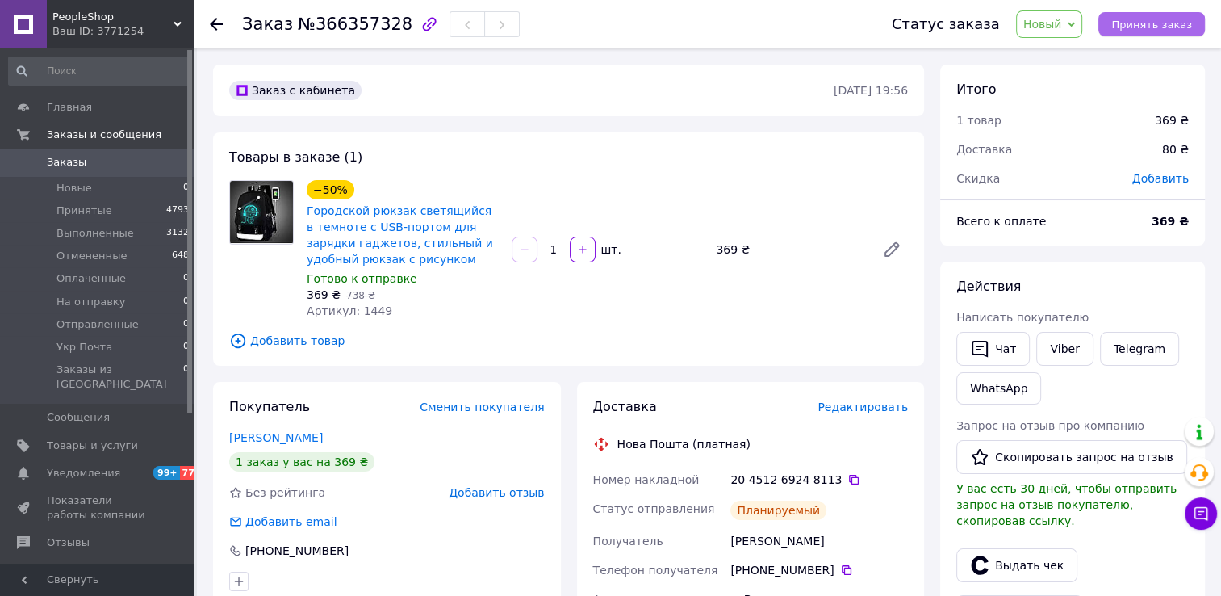
click at [1136, 15] on button "Принять заказ" at bounding box center [1152, 24] width 107 height 24
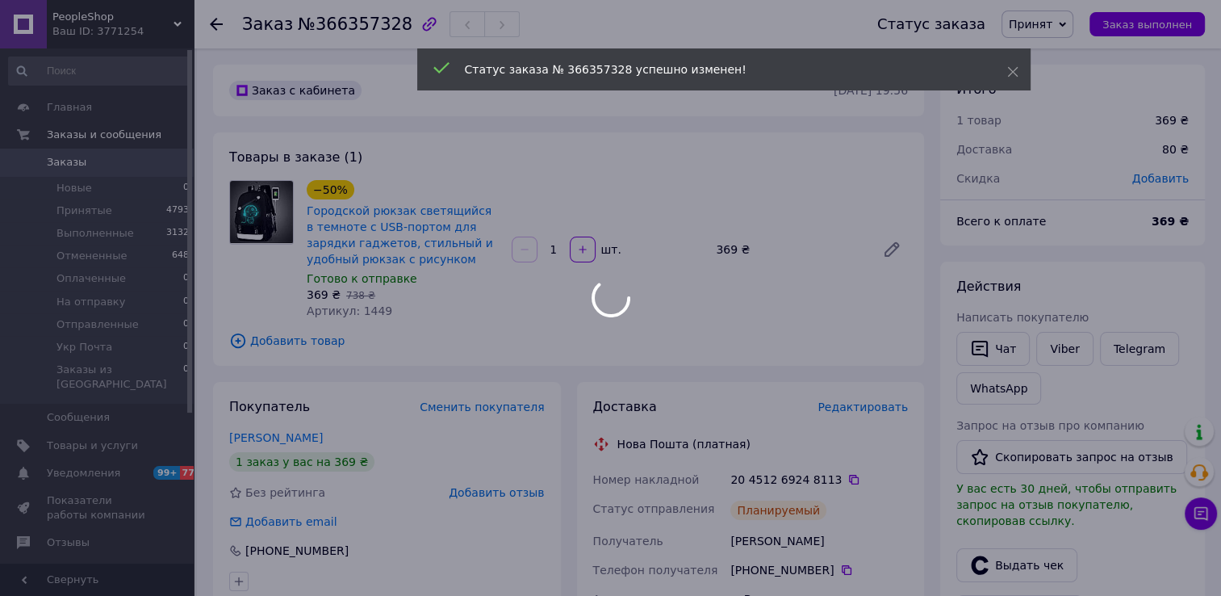
click at [75, 166] on div at bounding box center [610, 298] width 1221 height 596
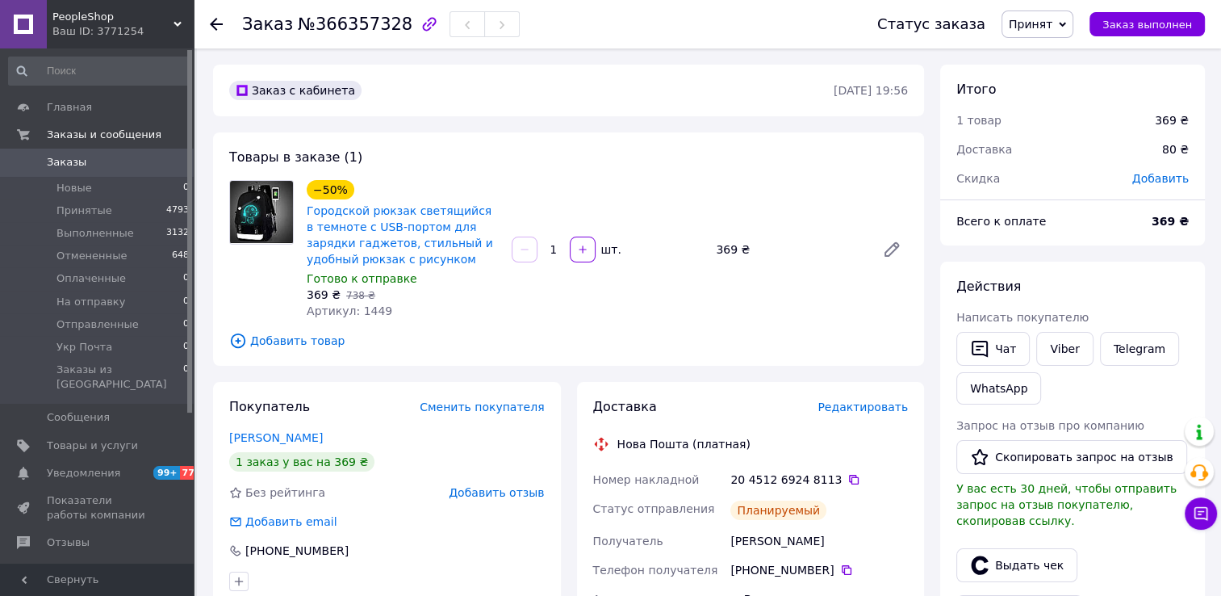
drag, startPoint x: 144, startPoint y: 165, endPoint x: 154, endPoint y: 168, distance: 11.0
click at [144, 165] on span "Заказы" at bounding box center [98, 162] width 103 height 15
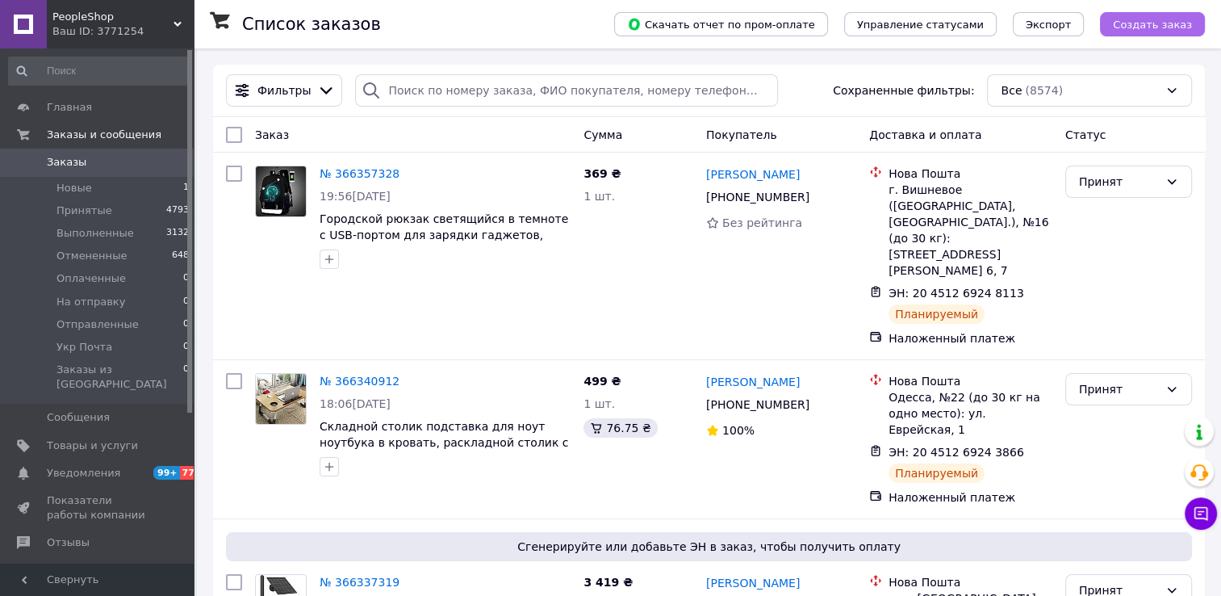
click at [1114, 25] on button "Создать заказ" at bounding box center [1152, 24] width 105 height 24
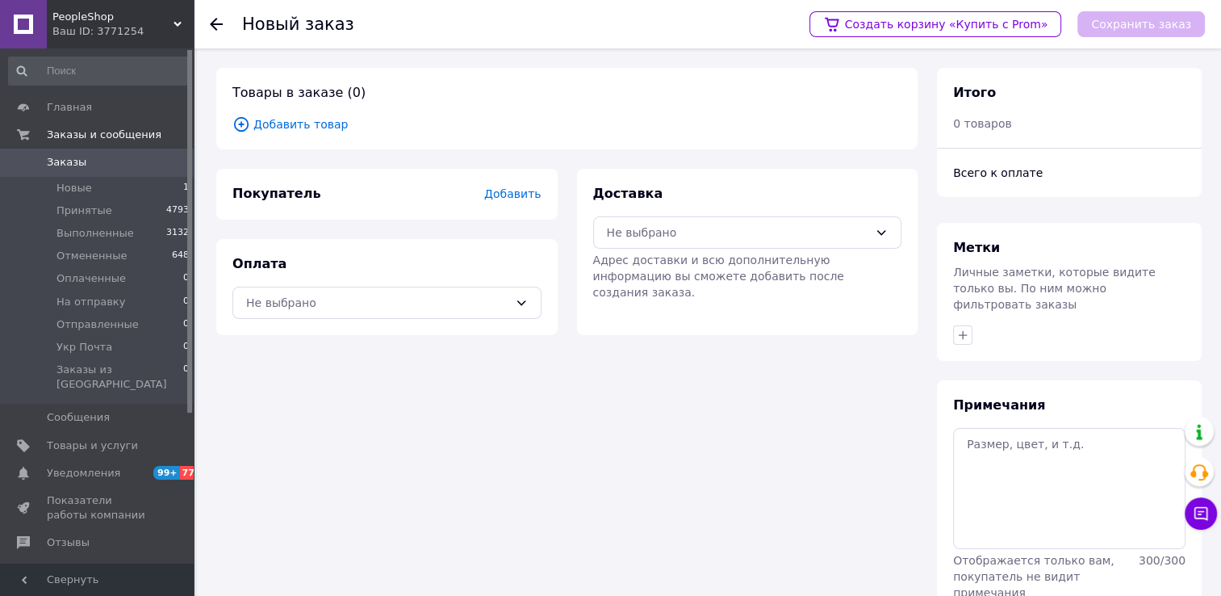
click at [304, 124] on span "Добавить товар" at bounding box center [566, 124] width 669 height 18
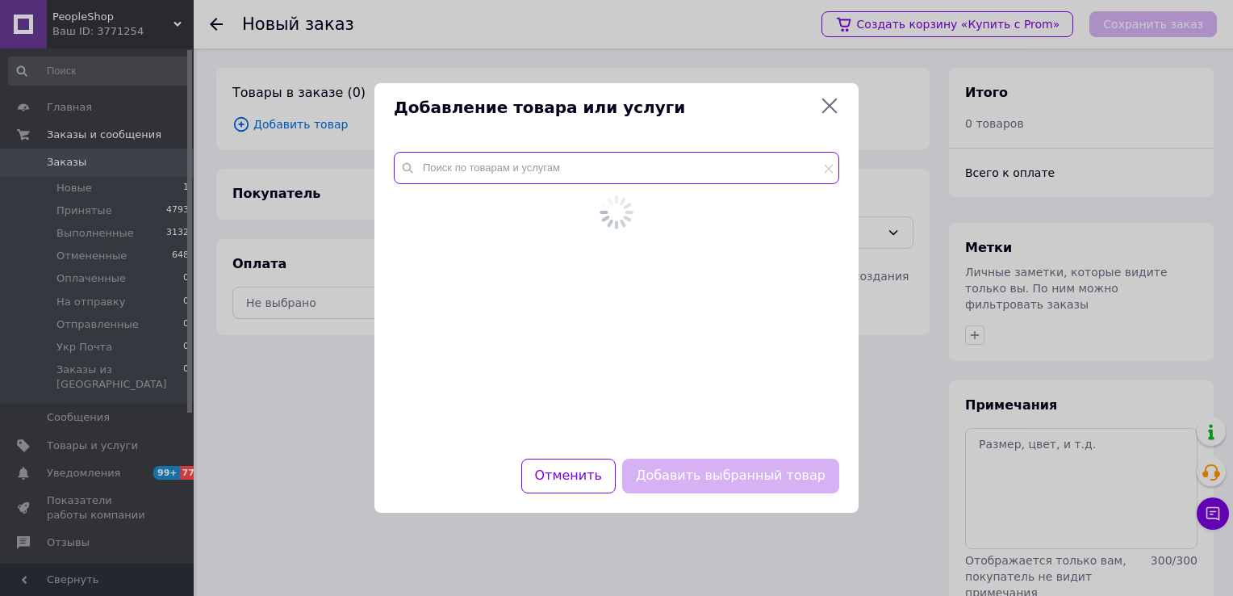
click at [486, 177] on input "text" at bounding box center [617, 168] width 446 height 32
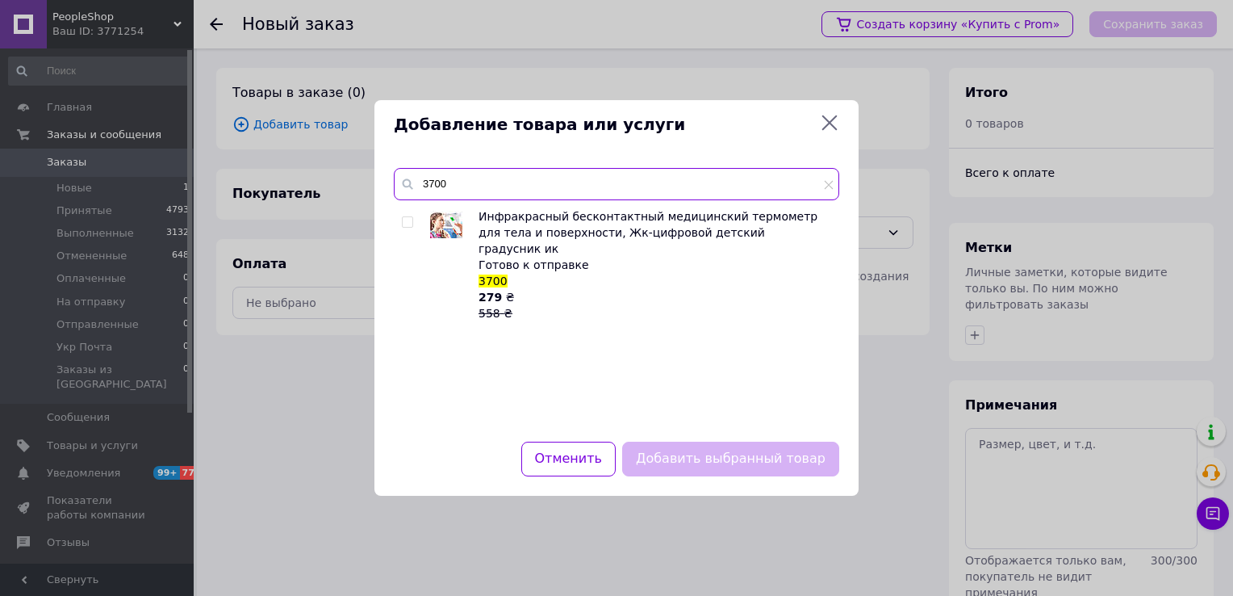
type input "3700"
click at [408, 227] on input "checkbox" at bounding box center [407, 222] width 10 height 10
checkbox input "true"
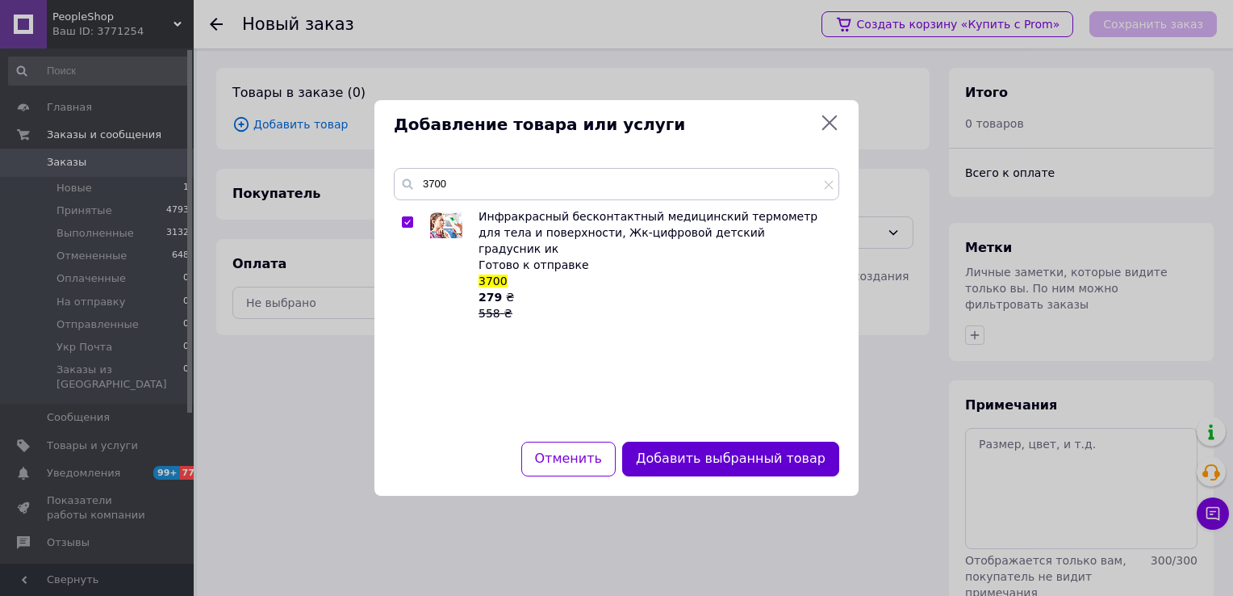
click at [688, 460] on button "Добавить выбранный товар" at bounding box center [730, 459] width 217 height 35
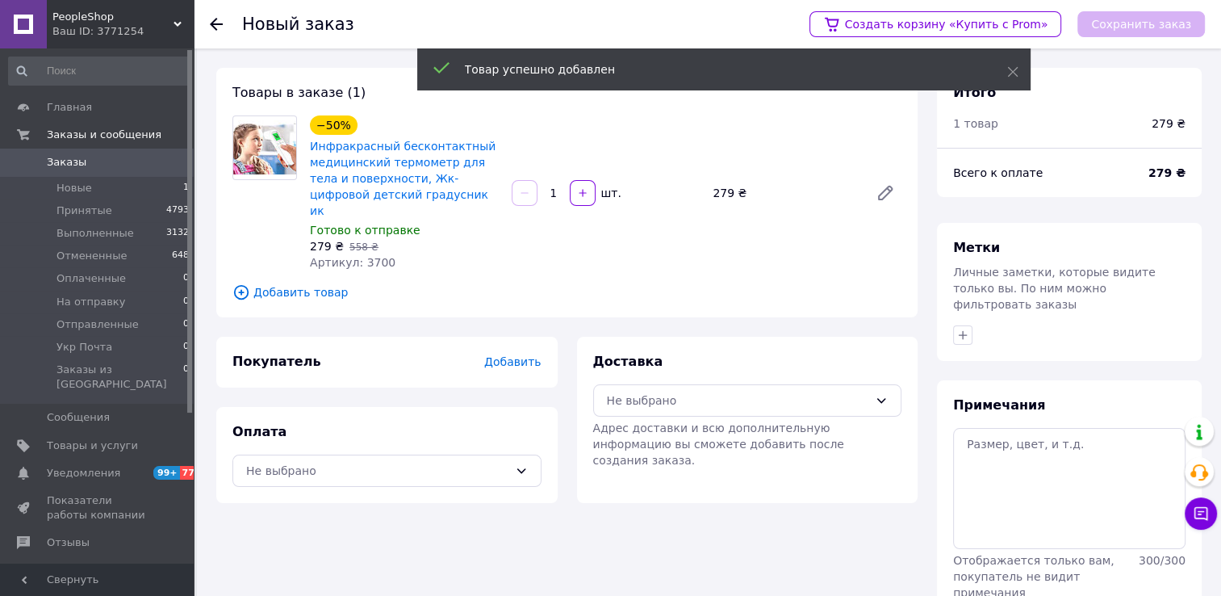
click at [506, 355] on span "Добавить" at bounding box center [512, 361] width 57 height 13
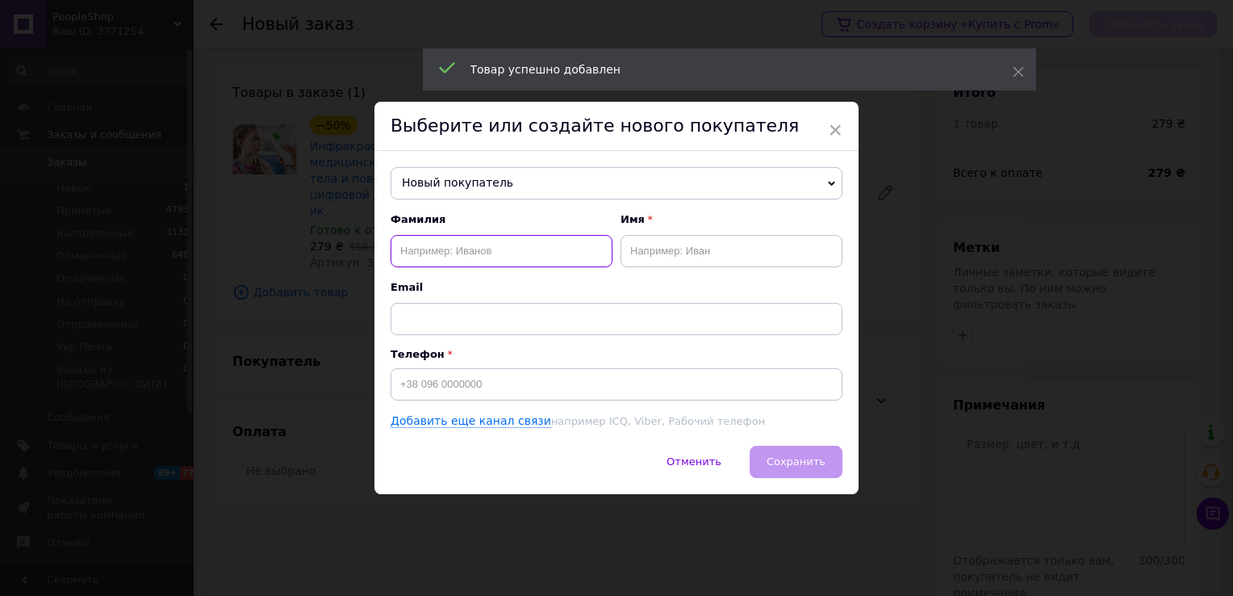
click at [431, 262] on input "text" at bounding box center [502, 251] width 222 height 32
paste input "[PERSON_NAME]"
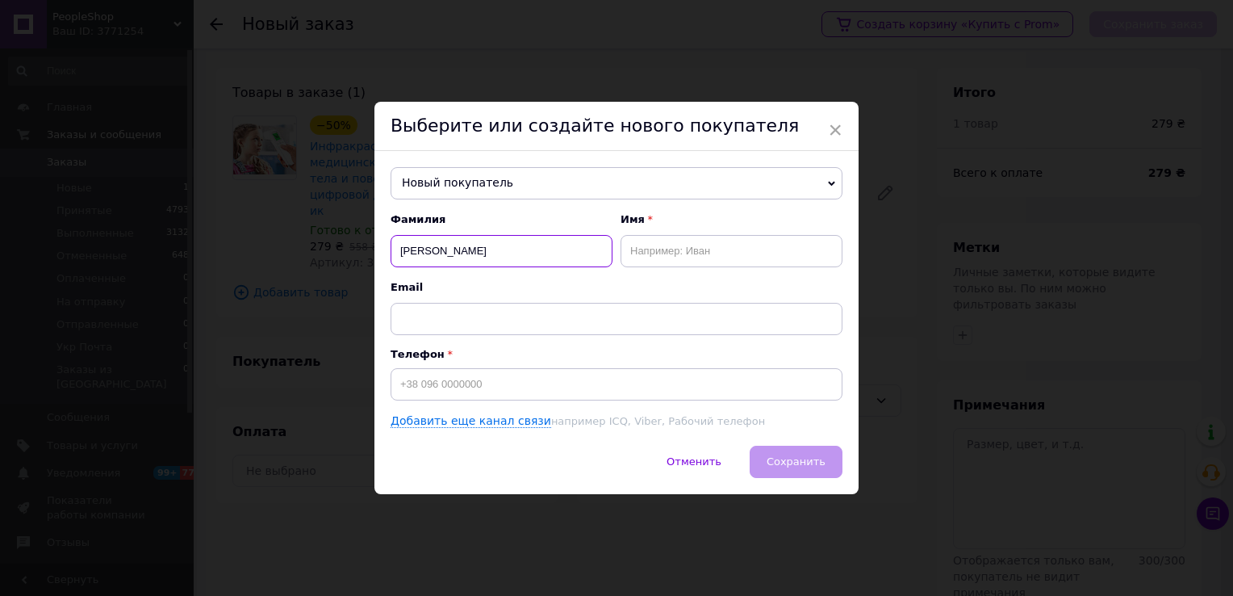
type input "[PERSON_NAME]"
click at [680, 254] on input "text" at bounding box center [732, 251] width 222 height 32
paste input "[PERSON_NAME]"
type input "Алина"
drag, startPoint x: 416, startPoint y: 253, endPoint x: 400, endPoint y: 253, distance: 16.1
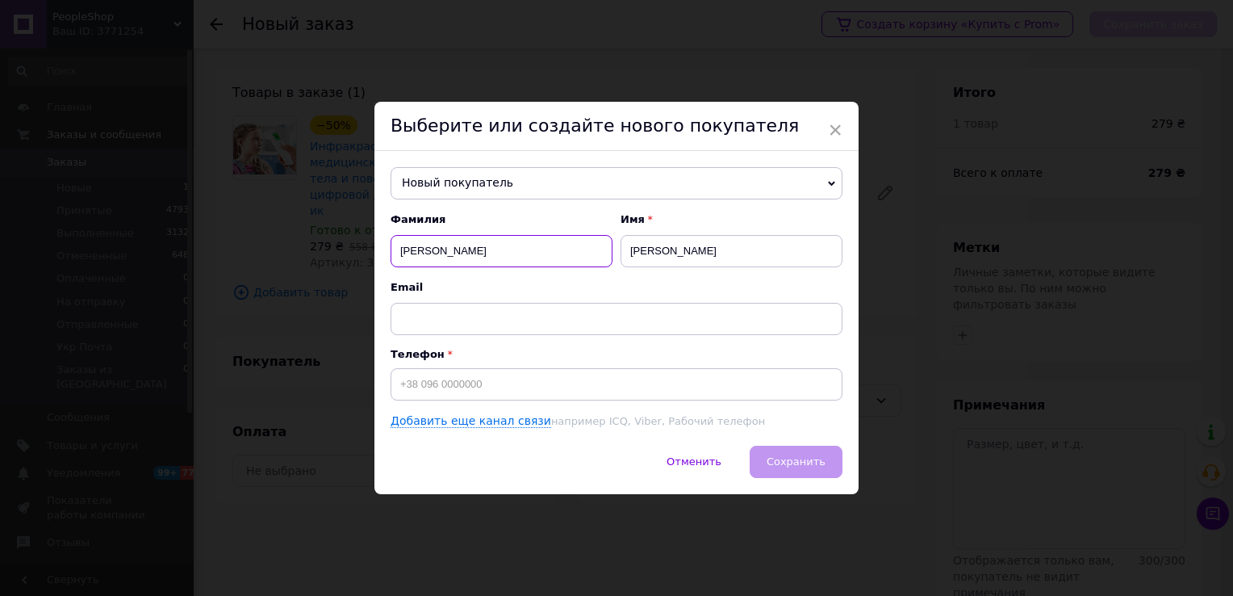
click at [400, 253] on input "[PERSON_NAME]" at bounding box center [502, 251] width 222 height 32
type input "Колган"
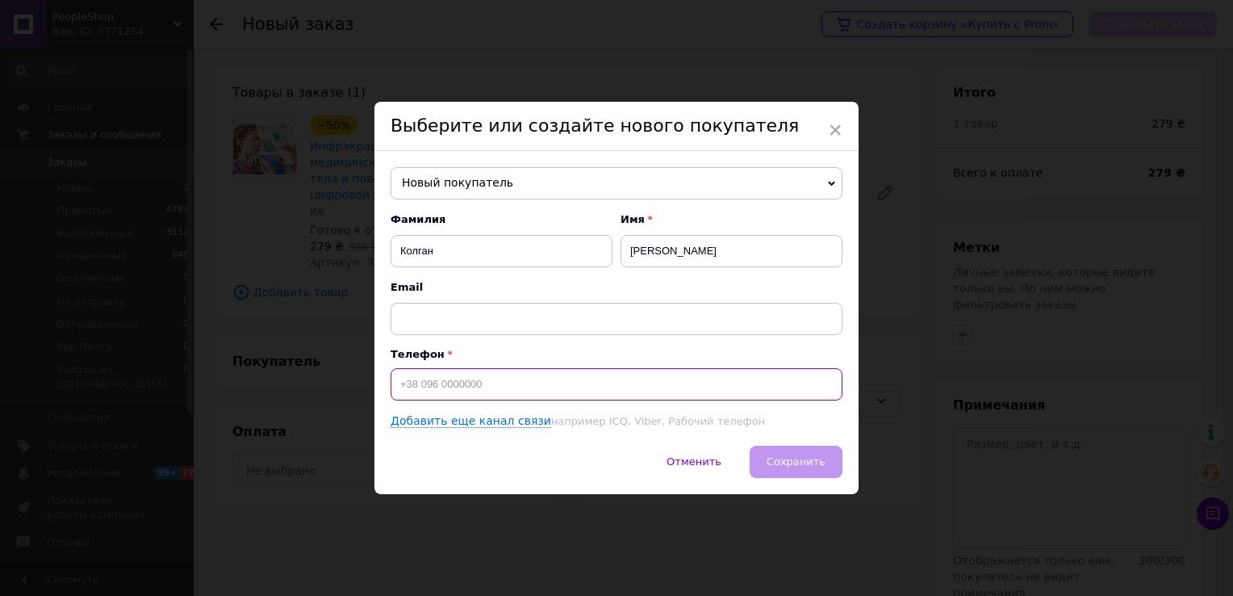
click at [419, 390] on input at bounding box center [617, 384] width 452 height 32
click at [508, 387] on input "+380" at bounding box center [617, 384] width 452 height 32
paste input "631893842"
type input "+380631893842"
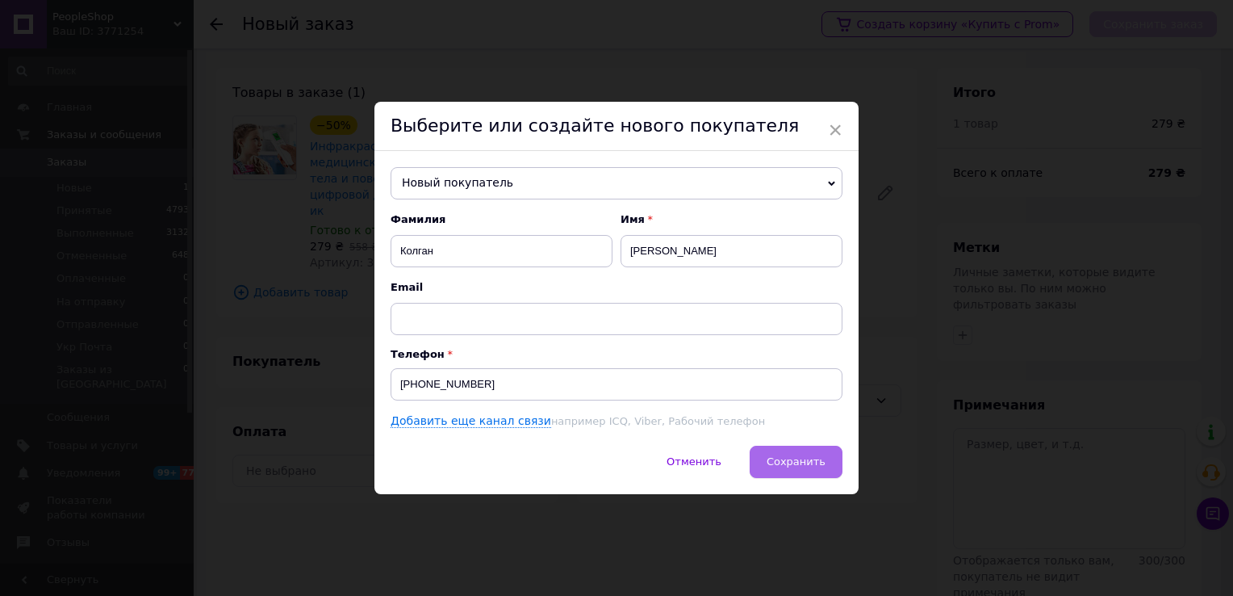
click at [788, 461] on span "Сохранить" at bounding box center [796, 461] width 59 height 12
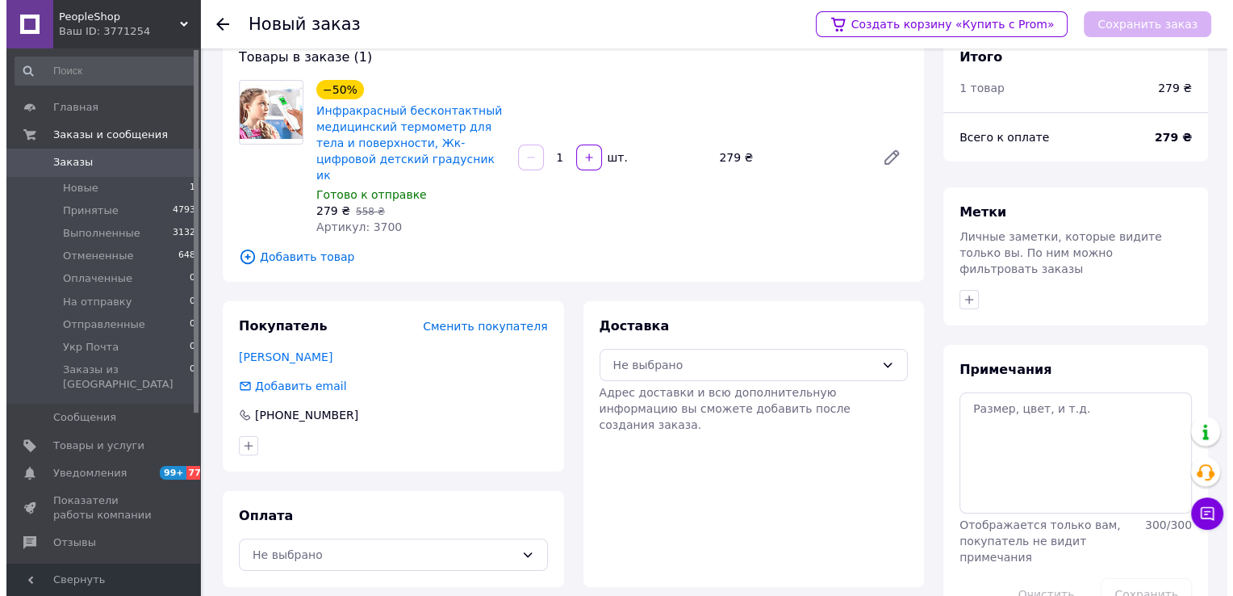
scroll to position [52, 0]
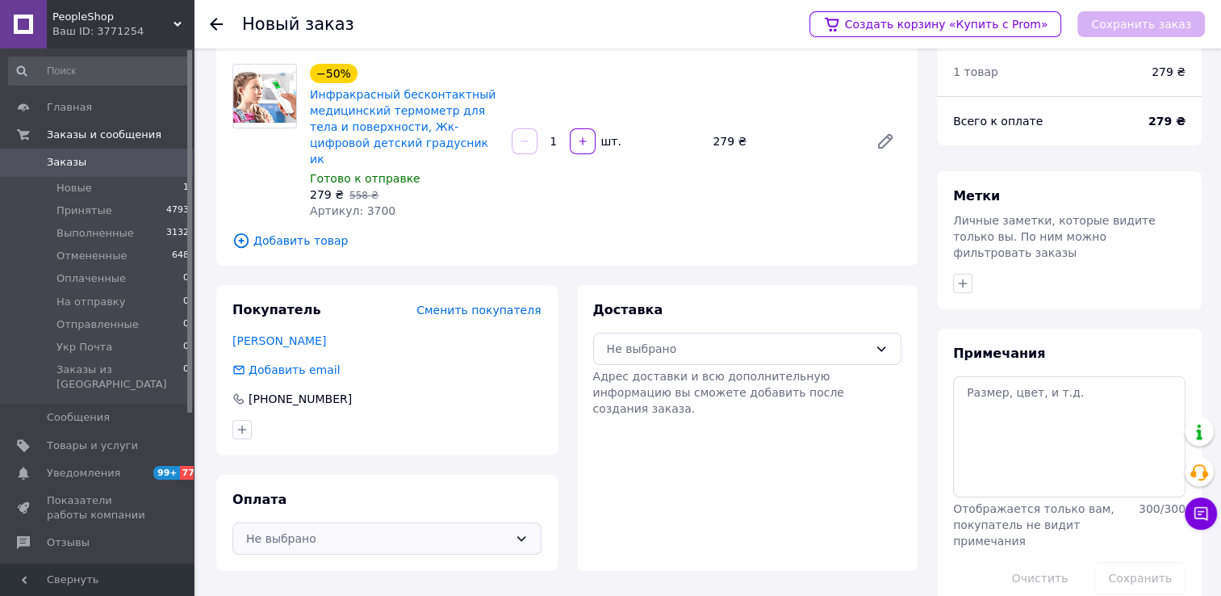
click at [516, 532] on icon at bounding box center [521, 538] width 13 height 13
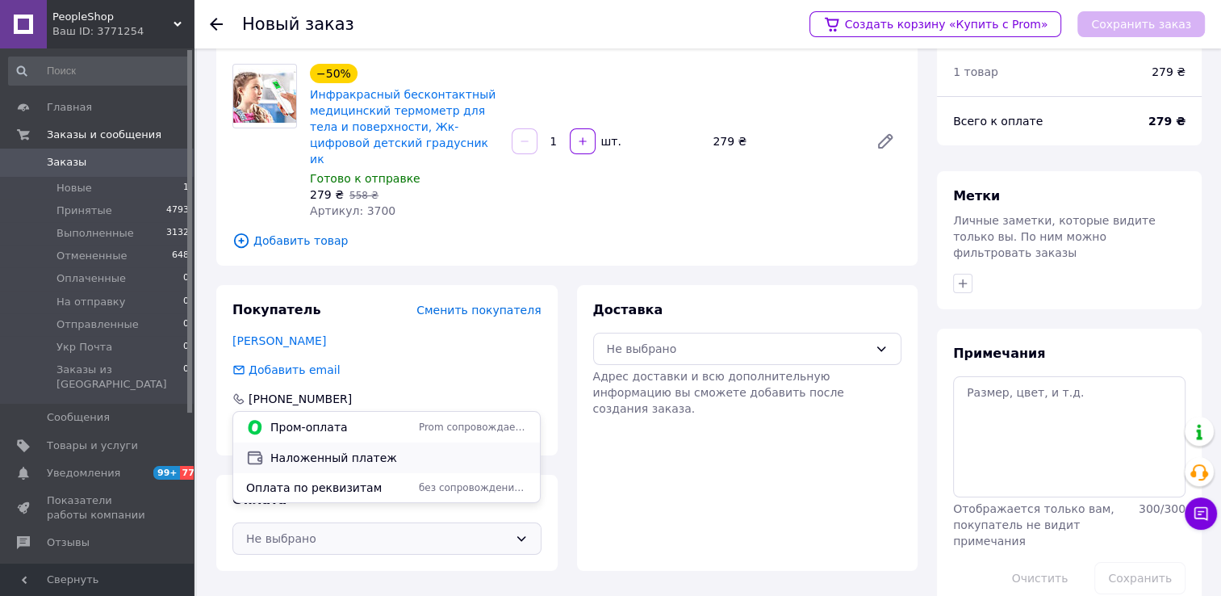
click at [349, 469] on div "Наложенный платеж" at bounding box center [386, 457] width 307 height 31
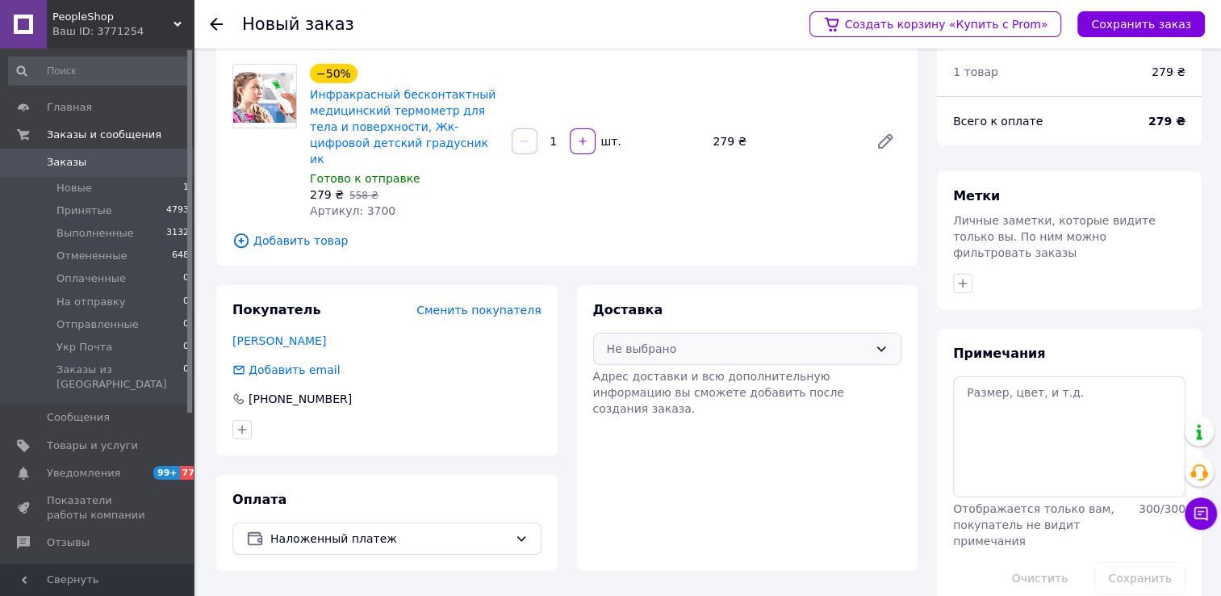
click at [887, 342] on icon at bounding box center [881, 348] width 13 height 13
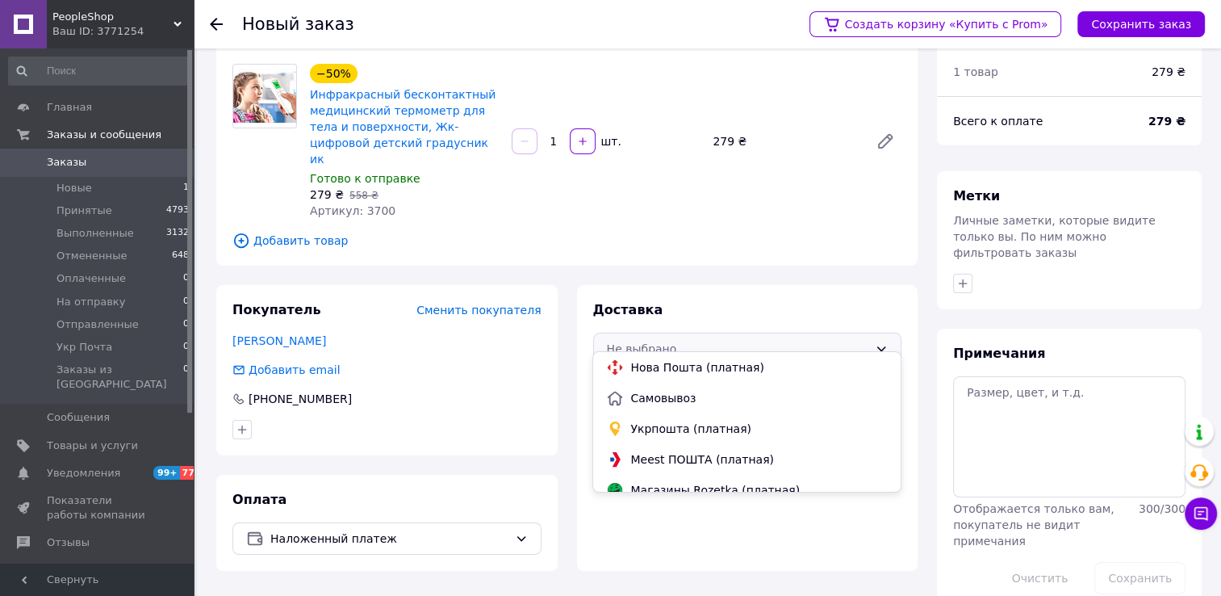
click at [743, 368] on span "Нова Пошта (платная)" at bounding box center [758, 367] width 257 height 16
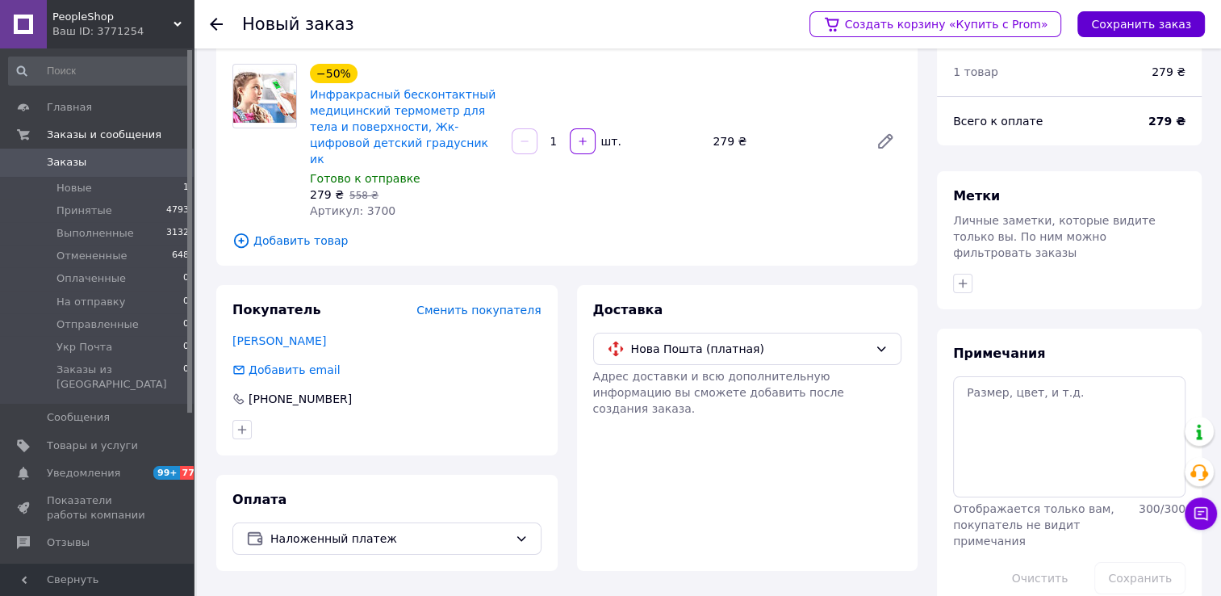
click at [1133, 22] on button "Сохранить заказ" at bounding box center [1142, 24] width 128 height 26
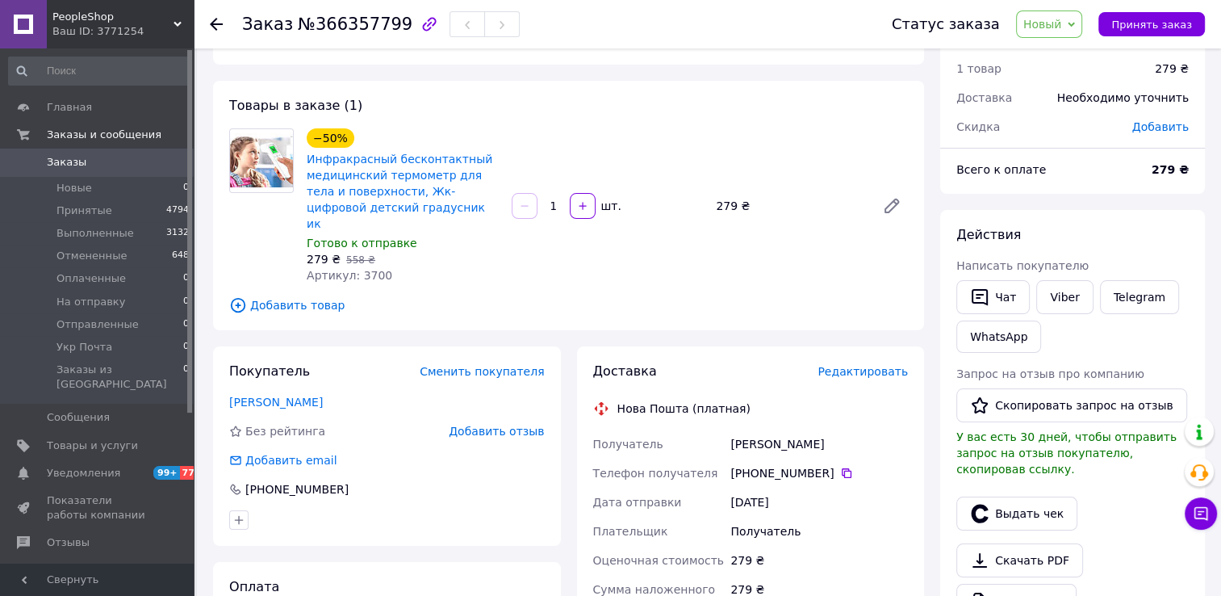
click at [873, 365] on span "Редактировать" at bounding box center [863, 371] width 90 height 13
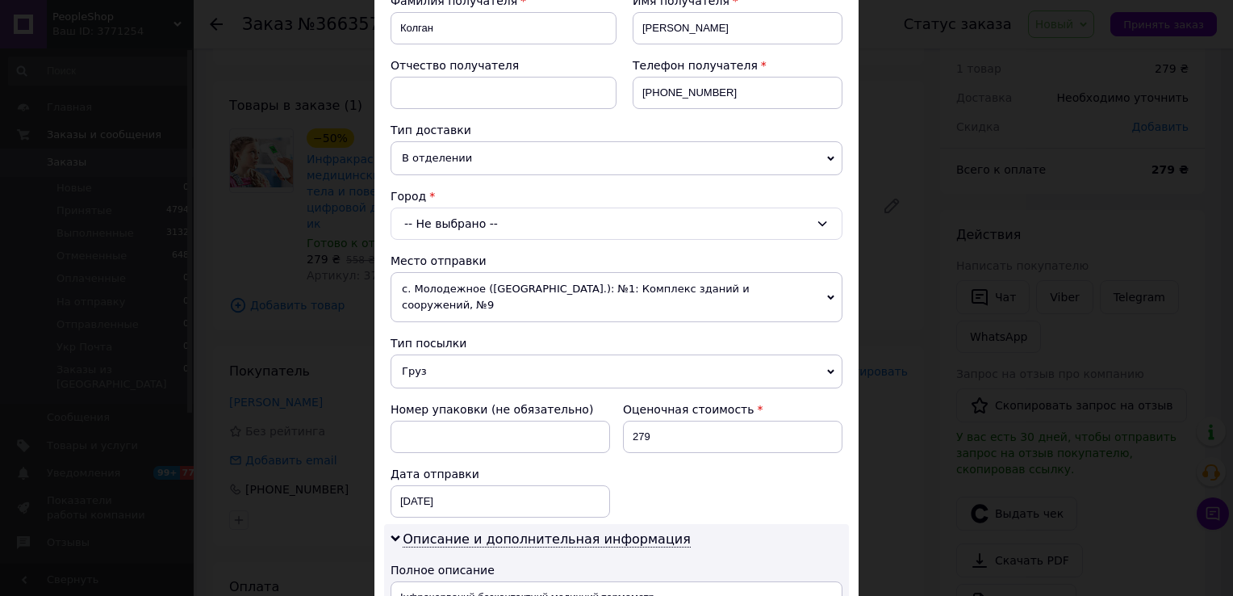
scroll to position [323, 0]
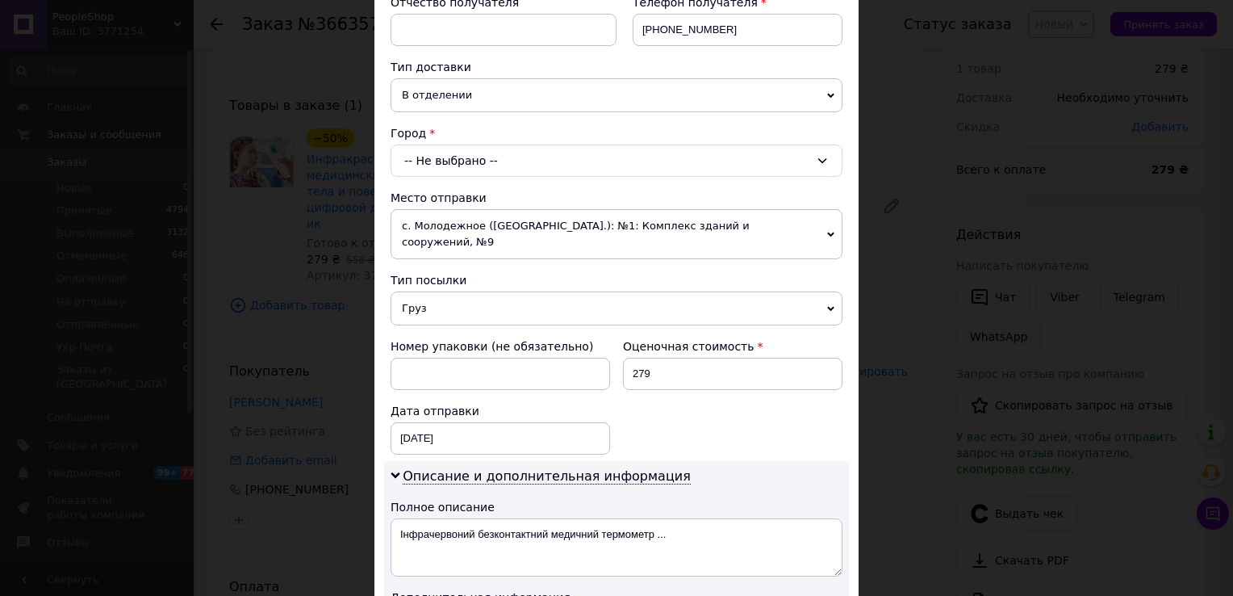
click at [440, 164] on div "-- Не выбрано --" at bounding box center [617, 160] width 452 height 32
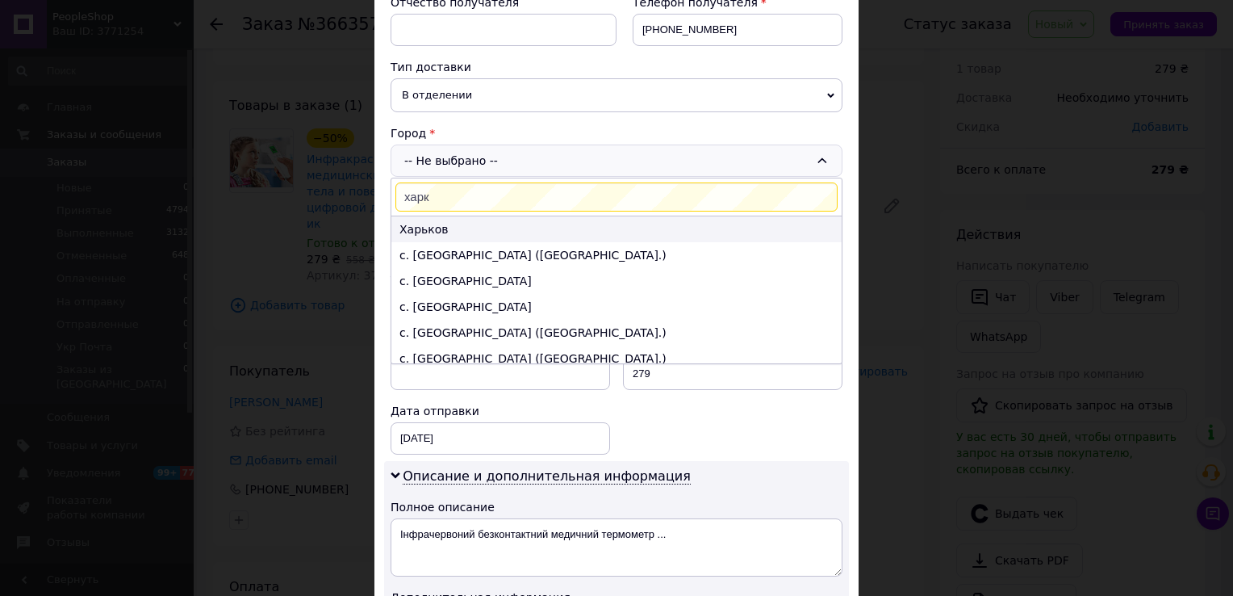
type input "харк"
click at [439, 224] on li "Харьков" at bounding box center [617, 229] width 450 height 26
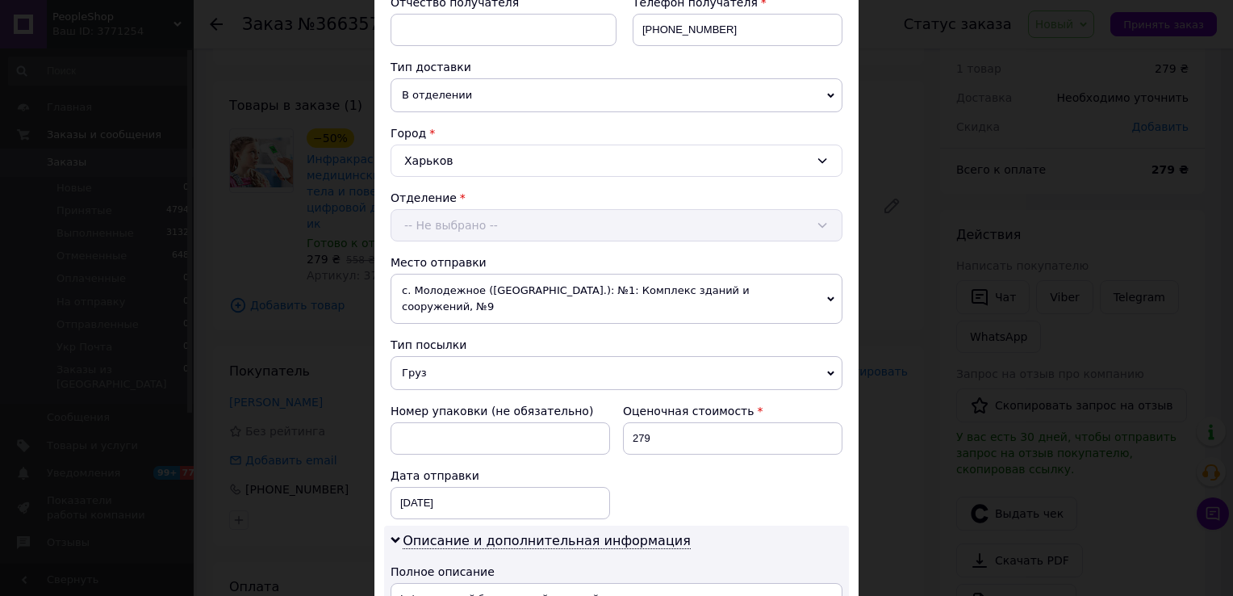
click at [459, 231] on div "Отделение -- Не выбрано --" at bounding box center [617, 216] width 452 height 52
click at [459, 231] on div "-- Не выбрано --" at bounding box center [617, 225] width 452 height 32
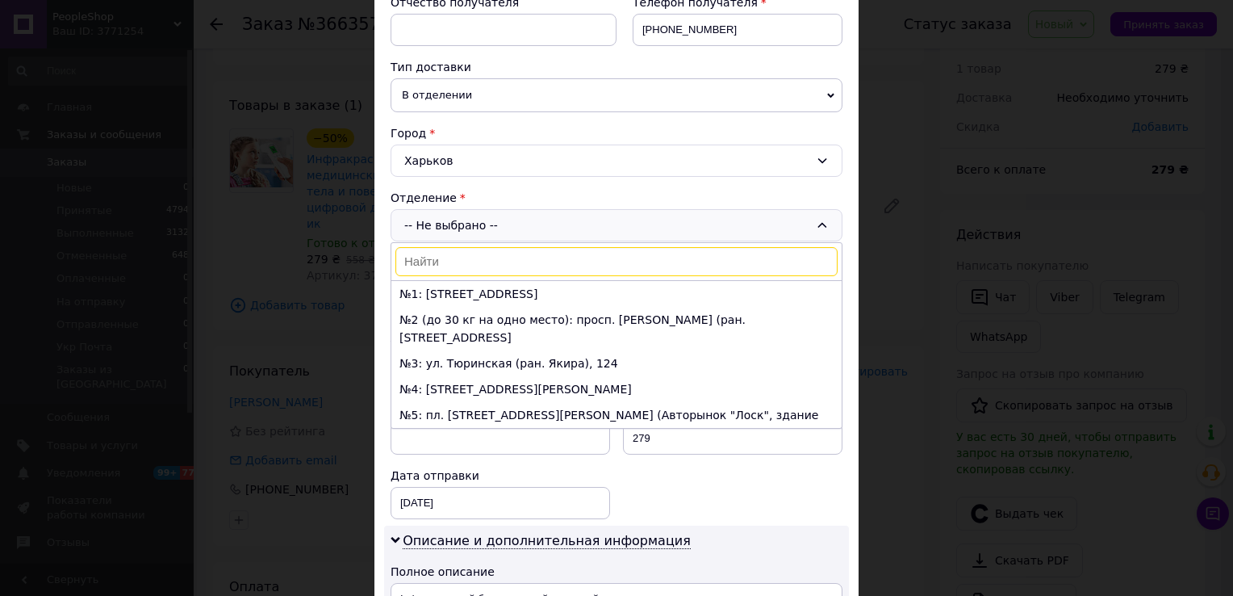
click at [440, 93] on span "В отделении" at bounding box center [617, 95] width 452 height 34
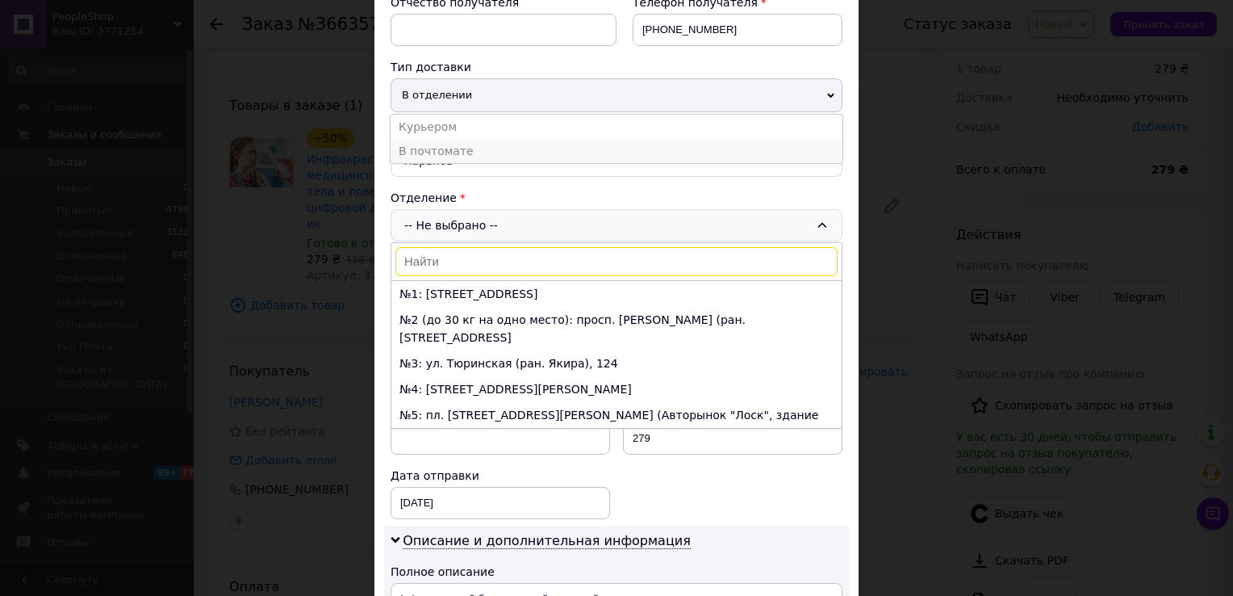
click at [442, 147] on li "В почтомате" at bounding box center [617, 151] width 452 height 24
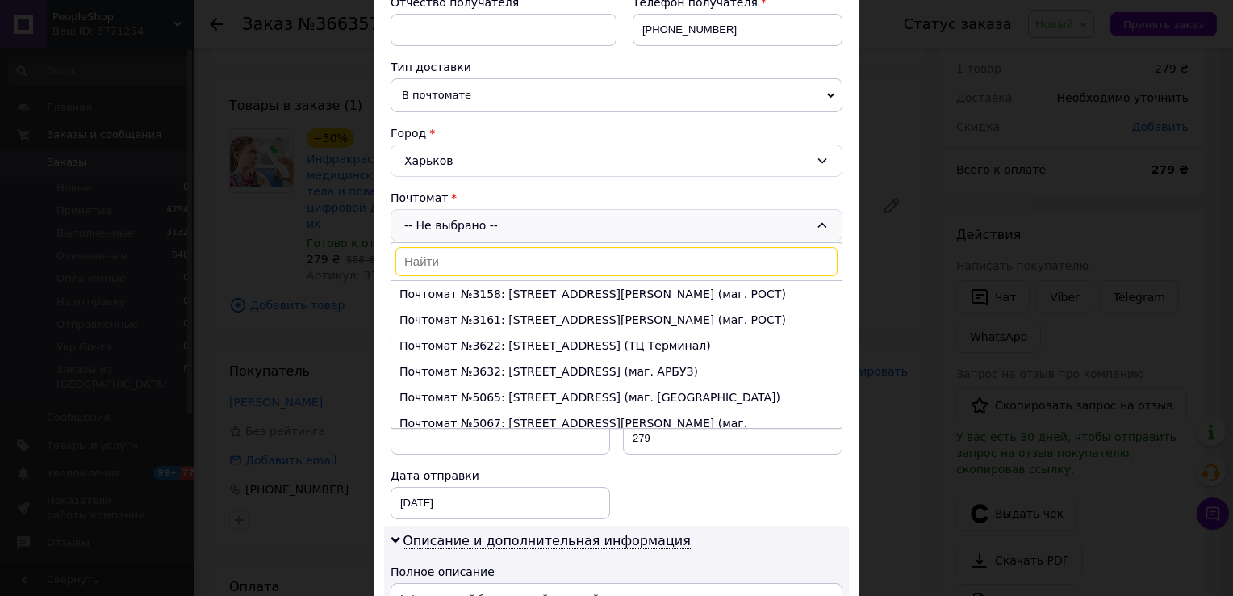
click at [439, 255] on input at bounding box center [617, 261] width 442 height 29
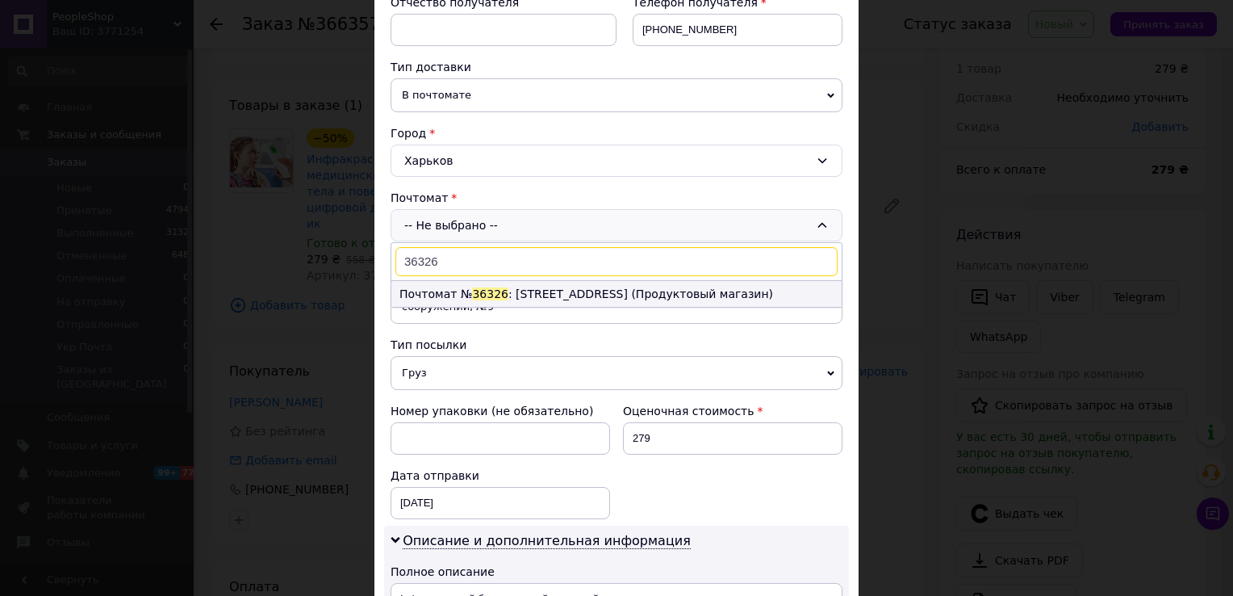
type input "36326"
click at [461, 290] on li "Почтомат № 36326 : ул. Беркоса, 98 (Продуктовый магазин)" at bounding box center [617, 294] width 450 height 26
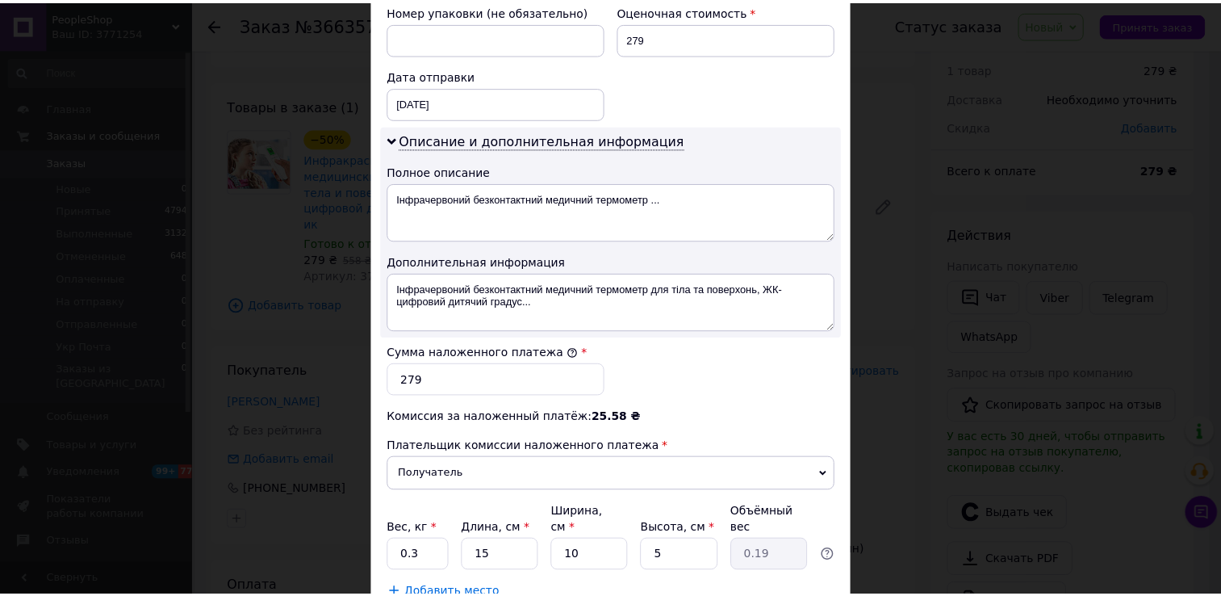
scroll to position [727, 0]
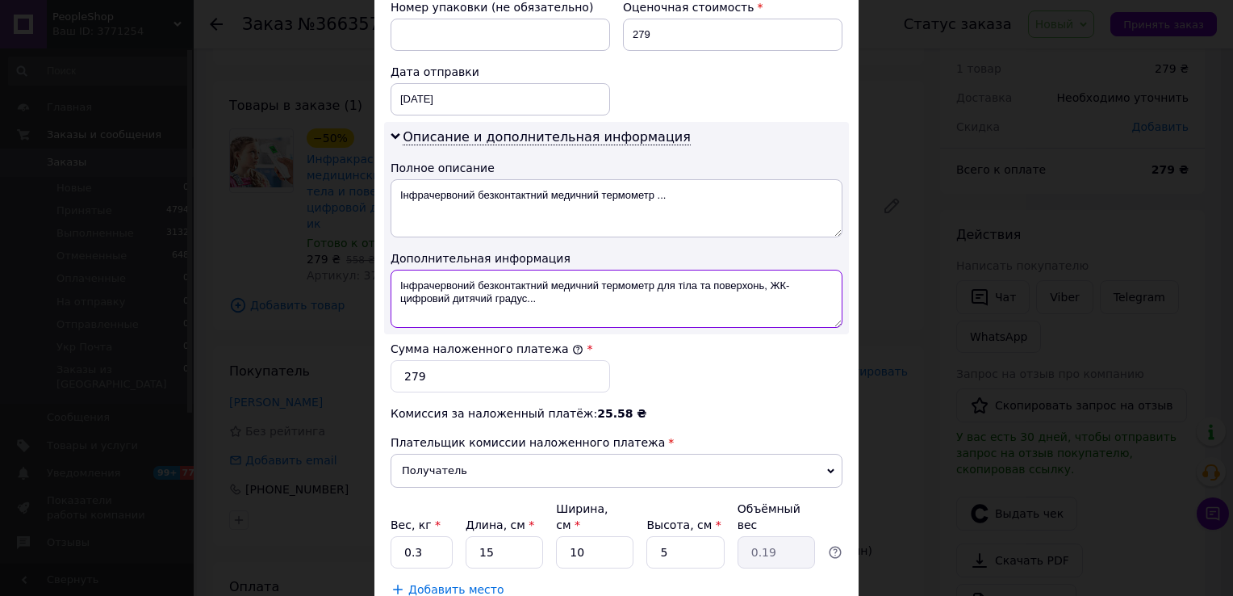
drag, startPoint x: 542, startPoint y: 276, endPoint x: 393, endPoint y: 259, distance: 150.3
click at [393, 270] on textarea "Інфрачервоний безконтактний медичний термометр для тіла та поверхонь, ЖК-цифров…" at bounding box center [617, 299] width 452 height 58
paste textarea "ЕРМОМЕТР Детский инфракрасный цифровой ЖК-дисплей Бесконтактный AND1055 (200)"
drag, startPoint x: 828, startPoint y: 267, endPoint x: 392, endPoint y: 270, distance: 435.9
click at [392, 270] on textarea "ТЕРМОМЕТР Детский инфракрасный цифровой ЖК-дисплей Бесконтактный AND1055" at bounding box center [617, 299] width 452 height 58
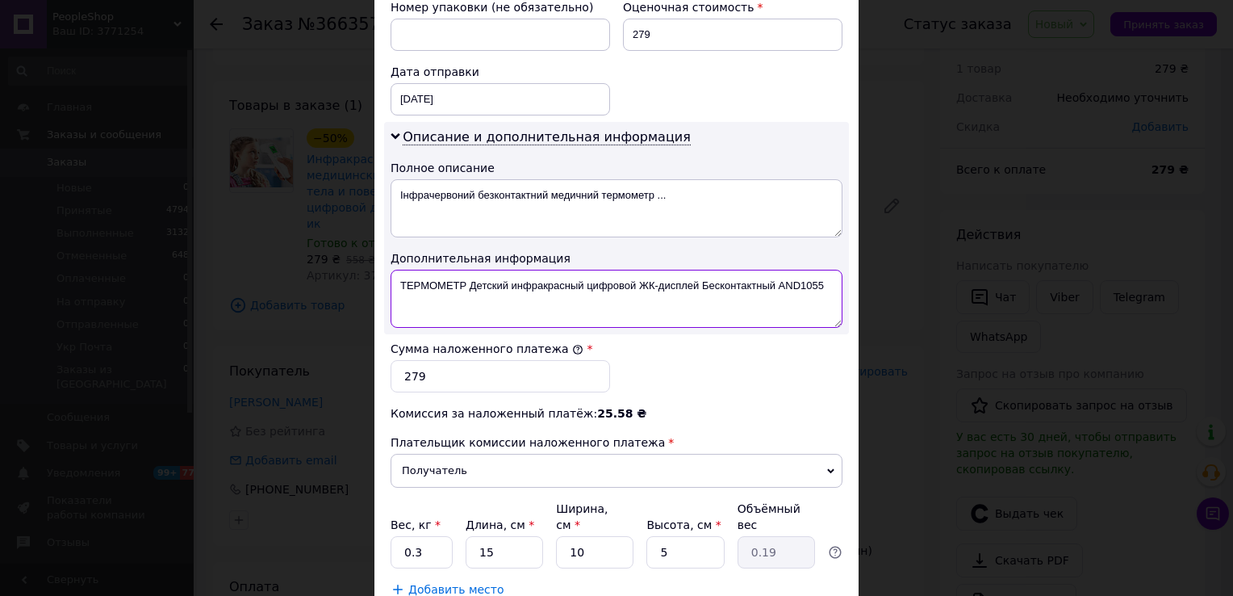
type textarea "ТЕРМОМЕТР Детский инфракрасный цифровой ЖК-дисплей Бесконтактный AND1055"
drag, startPoint x: 420, startPoint y: 520, endPoint x: 400, endPoint y: 520, distance: 20.2
click at [400, 536] on input "0.3" at bounding box center [422, 552] width 62 height 32
type input "1"
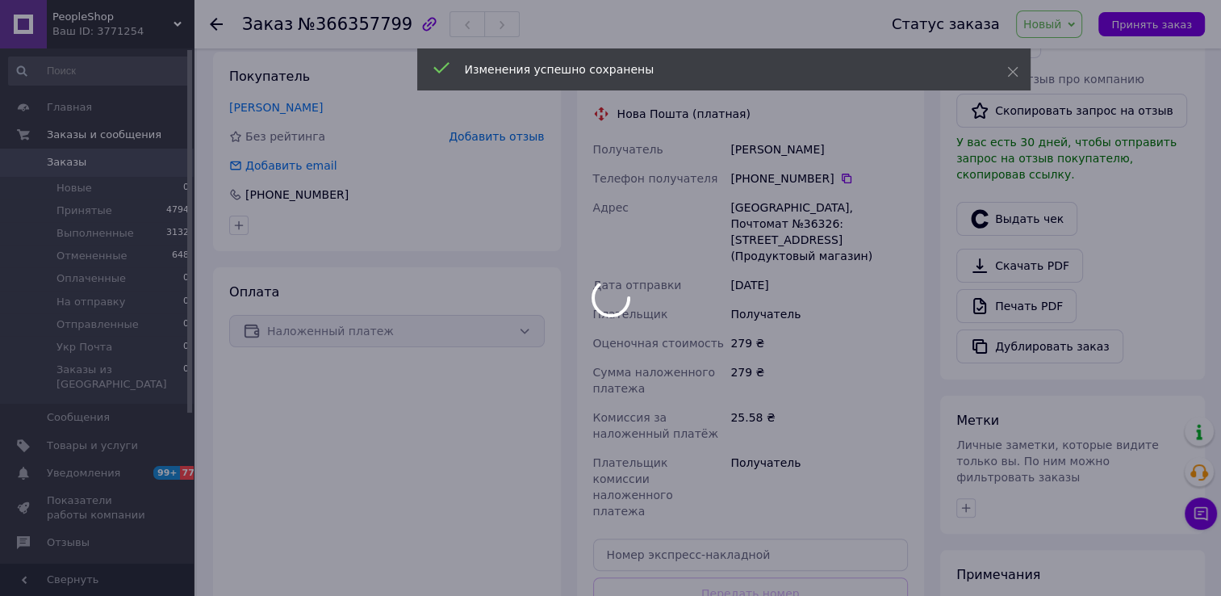
scroll to position [375, 0]
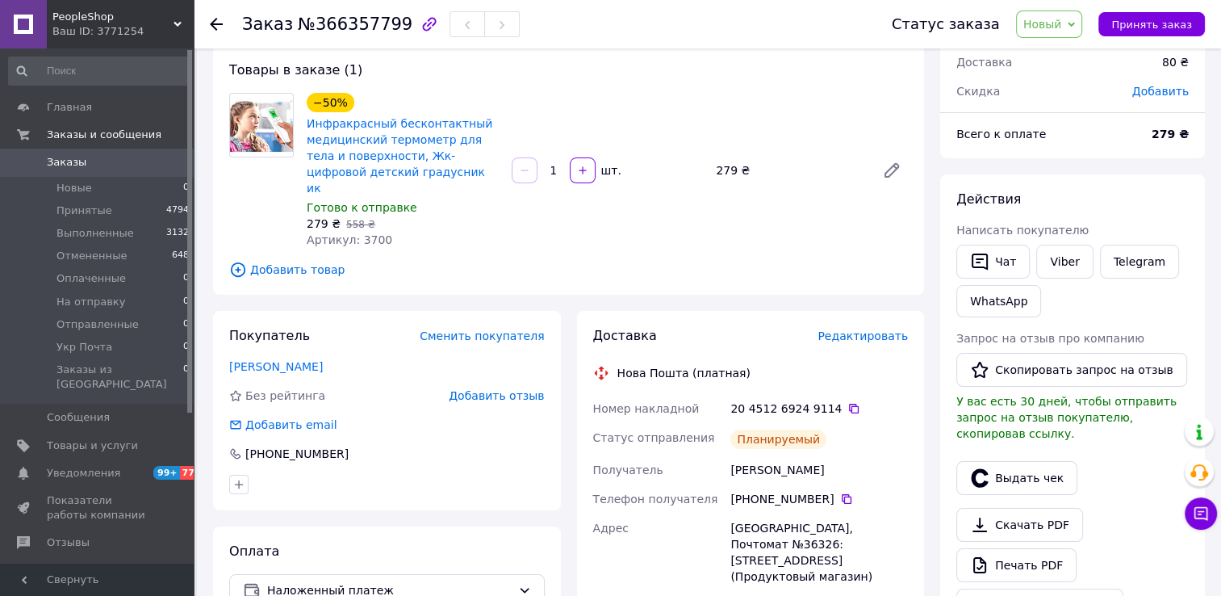
scroll to position [52, 0]
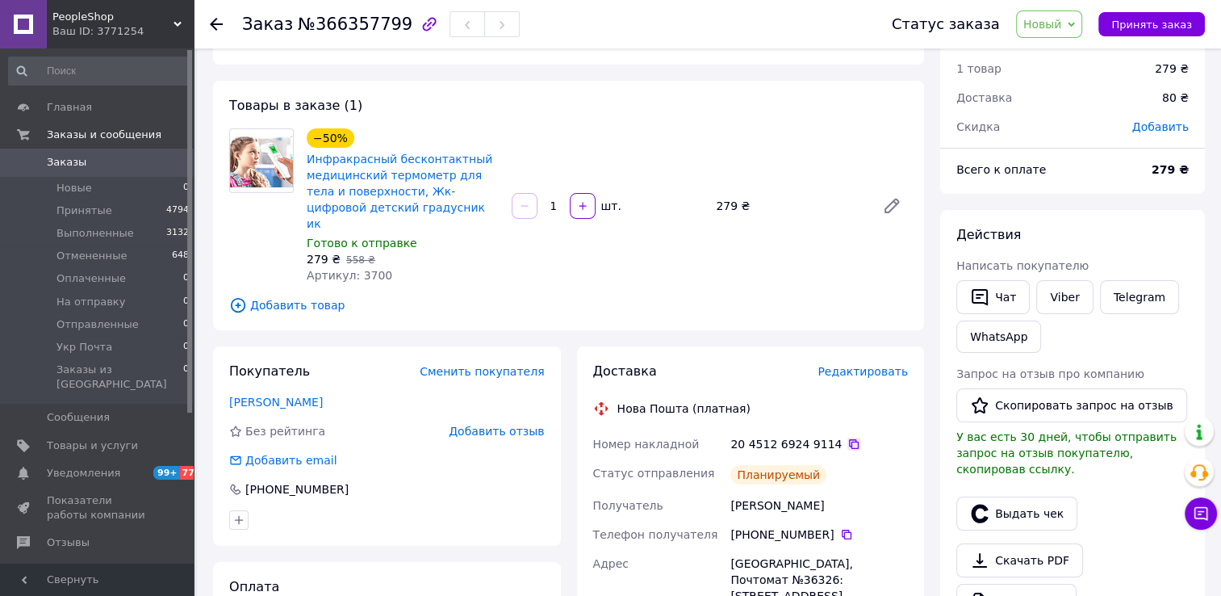
click at [848, 438] on icon at bounding box center [854, 444] width 13 height 13
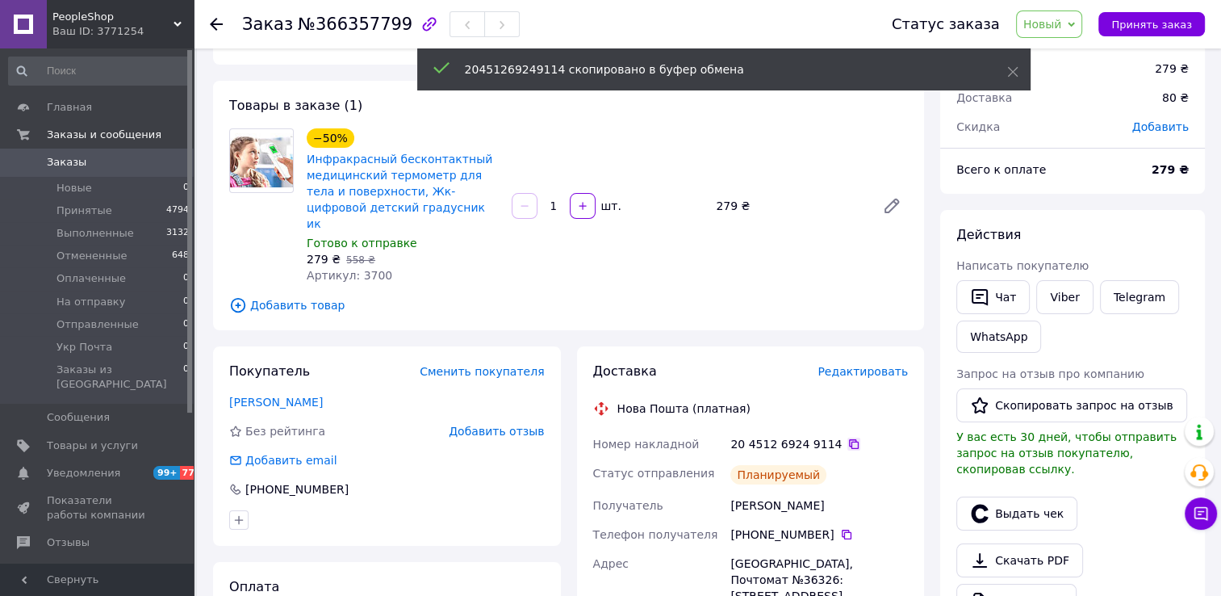
click at [848, 438] on icon at bounding box center [854, 444] width 13 height 13
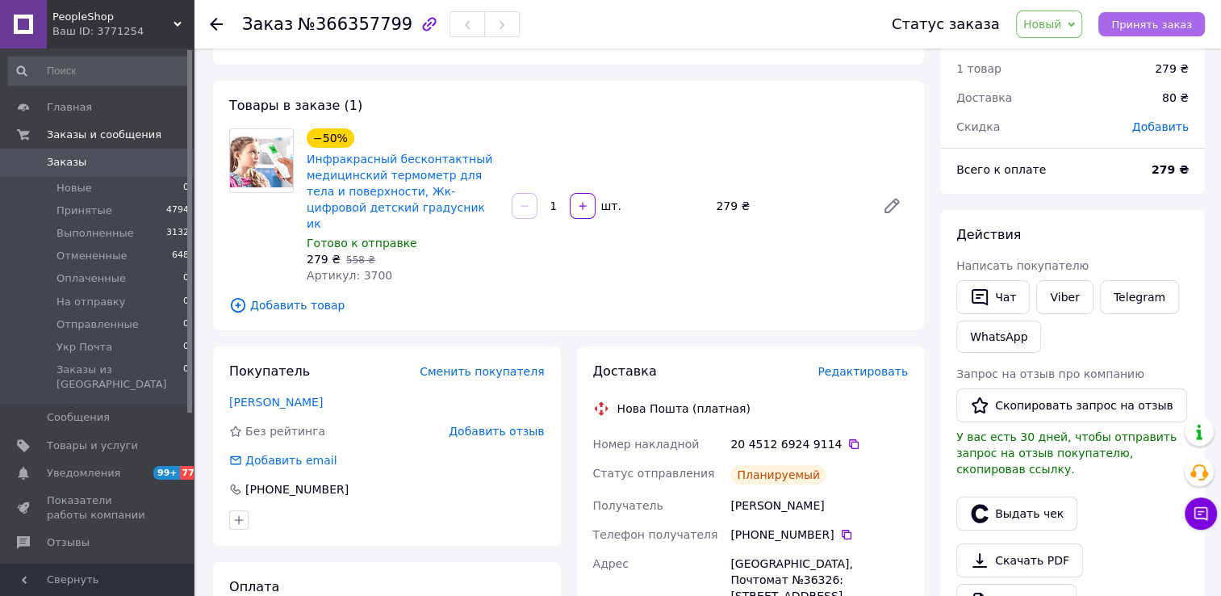
click at [1132, 31] on span "Принять заказ" at bounding box center [1152, 25] width 81 height 12
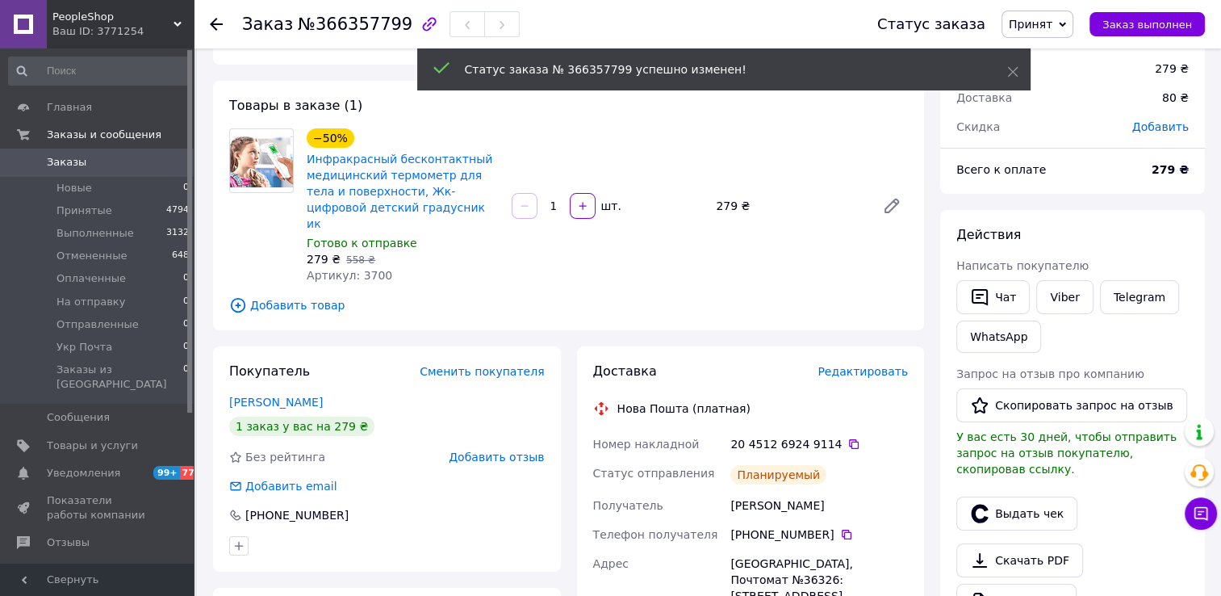
click at [117, 164] on span "Заказы" at bounding box center [98, 162] width 103 height 15
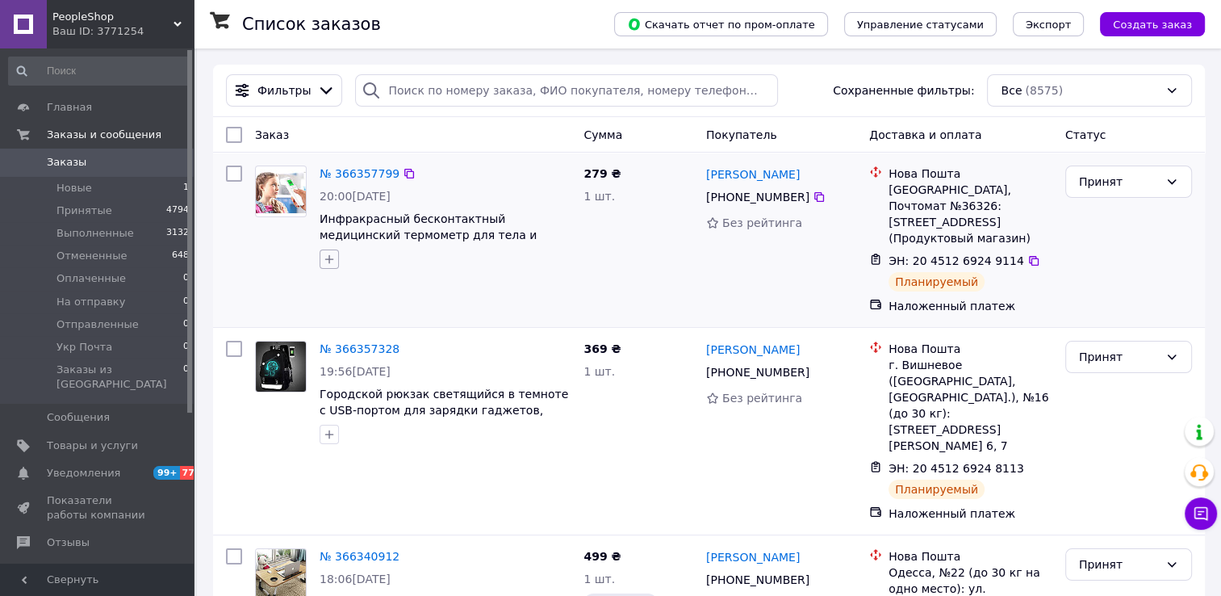
click at [333, 267] on button "button" at bounding box center [329, 258] width 19 height 19
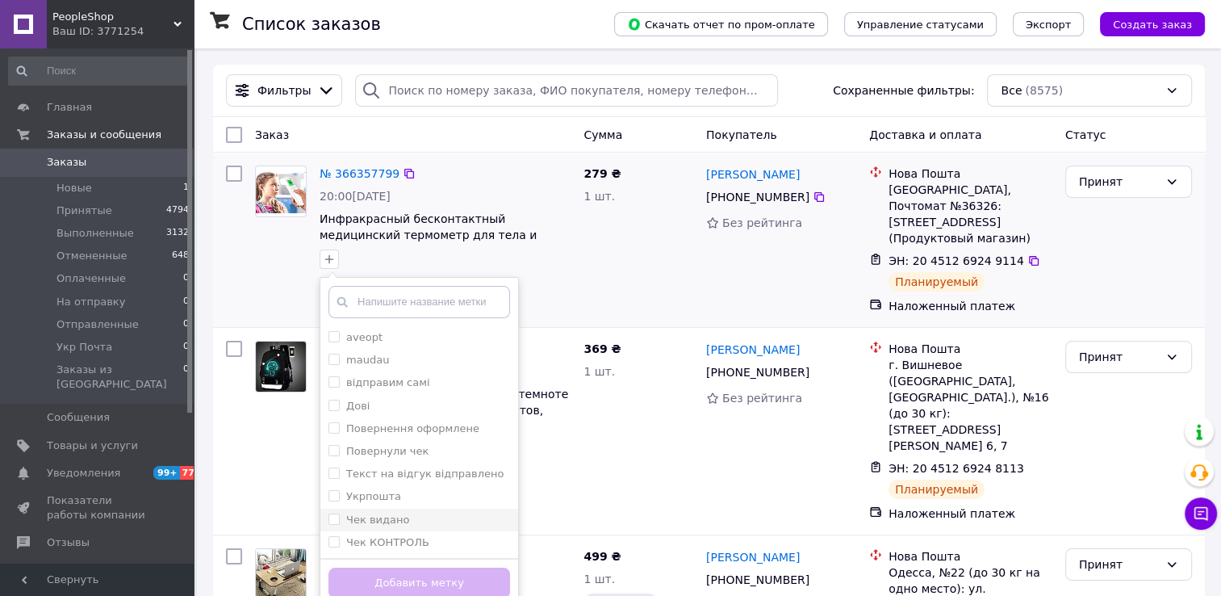
click at [333, 519] on input "Чек видано" at bounding box center [334, 518] width 10 height 10
checkbox input "true"
click at [397, 581] on button "Добавить метку" at bounding box center [420, 582] width 182 height 31
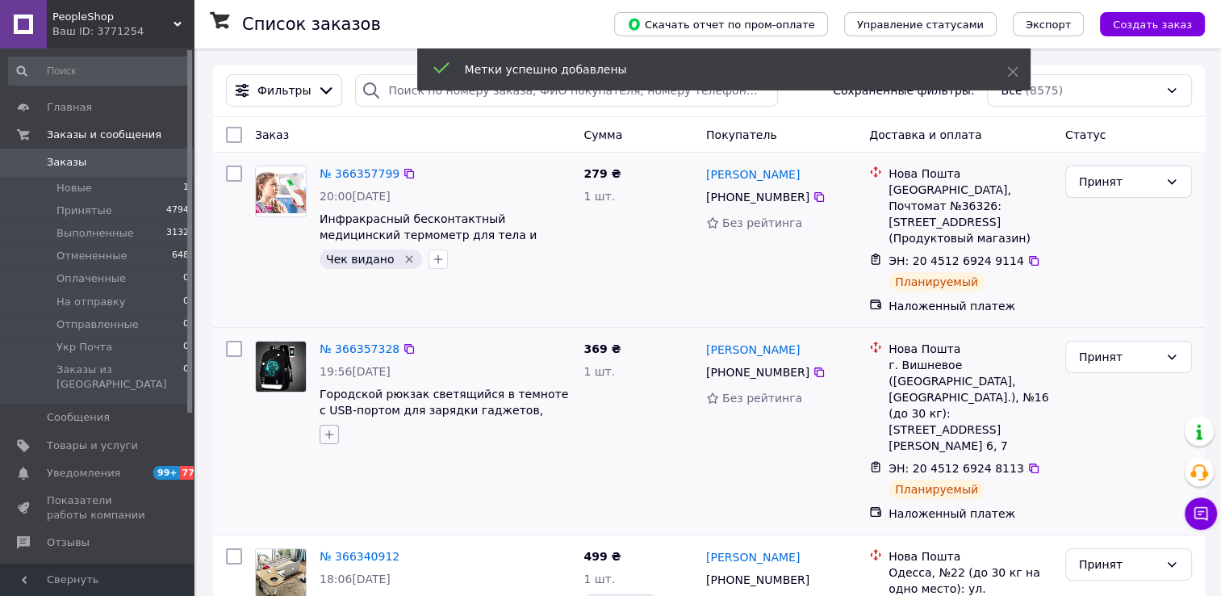
click at [331, 426] on button "button" at bounding box center [329, 434] width 19 height 19
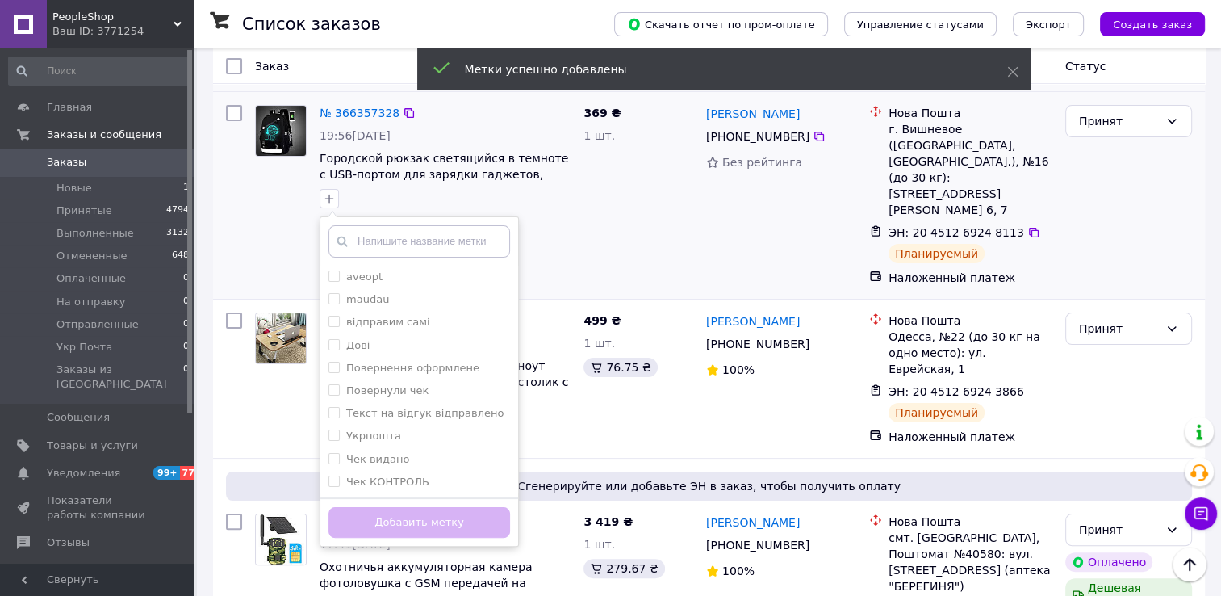
scroll to position [242, 0]
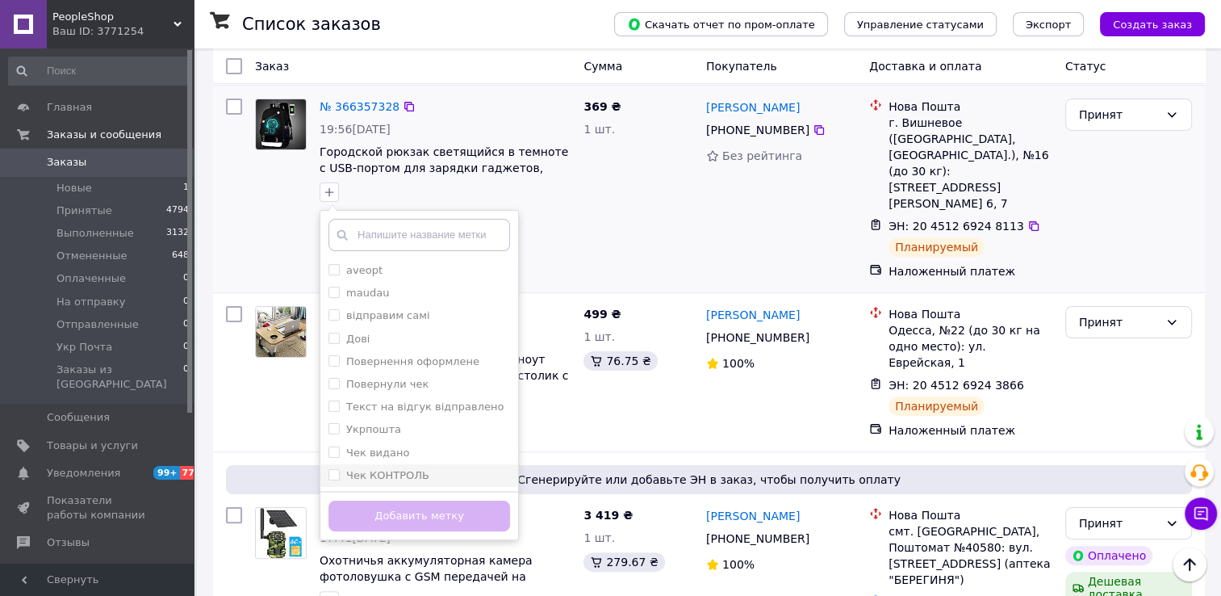
click at [333, 446] on input "Чек видано" at bounding box center [334, 451] width 10 height 10
checkbox input "true"
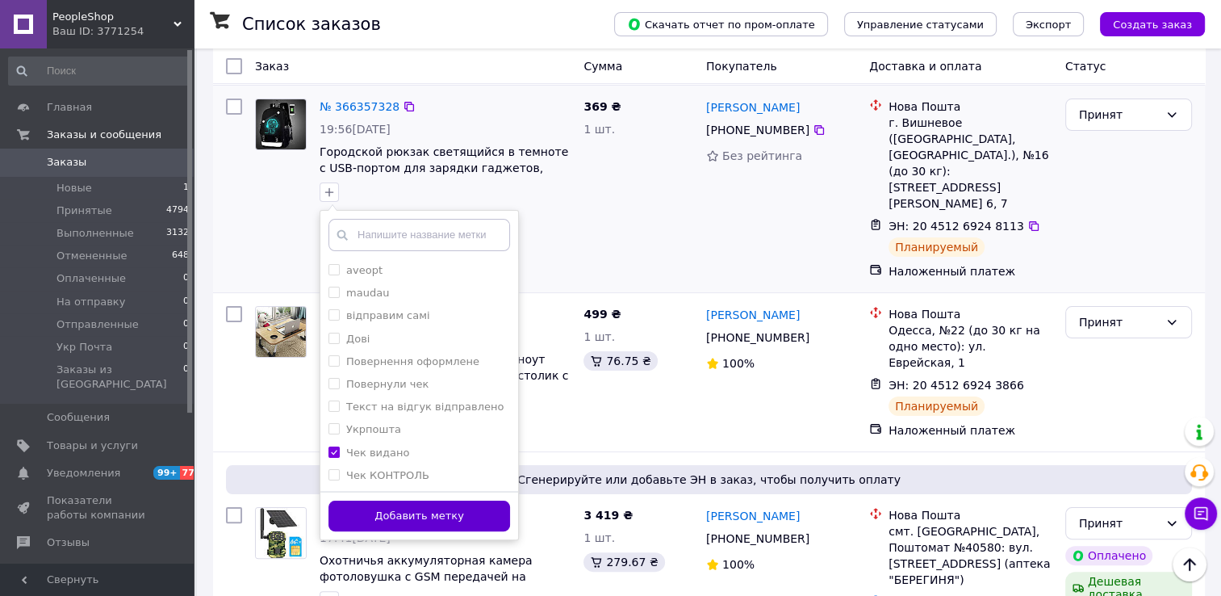
click at [406, 504] on button "Добавить метку" at bounding box center [420, 515] width 182 height 31
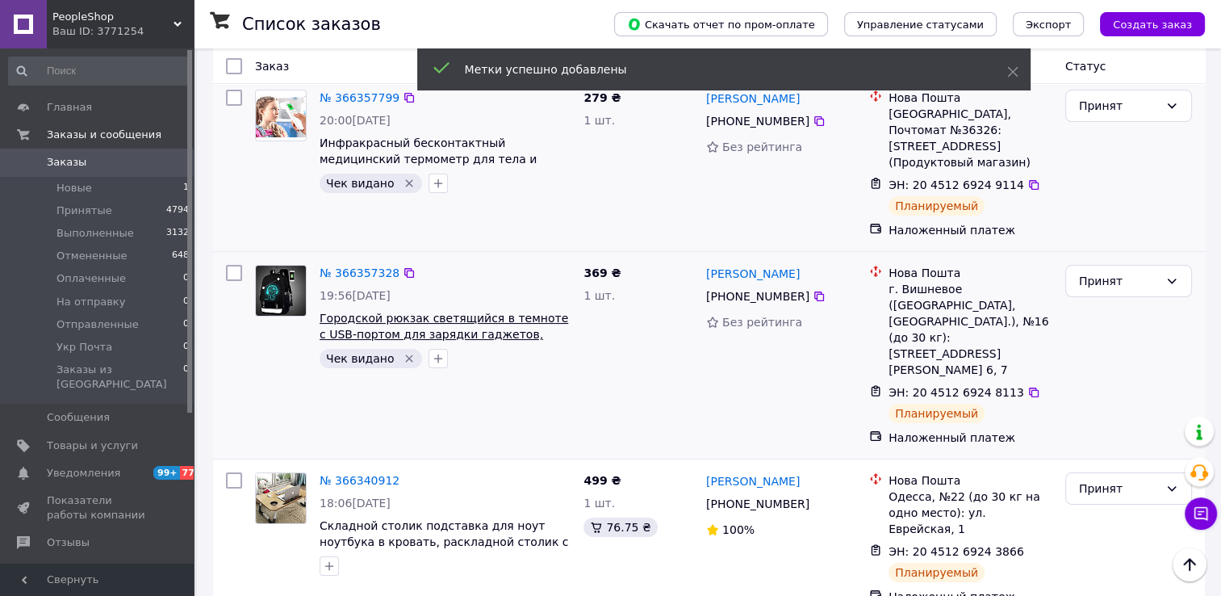
scroll to position [0, 0]
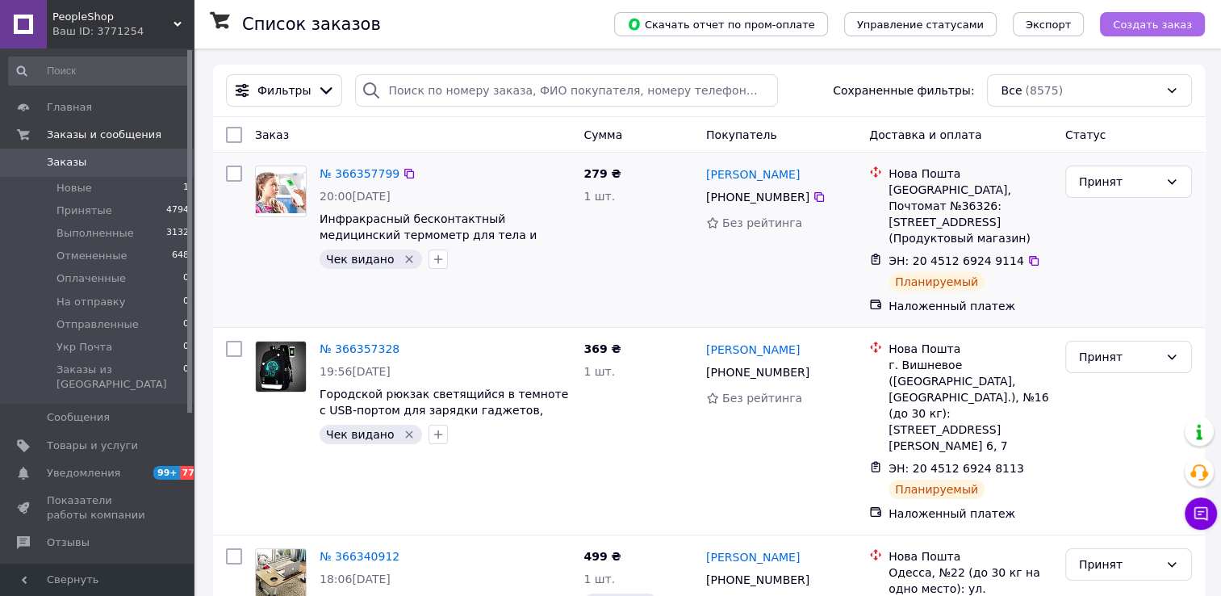
click at [1183, 27] on span "Создать заказ" at bounding box center [1152, 25] width 79 height 12
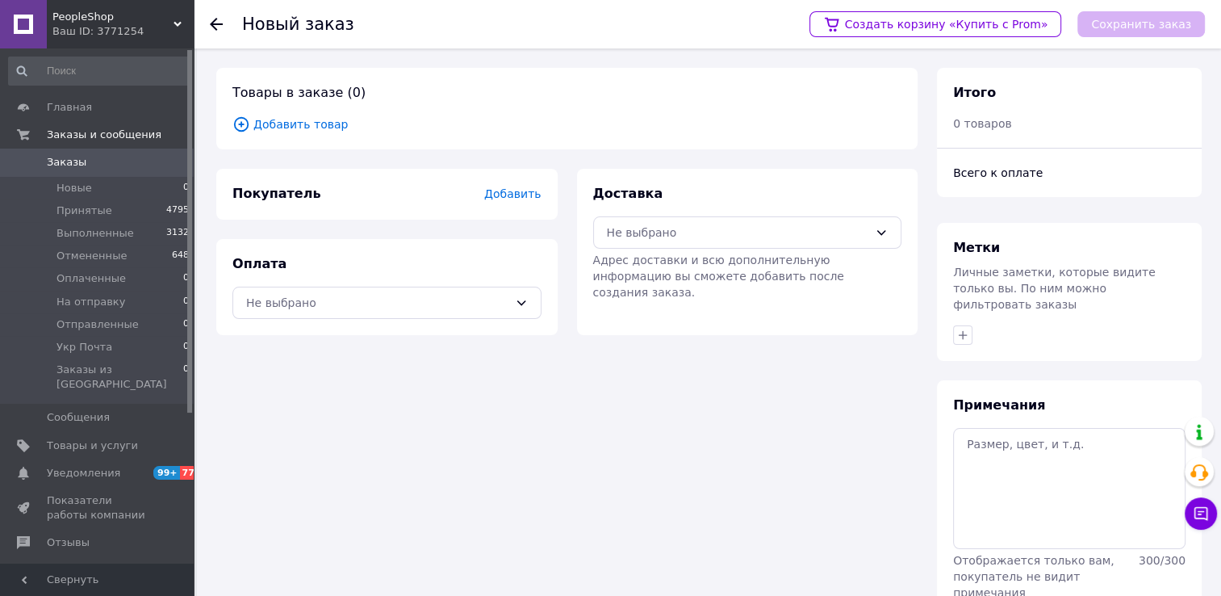
click at [316, 128] on span "Добавить товар" at bounding box center [566, 124] width 669 height 18
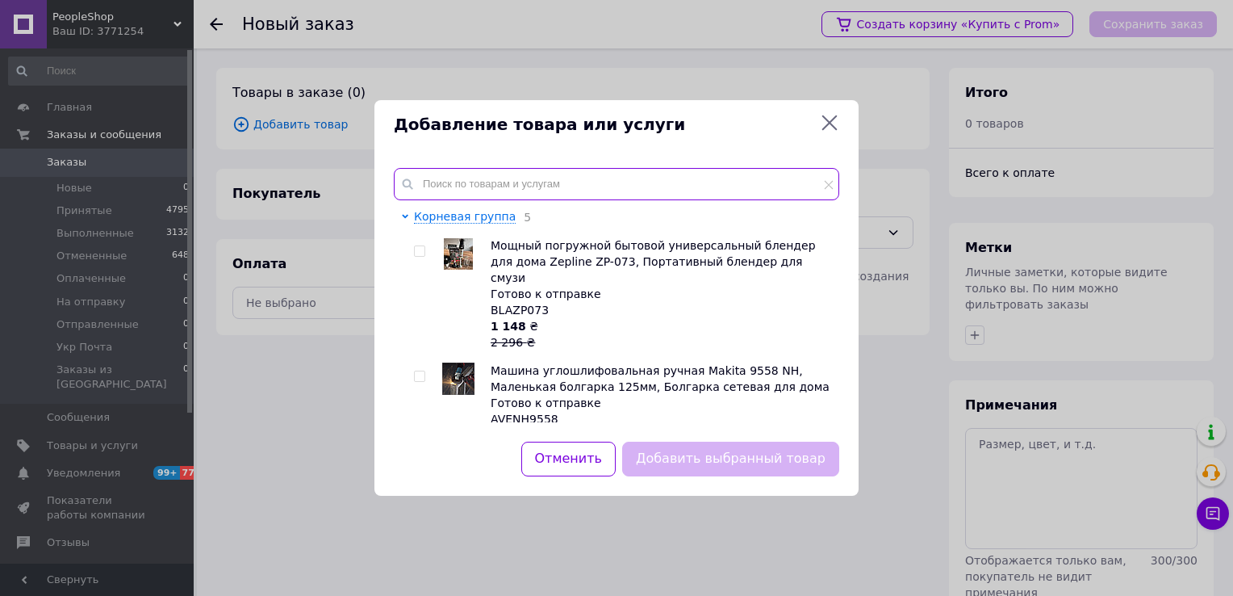
click at [460, 170] on input "text" at bounding box center [617, 184] width 446 height 32
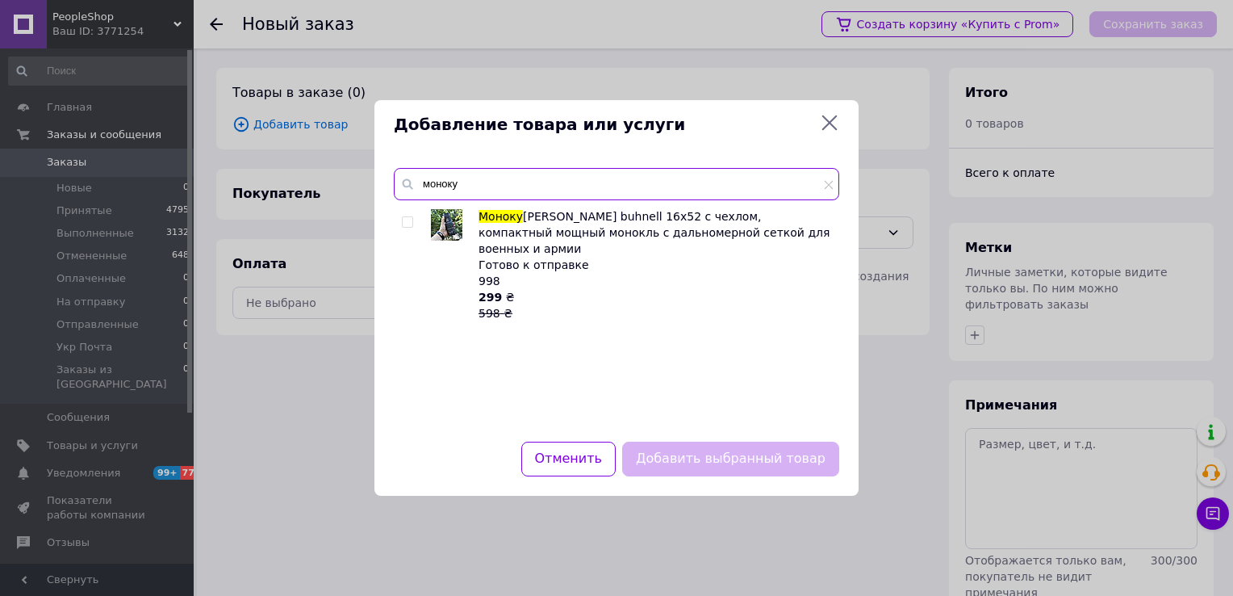
type input "моноку"
click at [408, 220] on input "checkbox" at bounding box center [407, 222] width 10 height 10
checkbox input "true"
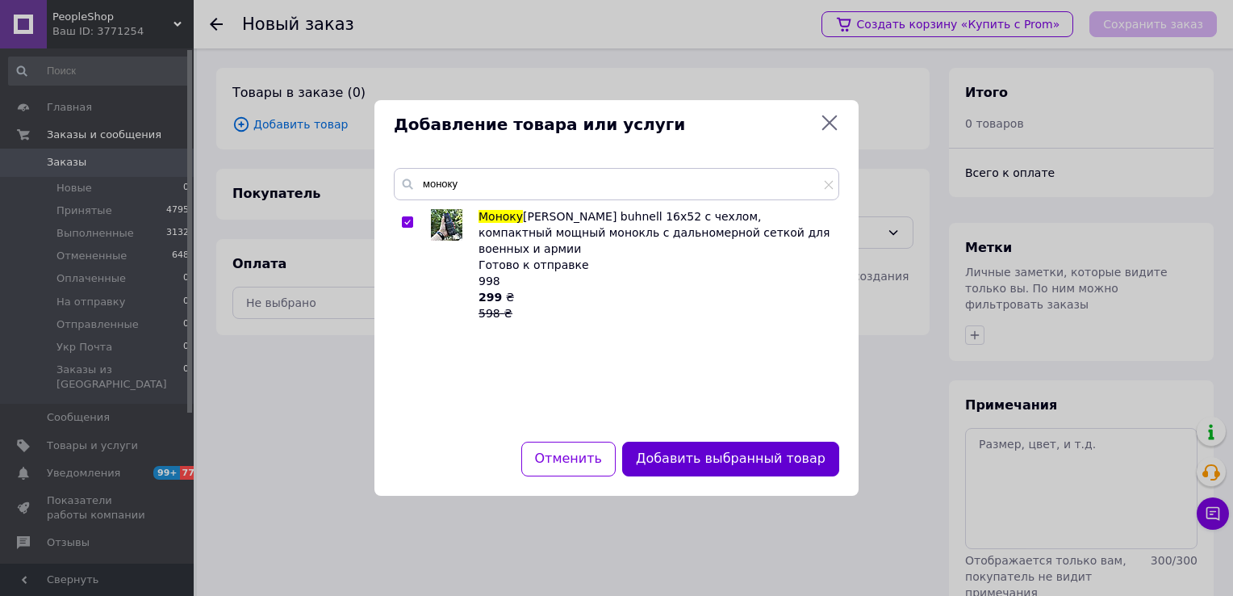
click at [736, 462] on button "Добавить выбранный товар" at bounding box center [730, 459] width 217 height 35
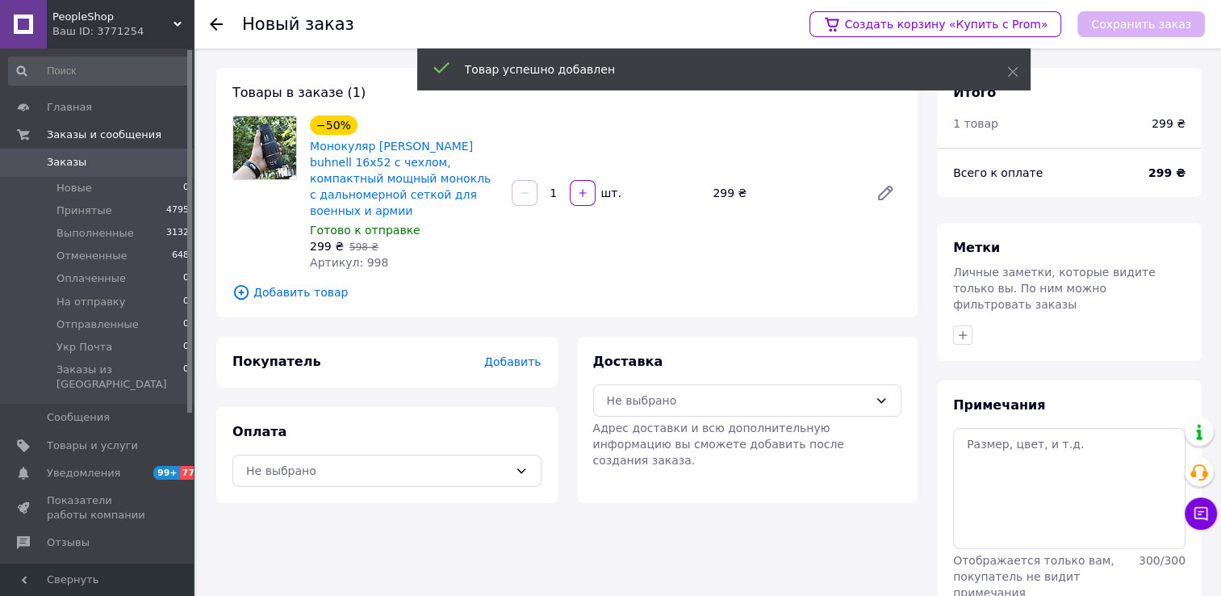
click at [528, 355] on span "Добавить" at bounding box center [512, 361] width 57 height 13
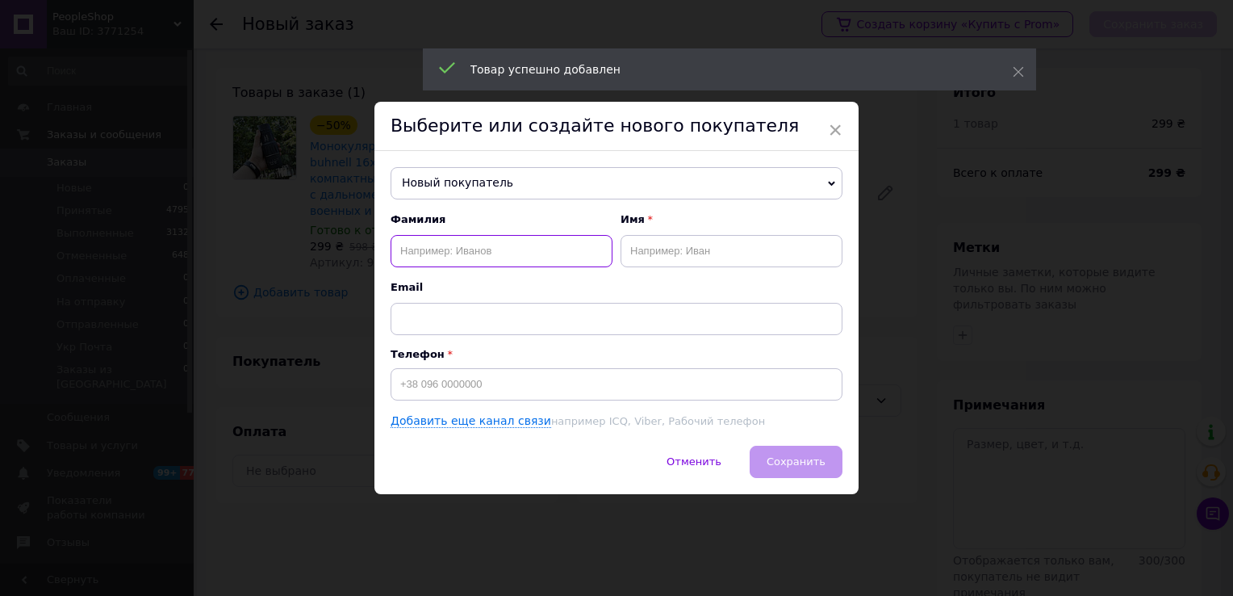
click at [472, 266] on input "text" at bounding box center [502, 251] width 222 height 32
paste input "[PERSON_NAME]"
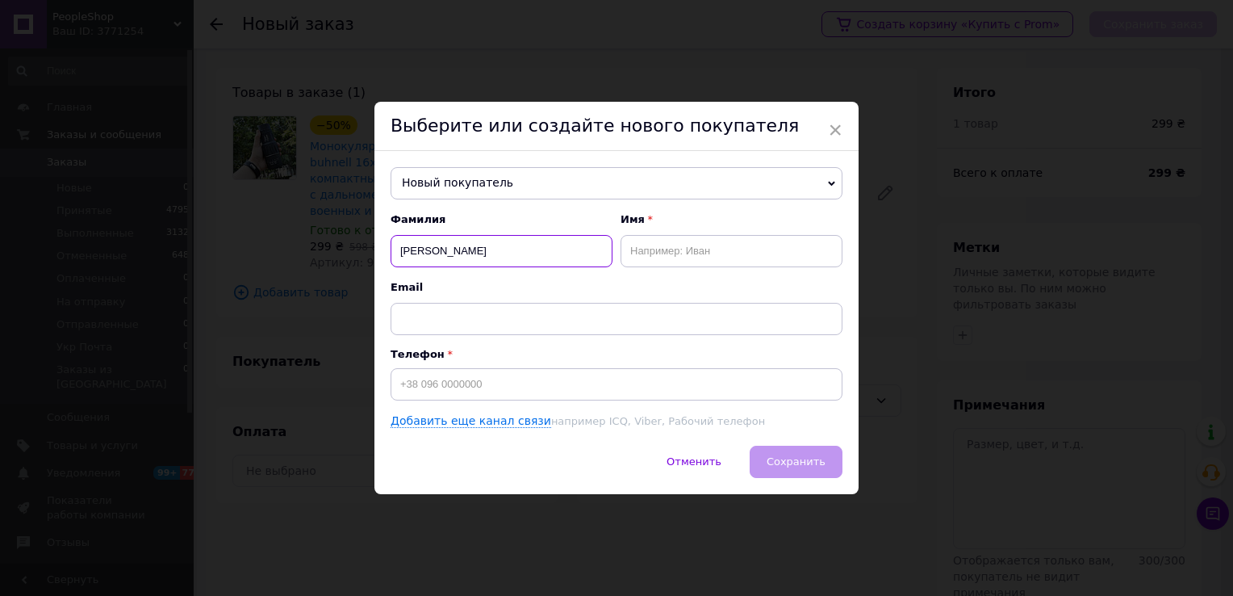
type input "[PERSON_NAME]"
click at [645, 249] on input "text" at bounding box center [732, 251] width 222 height 32
paste input "[PERSON_NAME]"
type input "Тетяна"
drag, startPoint x: 433, startPoint y: 249, endPoint x: 374, endPoint y: 248, distance: 59.8
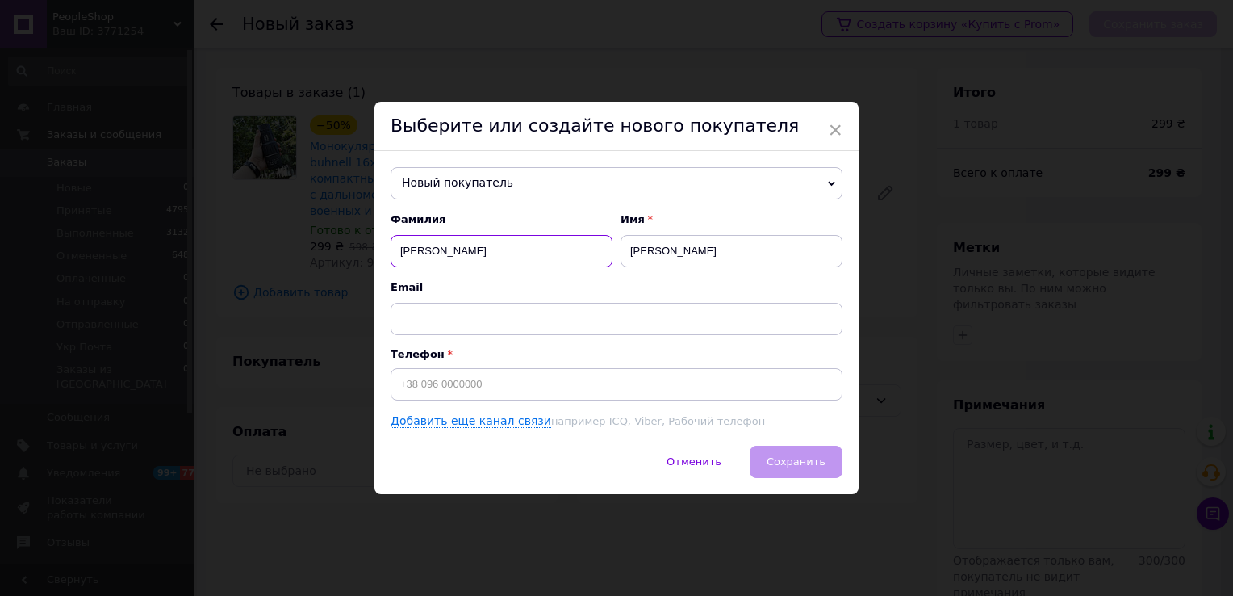
click at [375, 248] on div "Новый покупатель Євлантьєва Тетяна +380974944696 Єфіміщева Юлія +380975701059 Б…" at bounding box center [617, 298] width 484 height 295
type input "Гірник"
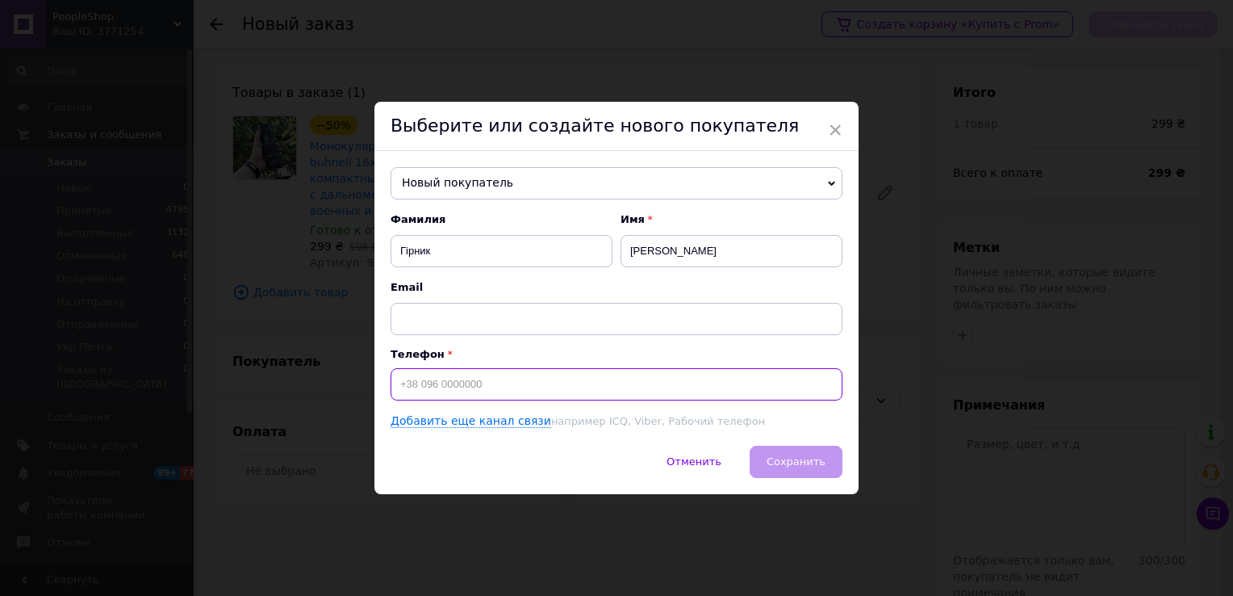
click at [455, 382] on input at bounding box center [617, 384] width 452 height 32
click at [536, 381] on input "+380" at bounding box center [617, 384] width 452 height 32
paste input "965744953"
type input "+380965744953"
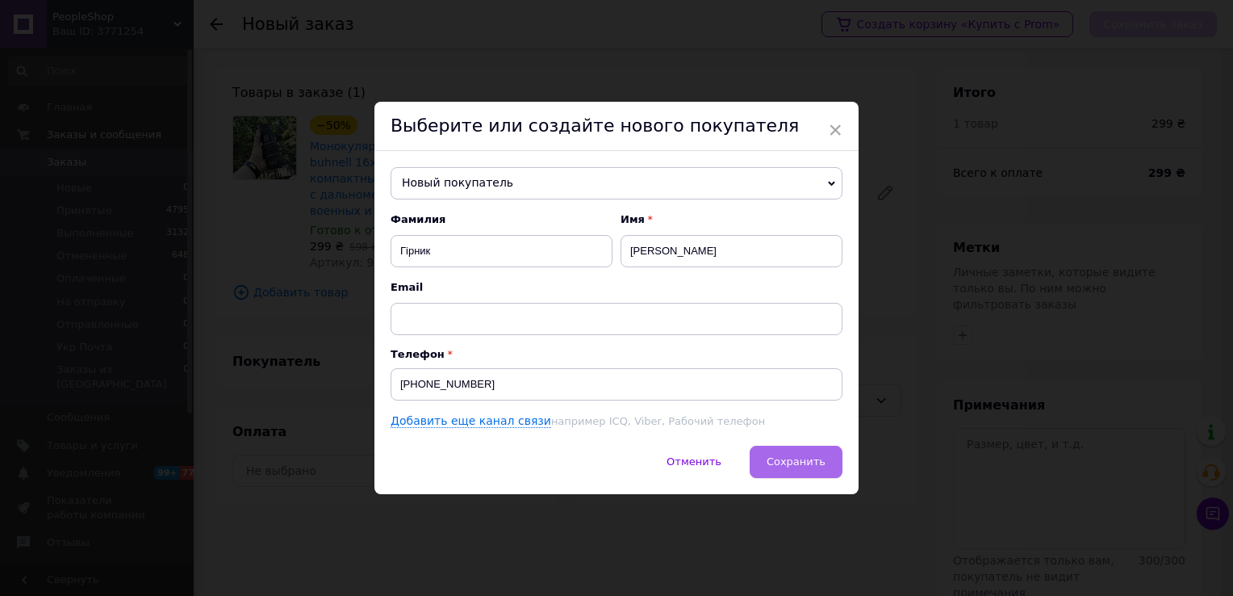
click at [784, 462] on span "Сохранить" at bounding box center [796, 461] width 59 height 12
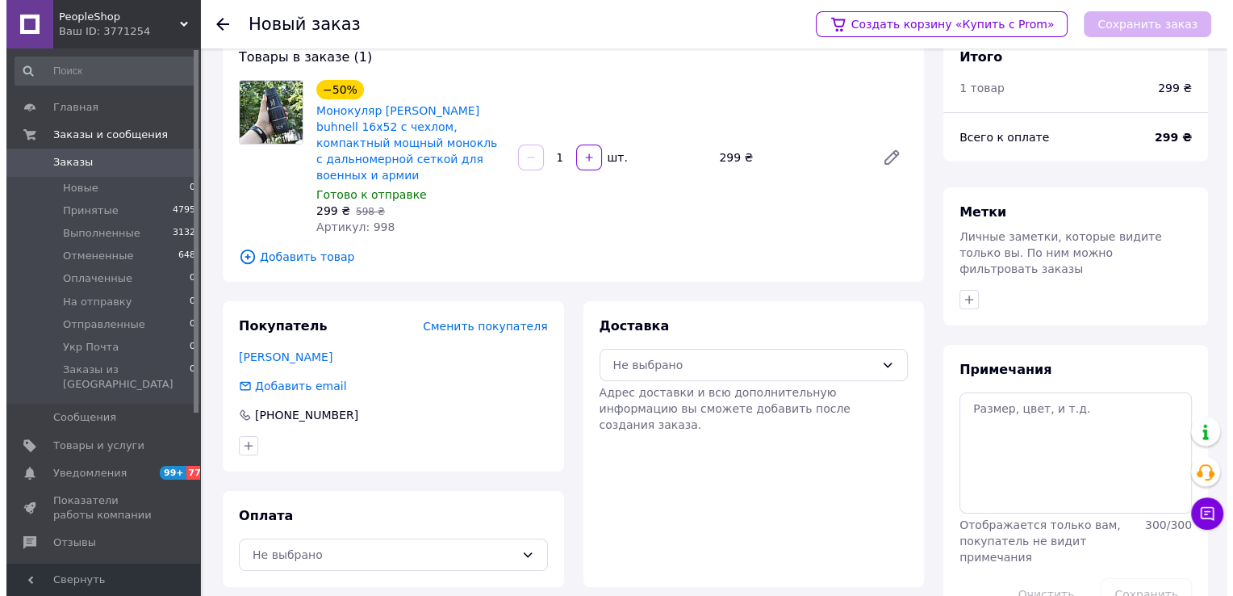
scroll to position [52, 0]
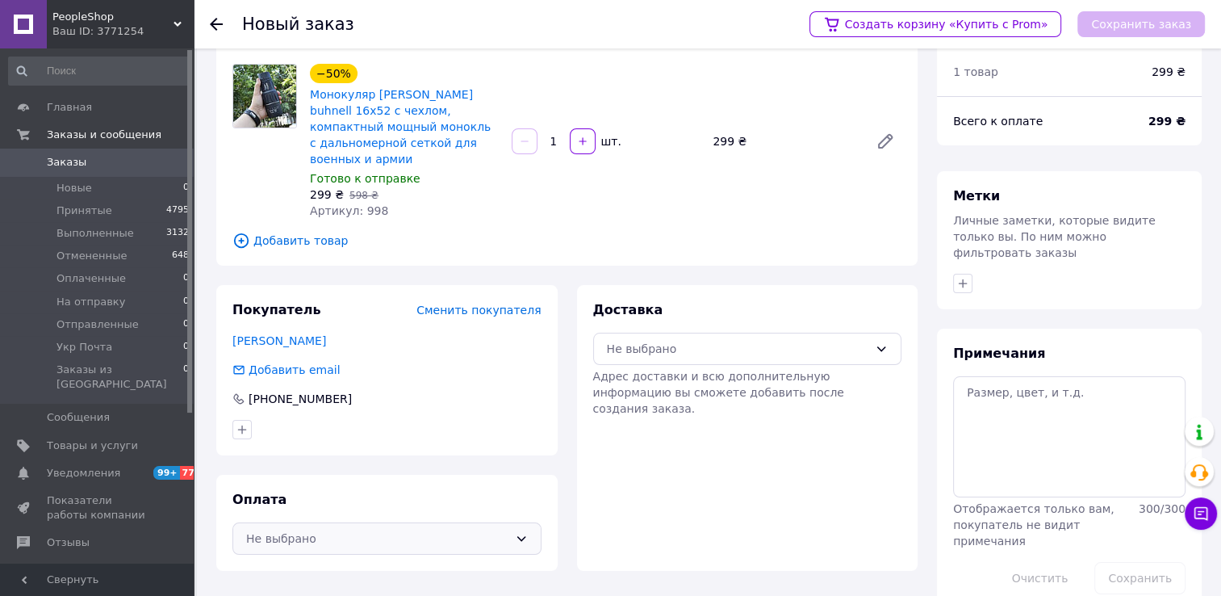
click at [526, 532] on icon at bounding box center [521, 538] width 13 height 13
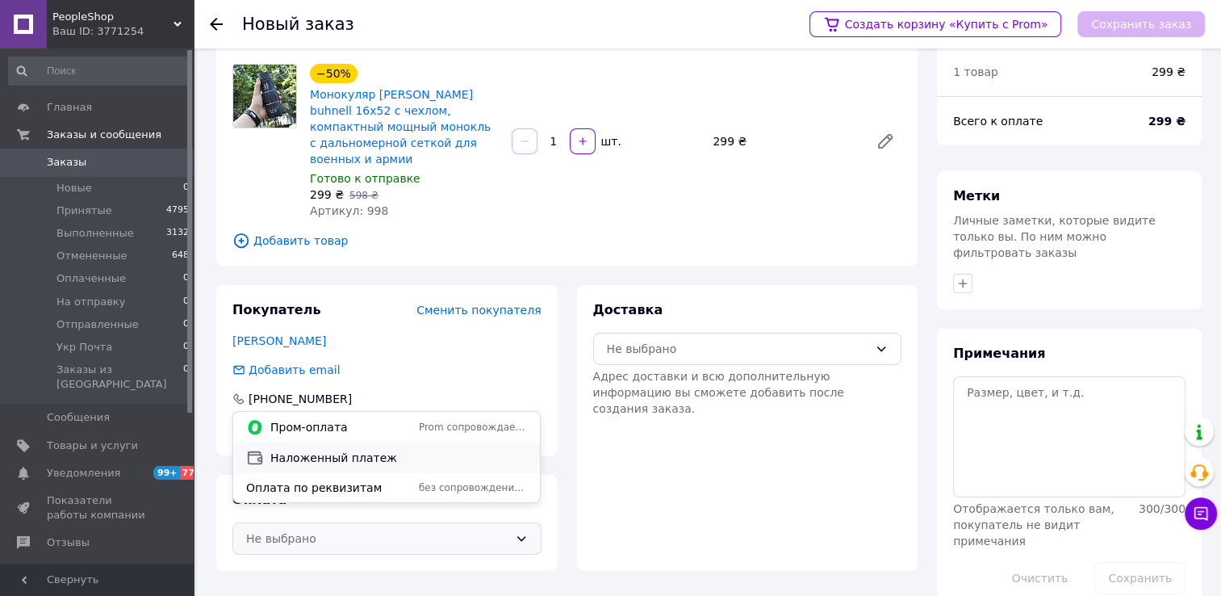
click at [401, 455] on span "Наложенный платеж" at bounding box center [398, 458] width 257 height 16
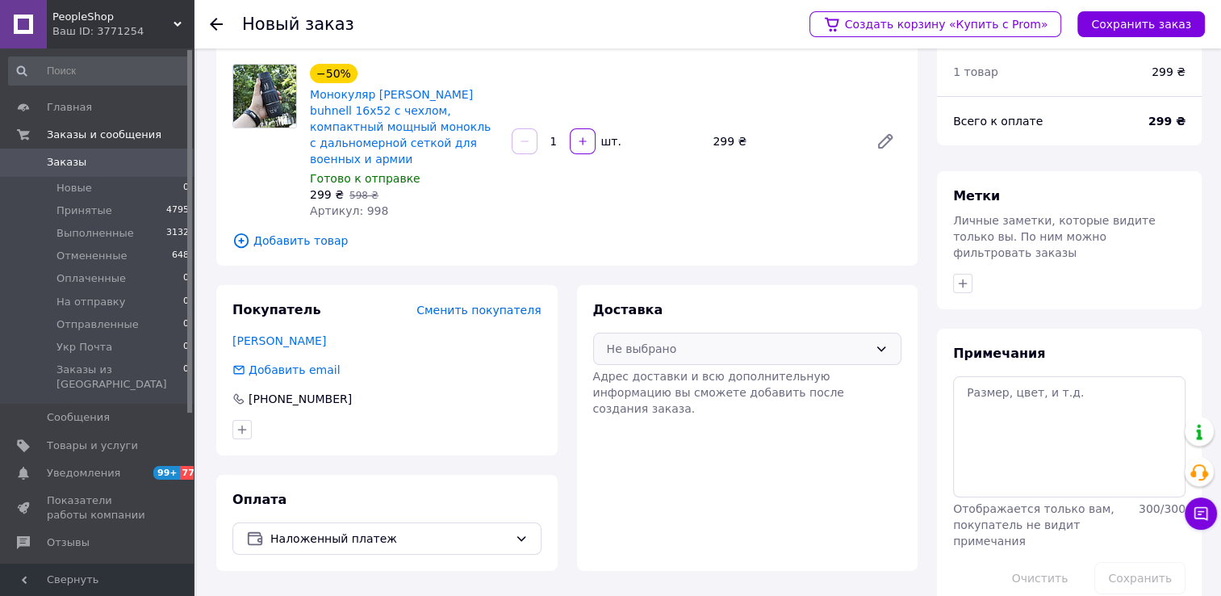
click at [888, 333] on div "Не выбрано" at bounding box center [747, 349] width 309 height 32
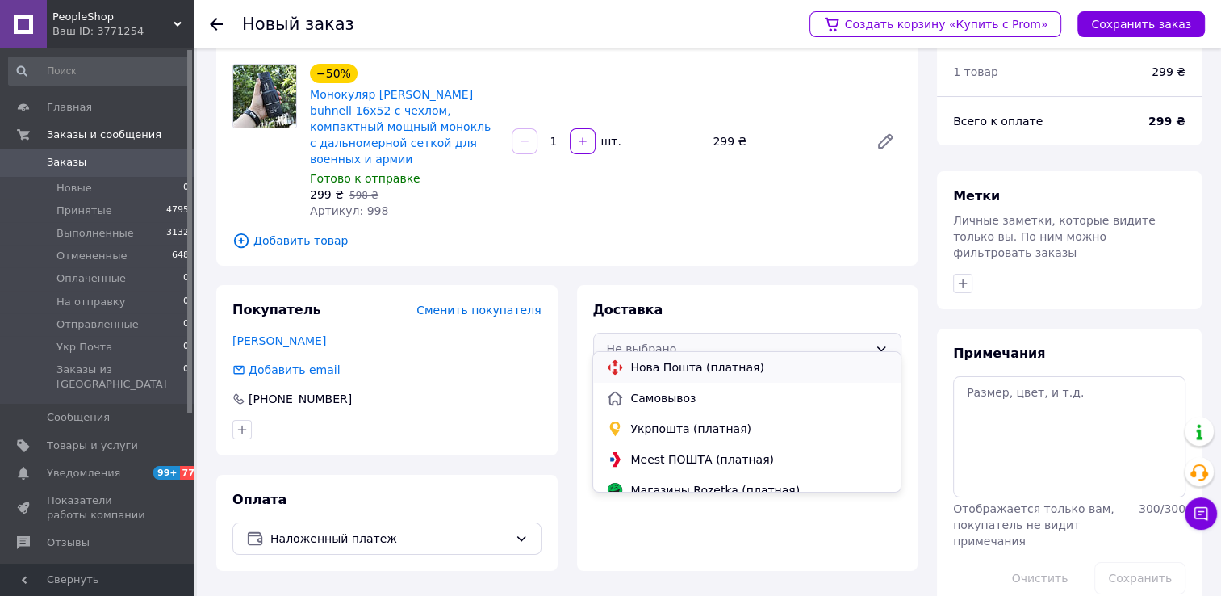
click at [762, 367] on span "Нова Пошта (платная)" at bounding box center [758, 367] width 257 height 16
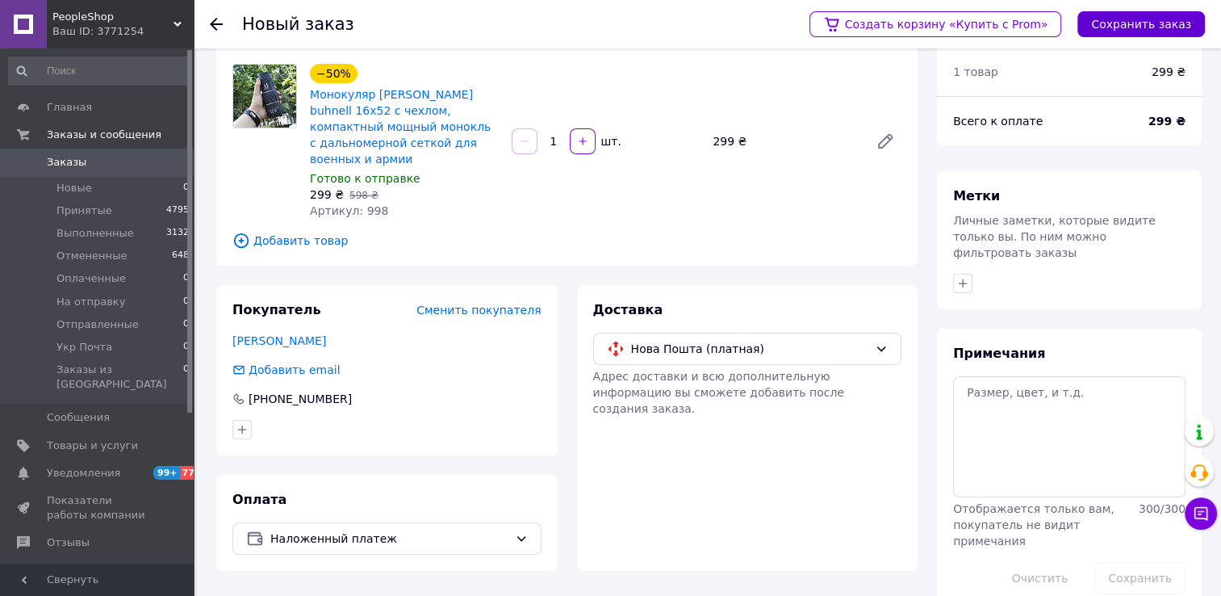
click at [1123, 29] on button "Сохранить заказ" at bounding box center [1142, 24] width 128 height 26
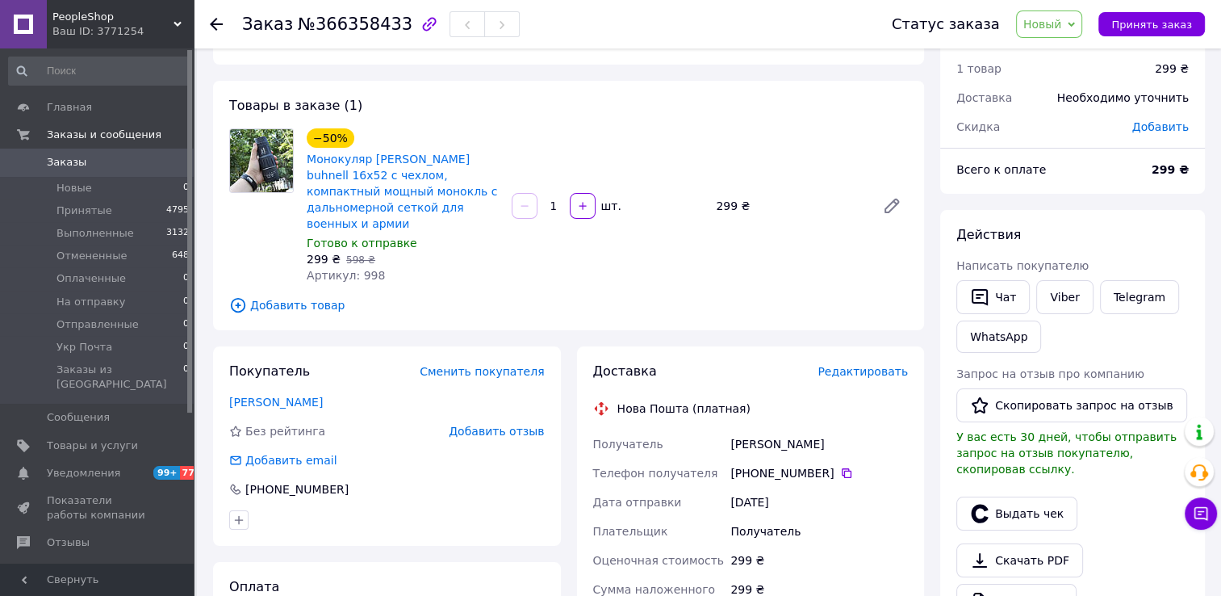
click at [886, 365] on span "Редактировать" at bounding box center [863, 371] width 90 height 13
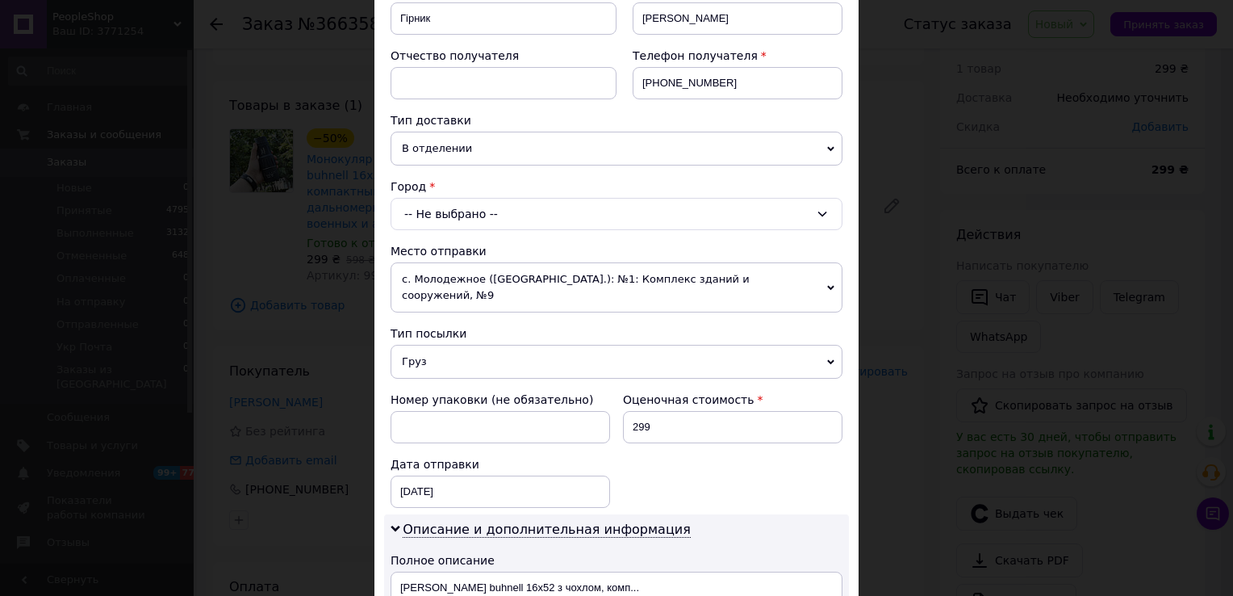
scroll to position [242, 0]
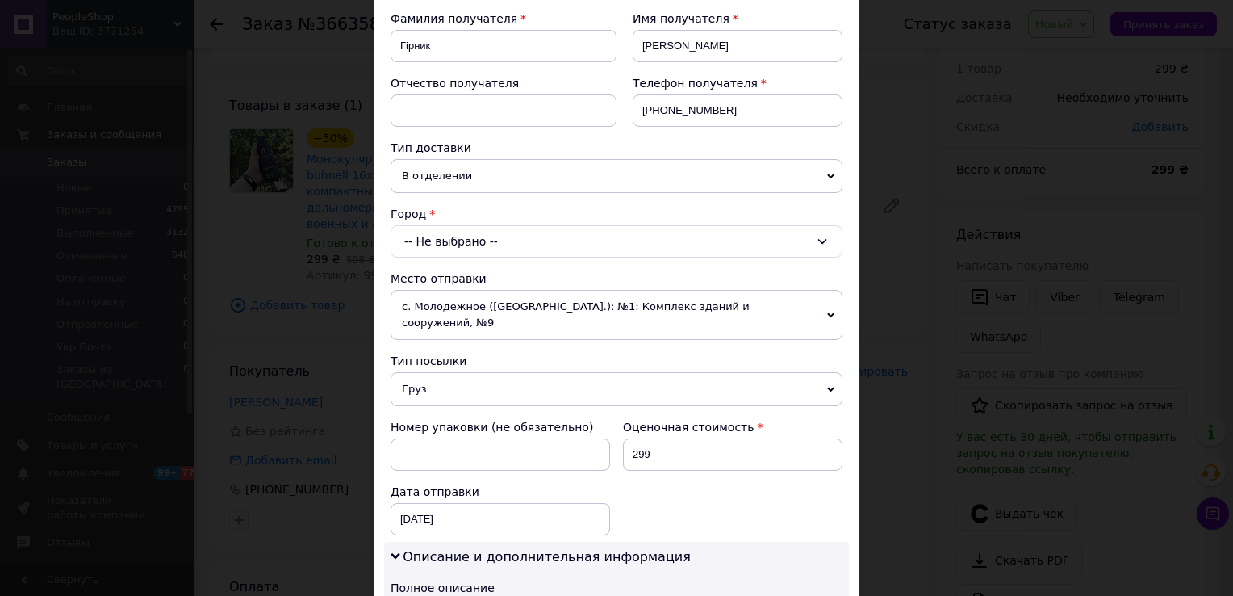
click at [475, 238] on div "-- Не выбрано --" at bounding box center [617, 241] width 452 height 32
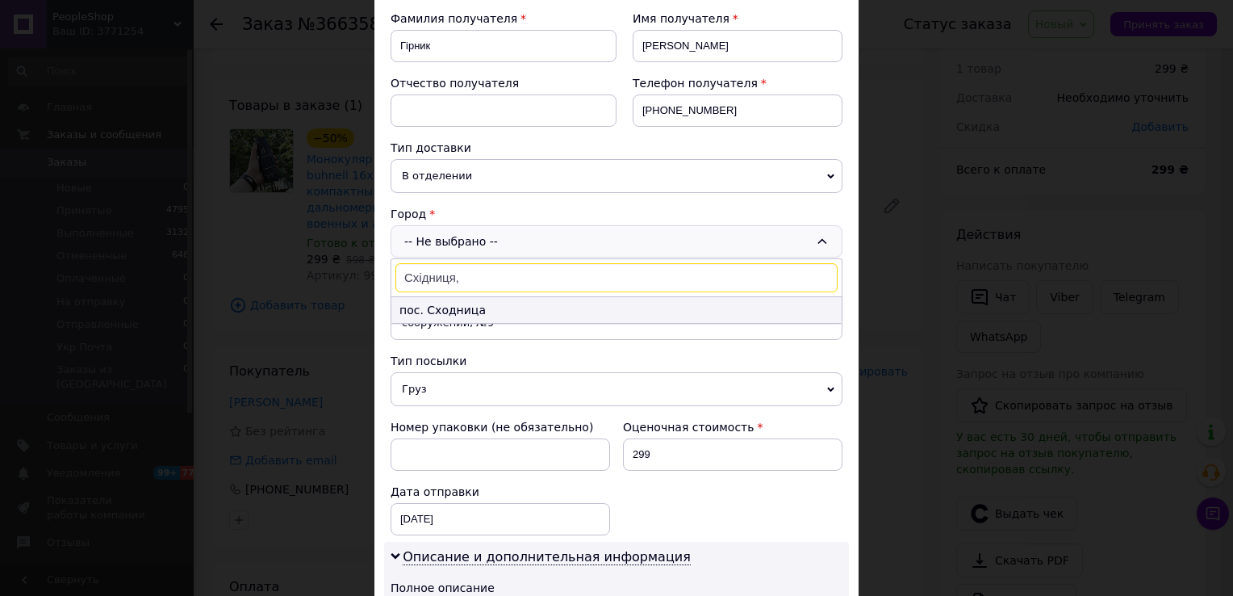
type input "Східниця,"
click at [488, 306] on li "пос. Сходница" at bounding box center [617, 310] width 450 height 26
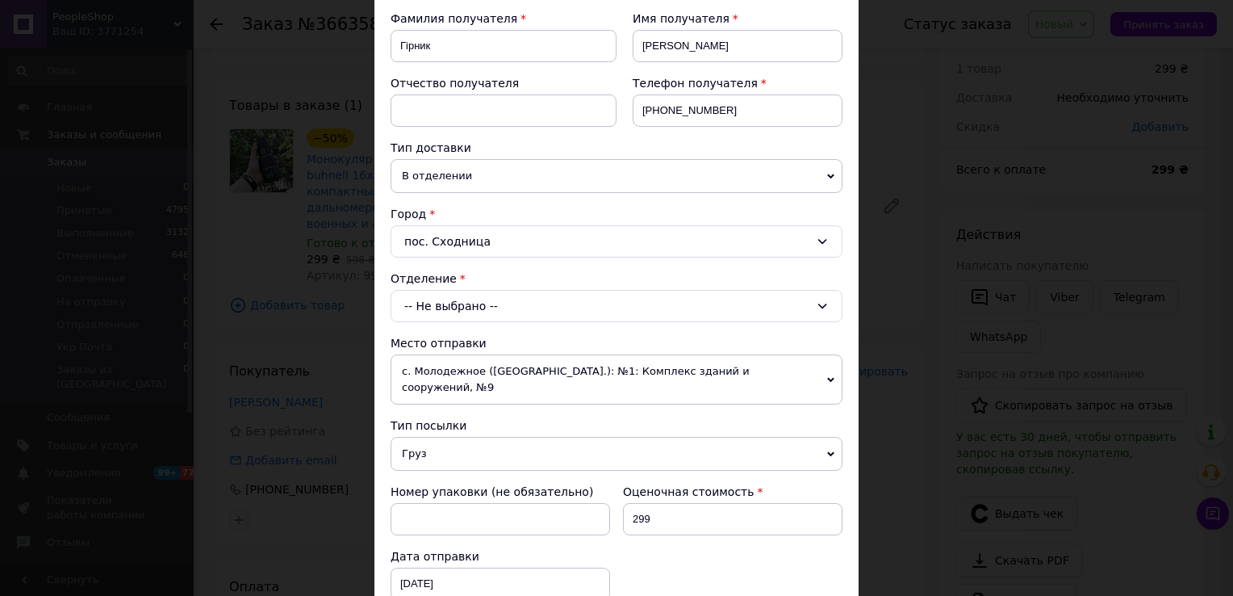
click at [477, 314] on div "-- Не выбрано --" at bounding box center [617, 306] width 452 height 32
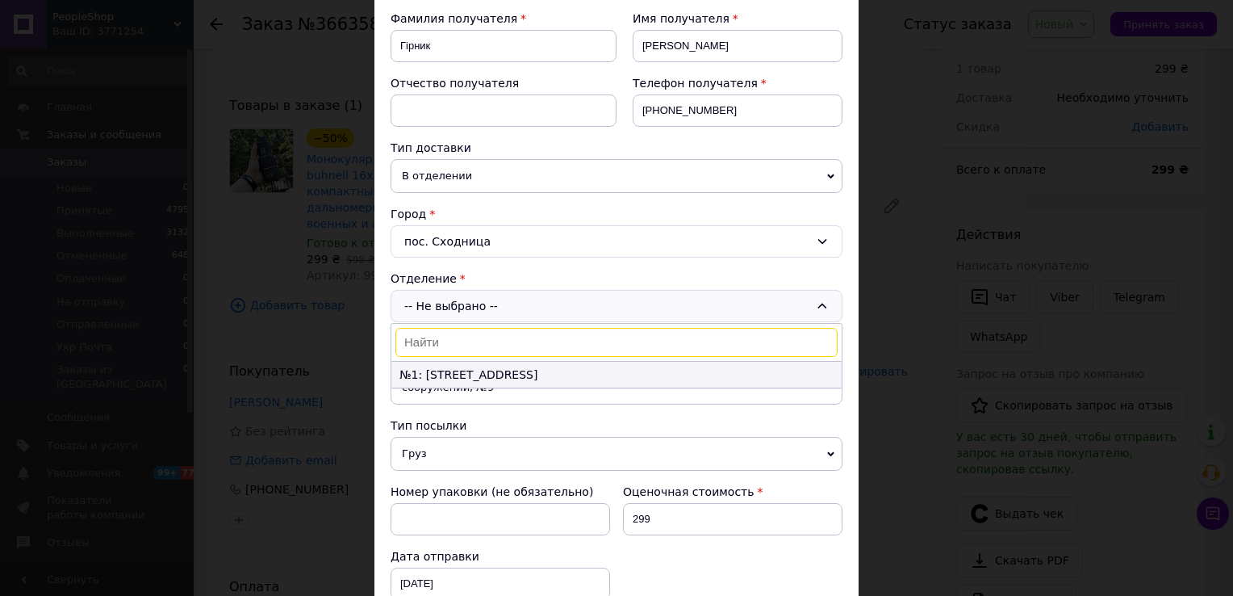
click at [482, 373] on li "№1: ул. Золотая Баня, 23" at bounding box center [617, 375] width 450 height 26
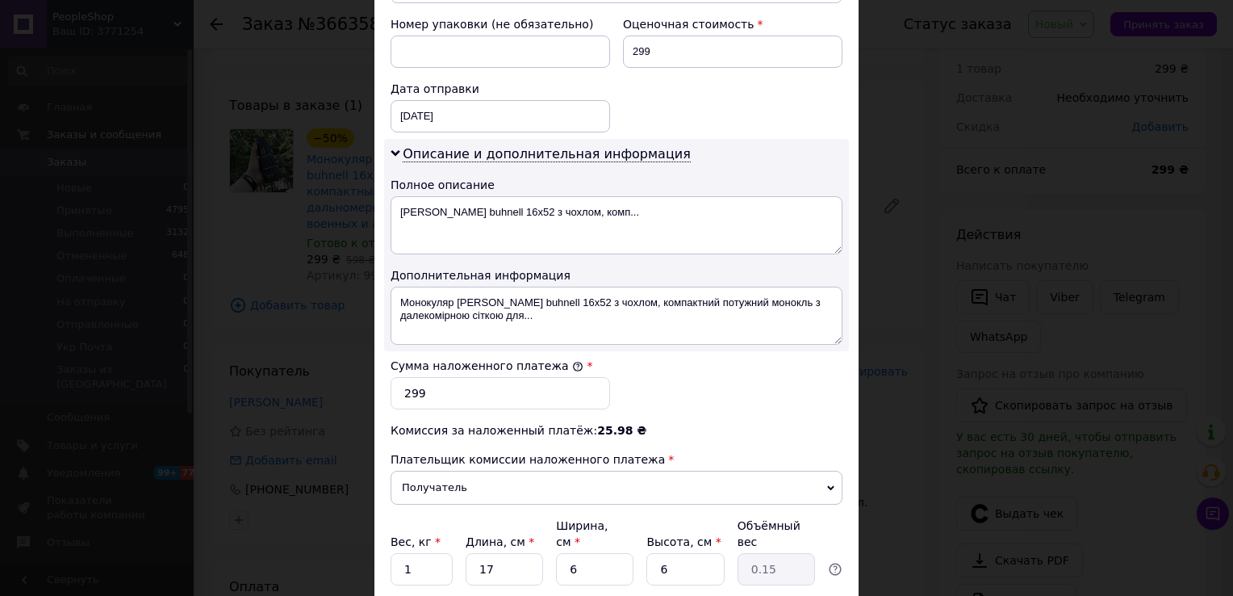
scroll to position [727, 0]
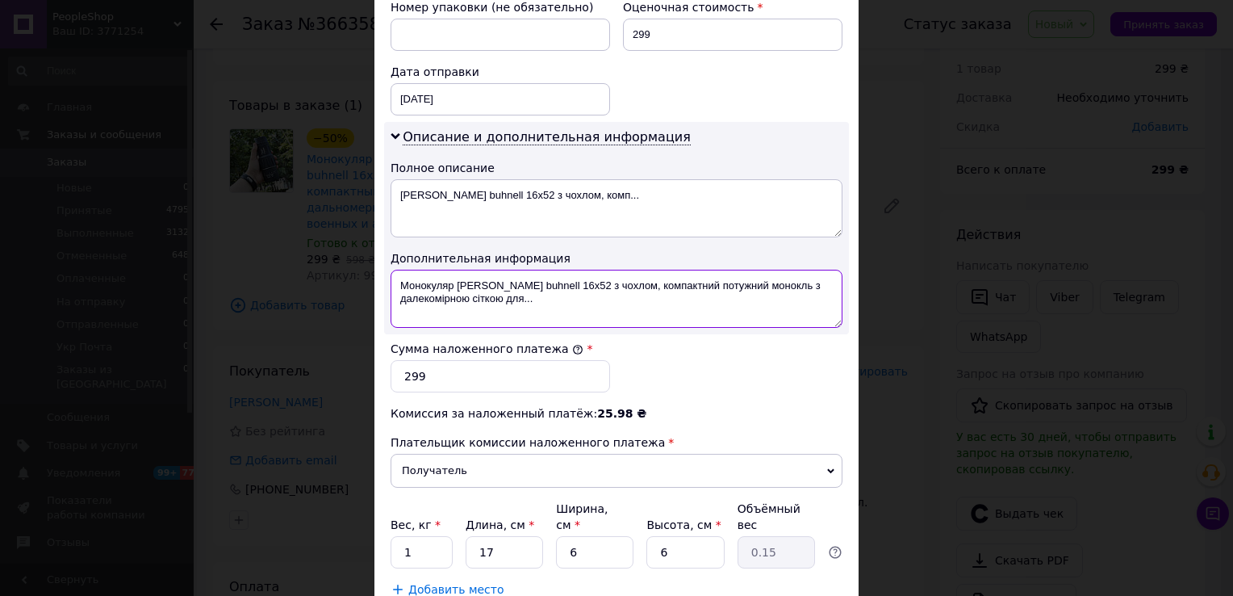
drag, startPoint x: 609, startPoint y: 268, endPoint x: 637, endPoint y: 292, distance: 36.6
click at [637, 292] on textarea "Монокуляр Bushnell buhnell 16x52 з чохлом, компактний потужний монокль з далеко…" at bounding box center [617, 299] width 452 height 58
drag, startPoint x: 626, startPoint y: 258, endPoint x: 396, endPoint y: 276, distance: 231.6
click at [396, 276] on textarea "Монокуляр Bushnell buhnell 16x52 з чохлом" at bounding box center [617, 299] width 452 height 58
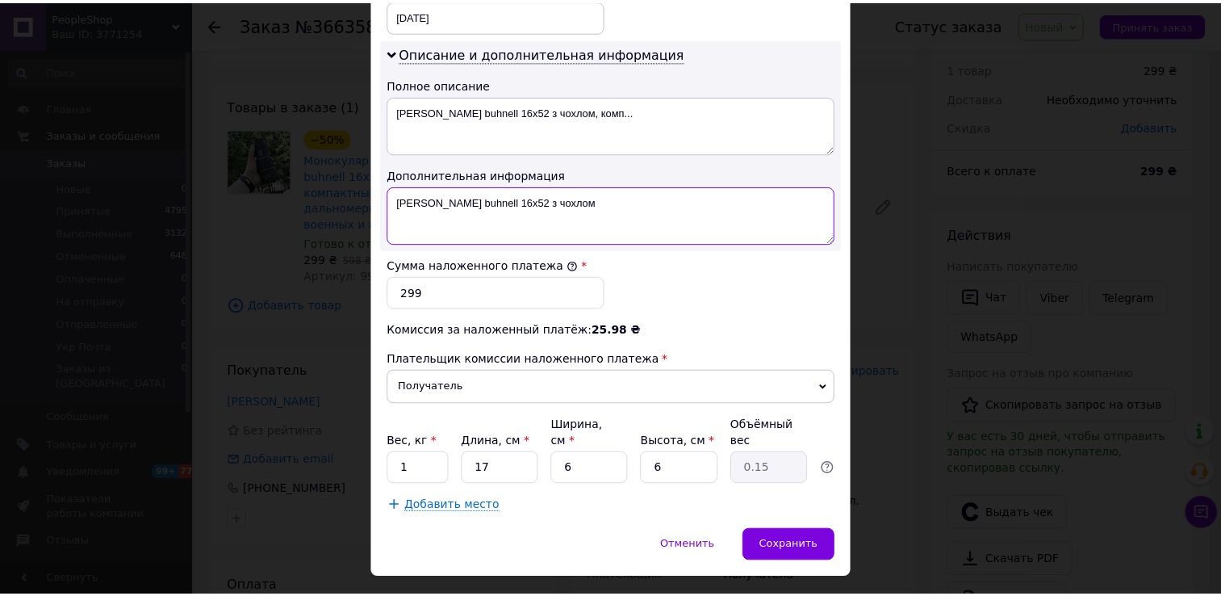
scroll to position [810, 0]
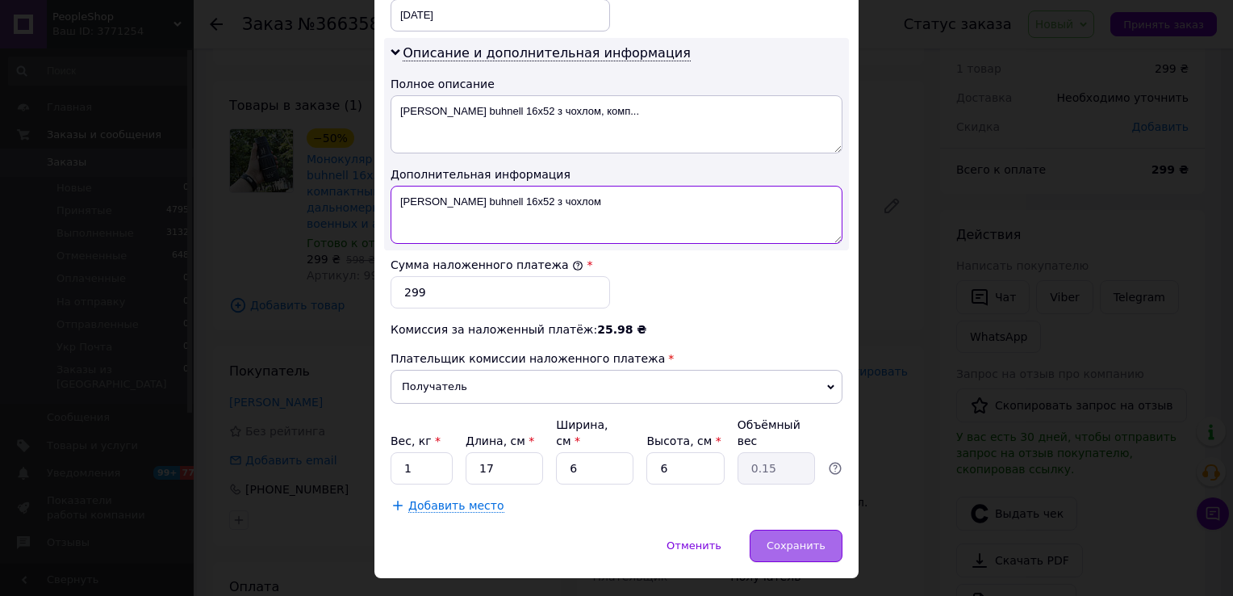
type textarea "Монокуляр Bushnell buhnell 16x52 з чохлом"
click at [797, 539] on span "Сохранить" at bounding box center [796, 545] width 59 height 12
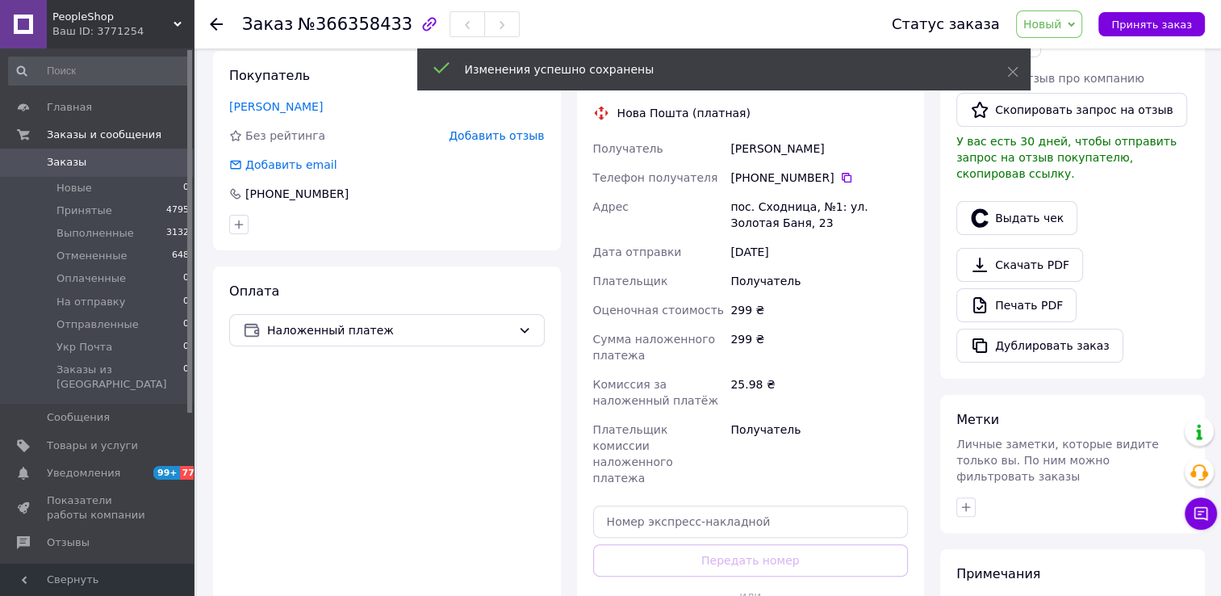
scroll to position [375, 0]
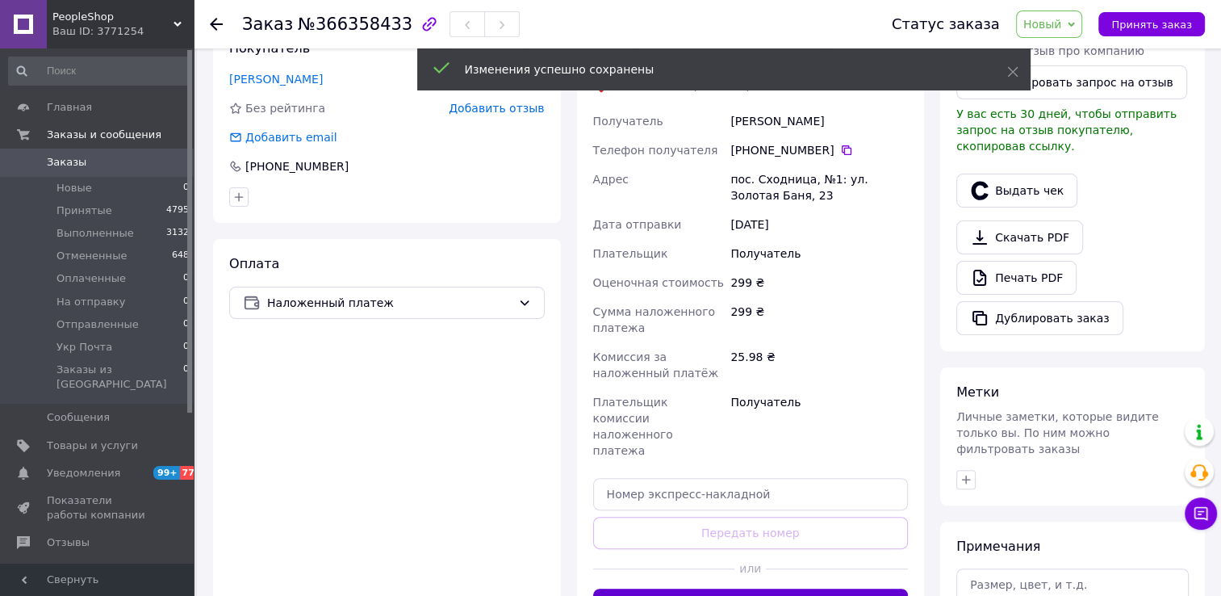
click at [809, 588] on button "Сгенерировать ЭН" at bounding box center [751, 604] width 316 height 32
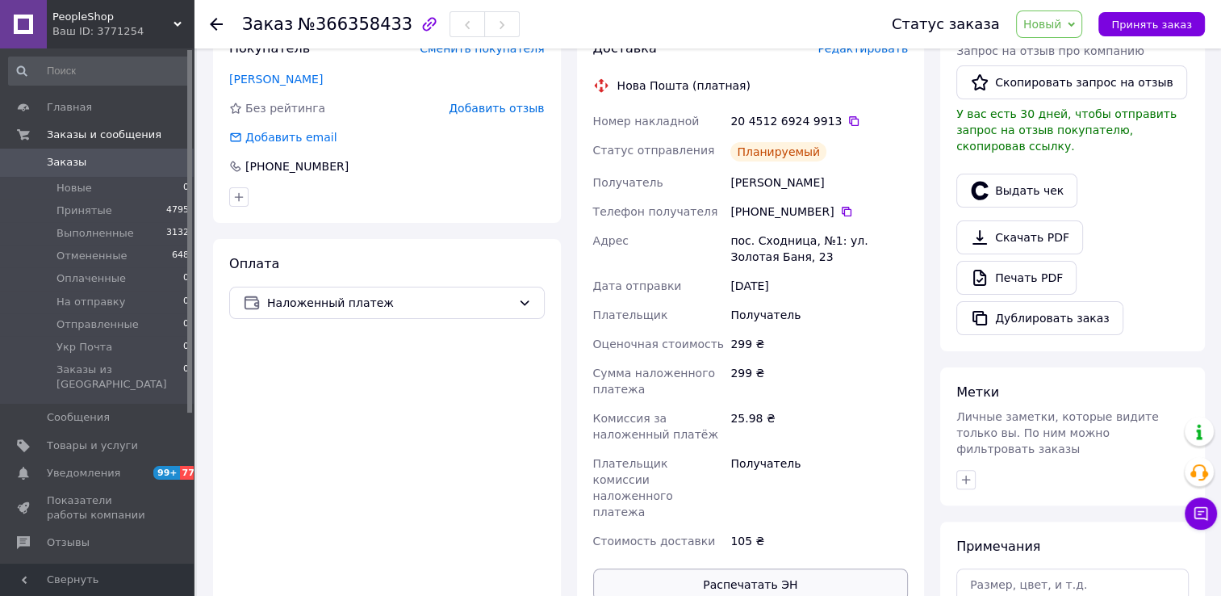
click at [739, 568] on button "Распечатать ЭН" at bounding box center [751, 584] width 316 height 32
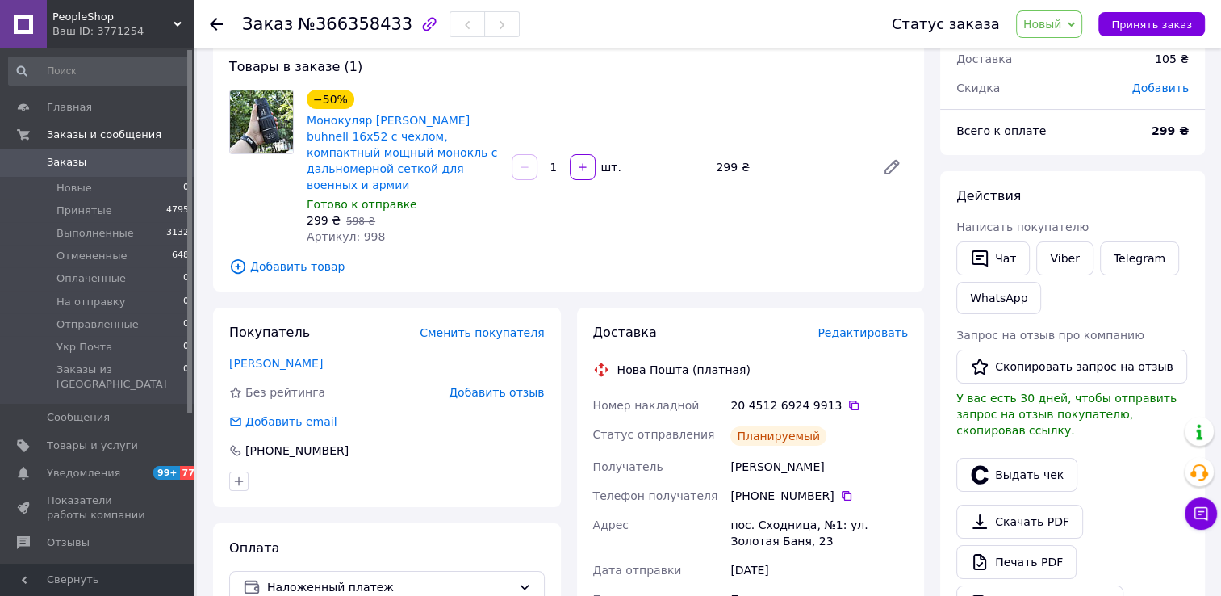
scroll to position [52, 0]
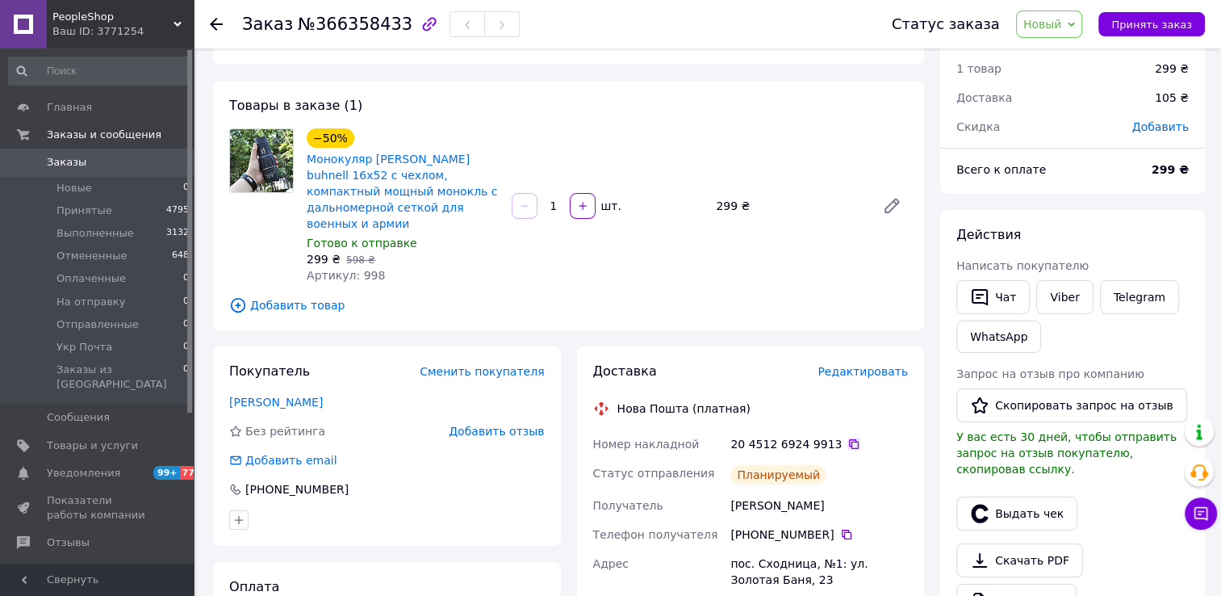
click at [848, 438] on icon at bounding box center [854, 444] width 13 height 13
click at [1163, 31] on button "Принять заказ" at bounding box center [1152, 24] width 107 height 24
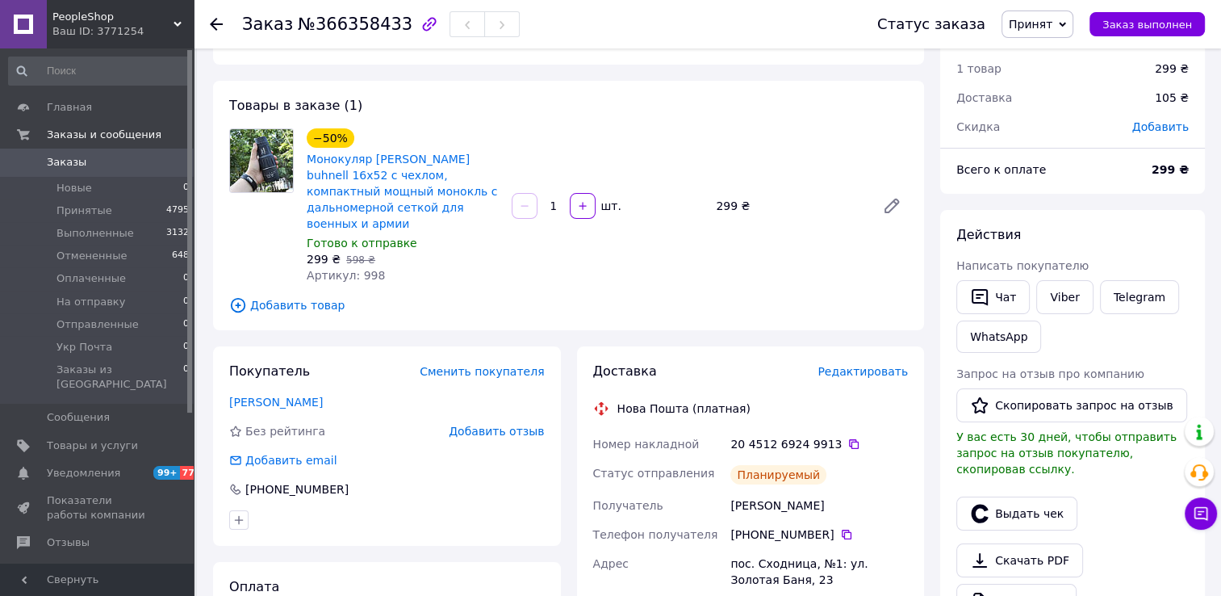
click at [139, 165] on span "Заказы" at bounding box center [98, 162] width 103 height 15
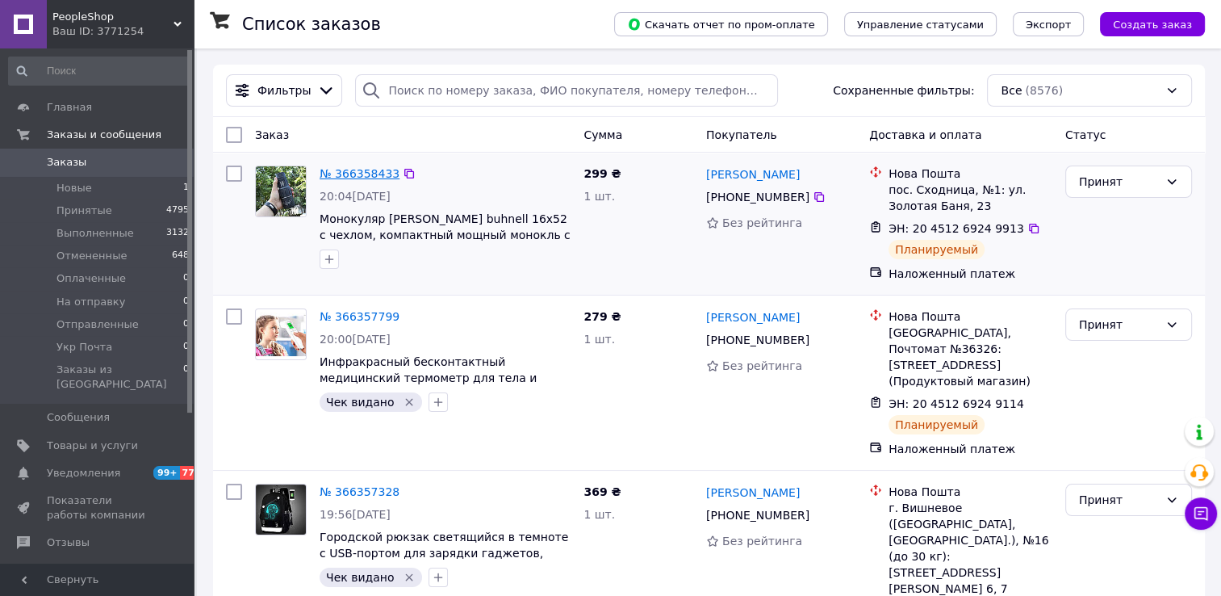
click at [359, 173] on link "№ 366358433" at bounding box center [360, 173] width 80 height 13
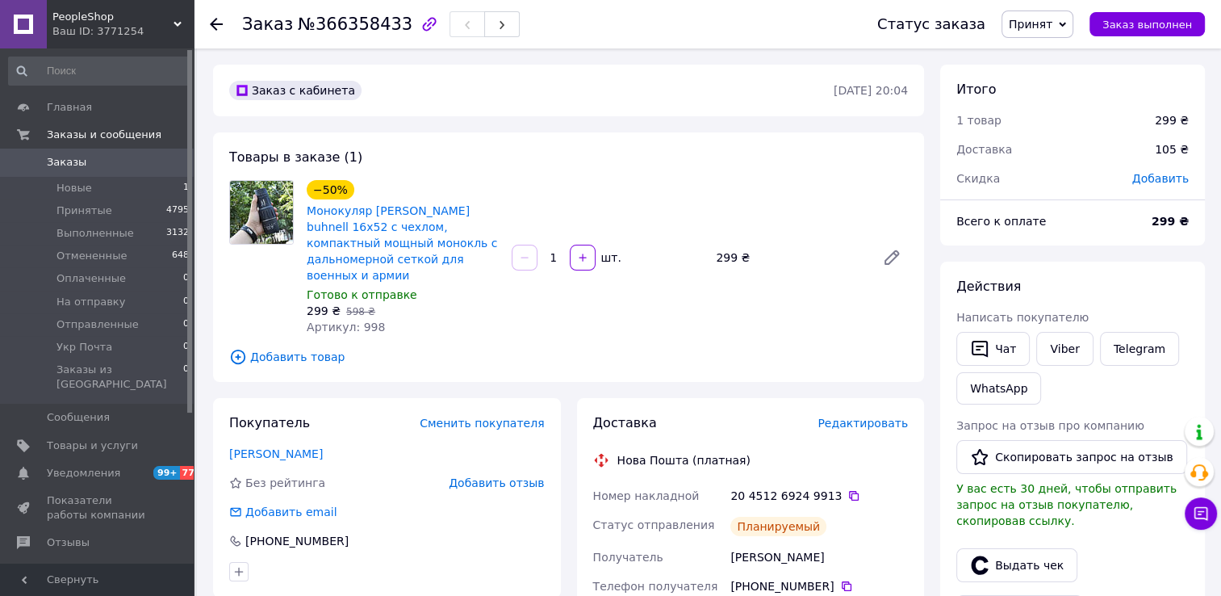
click at [143, 163] on span "Заказы" at bounding box center [98, 162] width 103 height 15
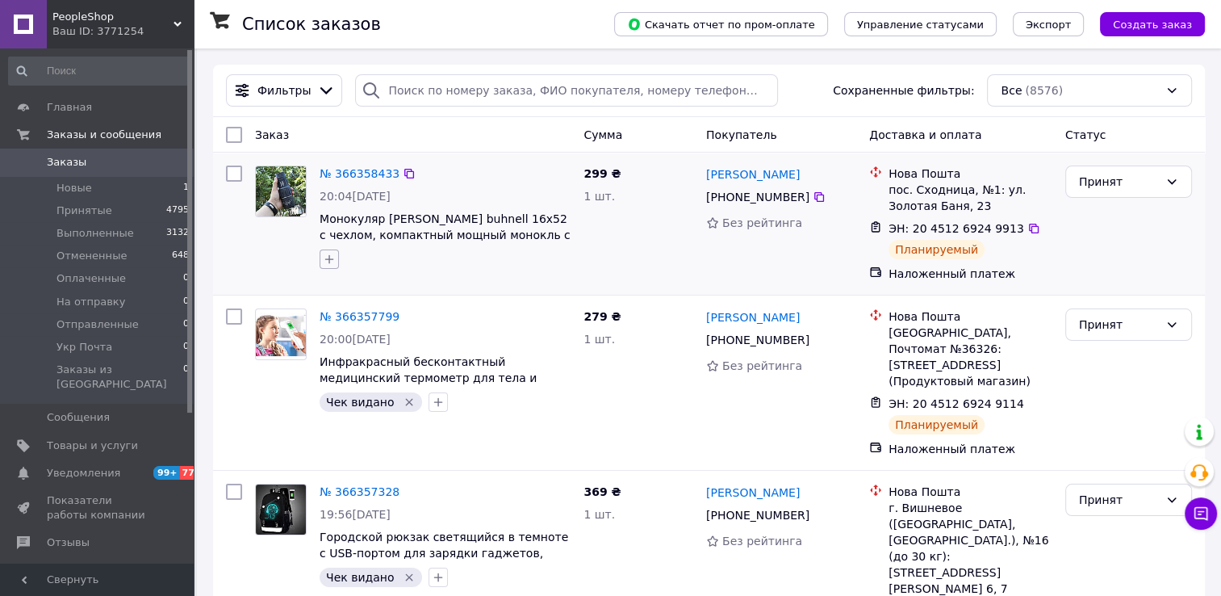
click at [327, 257] on icon "button" at bounding box center [329, 259] width 13 height 13
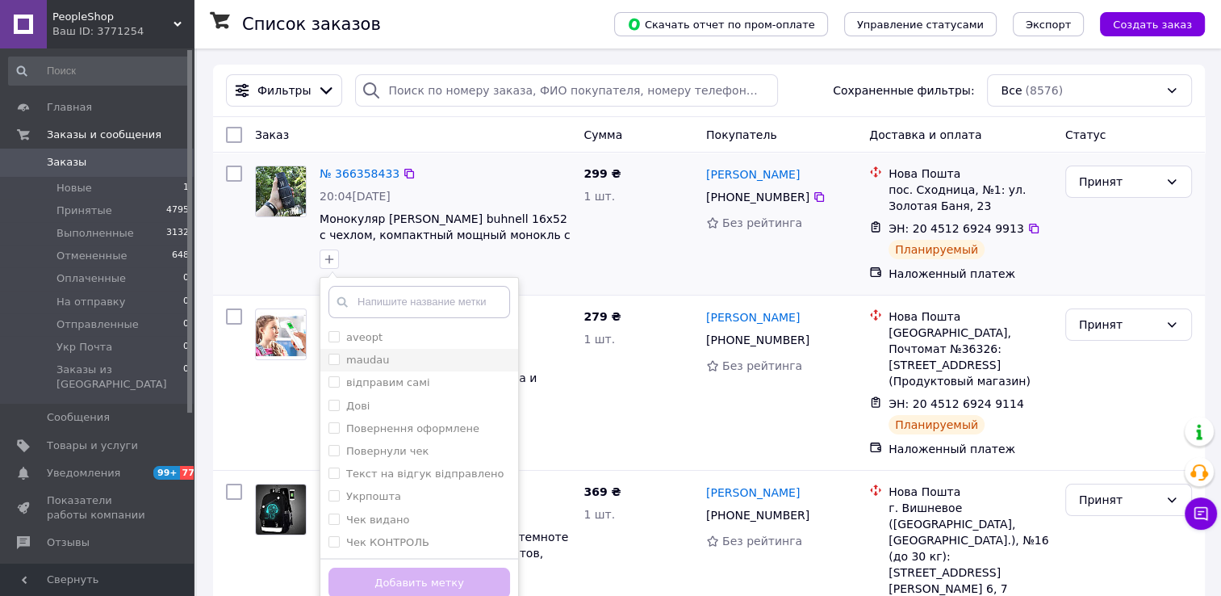
click at [333, 362] on input "maudau" at bounding box center [334, 359] width 10 height 10
checkbox input "true"
click at [457, 584] on button "Добавить метку" at bounding box center [420, 582] width 182 height 31
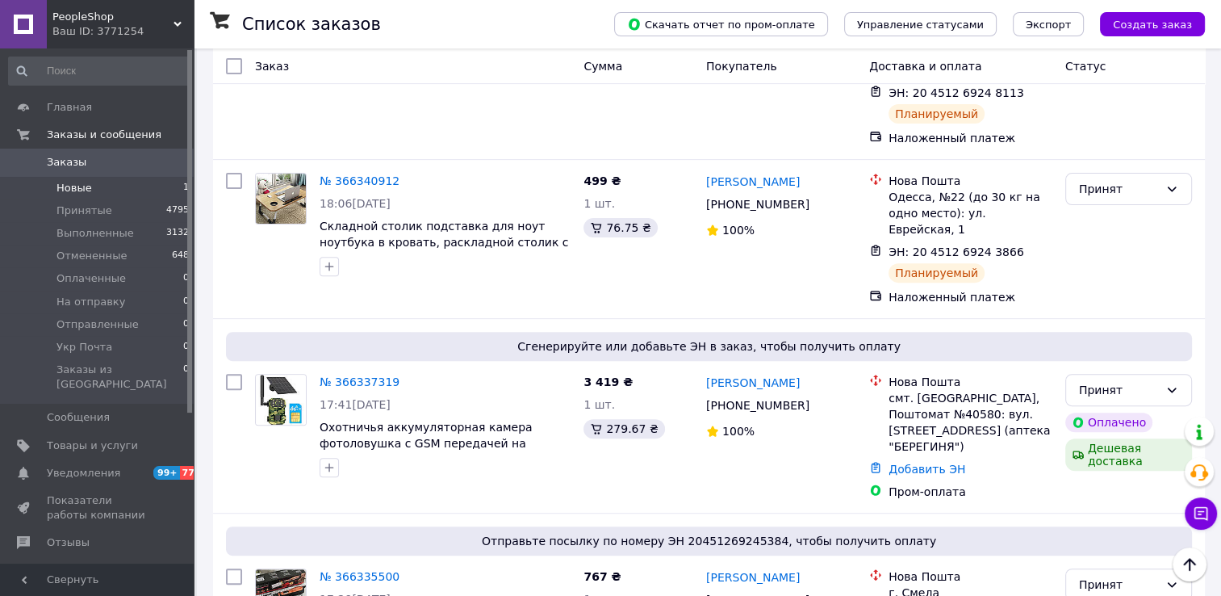
scroll to position [404, 0]
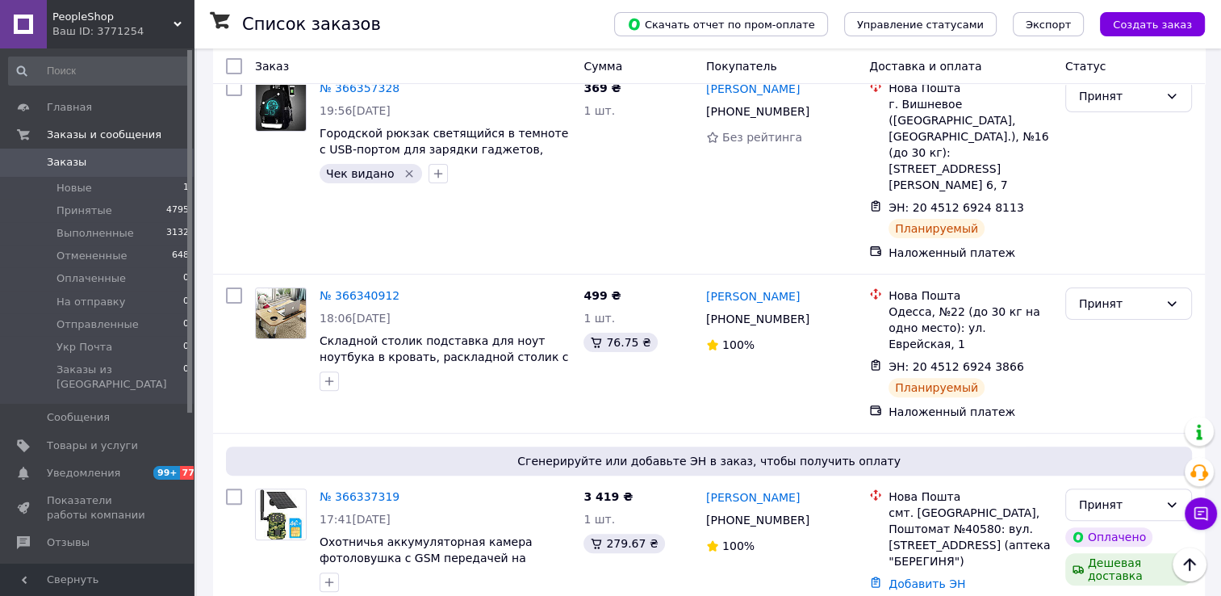
click at [143, 173] on link "Заказы 0" at bounding box center [99, 162] width 199 height 27
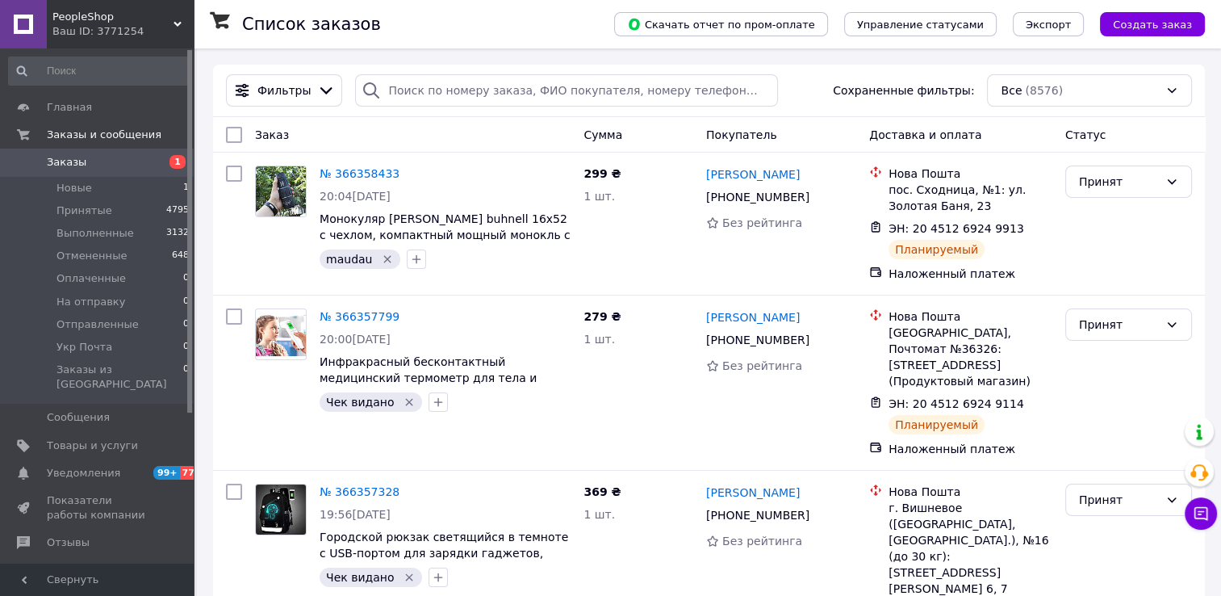
click at [85, 162] on span "Заказы" at bounding box center [98, 162] width 103 height 15
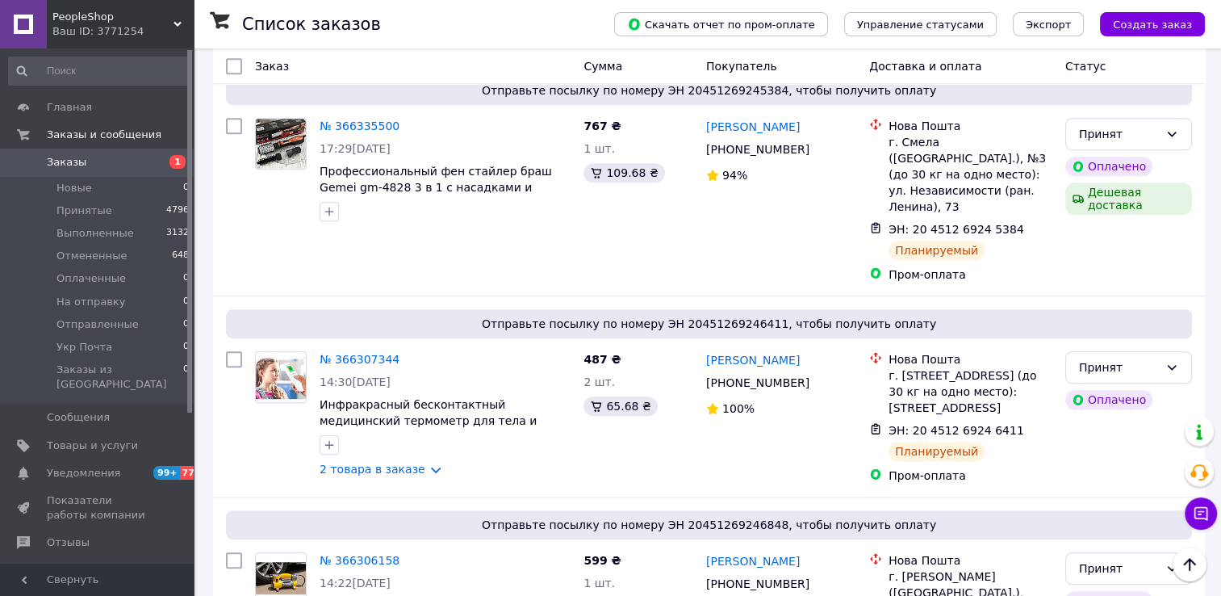
scroll to position [323, 0]
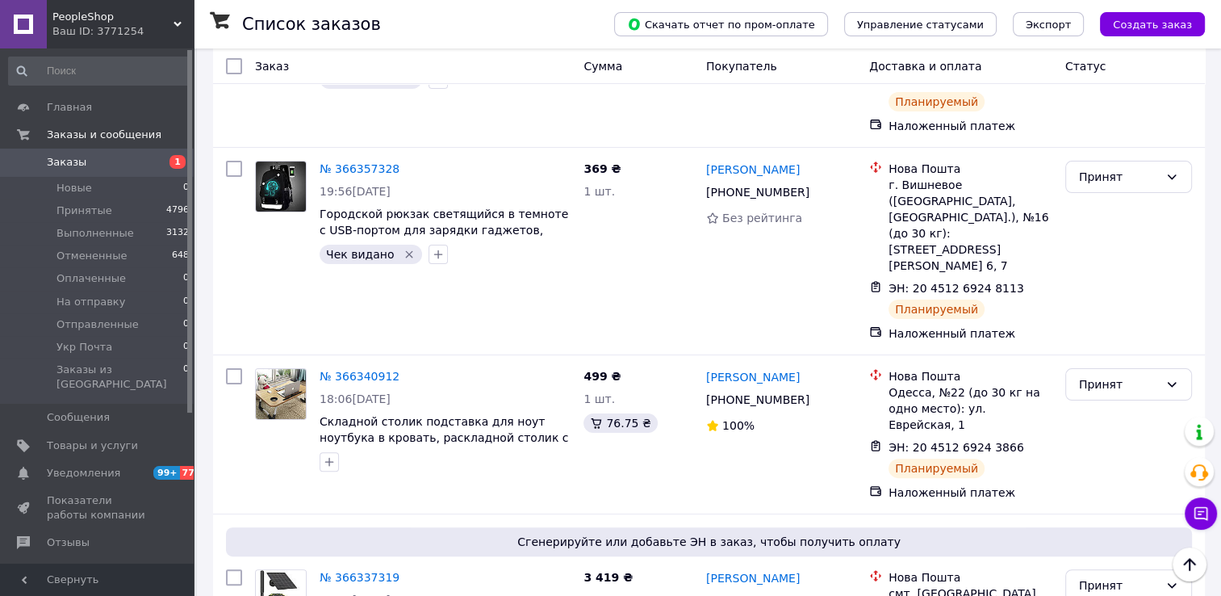
click at [151, 166] on span "1" at bounding box center [171, 162] width 44 height 15
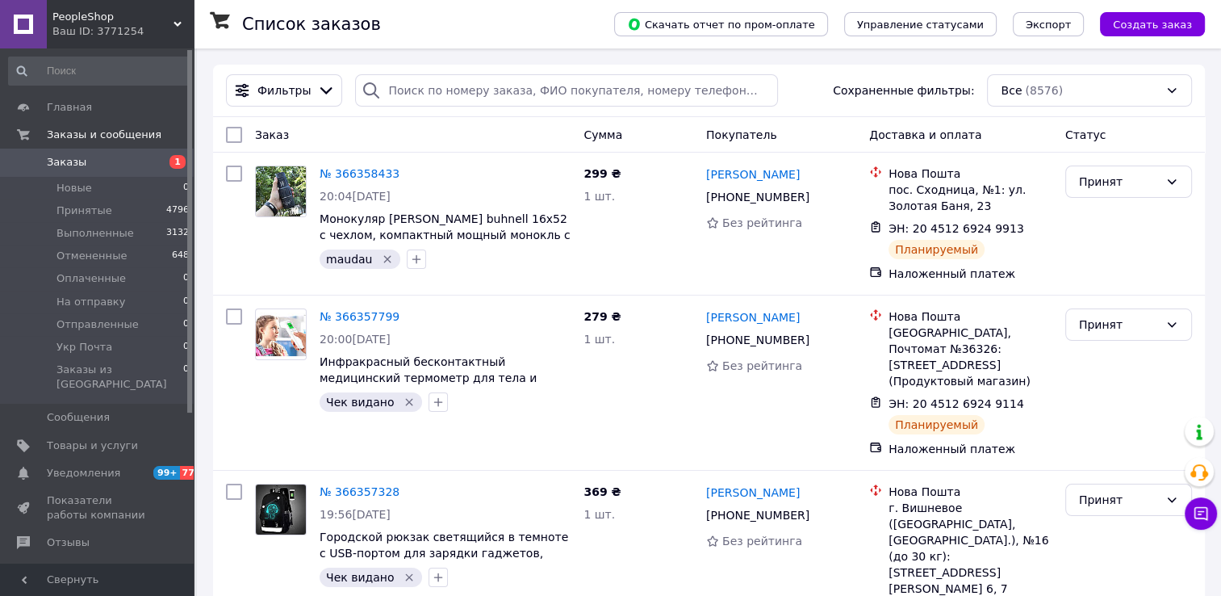
click at [114, 165] on span "Заказы" at bounding box center [98, 162] width 103 height 15
click at [116, 168] on span "Заказы" at bounding box center [98, 162] width 103 height 15
click at [101, 165] on span "Заказы" at bounding box center [98, 162] width 103 height 15
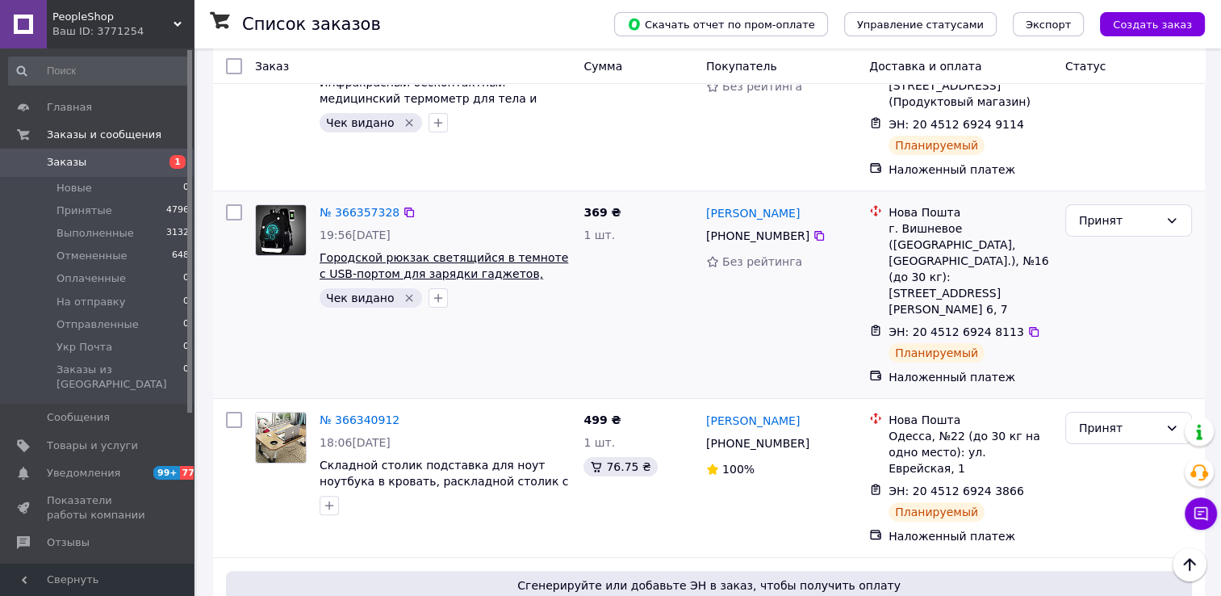
scroll to position [161, 0]
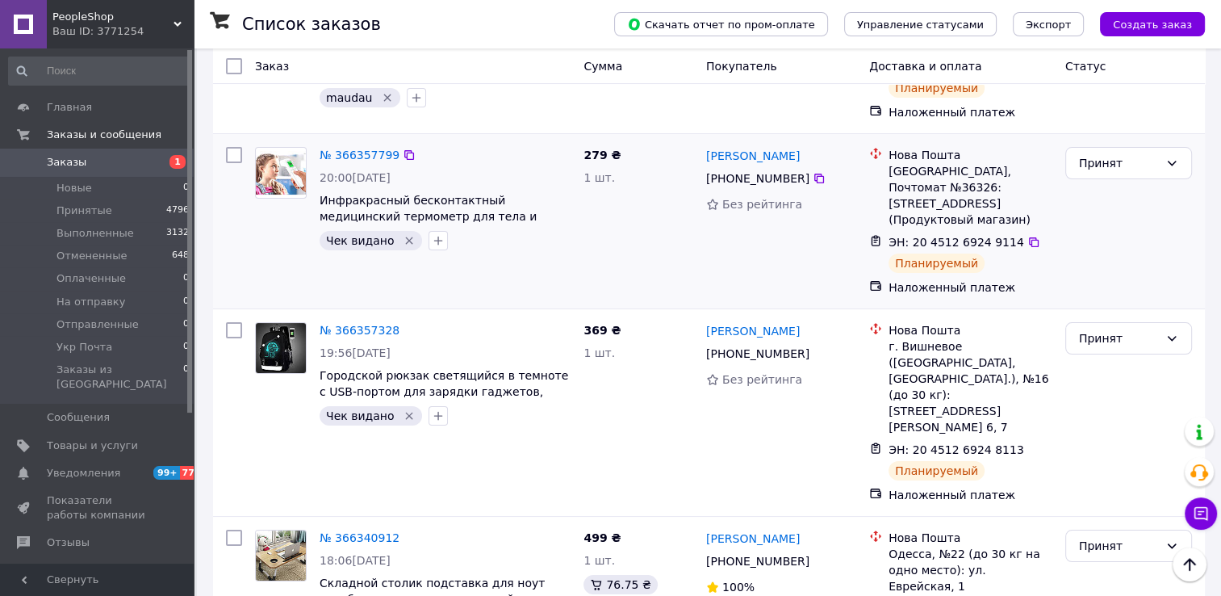
click at [404, 241] on icon "Удалить метку" at bounding box center [409, 240] width 13 height 13
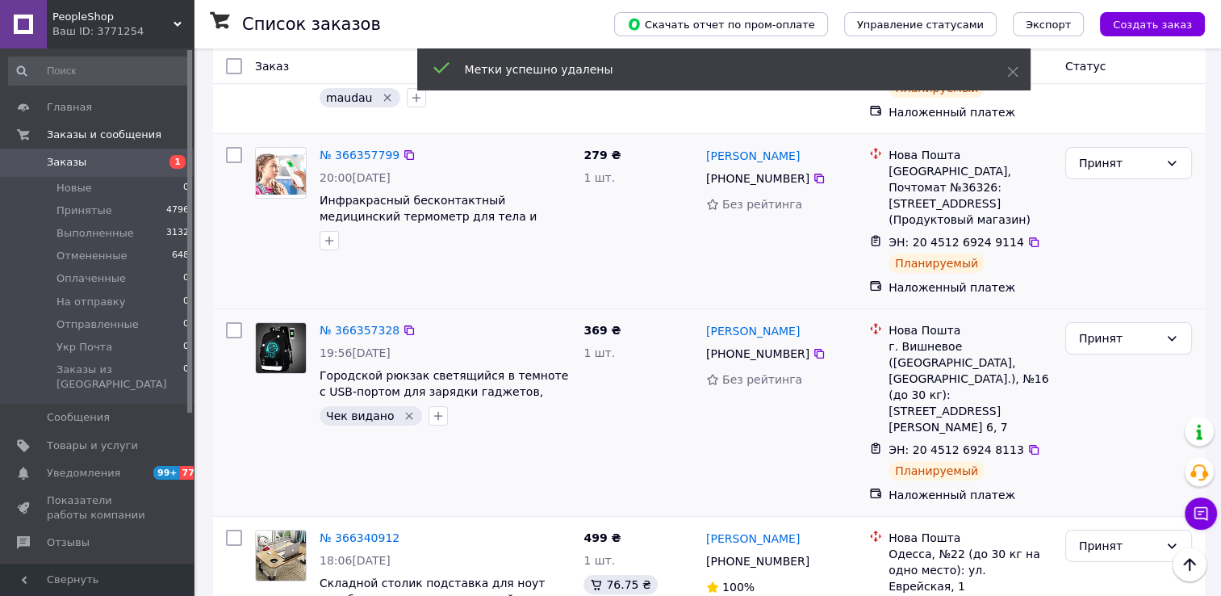
click at [403, 409] on icon "Удалить метку" at bounding box center [409, 415] width 13 height 13
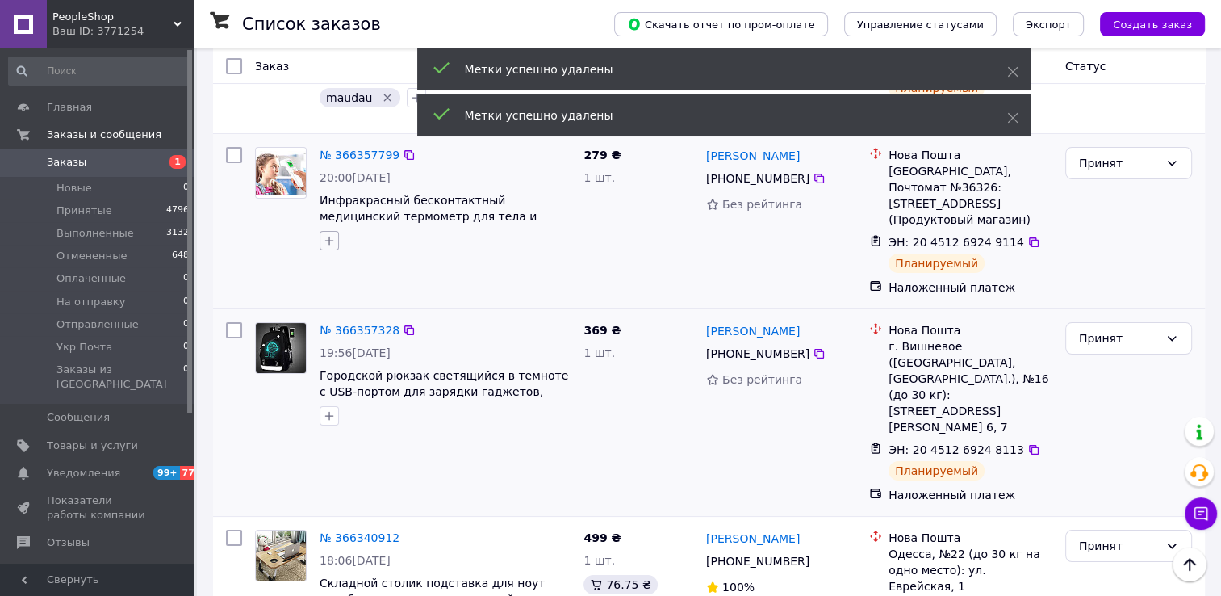
click at [324, 250] on button "button" at bounding box center [329, 240] width 19 height 19
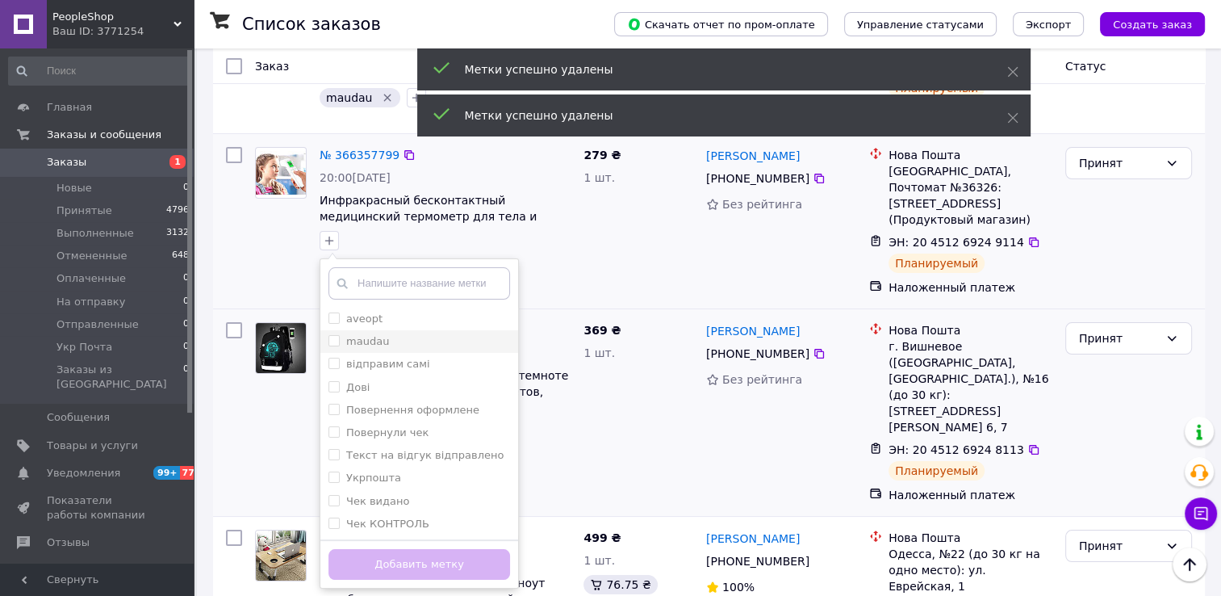
click at [332, 349] on label "maudau" at bounding box center [359, 341] width 61 height 15
click at [332, 345] on input "maudau" at bounding box center [334, 340] width 10 height 10
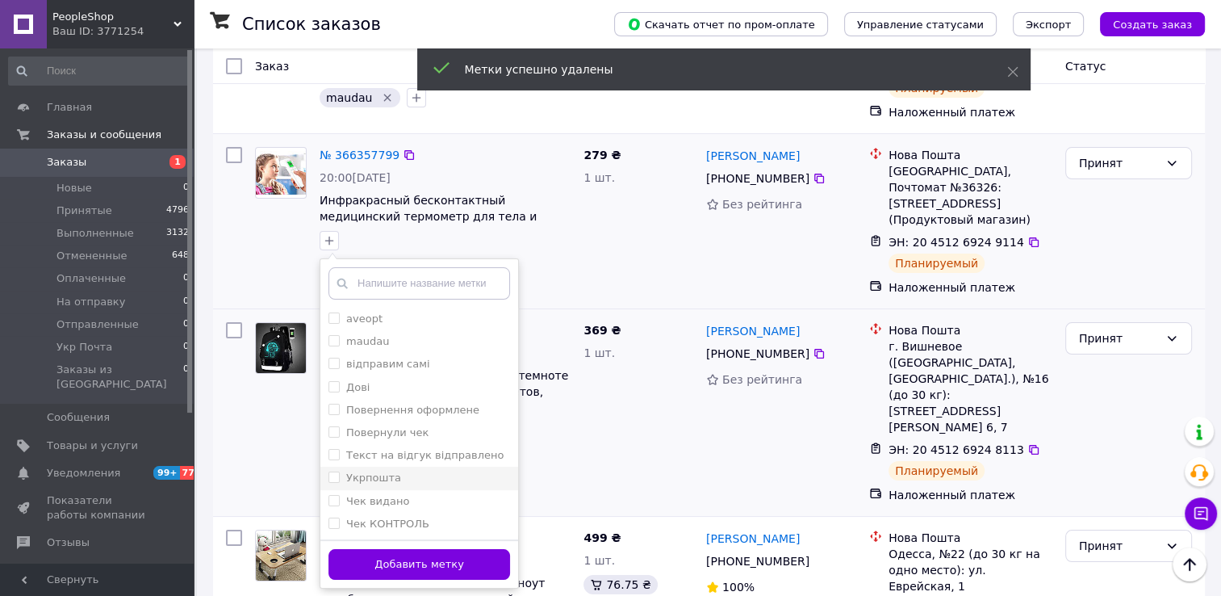
drag, startPoint x: 329, startPoint y: 341, endPoint x: 439, endPoint y: 480, distance: 177.6
click at [329, 344] on input "maudau" at bounding box center [334, 340] width 10 height 10
checkbox input "true"
click at [507, 581] on div "Добавить метку" at bounding box center [419, 563] width 198 height 49
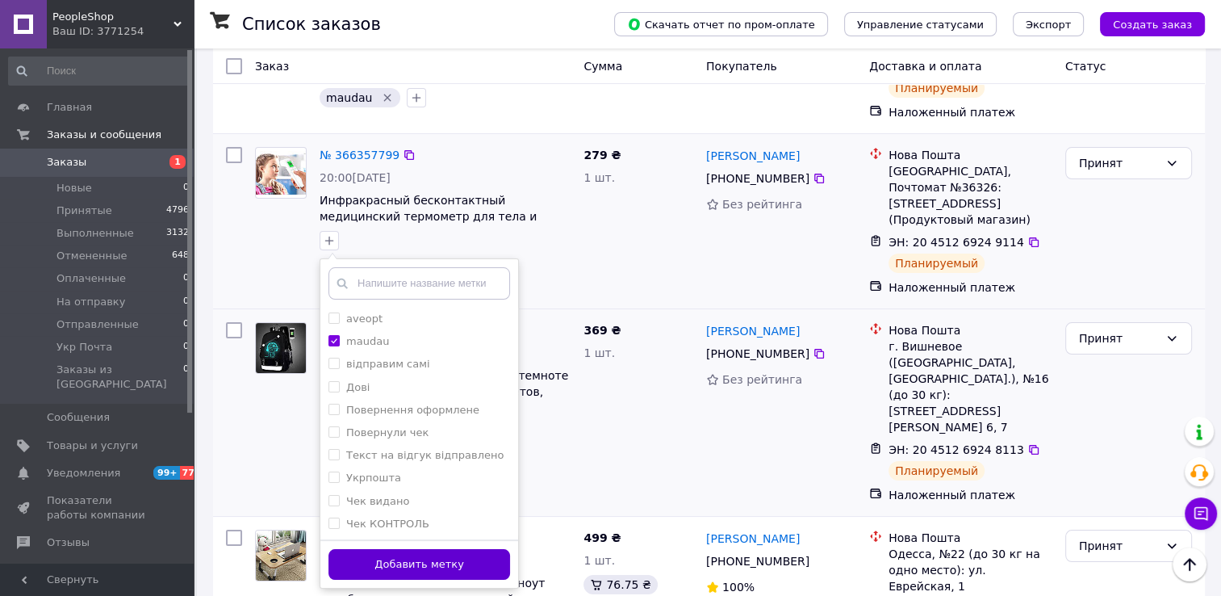
click at [500, 577] on button "Добавить метку" at bounding box center [420, 564] width 182 height 31
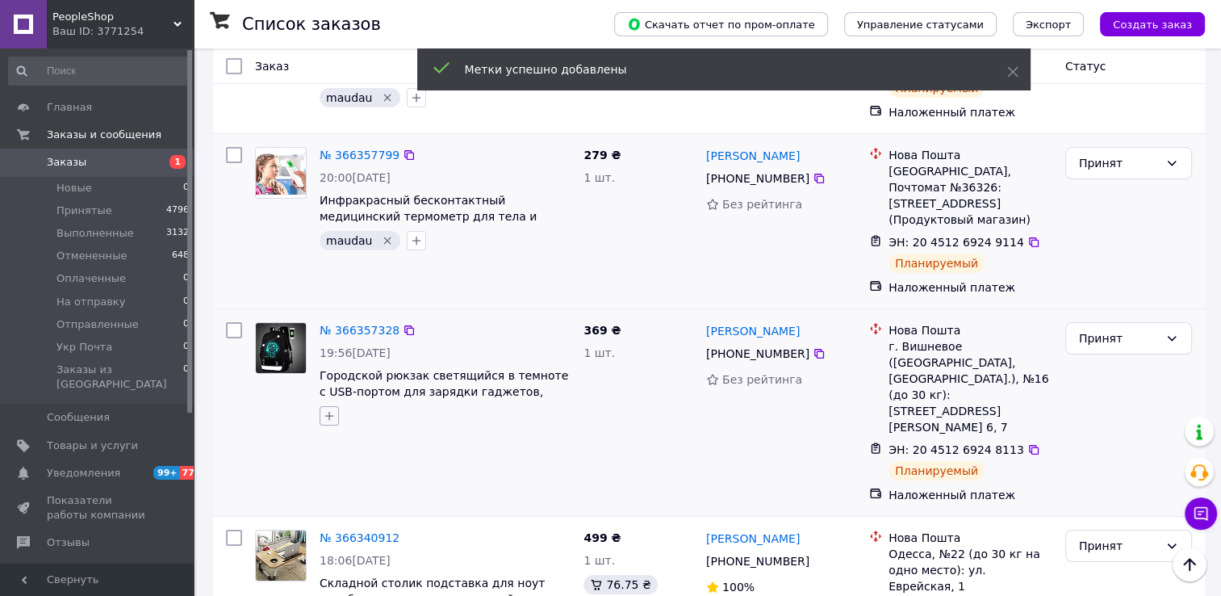
click at [333, 409] on icon "button" at bounding box center [329, 415] width 13 height 13
click at [337, 510] on input "maudau" at bounding box center [334, 515] width 10 height 10
checkbox input "true"
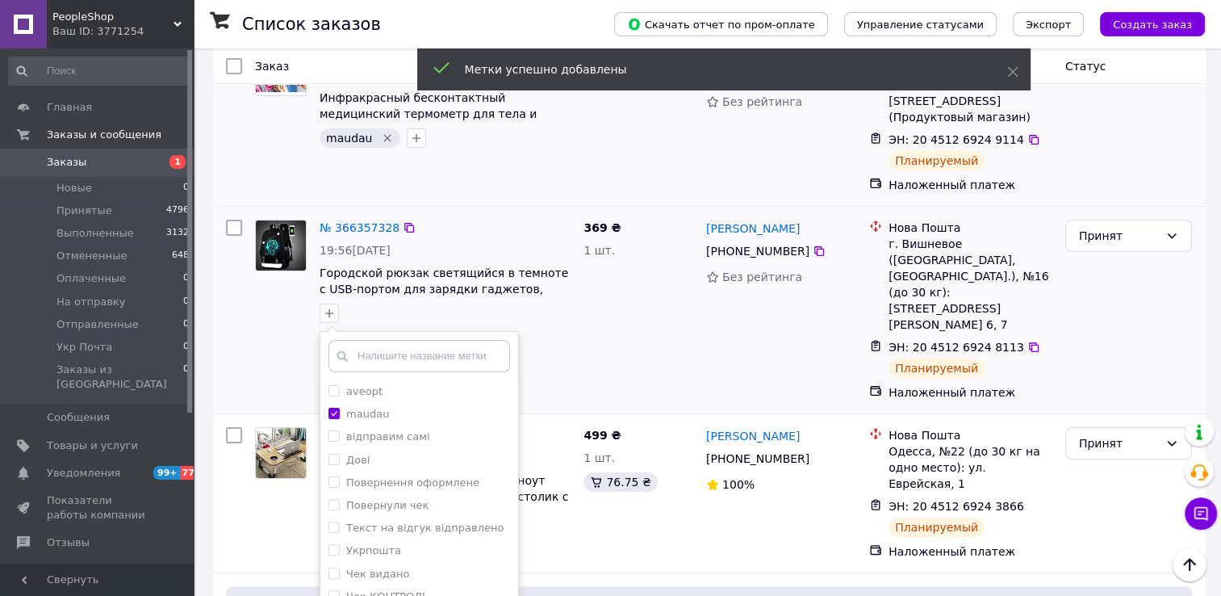
scroll to position [404, 0]
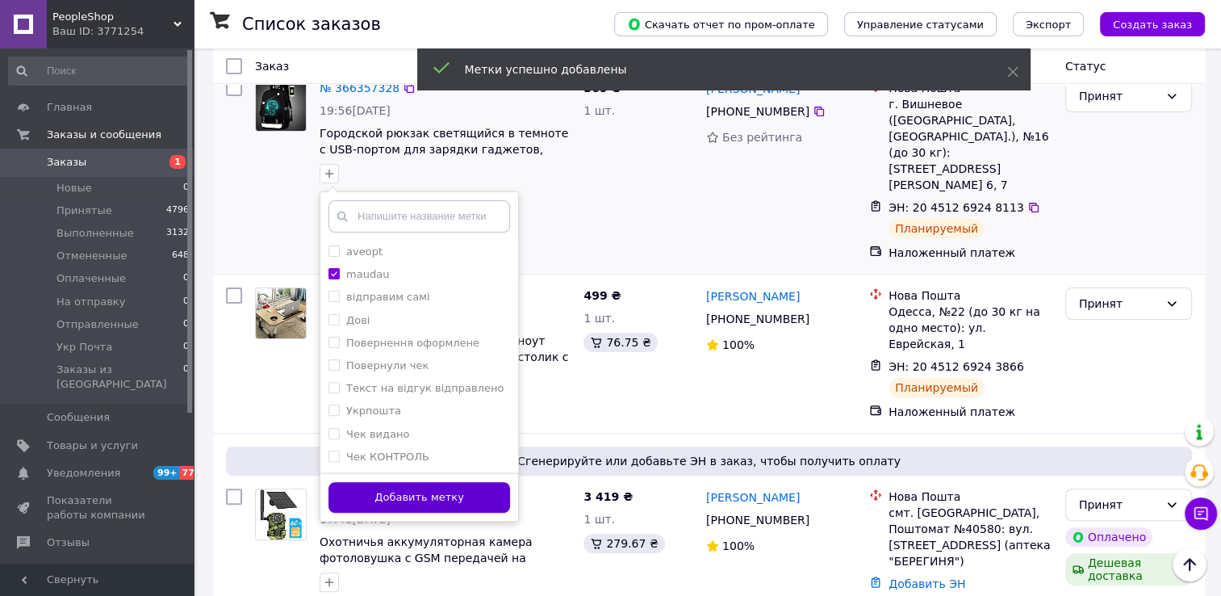
click at [470, 484] on button "Добавить метку" at bounding box center [420, 497] width 182 height 31
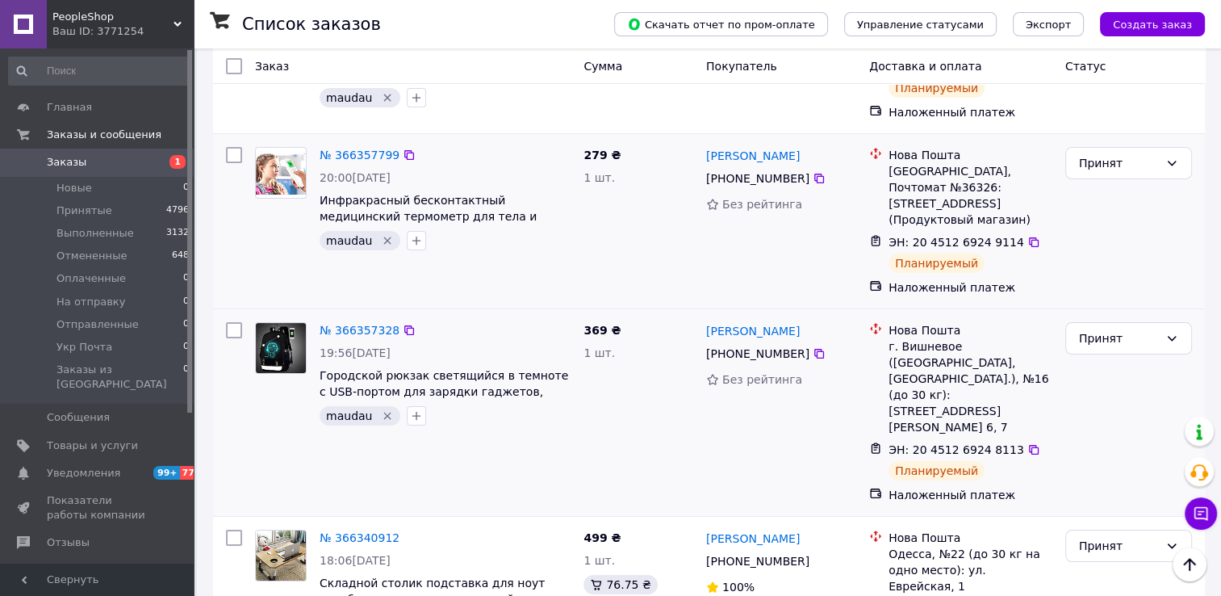
scroll to position [0, 0]
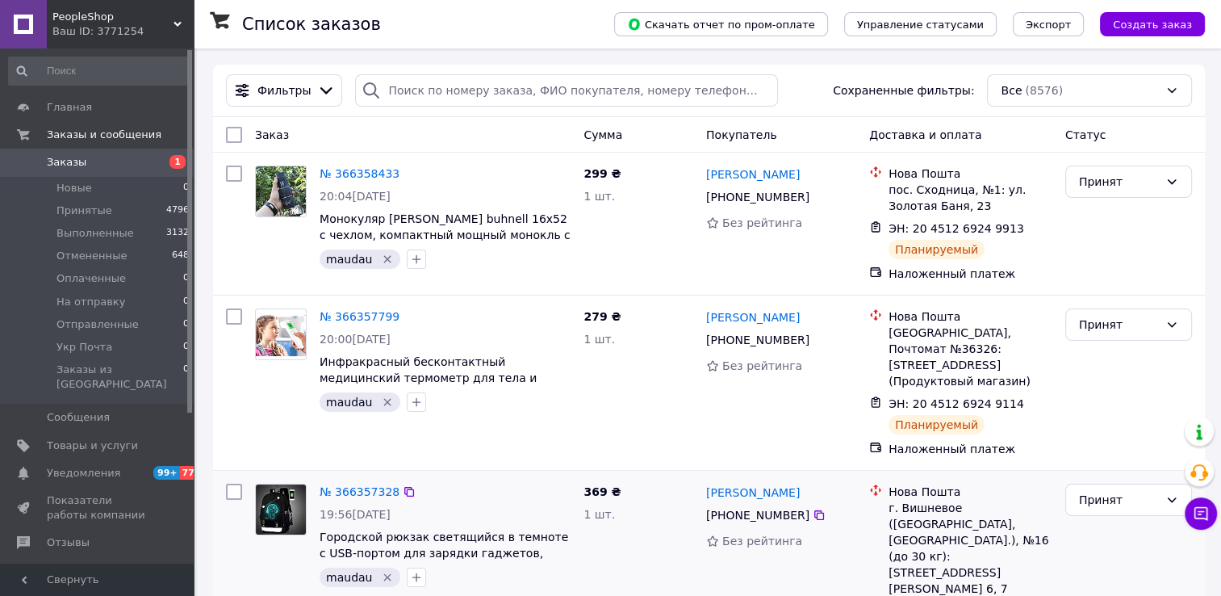
click at [97, 170] on span "Заказы" at bounding box center [98, 162] width 103 height 15
click at [131, 167] on span "Заказы" at bounding box center [98, 162] width 103 height 15
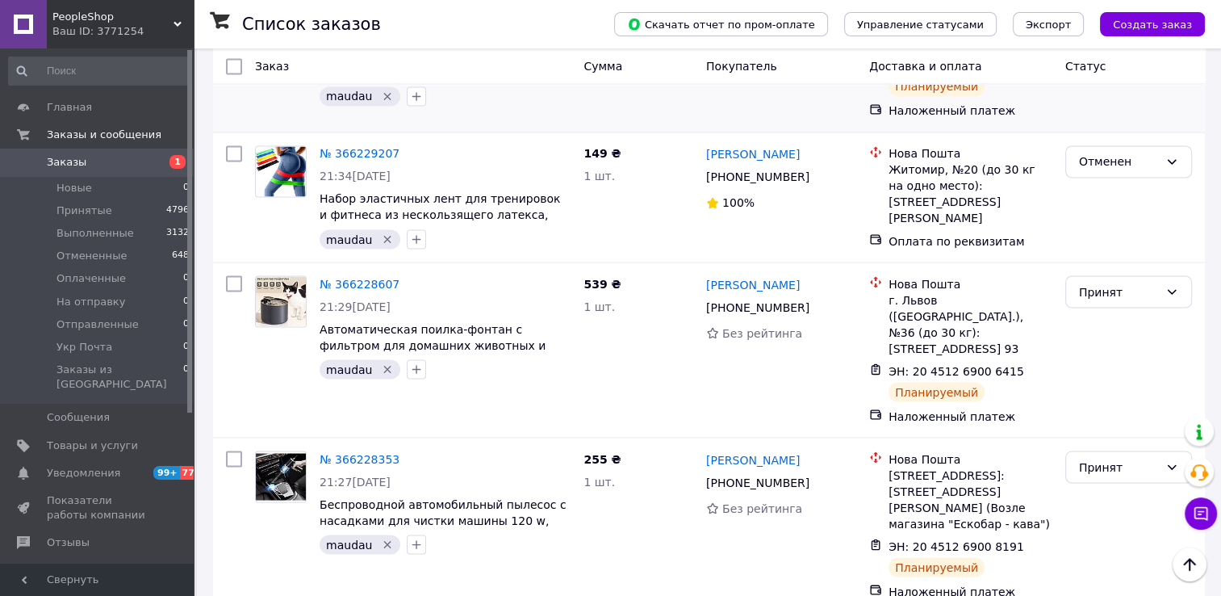
scroll to position [3038, 0]
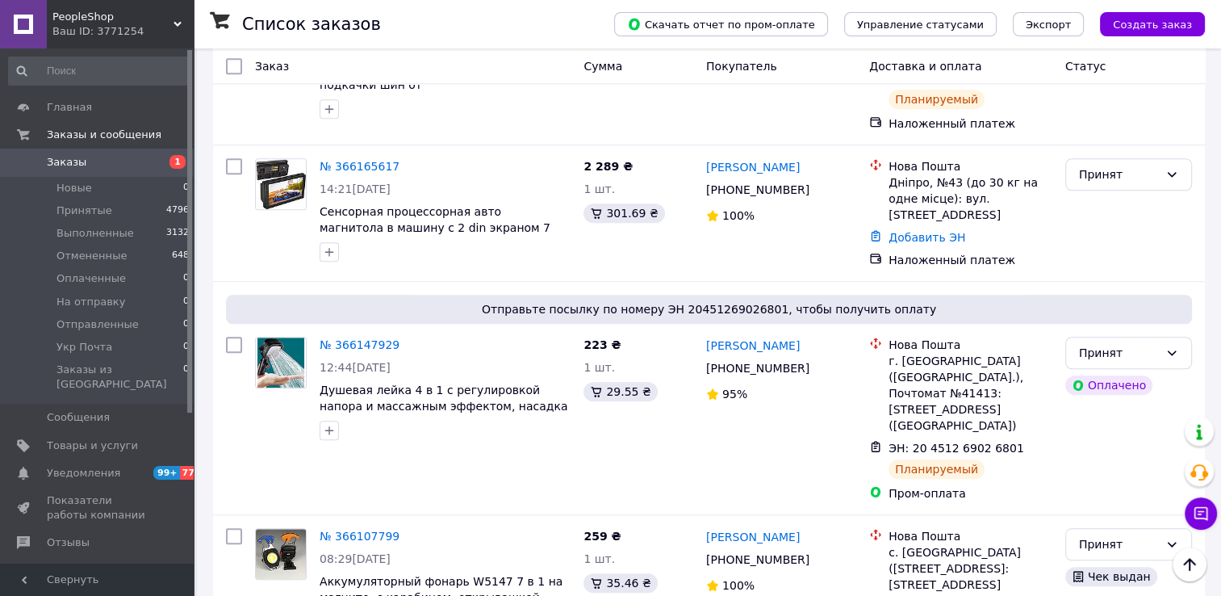
scroll to position [1049, 0]
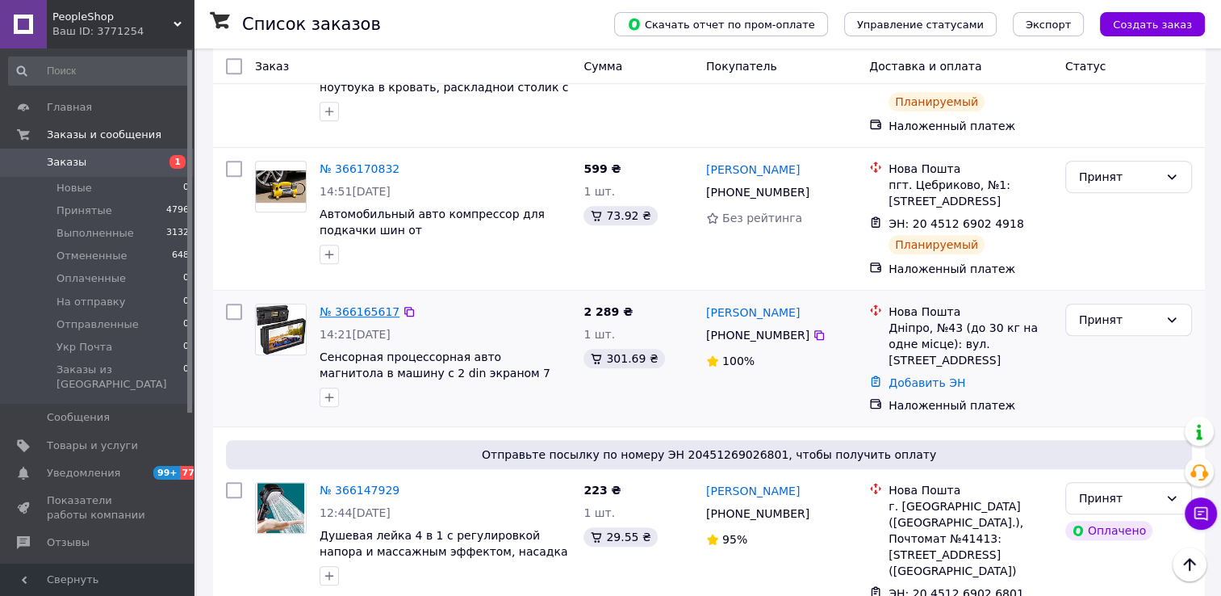
click at [368, 305] on link "№ 366165617" at bounding box center [360, 311] width 80 height 13
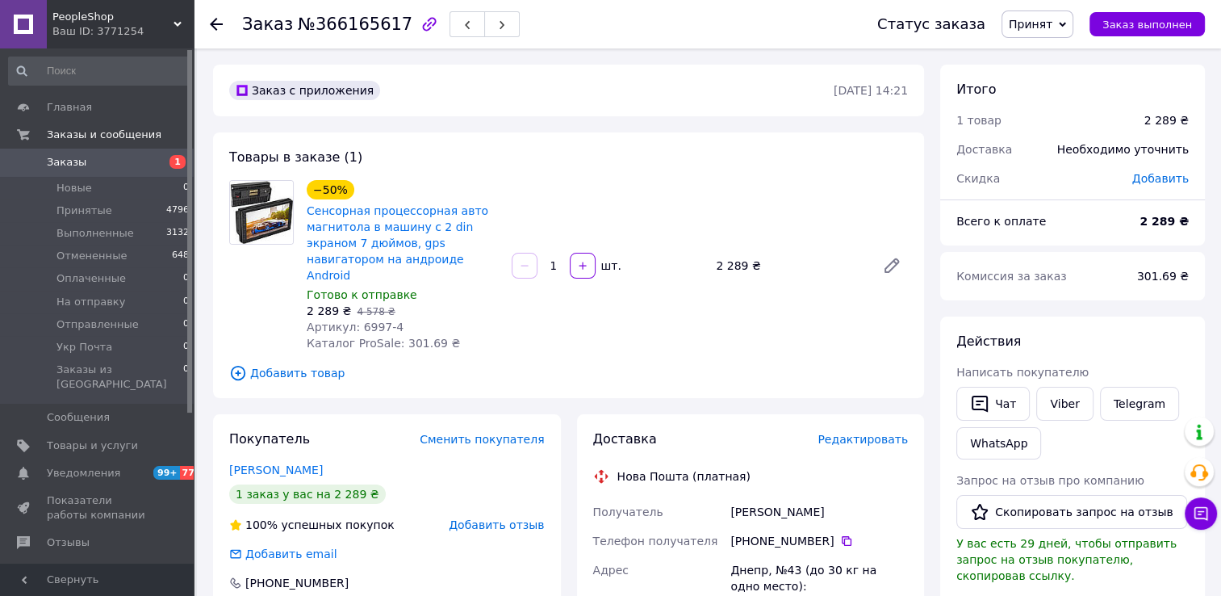
click at [870, 433] on span "Редактировать" at bounding box center [863, 439] width 90 height 13
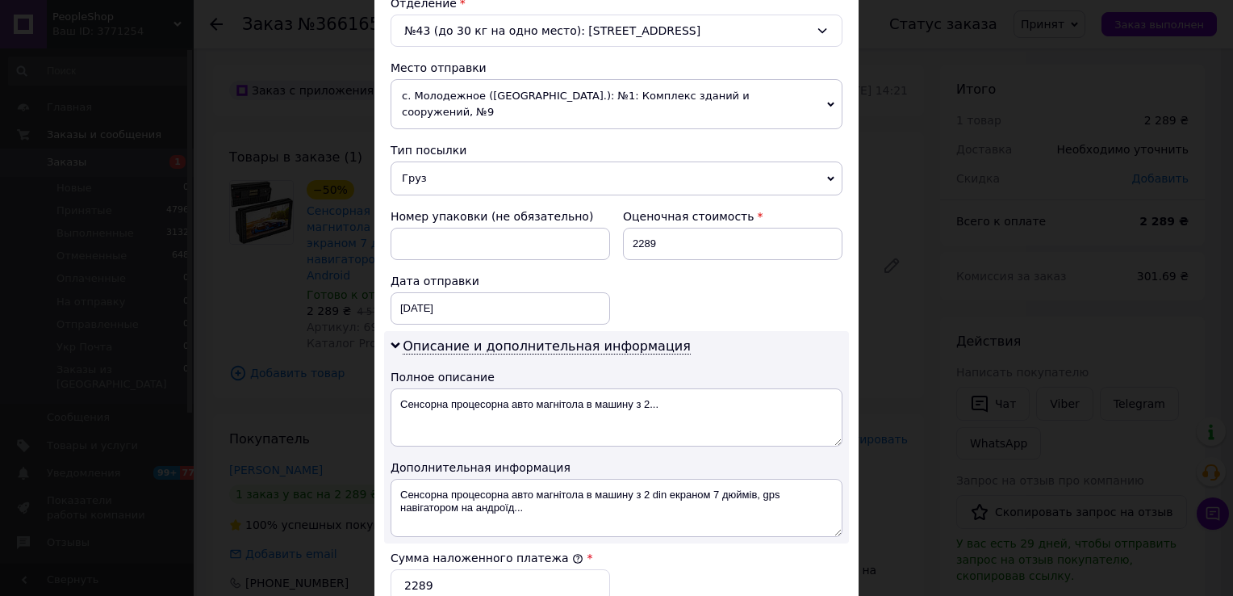
scroll to position [646, 0]
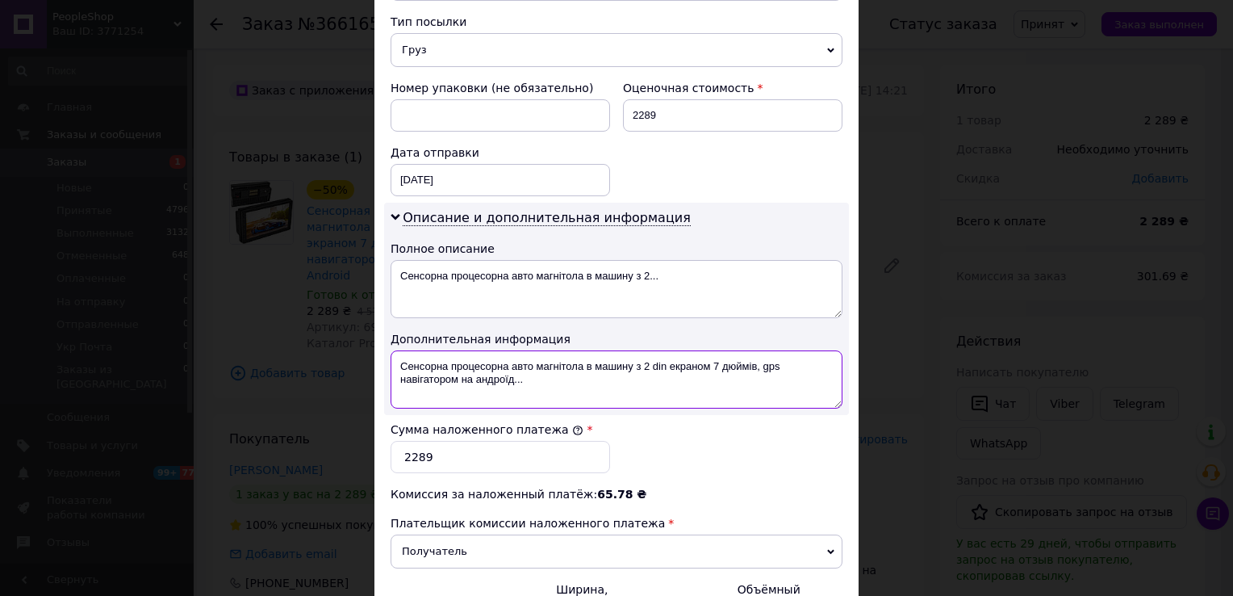
drag, startPoint x: 541, startPoint y: 363, endPoint x: 393, endPoint y: 338, distance: 149.8
click at [393, 350] on textarea "Сенсорна процесорна авто магнітола в машину з 2 din екраном 7 дюймів, gps навіг…" at bounding box center [617, 379] width 452 height 58
click at [592, 366] on textarea "Сенсорна процесорна авто магнітола в машину з 2 din екраном 7 дюймів, gps навіг…" at bounding box center [617, 379] width 452 height 58
drag, startPoint x: 667, startPoint y: 349, endPoint x: 731, endPoint y: 388, distance: 75.0
click at [731, 388] on div "Описание и дополнительная информация Полное описание Сенсорна процесорна авто м…" at bounding box center [616, 309] width 465 height 212
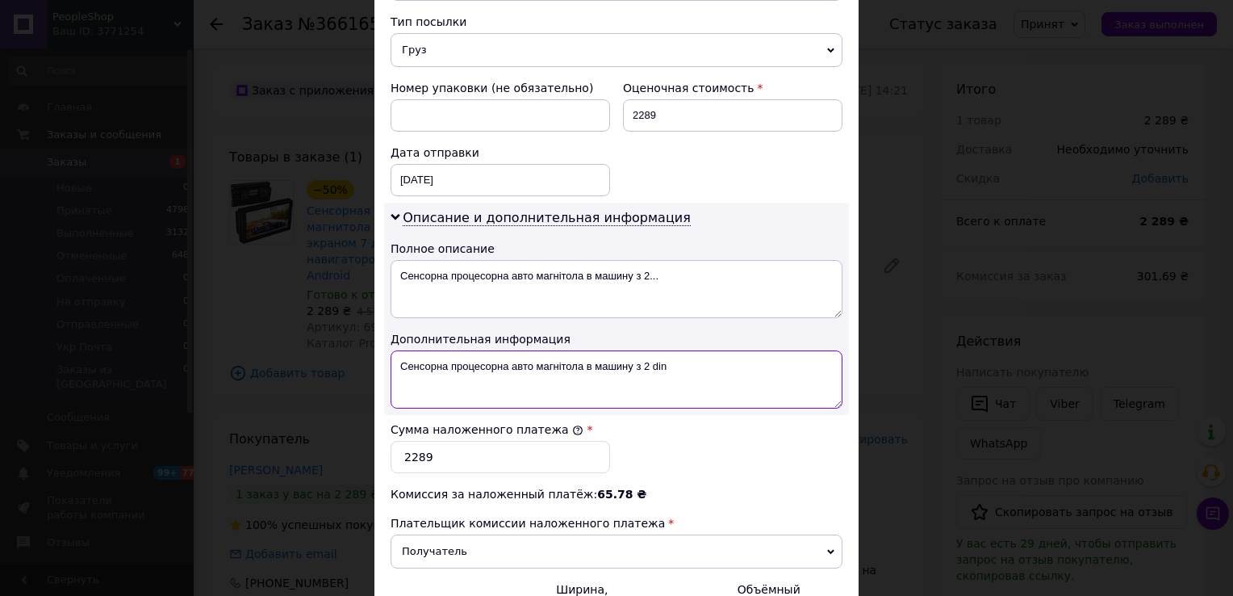
drag, startPoint x: 630, startPoint y: 348, endPoint x: 409, endPoint y: 350, distance: 221.2
click at [409, 350] on textarea "Сенсорна процесорна авто магнітола в машину з 2 din" at bounding box center [617, 379] width 452 height 58
drag, startPoint x: 639, startPoint y: 344, endPoint x: 394, endPoint y: 344, distance: 245.4
click at [394, 350] on textarea "Сенсорна процесорна авто магнітола в машину з 2 din" at bounding box center [617, 379] width 452 height 58
drag, startPoint x: 720, startPoint y: 354, endPoint x: 396, endPoint y: 354, distance: 324.5
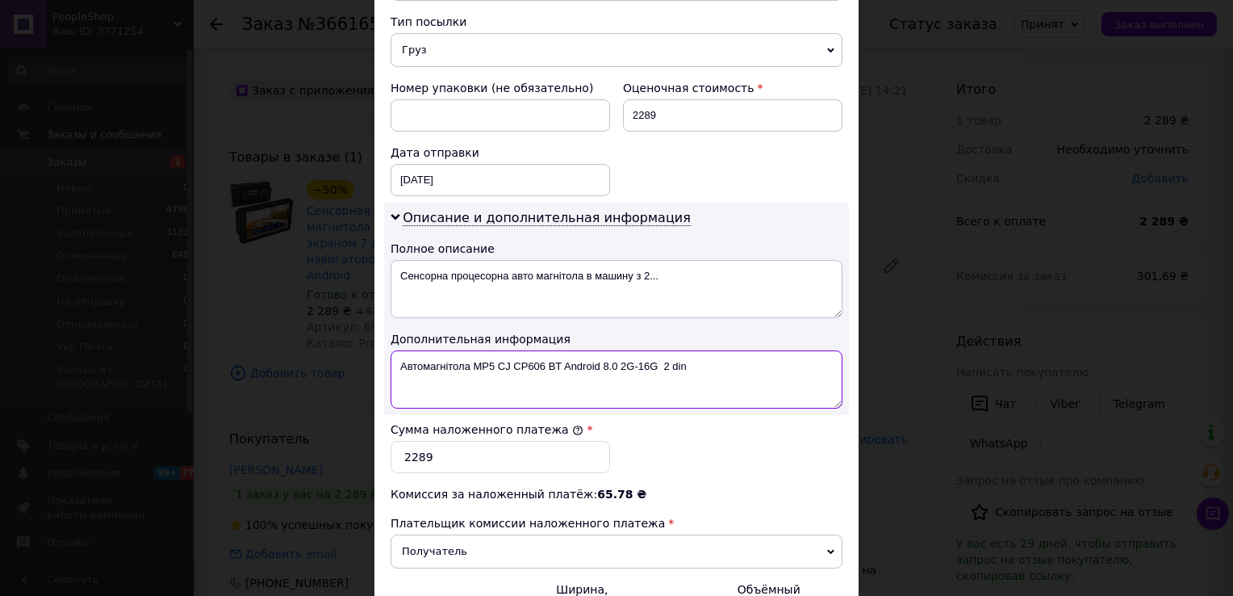
click at [396, 354] on textarea "Автомагнітола MP5 CJ CP606 BT Android 8.0 2G-16G 2 din" at bounding box center [617, 379] width 452 height 58
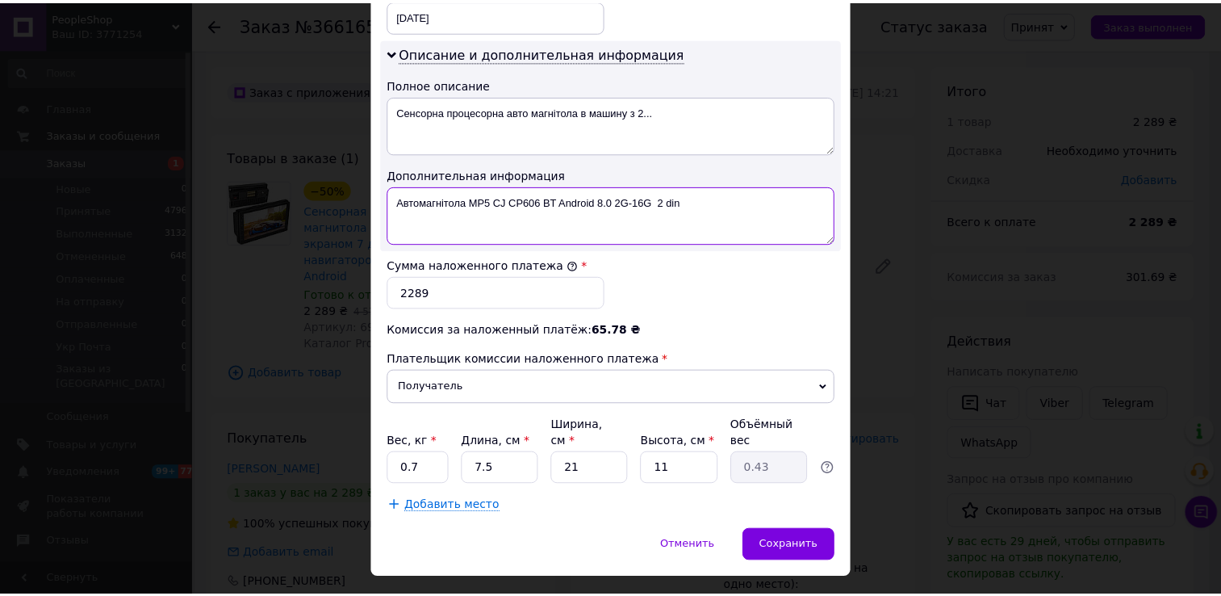
scroll to position [810, 0]
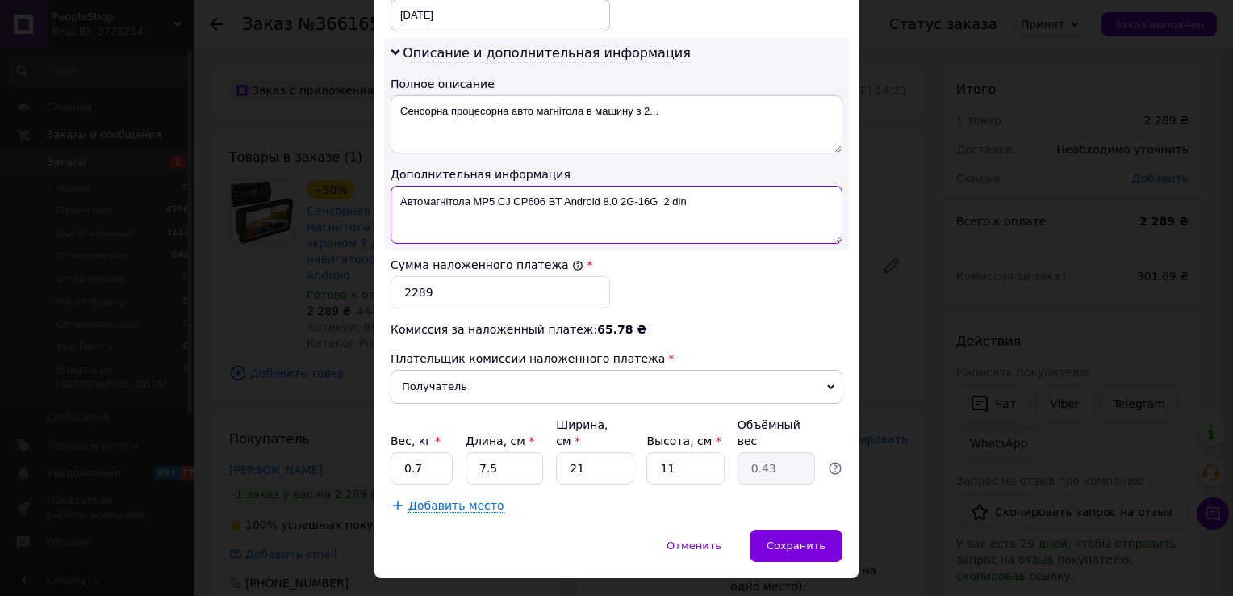
type textarea "Автомагнітола MP5 CJ CP606 BT Android 8.0 2G-16G 2 din"
drag, startPoint x: 405, startPoint y: 439, endPoint x: 388, endPoint y: 438, distance: 17.0
click at [391, 452] on input "0.7" at bounding box center [422, 468] width 62 height 32
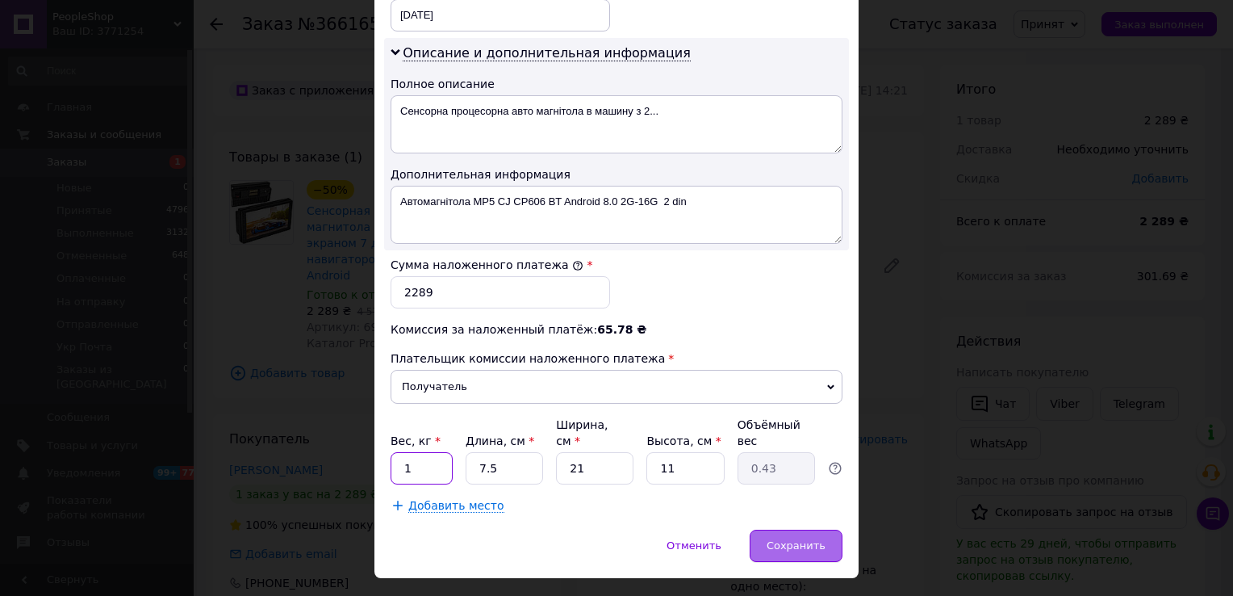
type input "1"
click at [801, 530] on div "Сохранить" at bounding box center [796, 546] width 93 height 32
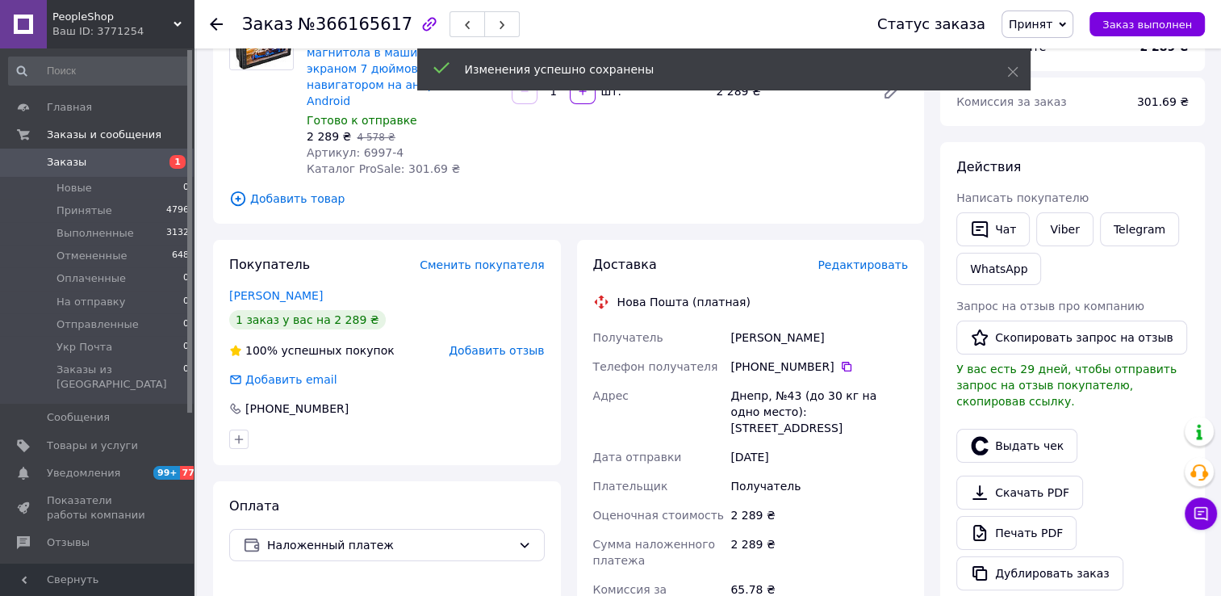
scroll to position [404, 0]
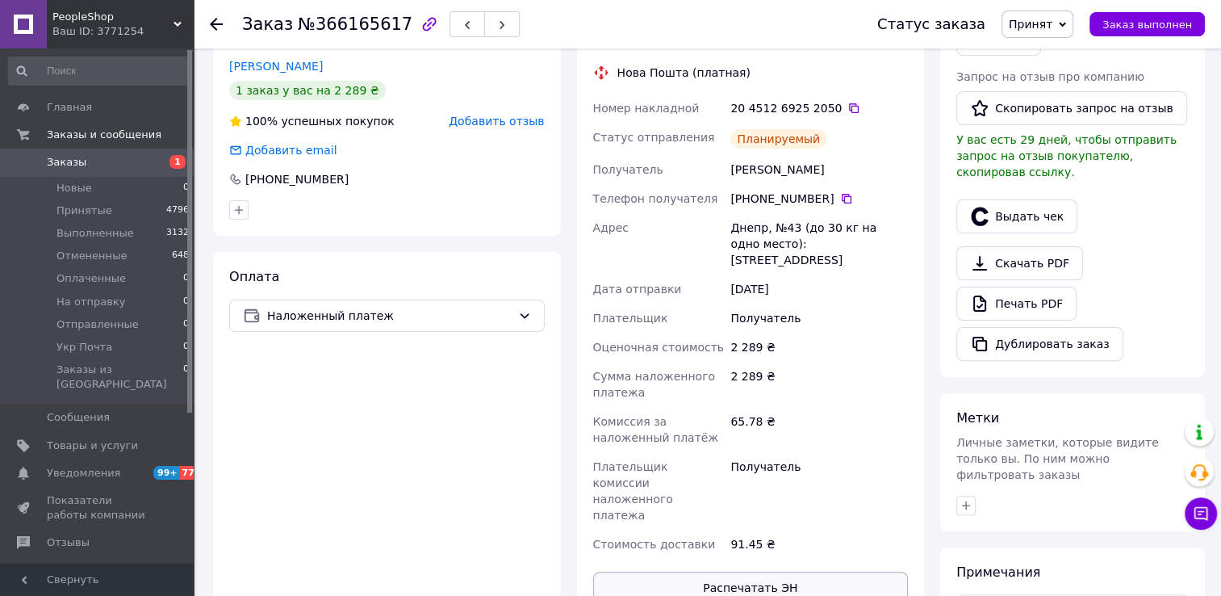
click at [811, 572] on button "Распечатать ЭН" at bounding box center [751, 588] width 316 height 32
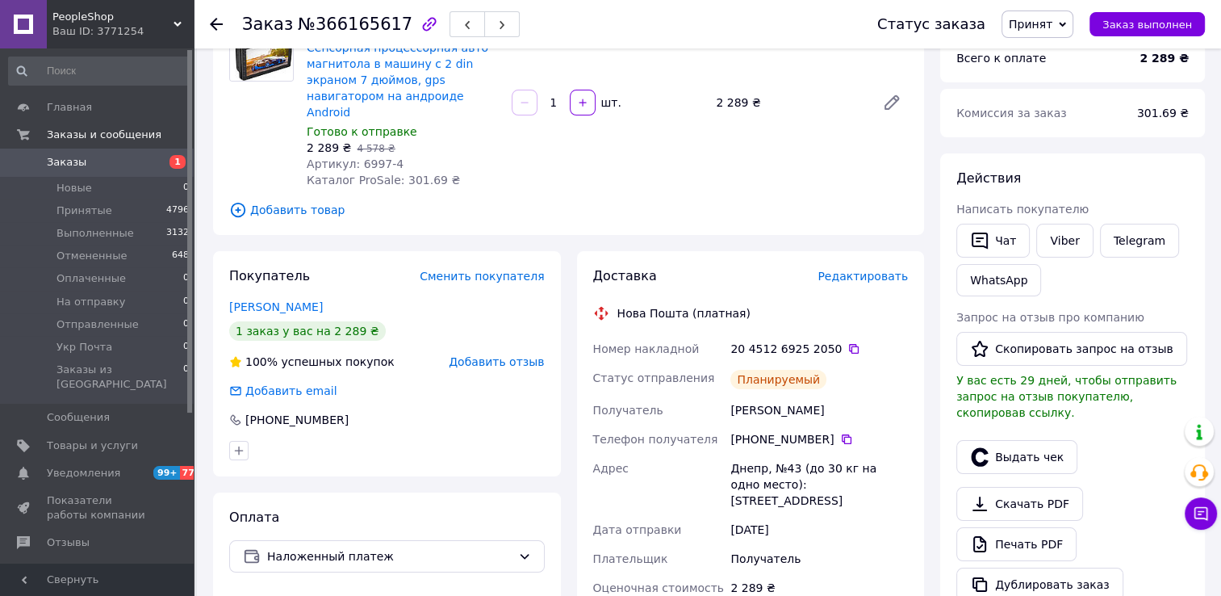
scroll to position [161, 0]
click at [849, 345] on icon at bounding box center [854, 350] width 10 height 10
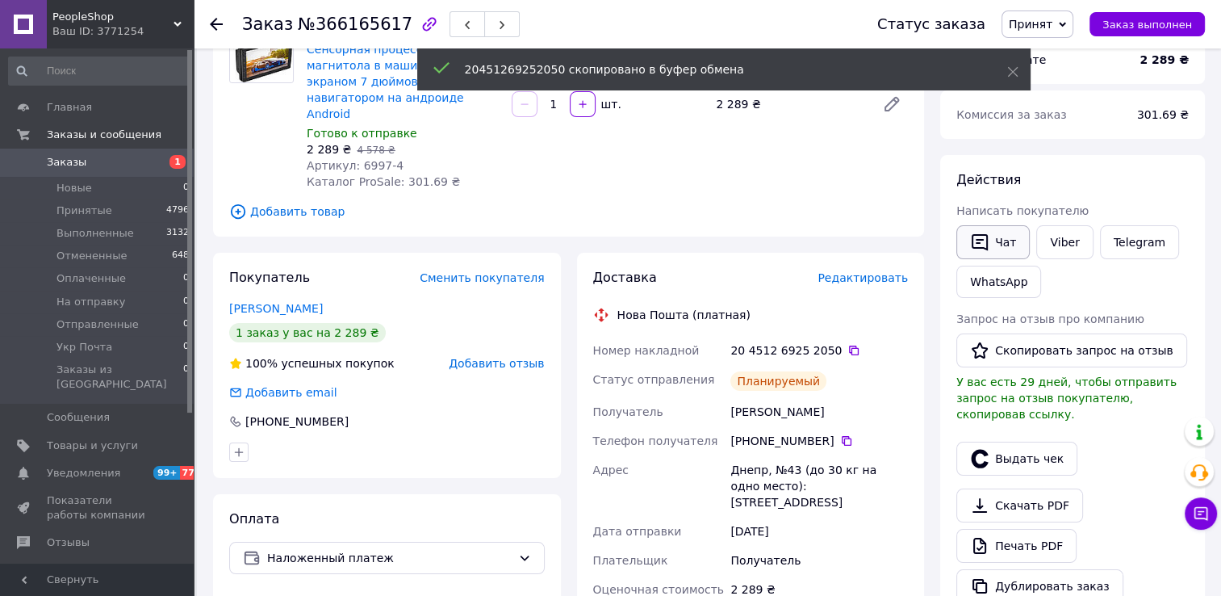
click at [998, 246] on button "Чат" at bounding box center [993, 242] width 73 height 34
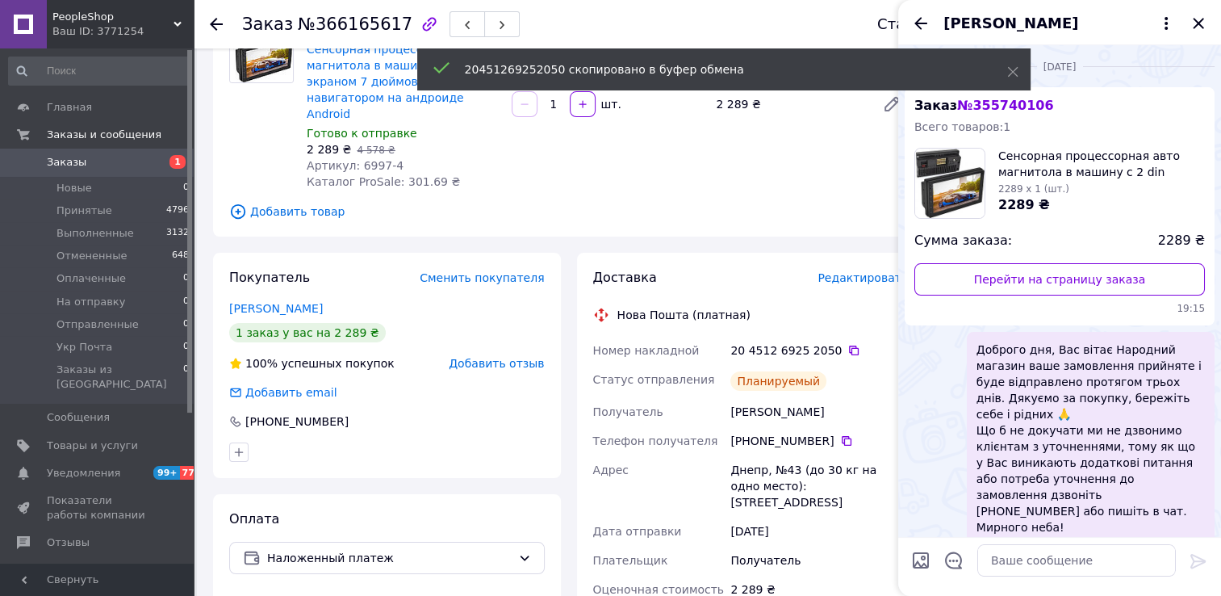
scroll to position [1149, 0]
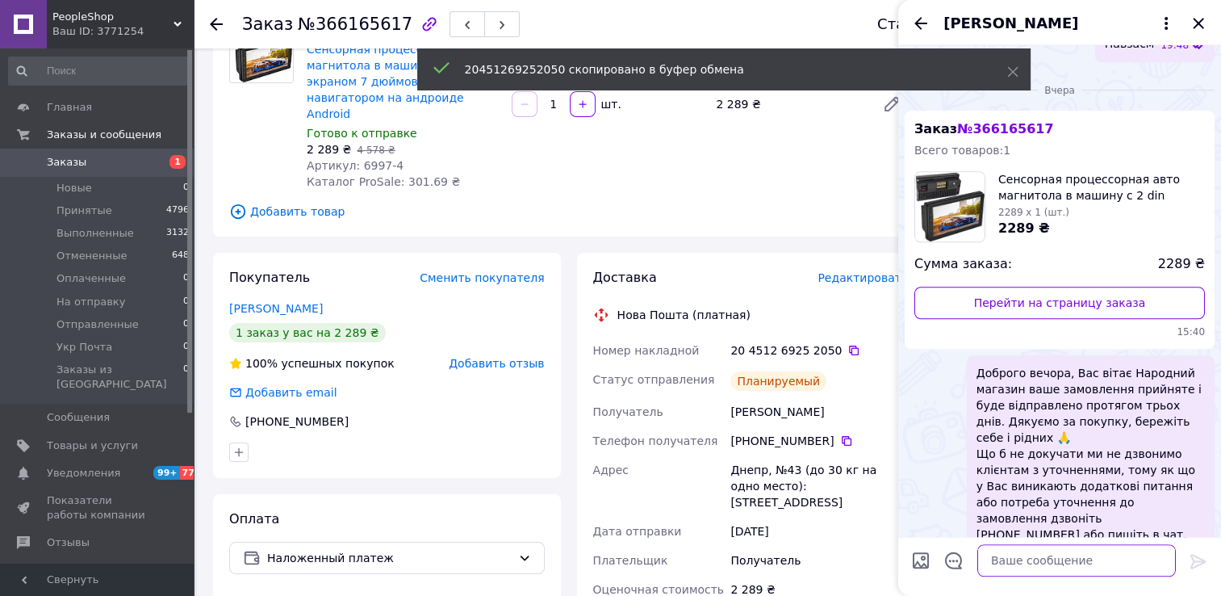
click at [1036, 565] on textarea at bounding box center [1077, 560] width 199 height 32
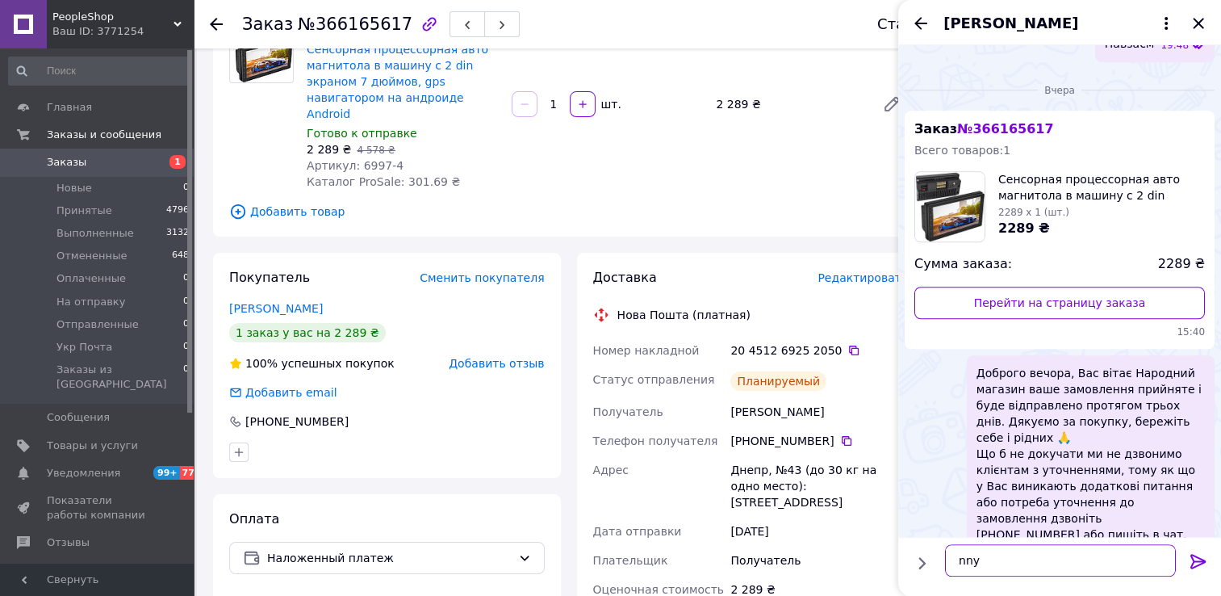
paste textarea "20451269252050"
type textarea "nny 20451269252050"
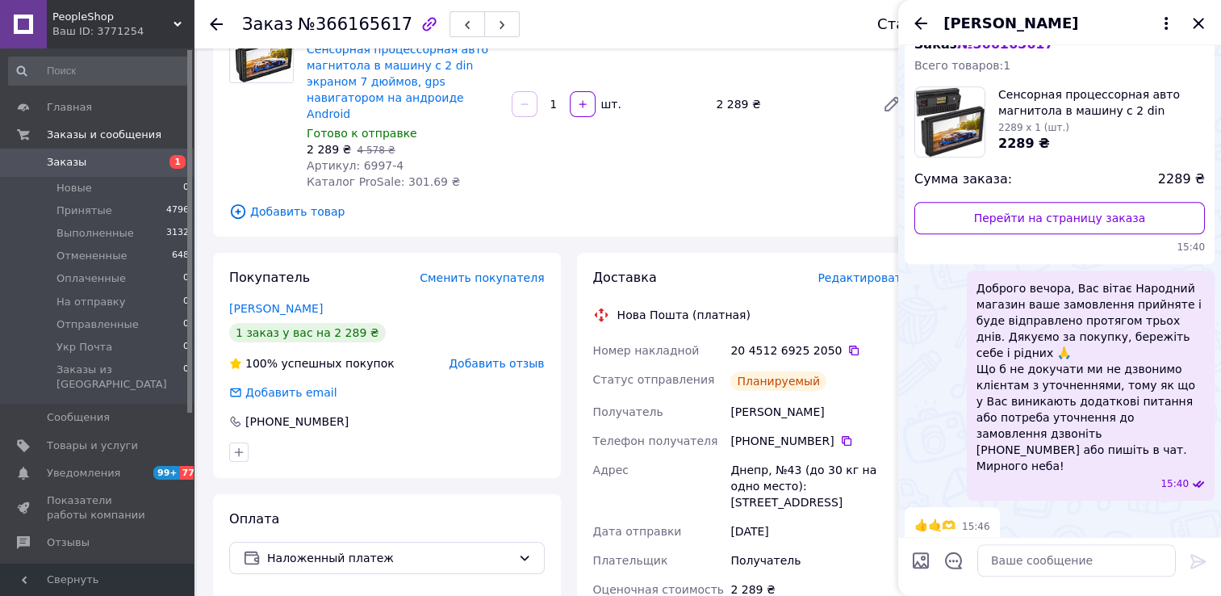
click at [219, 24] on icon at bounding box center [216, 24] width 13 height 13
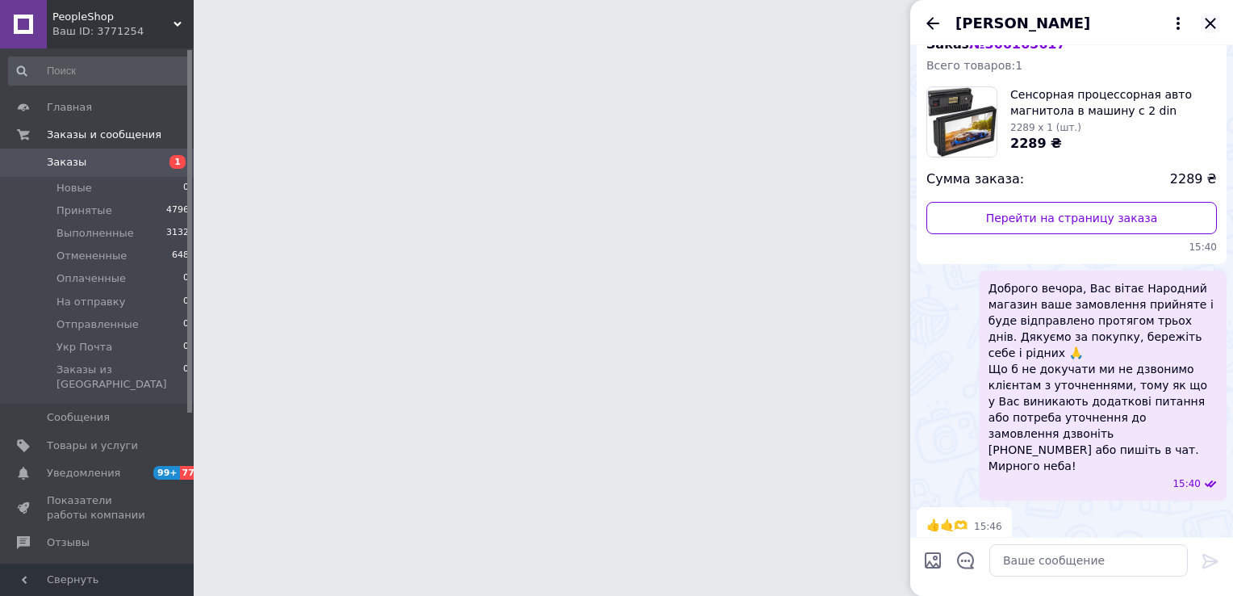
click at [1208, 17] on icon "Закрыть" at bounding box center [1210, 23] width 19 height 19
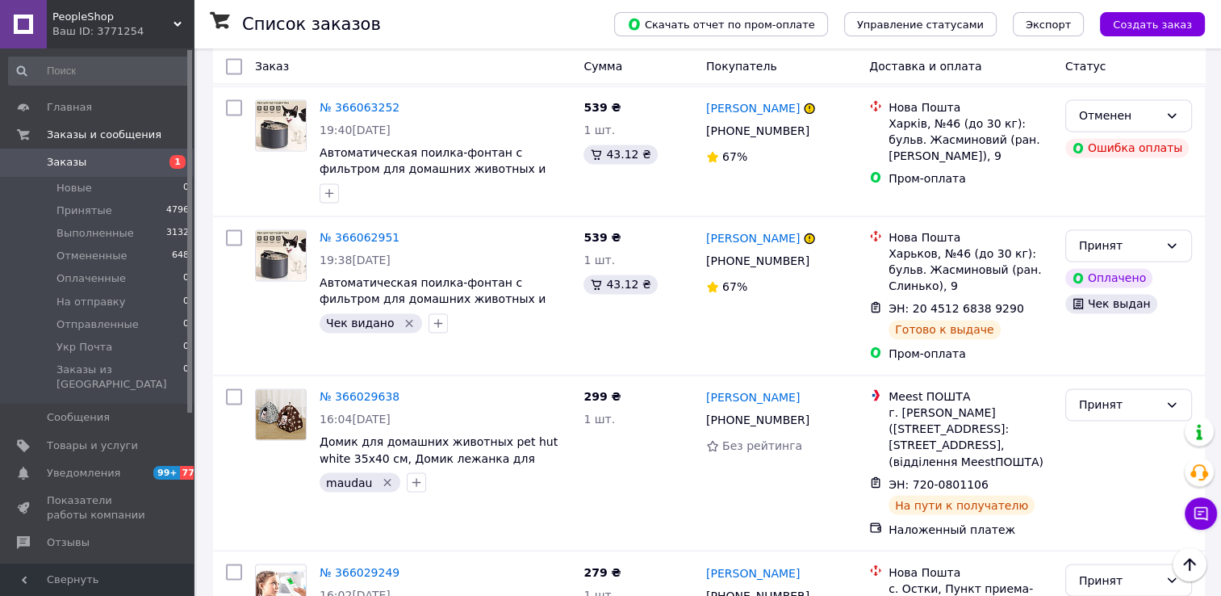
scroll to position [2799, 0]
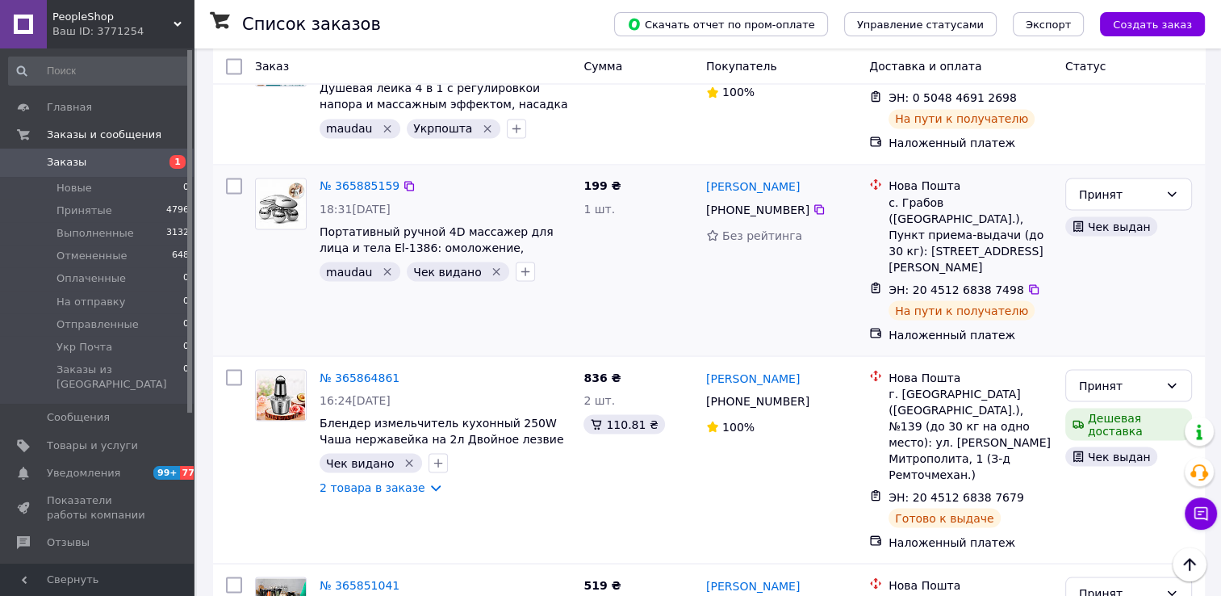
scroll to position [2893, 0]
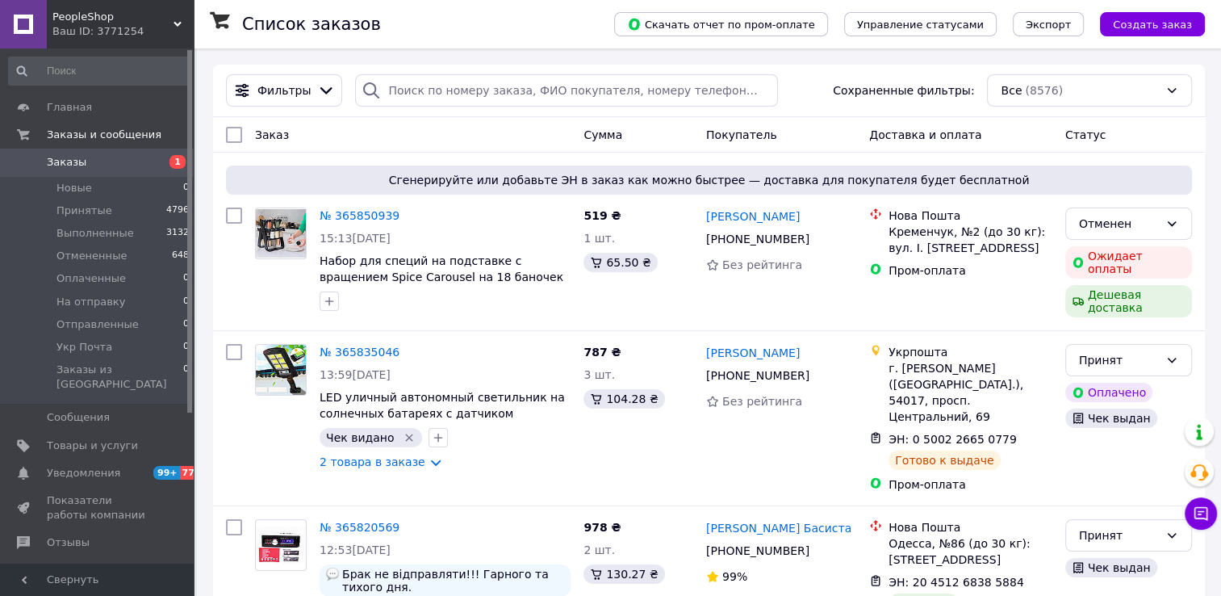
click at [81, 163] on span "Заказы" at bounding box center [98, 162] width 103 height 15
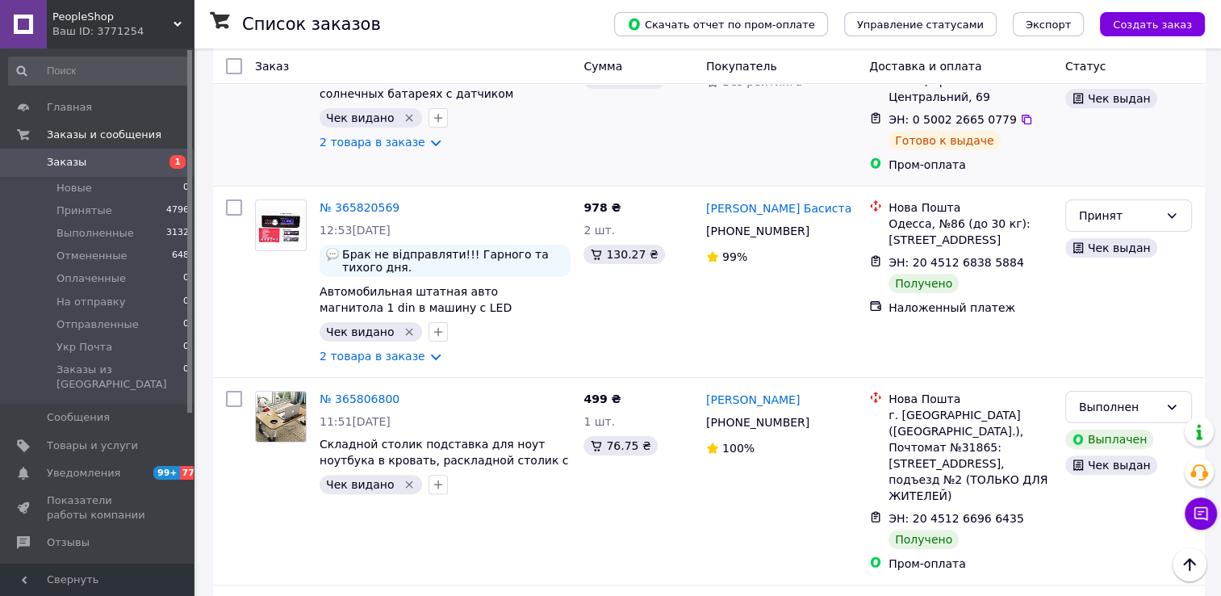
scroll to position [323, 0]
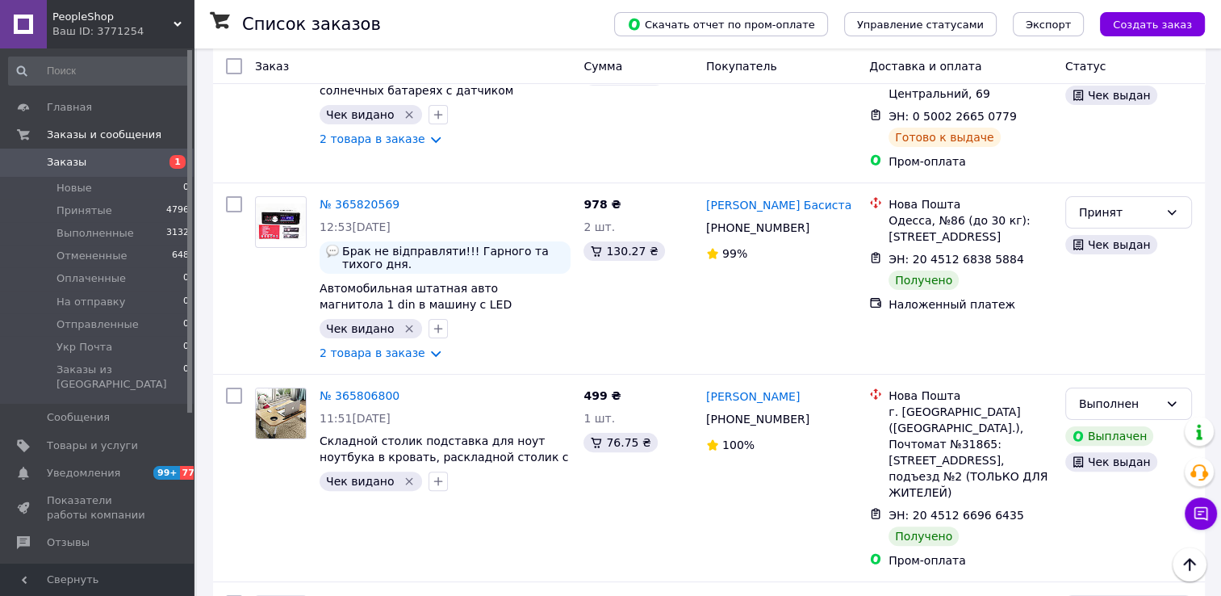
click at [50, 168] on span "Заказы" at bounding box center [67, 162] width 40 height 15
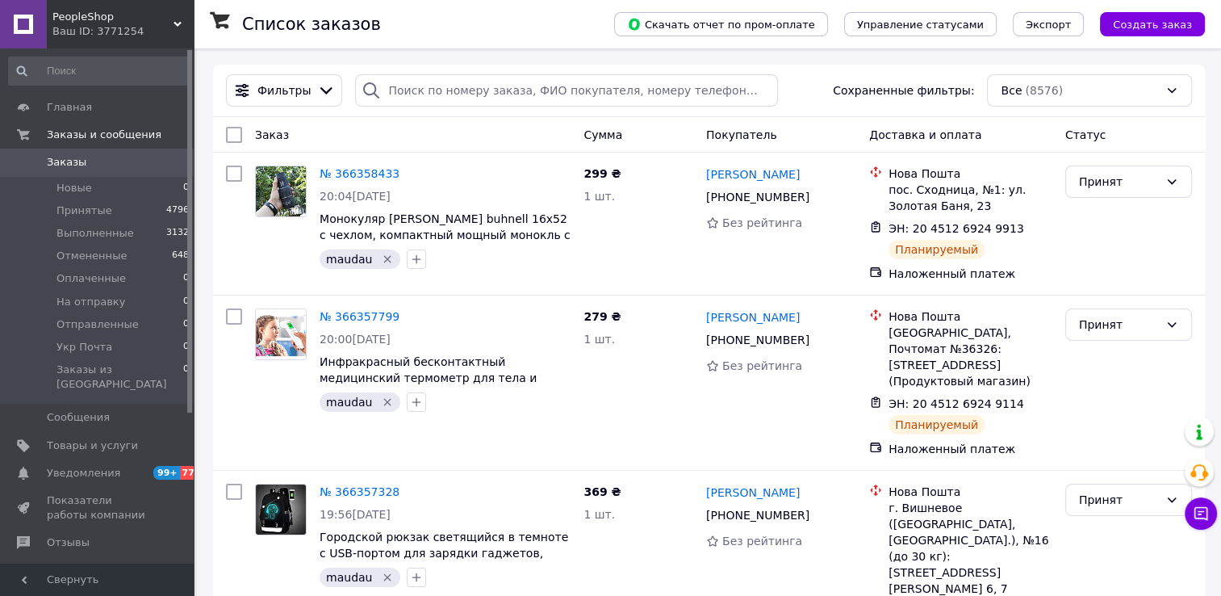
click at [84, 157] on span "Заказы" at bounding box center [98, 162] width 103 height 15
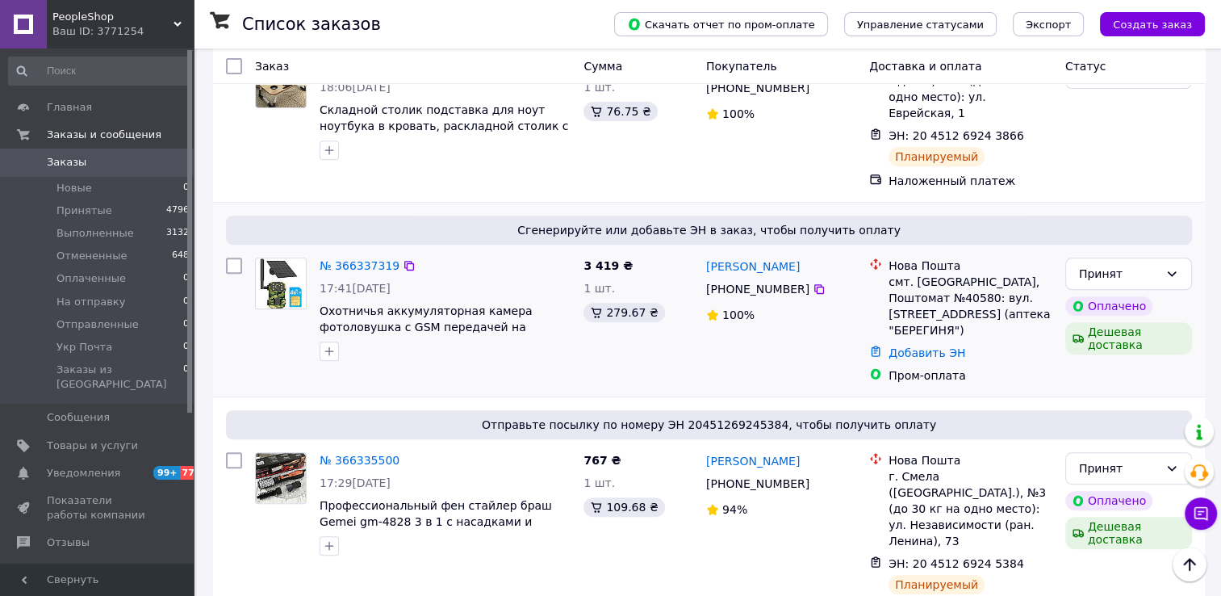
scroll to position [646, 0]
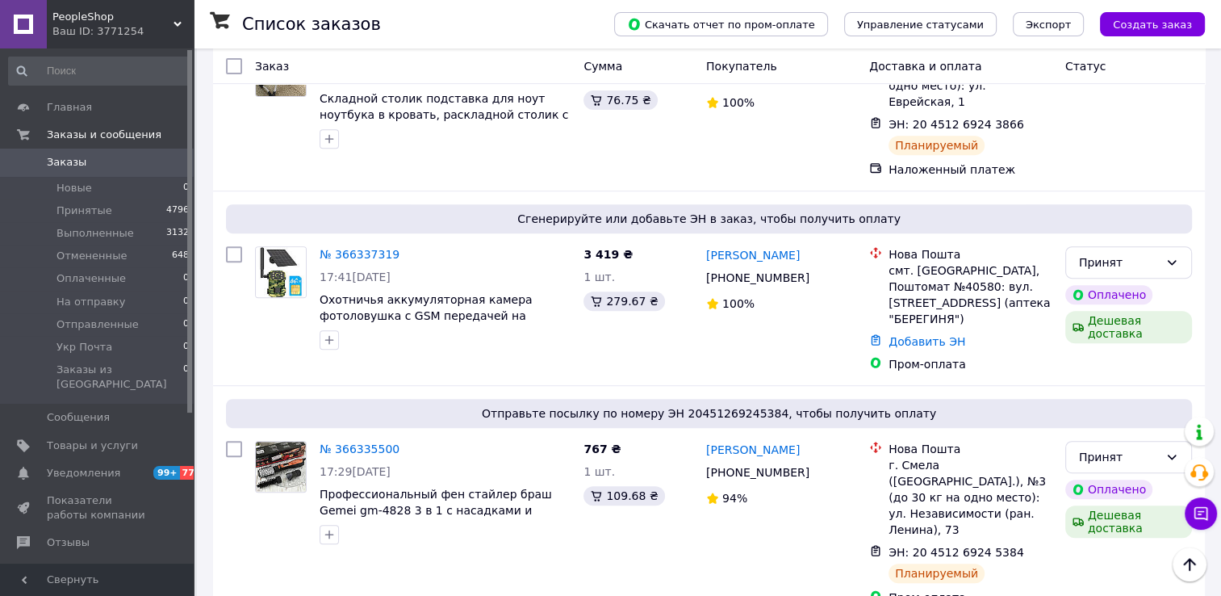
click at [354, 248] on link "№ 366337319" at bounding box center [360, 254] width 80 height 13
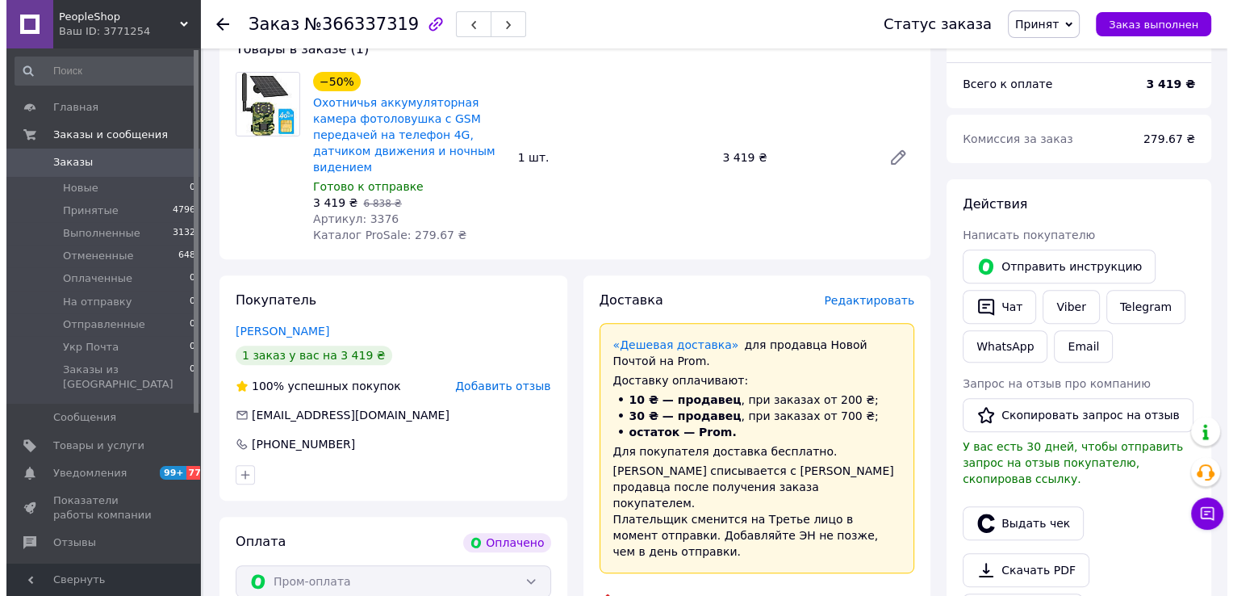
scroll to position [610, 0]
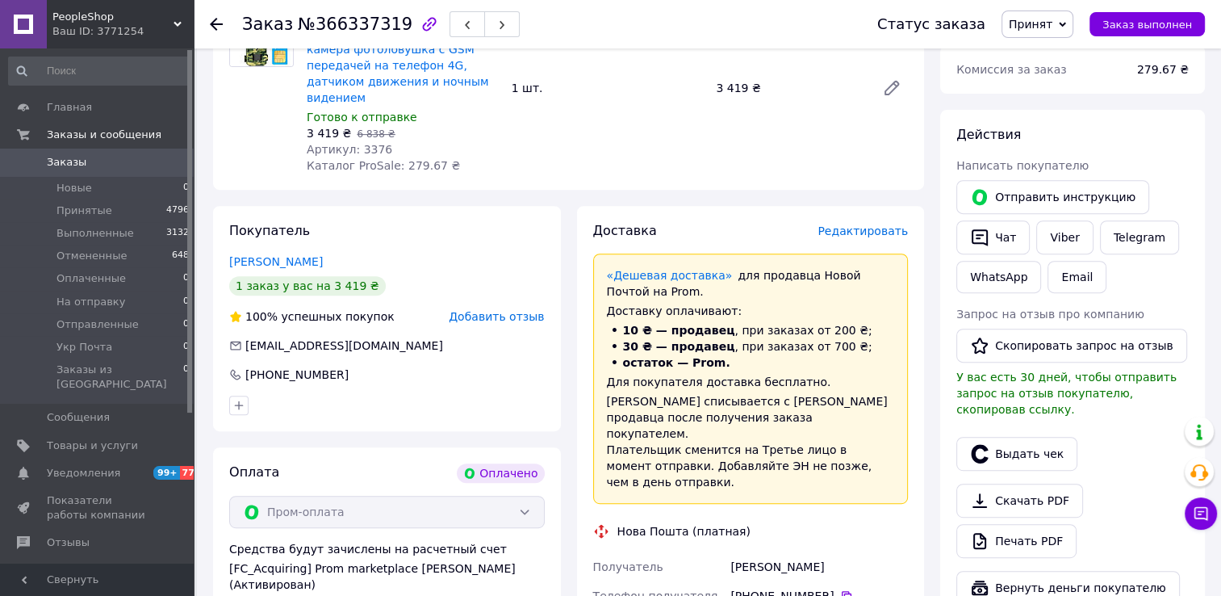
click at [850, 226] on div "Доставка Редактировать «Дешевая доставка»   для продавца [GEOGRAPHIC_DATA] на P…" at bounding box center [751, 584] width 316 height 725
click at [848, 224] on span "Редактировать" at bounding box center [863, 230] width 90 height 13
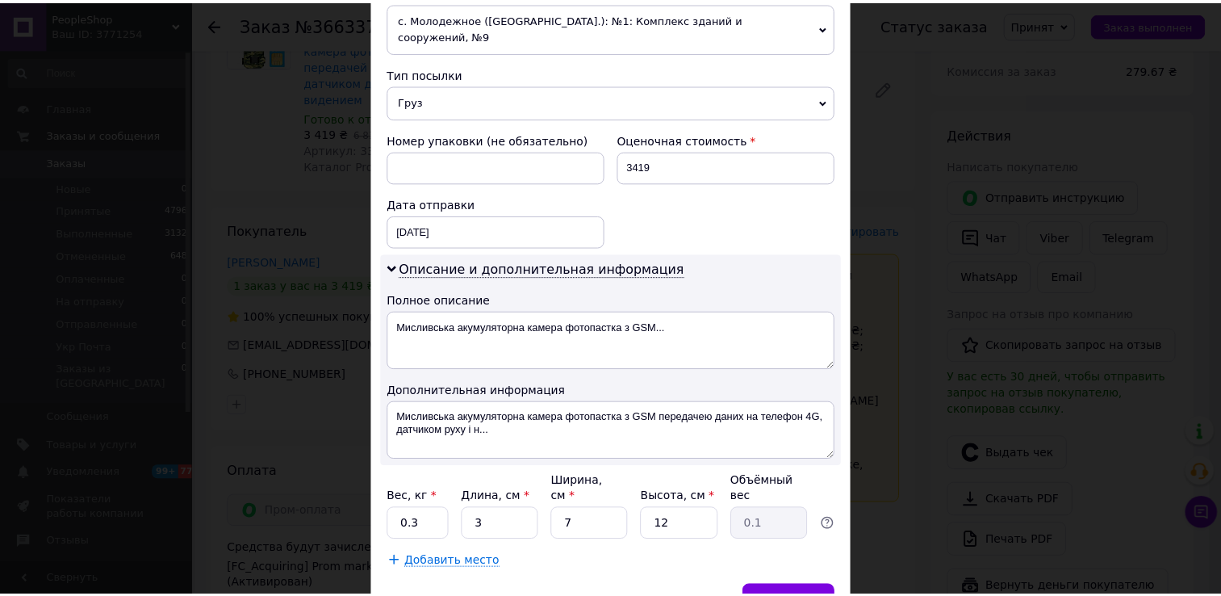
scroll to position [646, 0]
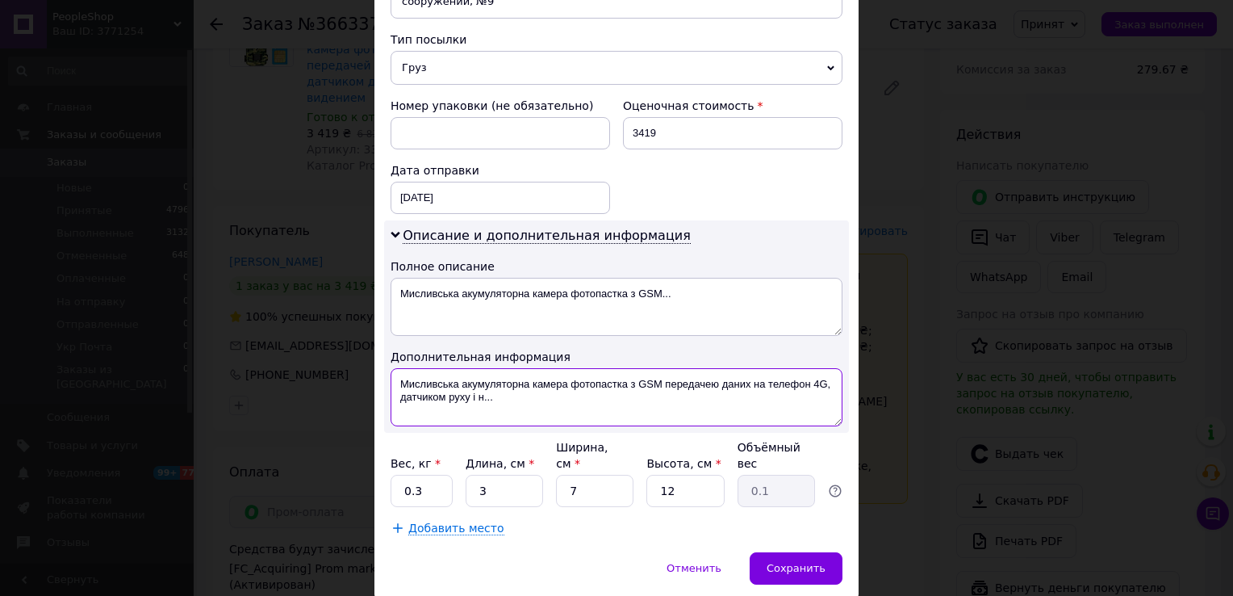
drag, startPoint x: 455, startPoint y: 360, endPoint x: 392, endPoint y: 343, distance: 65.2
click at [392, 368] on textarea "Мисливська акумуляторна камера фотопастка з GSM передачею даних на телефон 4G, …" at bounding box center [617, 397] width 452 height 58
paste textarea "хотничья камера ночного видения на солнечной батарее,с датчиком движения Фотол,…"
click at [827, 368] on textarea "Охотничья камера ночного видения на солнечной батарее,с датчиком движения Фотол…" at bounding box center [617, 397] width 452 height 58
drag, startPoint x: 494, startPoint y: 366, endPoint x: 399, endPoint y: 345, distance: 97.5
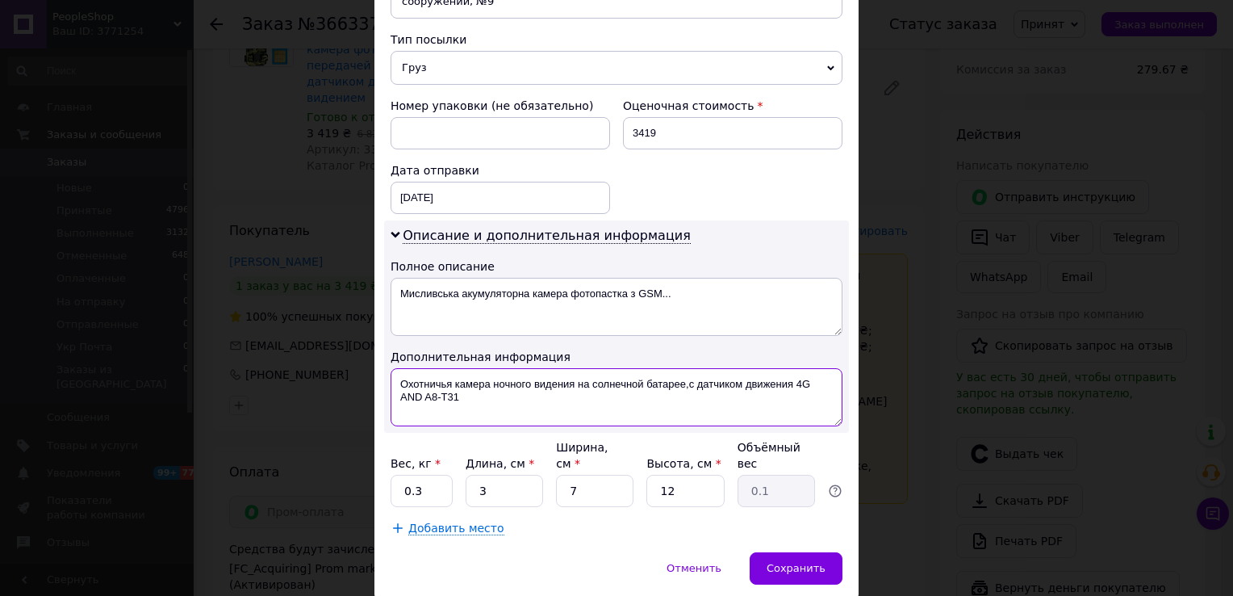
click at [399, 368] on textarea "Охотничья камера ночного видения на солнечной батарее,с датчиком движения 4G AN…" at bounding box center [617, 397] width 452 height 58
type textarea "Охотничья камера ночного видения на солнечной батарее,с датчиком движения 4G AN…"
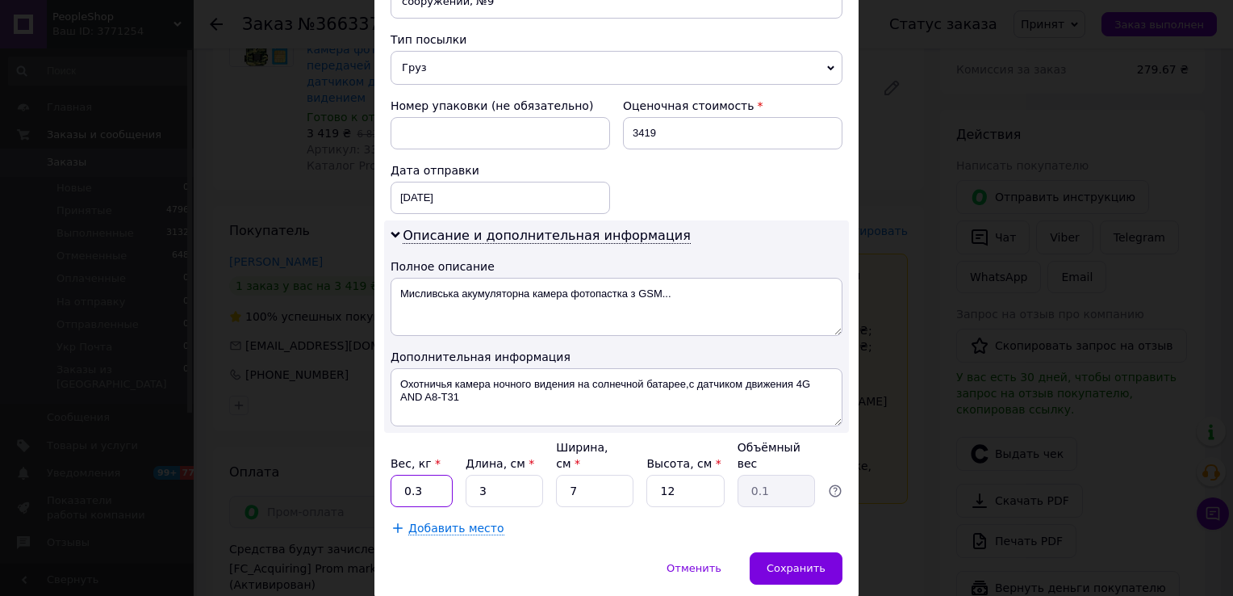
drag, startPoint x: 425, startPoint y: 441, endPoint x: 397, endPoint y: 434, distance: 28.2
click at [397, 475] on input "0.3" at bounding box center [422, 491] width 62 height 32
type input "1"
click at [791, 562] on span "Сохранить" at bounding box center [796, 568] width 59 height 12
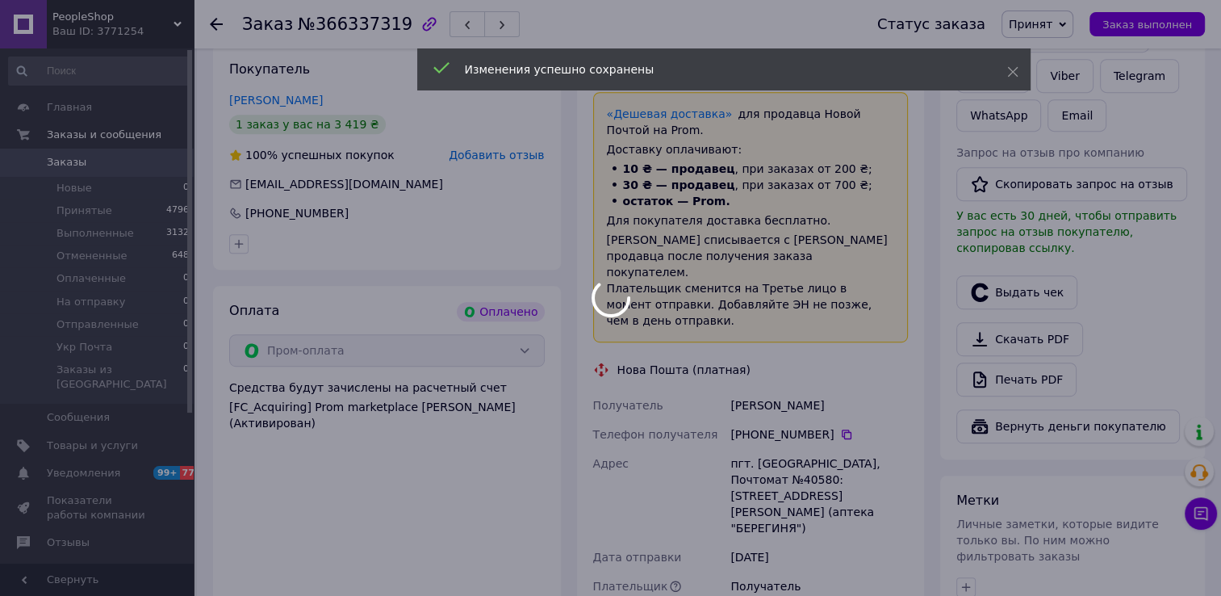
scroll to position [933, 0]
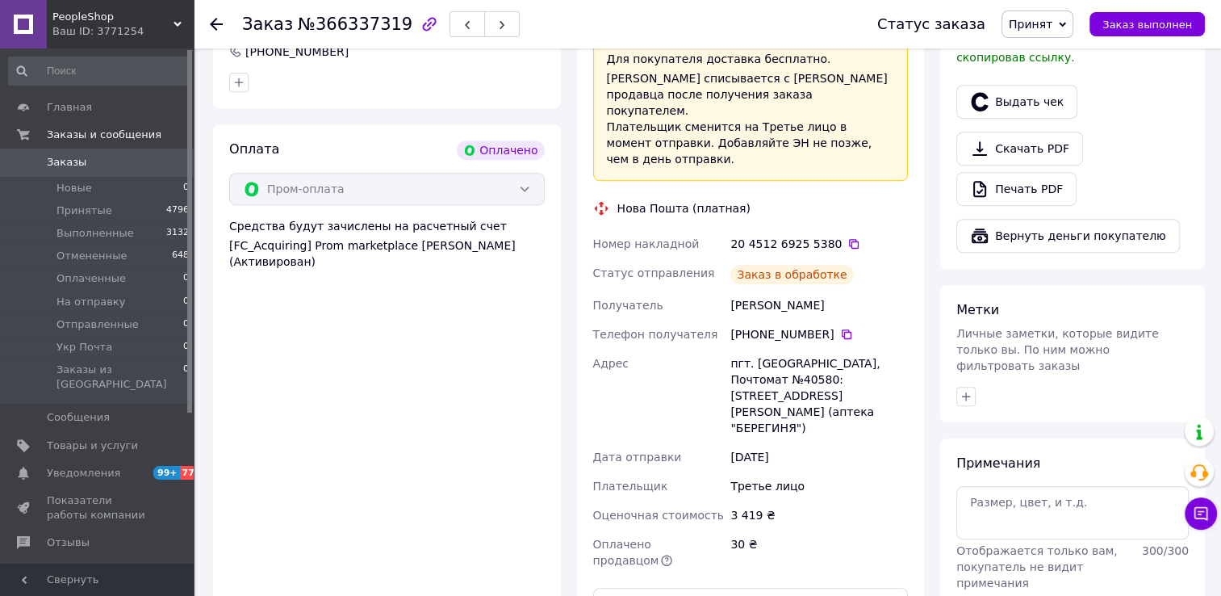
click at [788, 588] on button "Распечатать ЭН" at bounding box center [751, 604] width 316 height 32
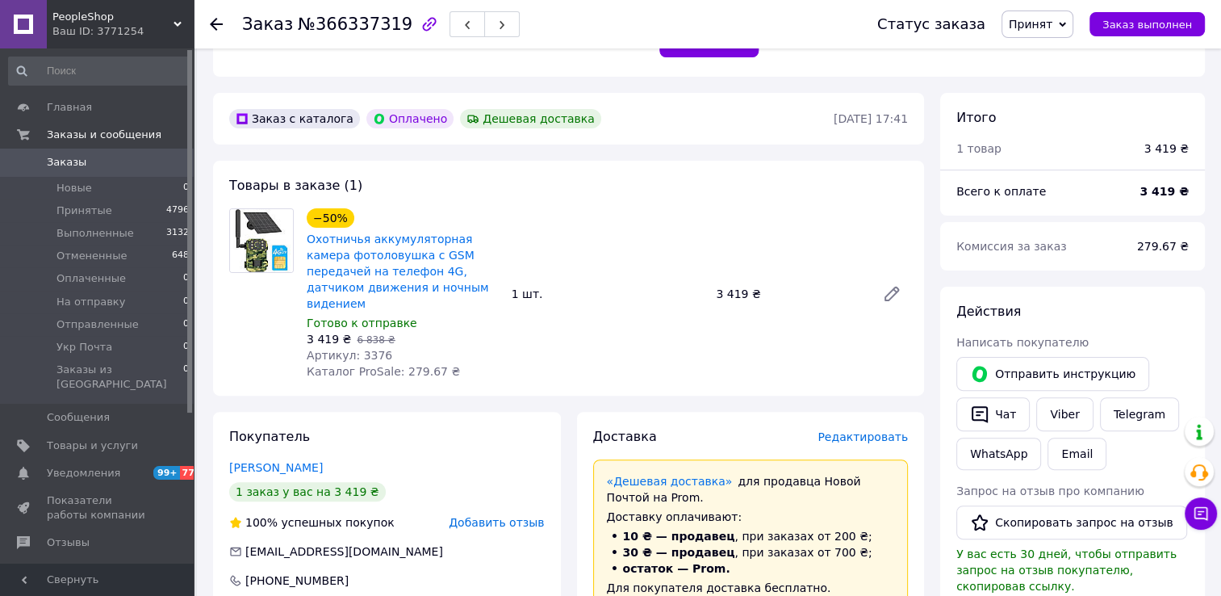
scroll to position [368, 0]
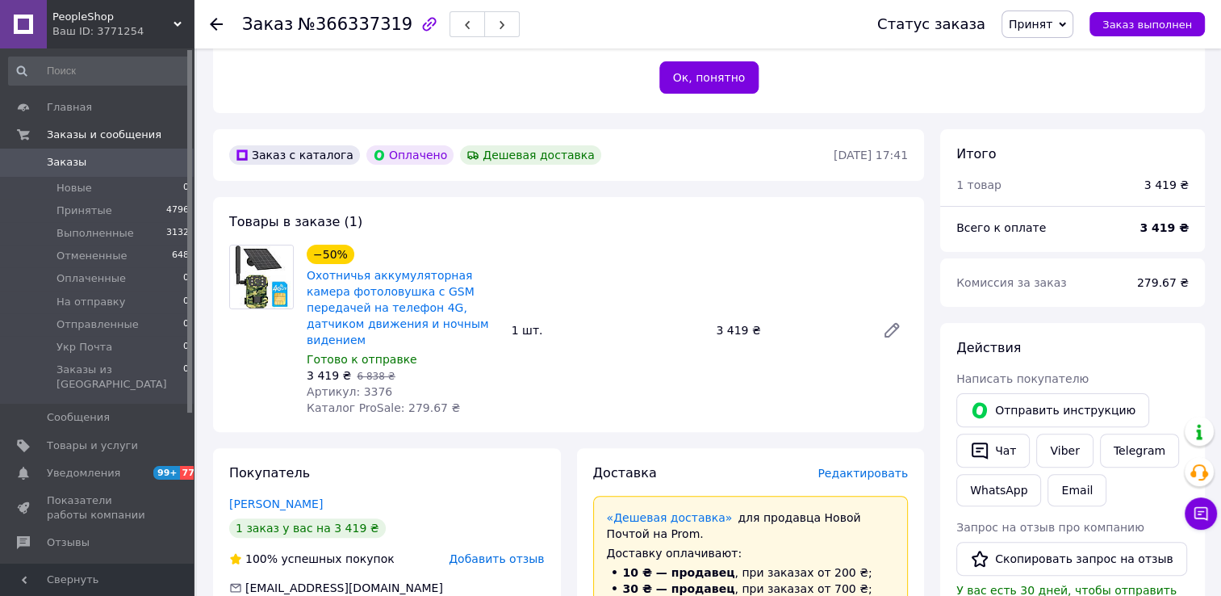
drag, startPoint x: 97, startPoint y: 165, endPoint x: 133, endPoint y: 91, distance: 81.9
click at [97, 165] on span "Заказы" at bounding box center [98, 162] width 103 height 15
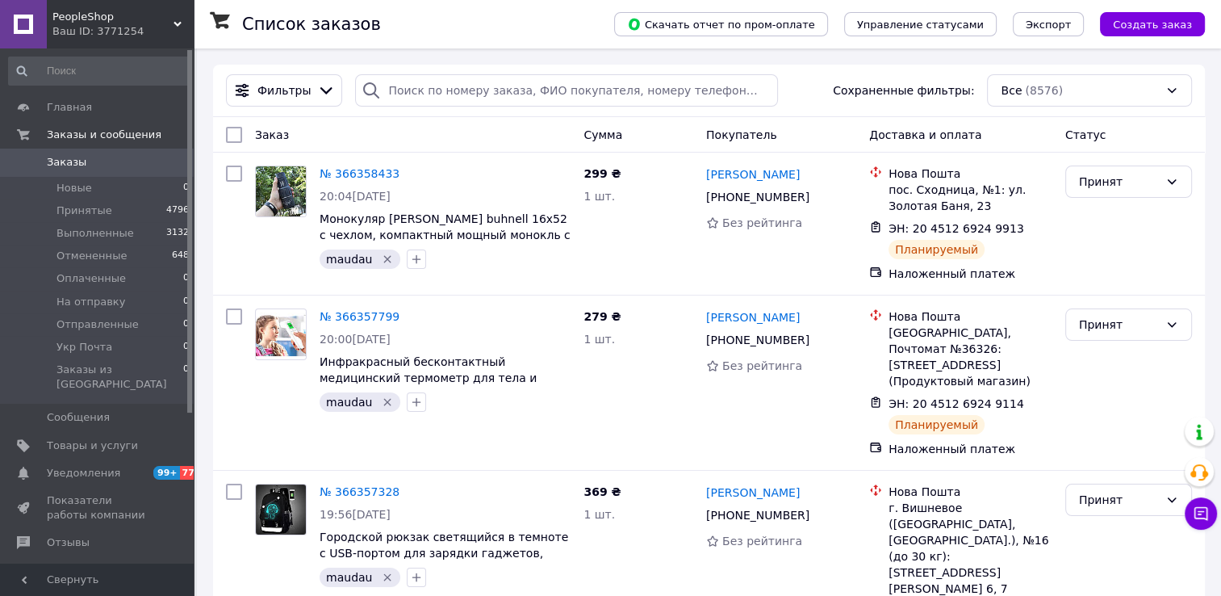
click at [107, 170] on span "Заказы" at bounding box center [98, 162] width 103 height 15
click at [94, 444] on link "Товары и услуги" at bounding box center [99, 445] width 199 height 27
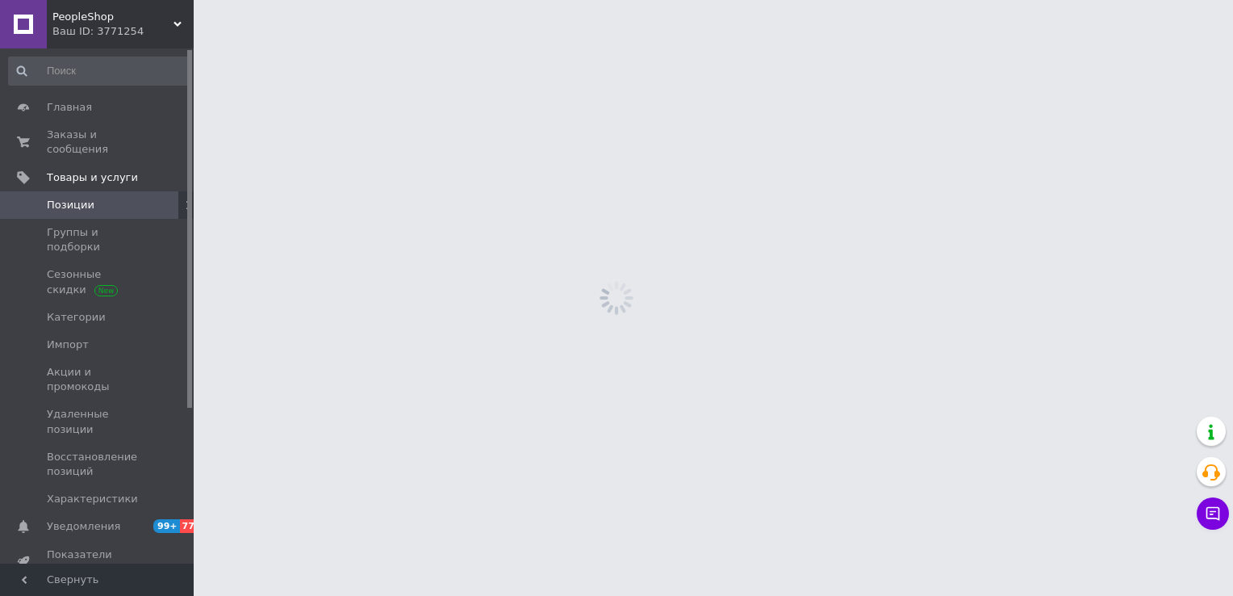
click at [80, 198] on span "Позиции" at bounding box center [71, 205] width 48 height 15
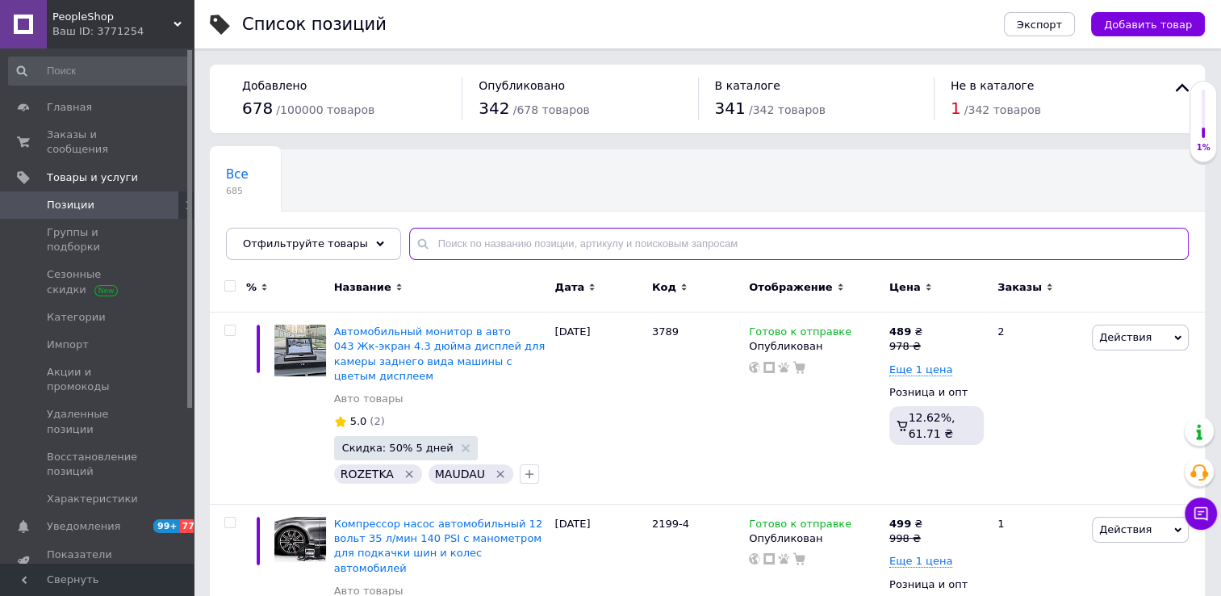
click at [503, 241] on input "text" at bounding box center [799, 244] width 780 height 32
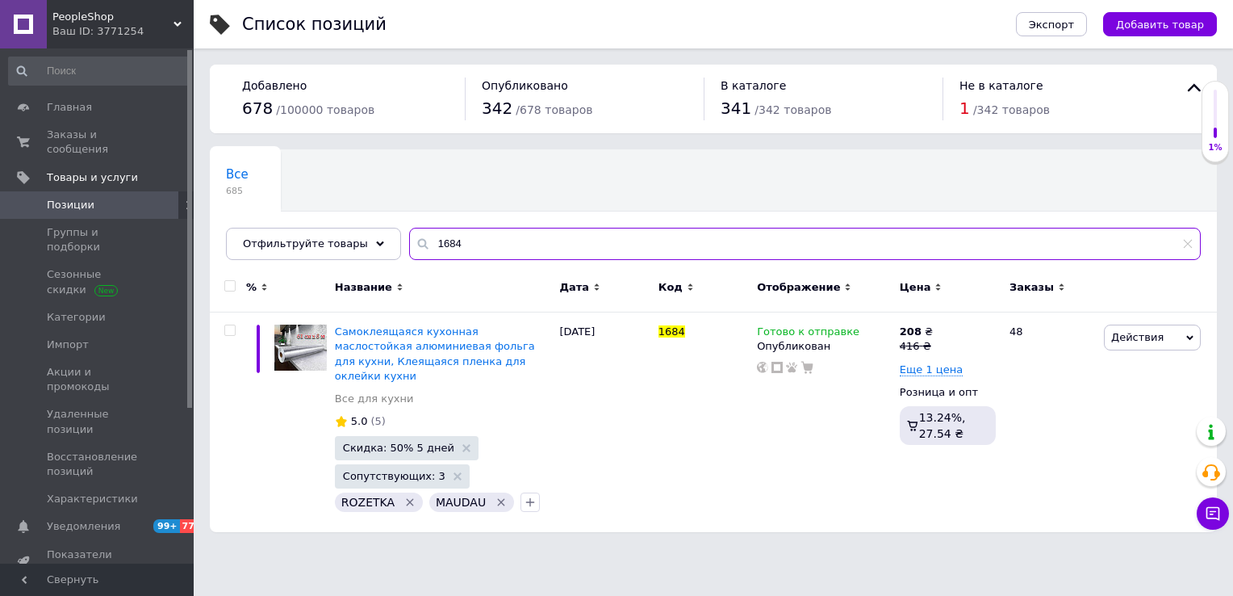
type input "1684"
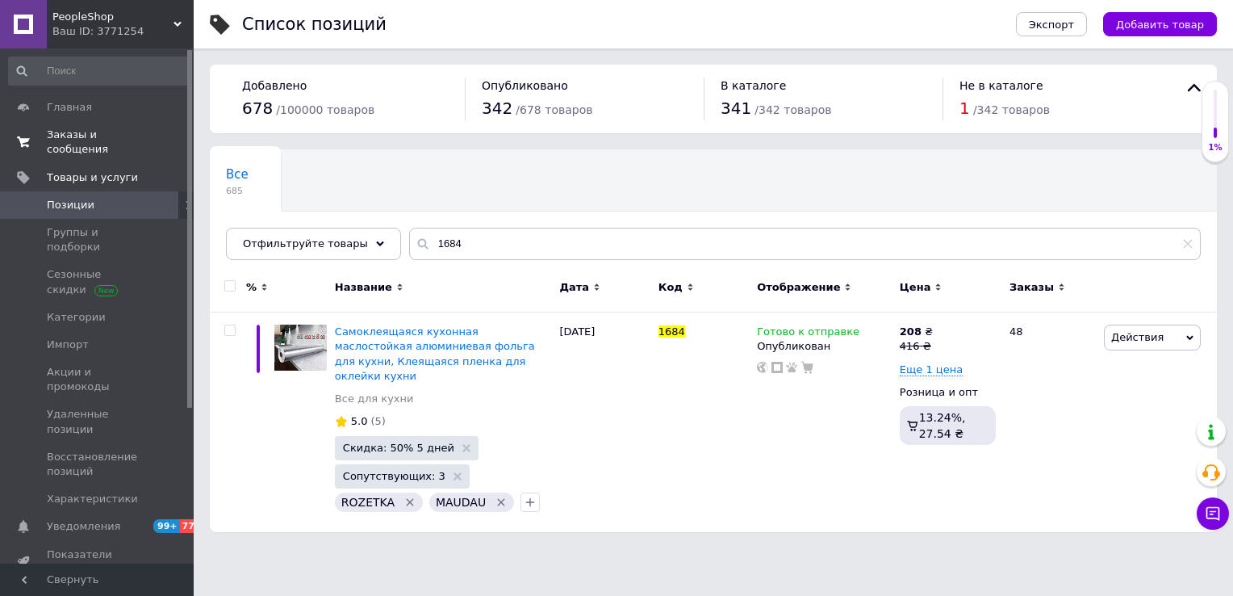
click at [101, 138] on span "Заказы и сообщения" at bounding box center [98, 142] width 103 height 29
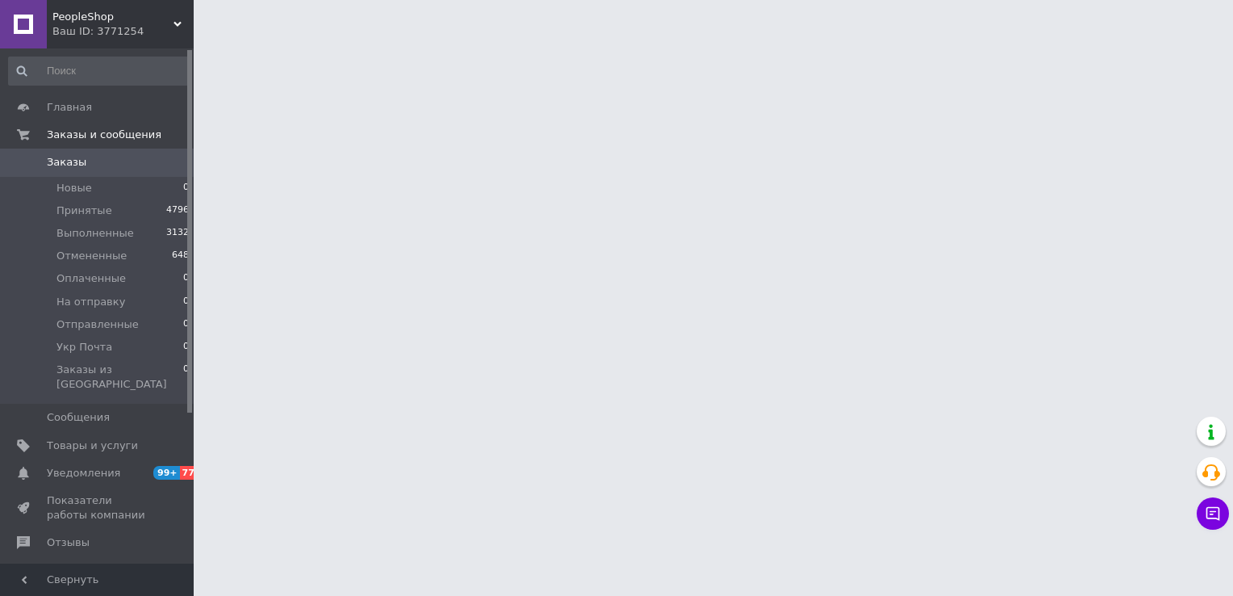
click at [103, 162] on span "Заказы" at bounding box center [98, 162] width 103 height 15
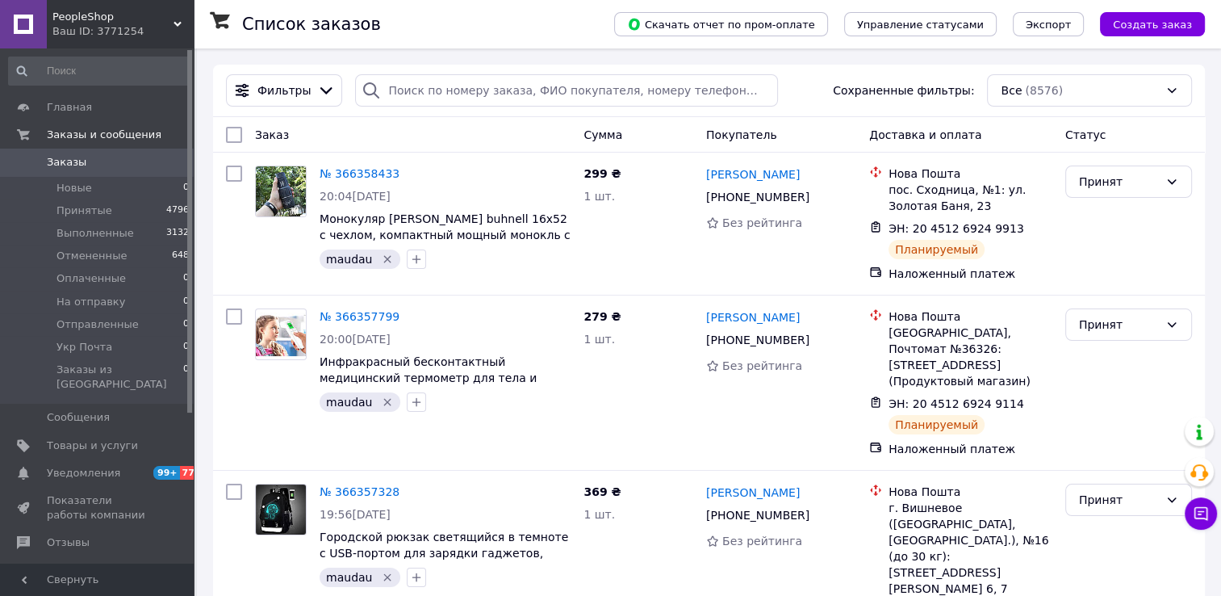
click at [132, 172] on link "Заказы 0" at bounding box center [99, 162] width 199 height 27
click at [81, 160] on span "Заказы" at bounding box center [98, 162] width 103 height 15
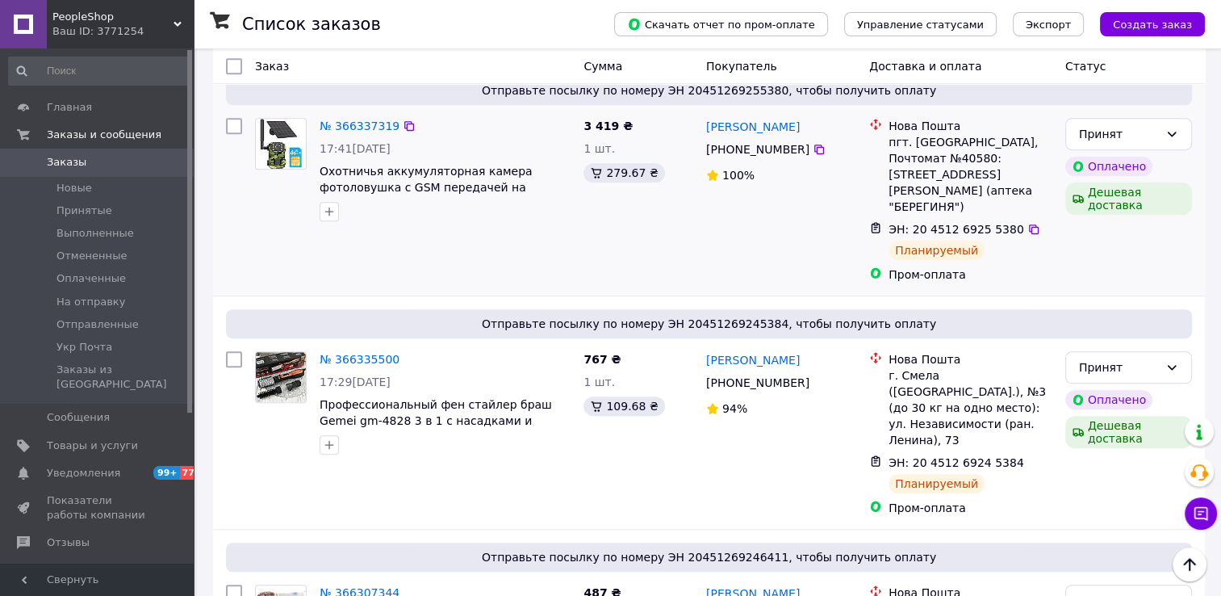
scroll to position [1049, 0]
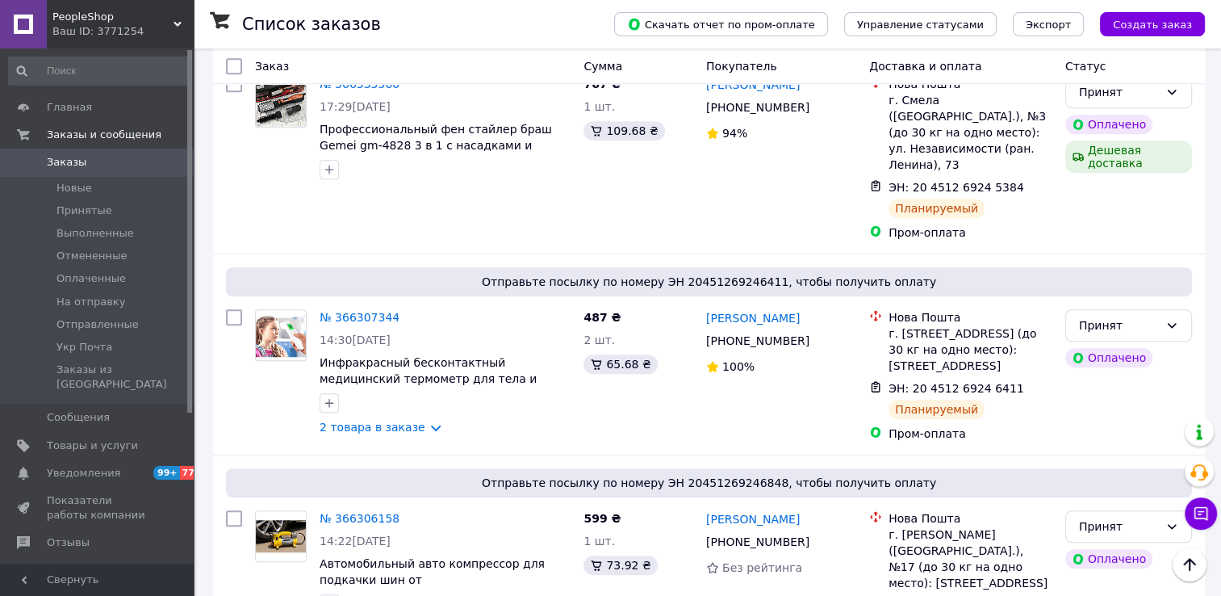
click at [98, 154] on link "Заказы 0" at bounding box center [99, 162] width 199 height 27
click at [86, 345] on span "Товары и услуги" at bounding box center [92, 445] width 91 height 15
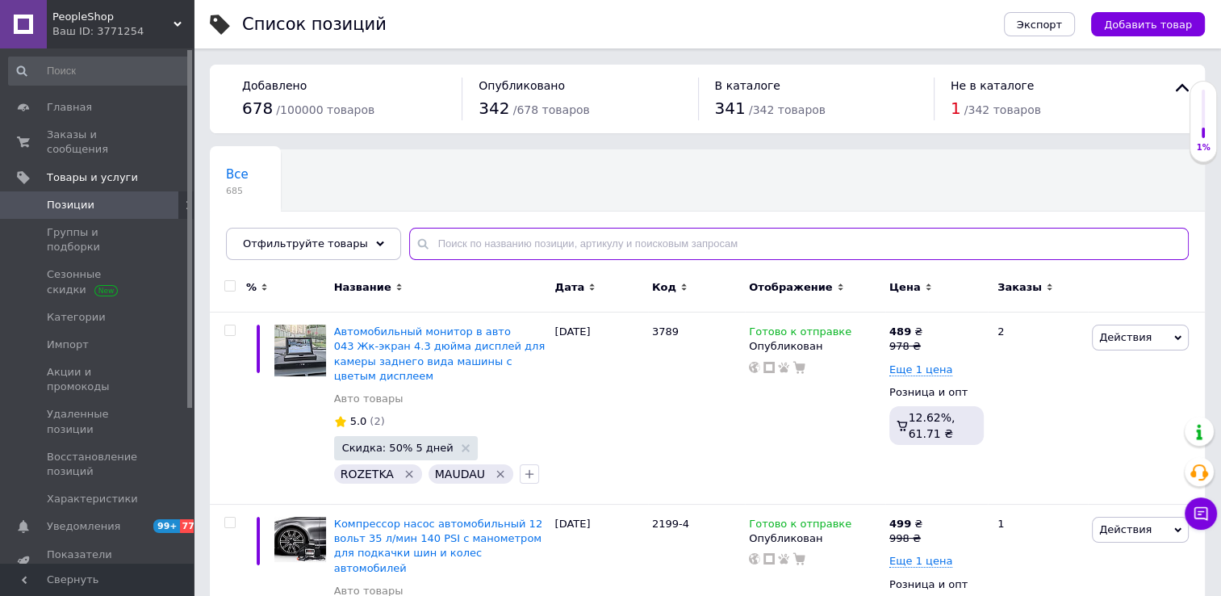
click at [429, 243] on input "text" at bounding box center [799, 244] width 780 height 32
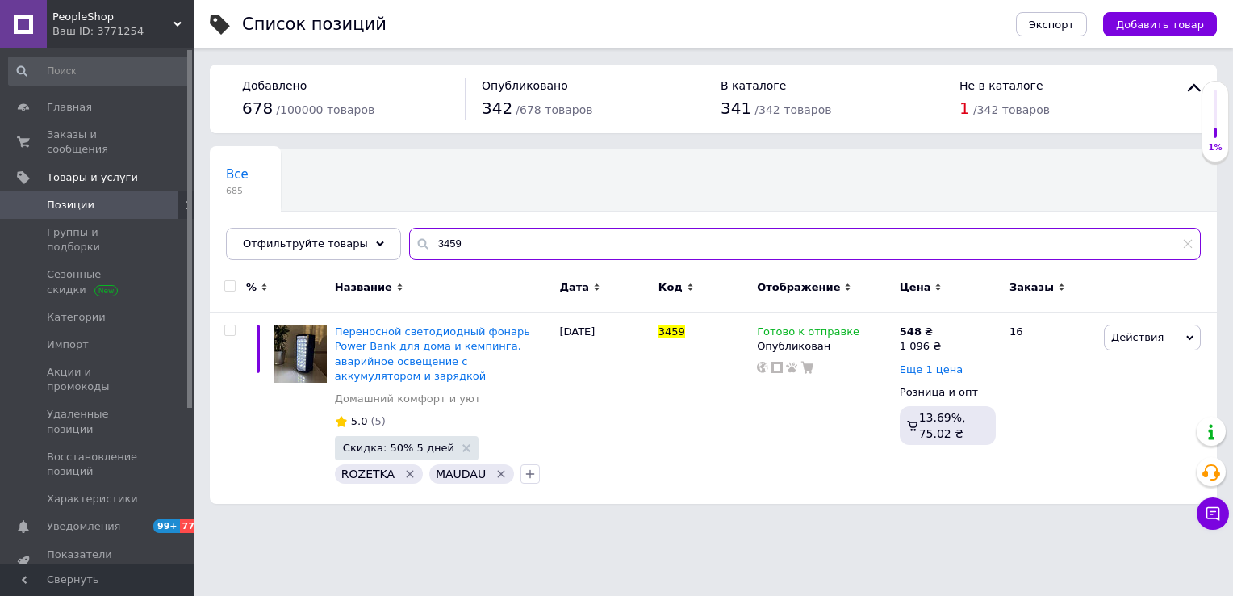
type input "3459"
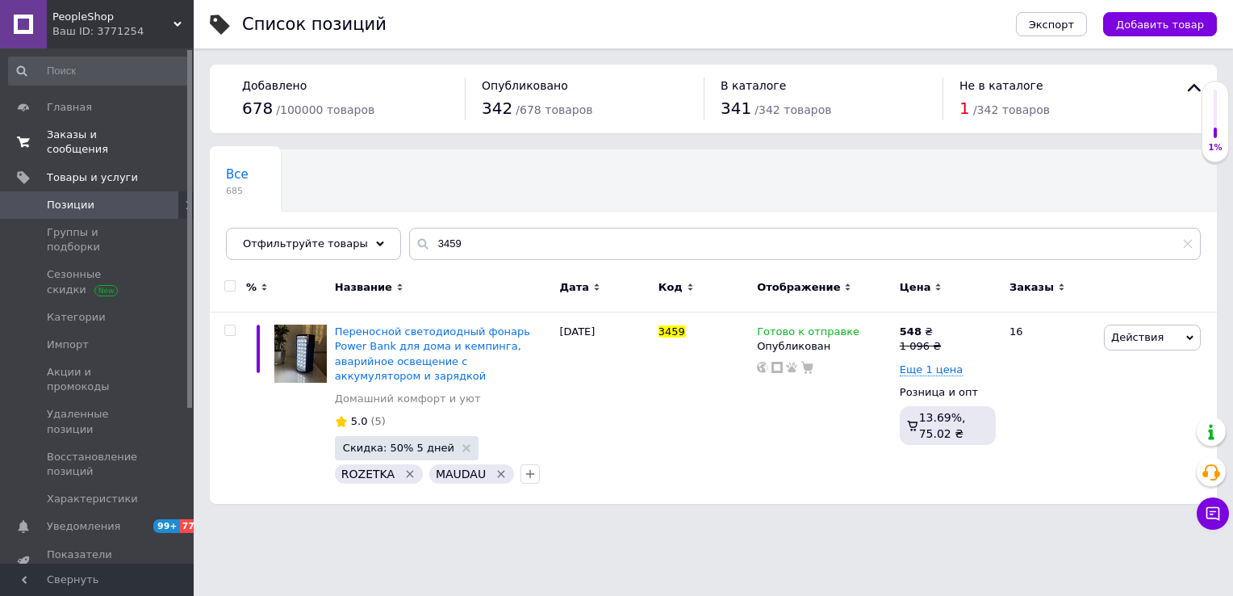
click at [106, 132] on span "Заказы и сообщения" at bounding box center [98, 142] width 103 height 29
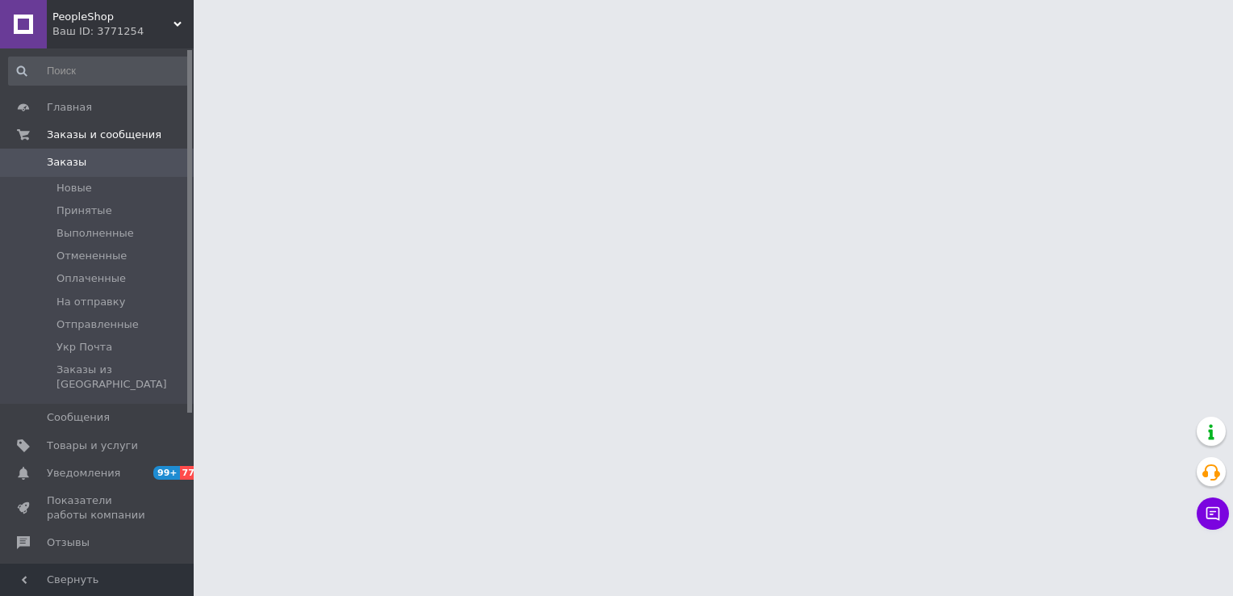
click at [104, 162] on span "Заказы" at bounding box center [98, 162] width 103 height 15
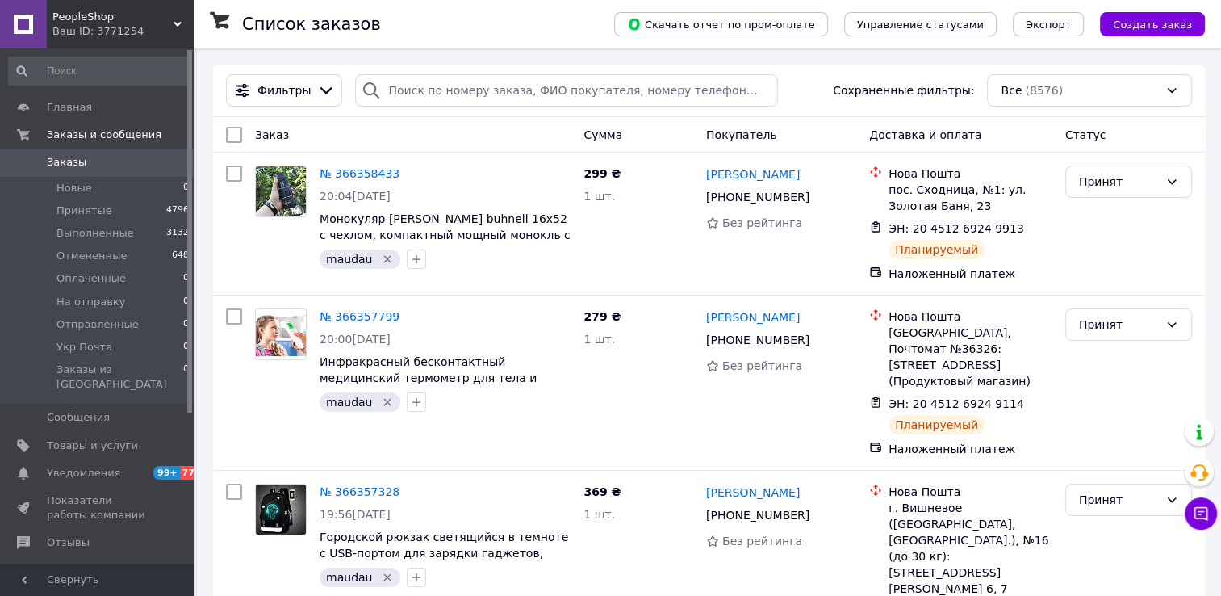
click at [111, 167] on span "Заказы" at bounding box center [98, 162] width 103 height 15
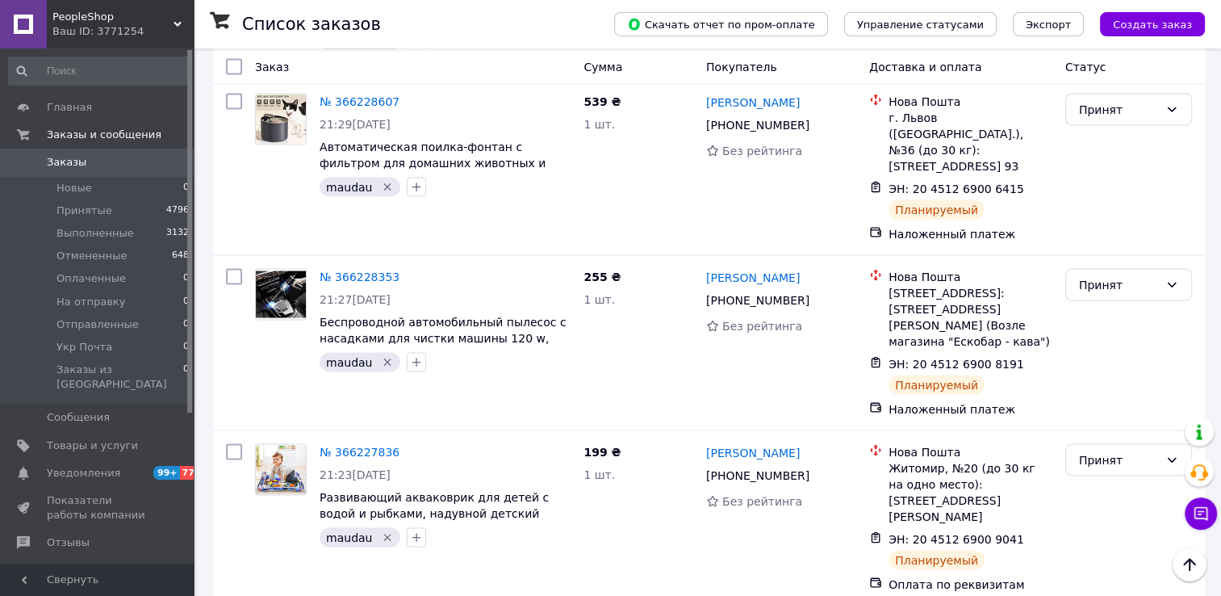
scroll to position [3060, 0]
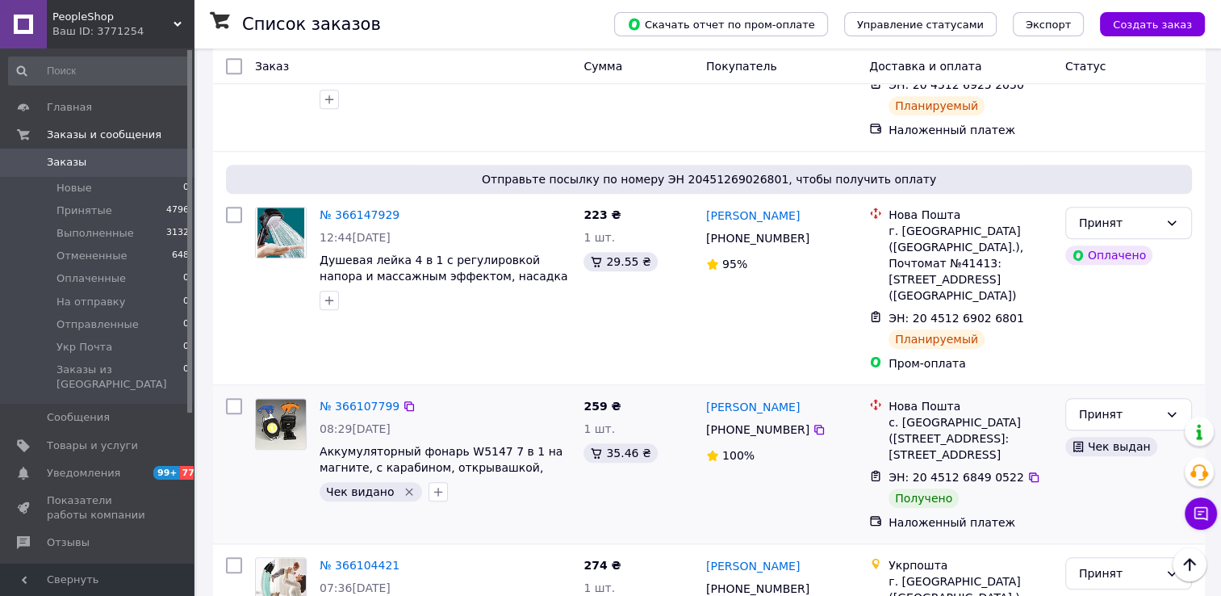
scroll to position [1372, 0]
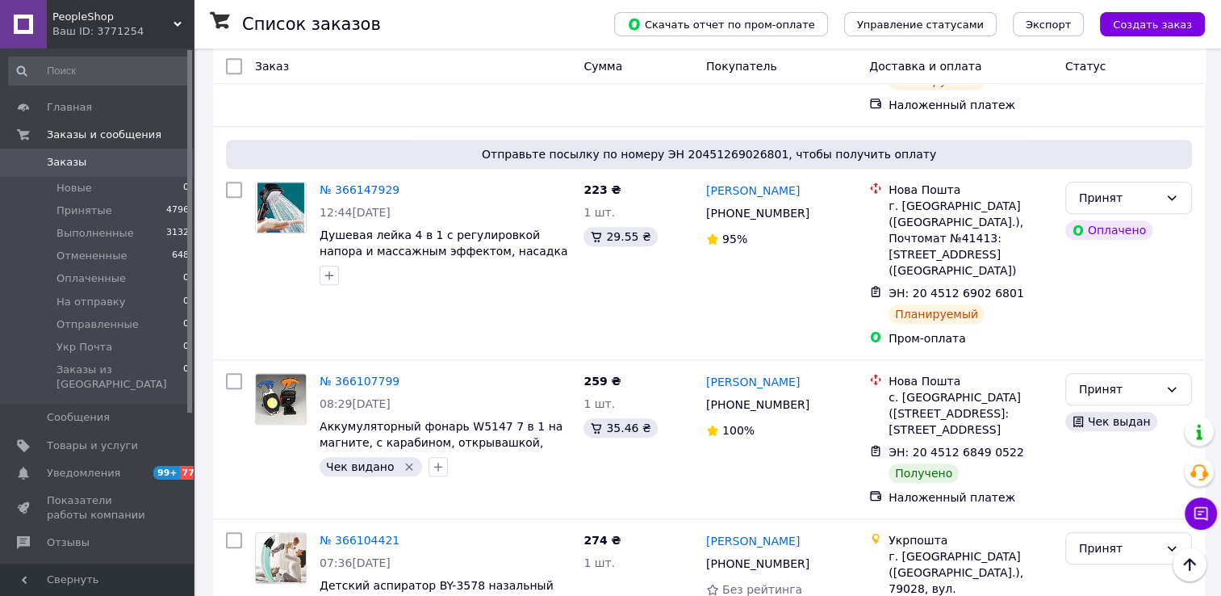
click at [136, 162] on span "Заказы" at bounding box center [98, 162] width 103 height 15
